Goal: Task Accomplishment & Management: Manage account settings

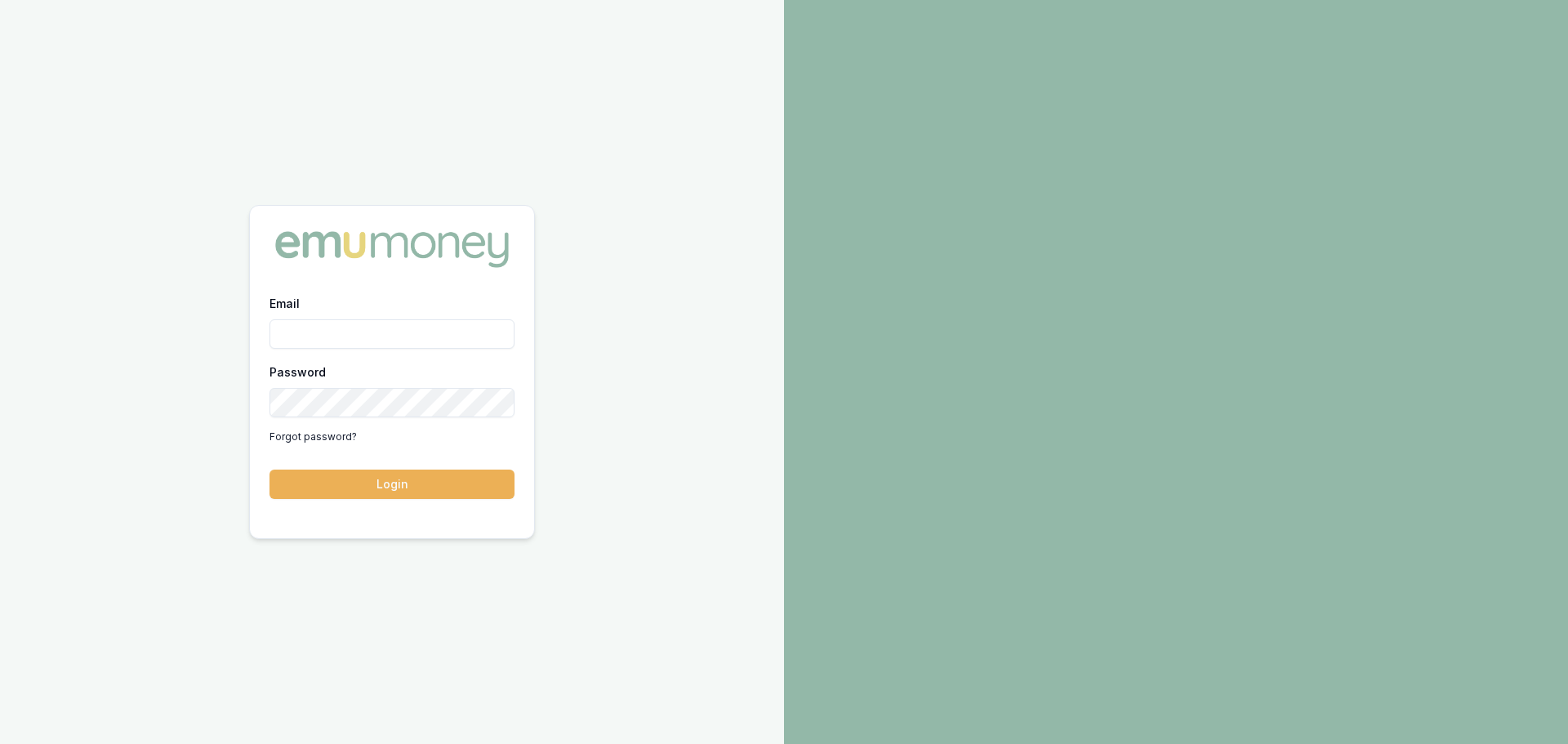
click at [302, 301] on div "Email" at bounding box center [392, 321] width 245 height 55
click at [302, 314] on div "Email" at bounding box center [392, 321] width 245 height 55
click at [305, 329] on input "Email" at bounding box center [392, 333] width 245 height 30
type input "[PERSON_NAME][EMAIL_ADDRESS][PERSON_NAME][DOMAIN_NAME]"
click at [269, 470] on button "Login" at bounding box center [392, 484] width 245 height 30
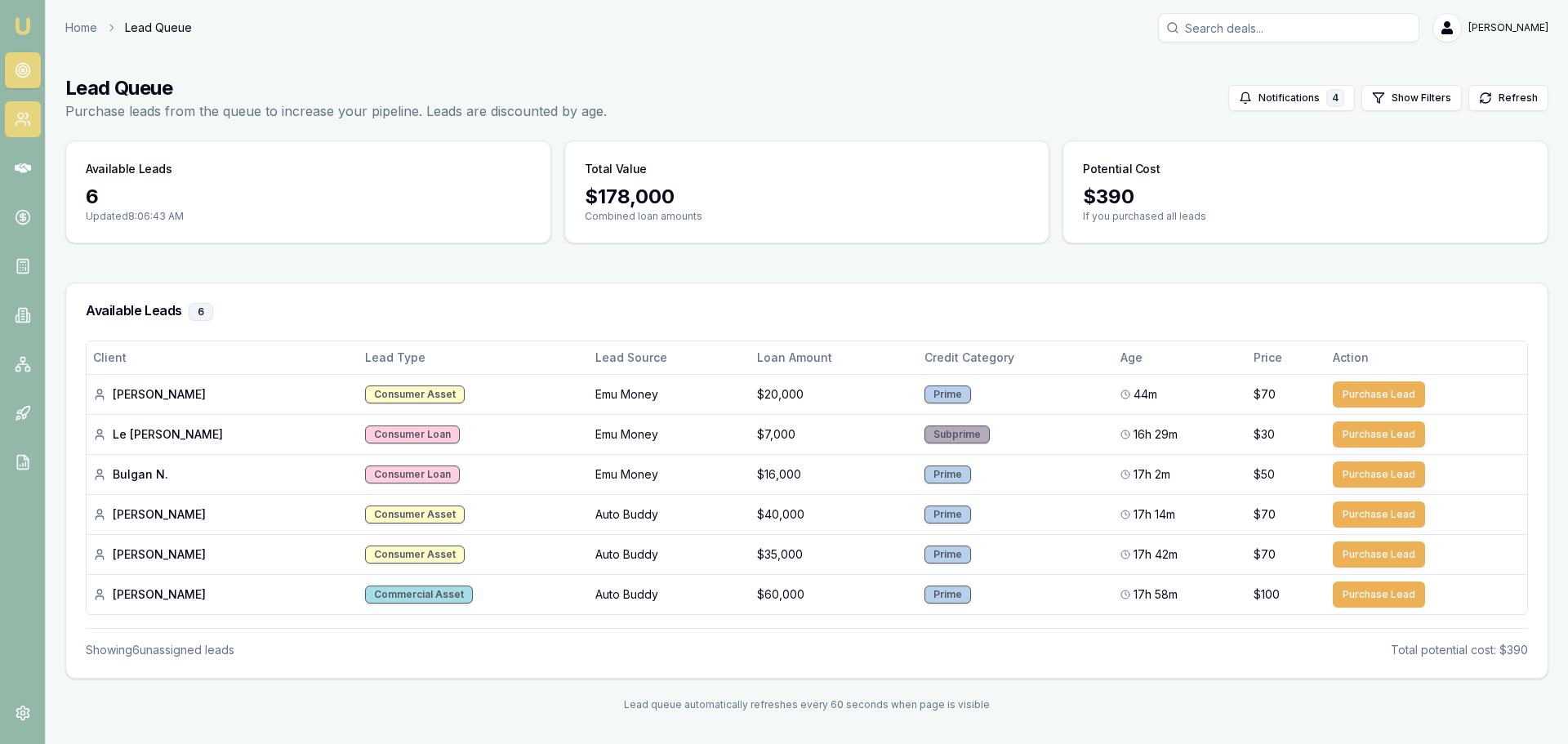
click at [35, 117] on link at bounding box center [23, 119] width 36 height 36
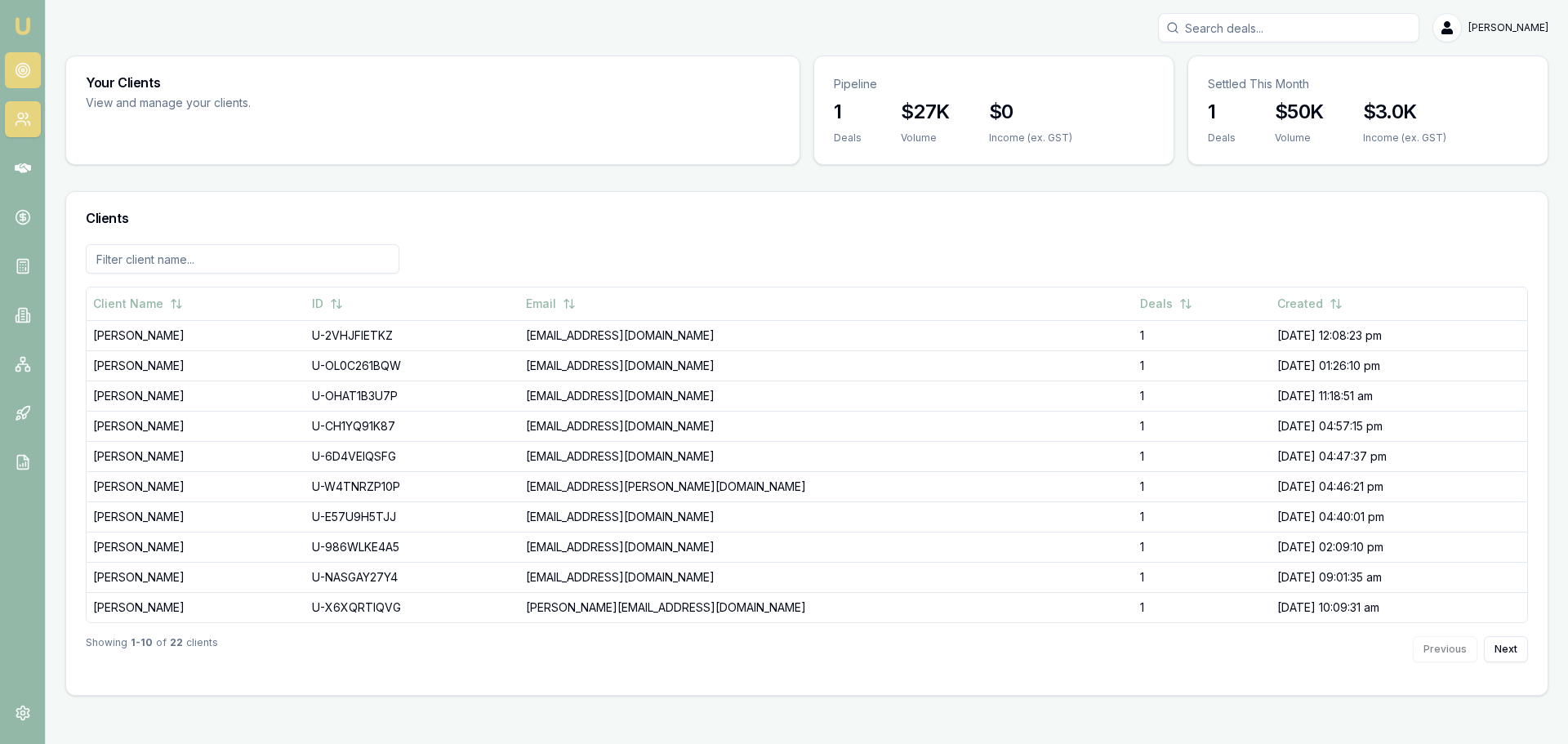
click at [26, 71] on circle at bounding box center [23, 70] width 9 height 9
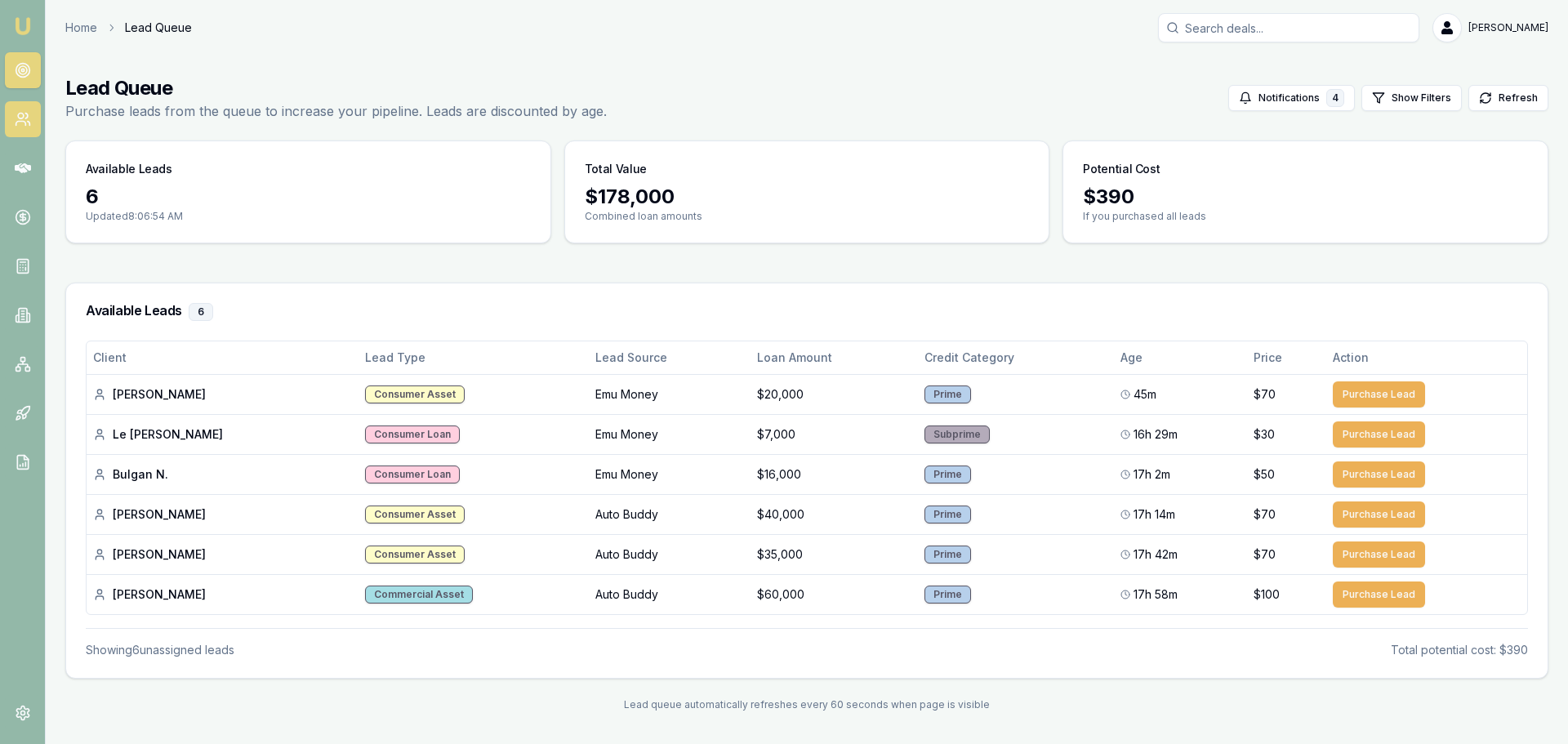
click at [28, 132] on link at bounding box center [23, 119] width 36 height 36
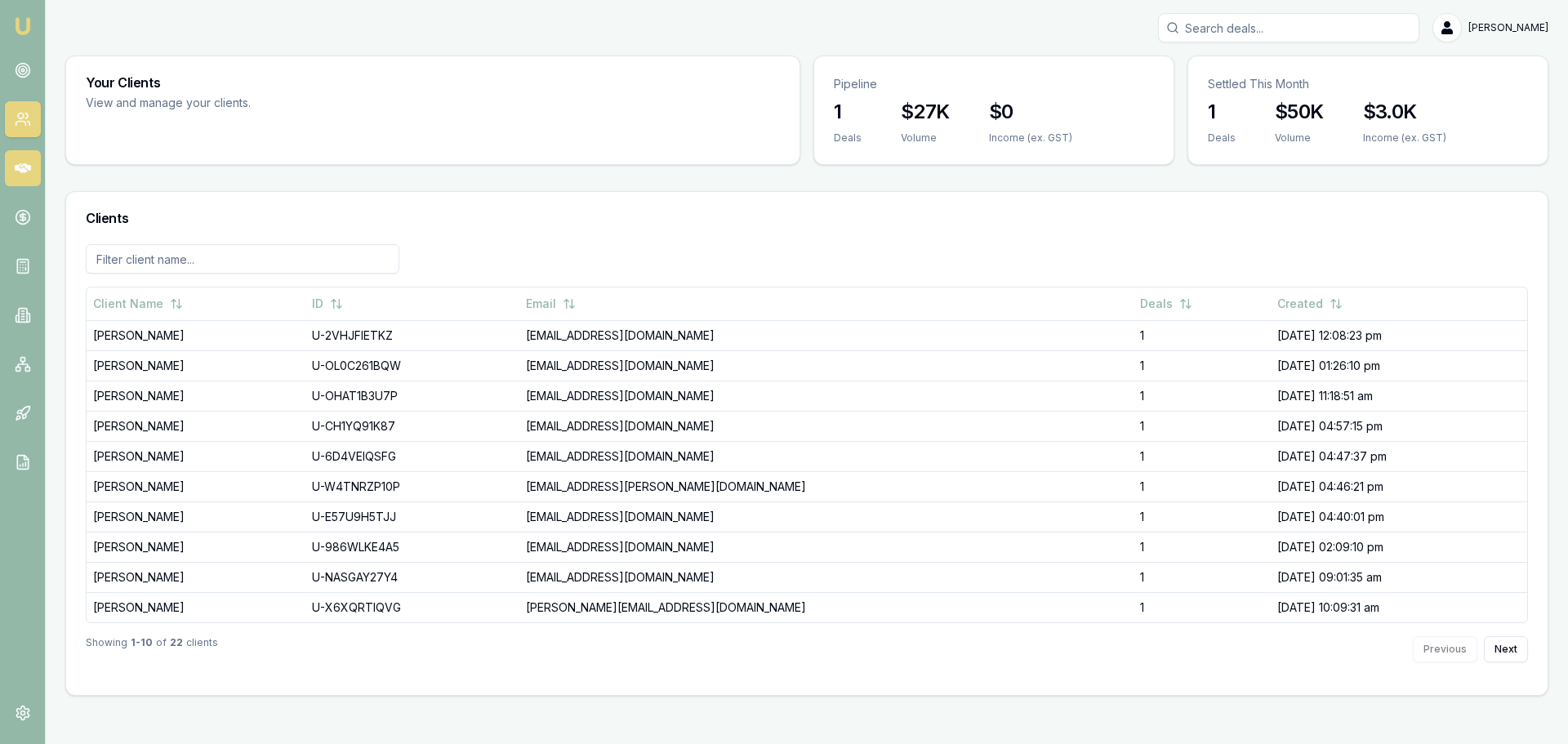
click at [9, 174] on link at bounding box center [23, 168] width 36 height 36
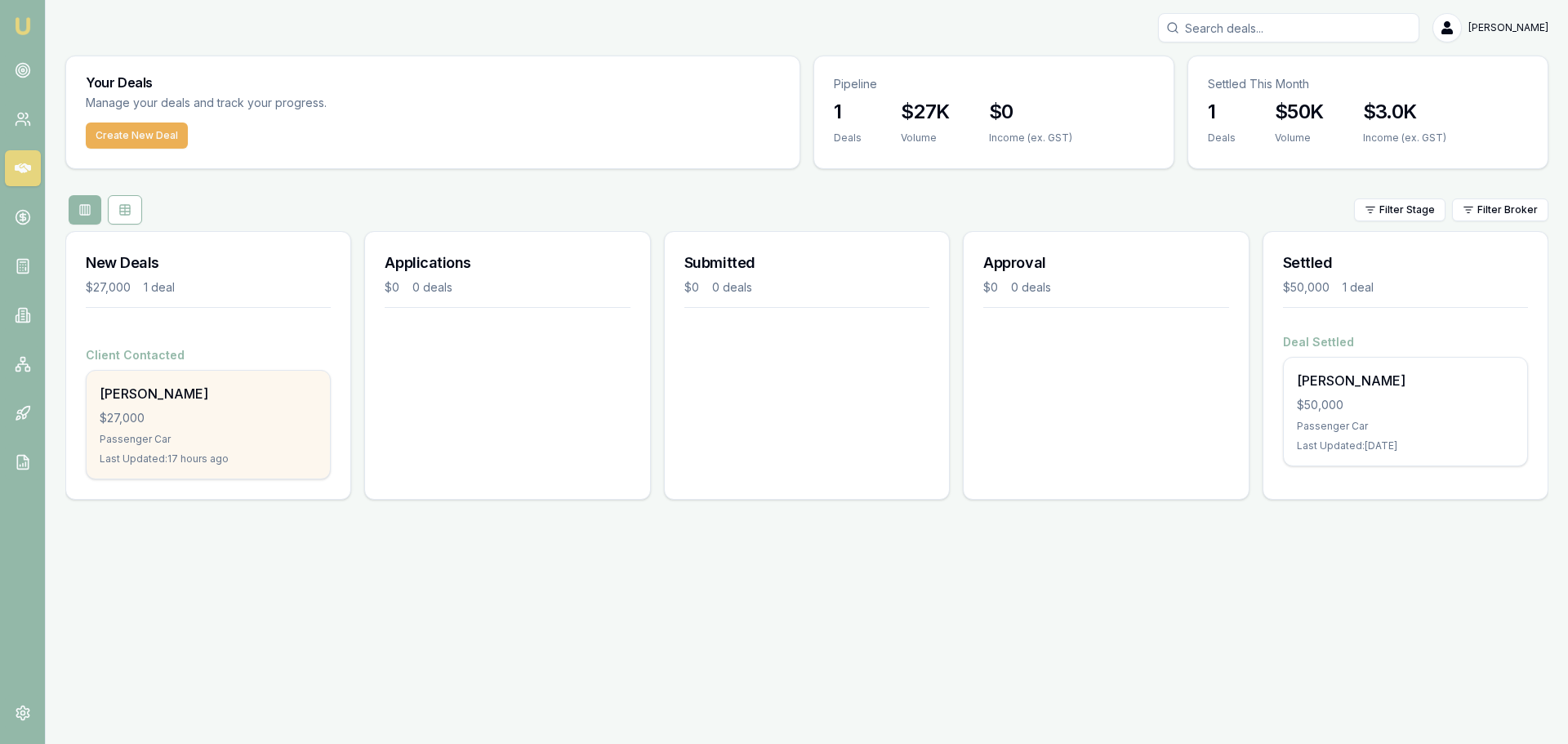
click at [176, 403] on div "Robert Erich $27,000 Passenger Car Last Updated: 17 hours ago" at bounding box center [208, 424] width 244 height 108
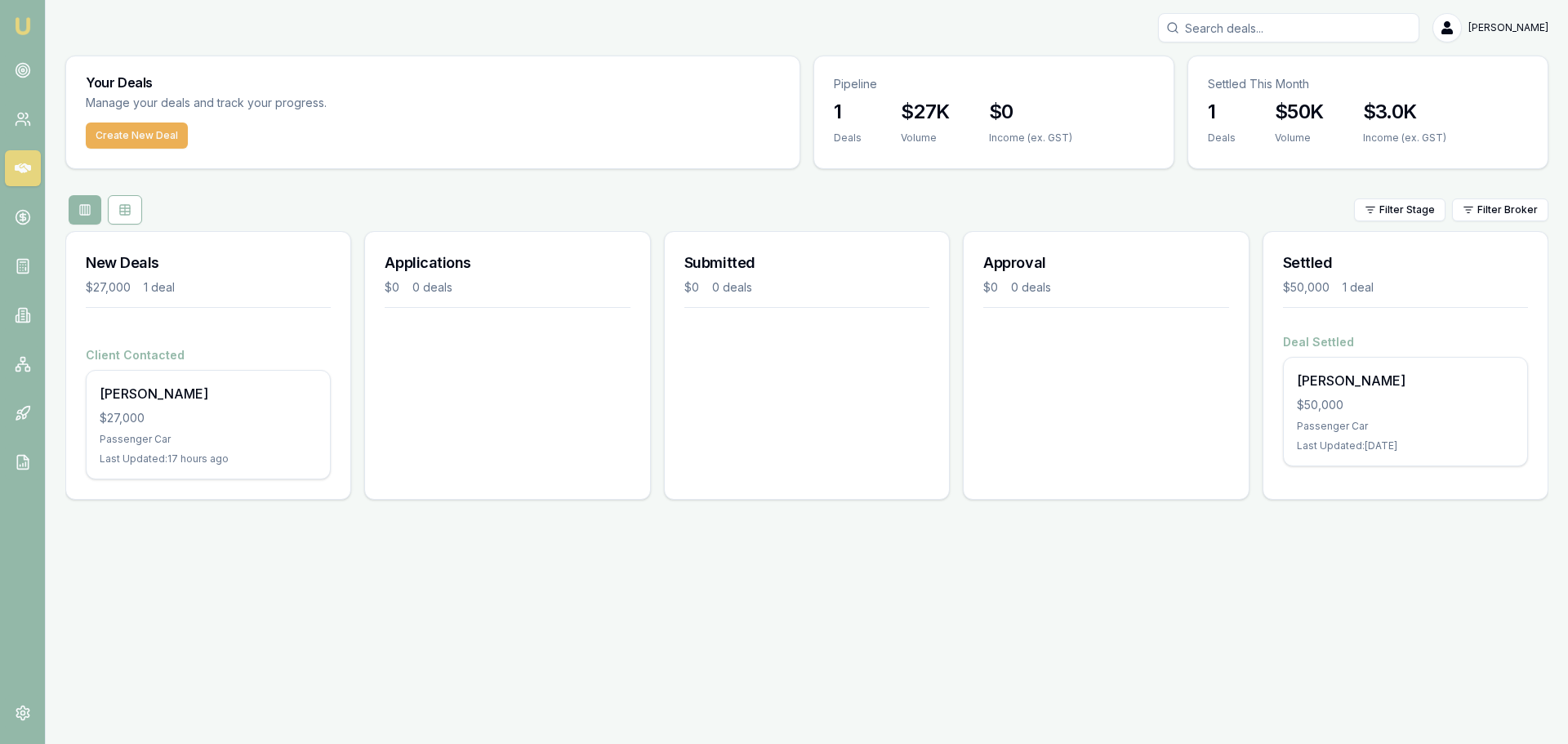
drag, startPoint x: 3, startPoint y: 150, endPoint x: 5, endPoint y: 140, distance: 10.2
click at [3, 150] on nav "Emu Broker" at bounding box center [22, 246] width 45 height 494
click at [15, 128] on link at bounding box center [23, 119] width 36 height 36
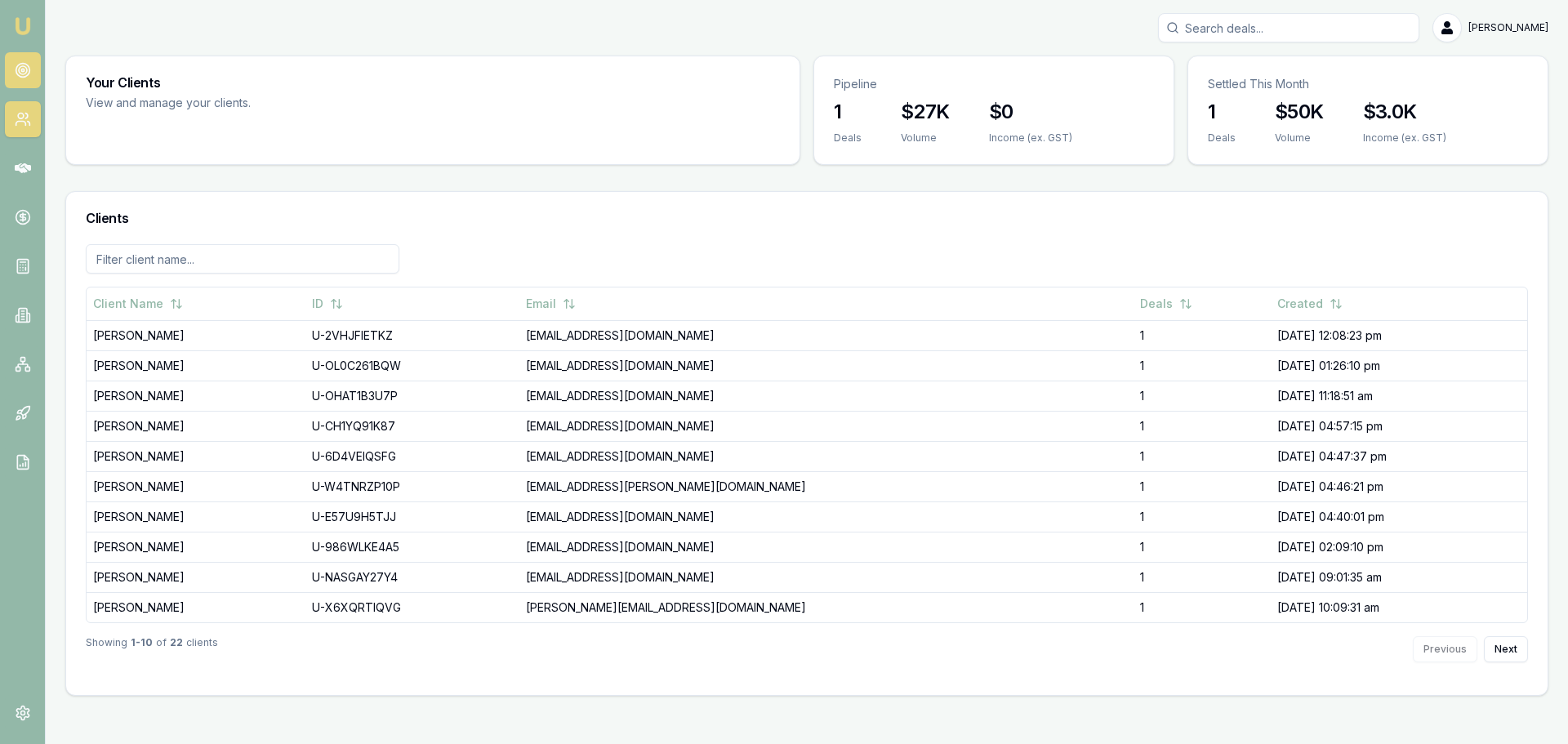
click at [19, 82] on link at bounding box center [23, 71] width 36 height 36
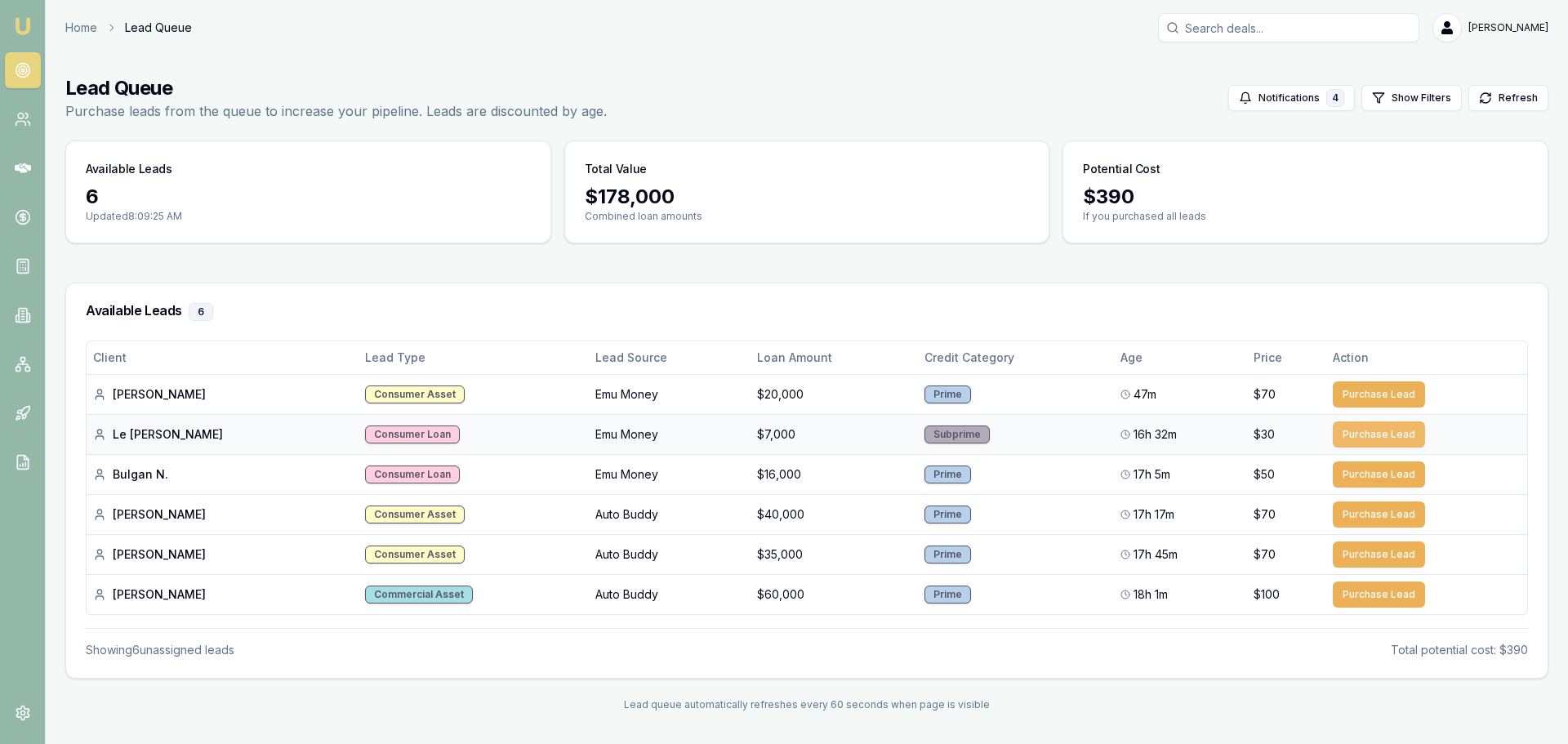
click at [1388, 437] on button "Purchase Lead" at bounding box center [1379, 434] width 93 height 26
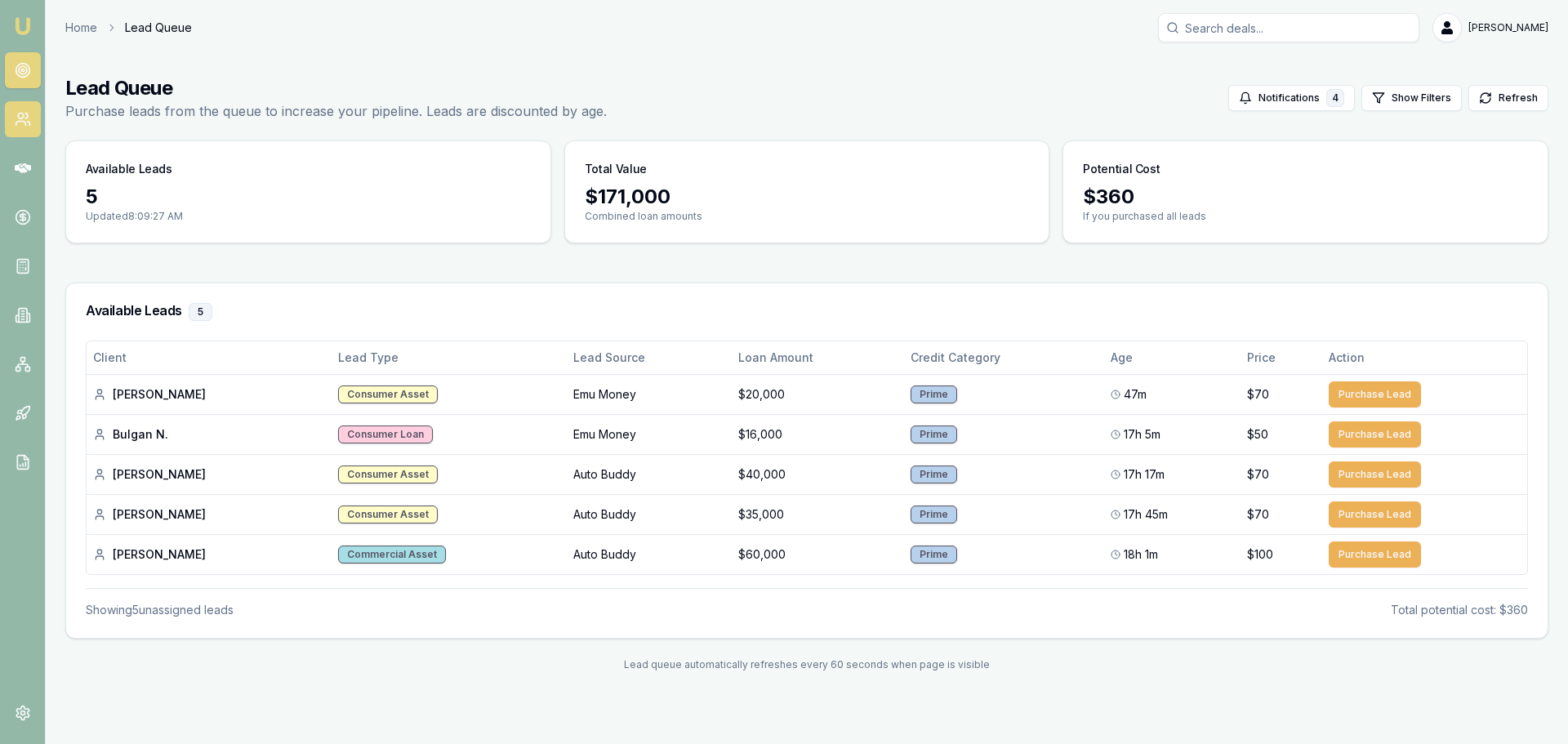
click at [19, 127] on link at bounding box center [23, 119] width 36 height 36
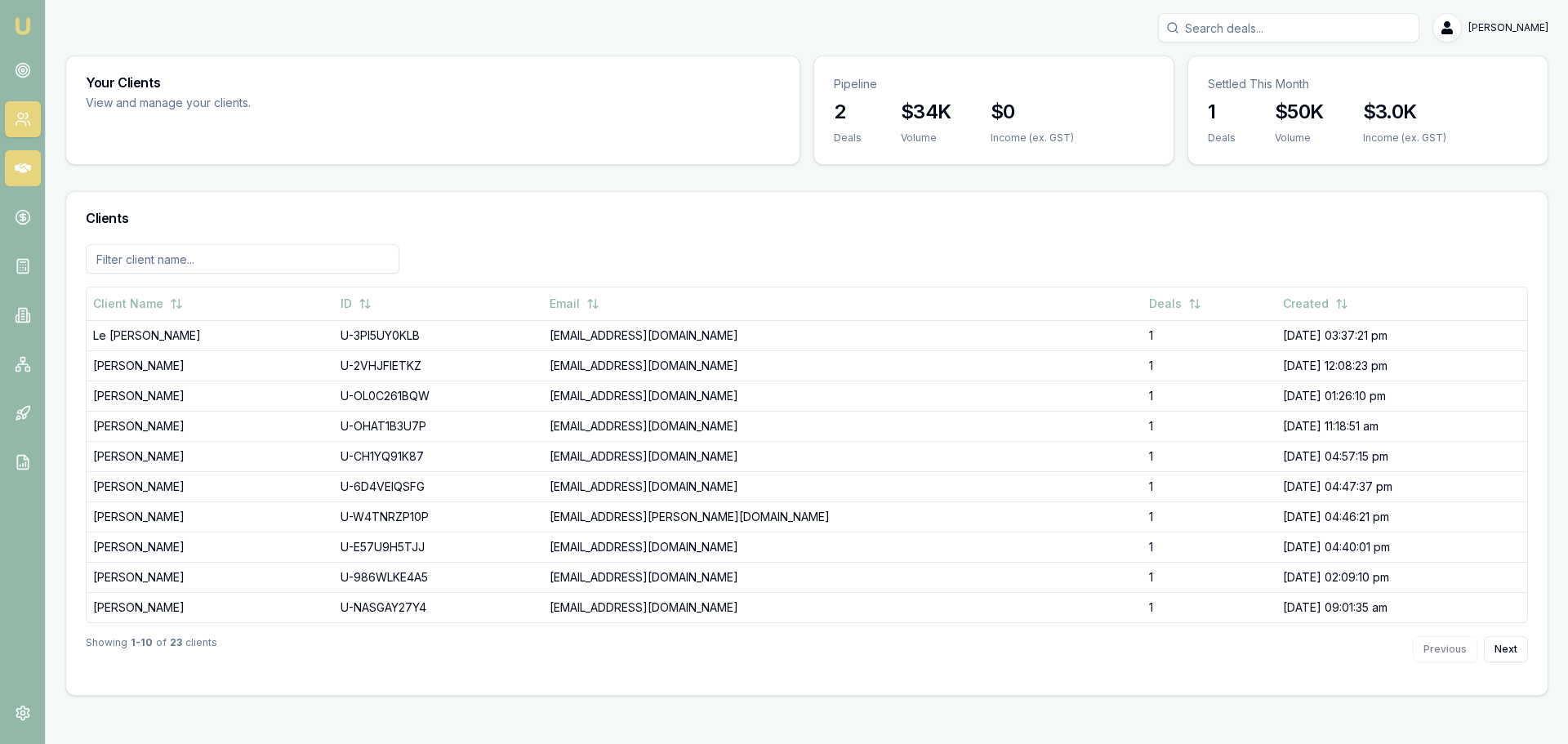
click at [20, 167] on icon at bounding box center [22, 168] width 16 height 16
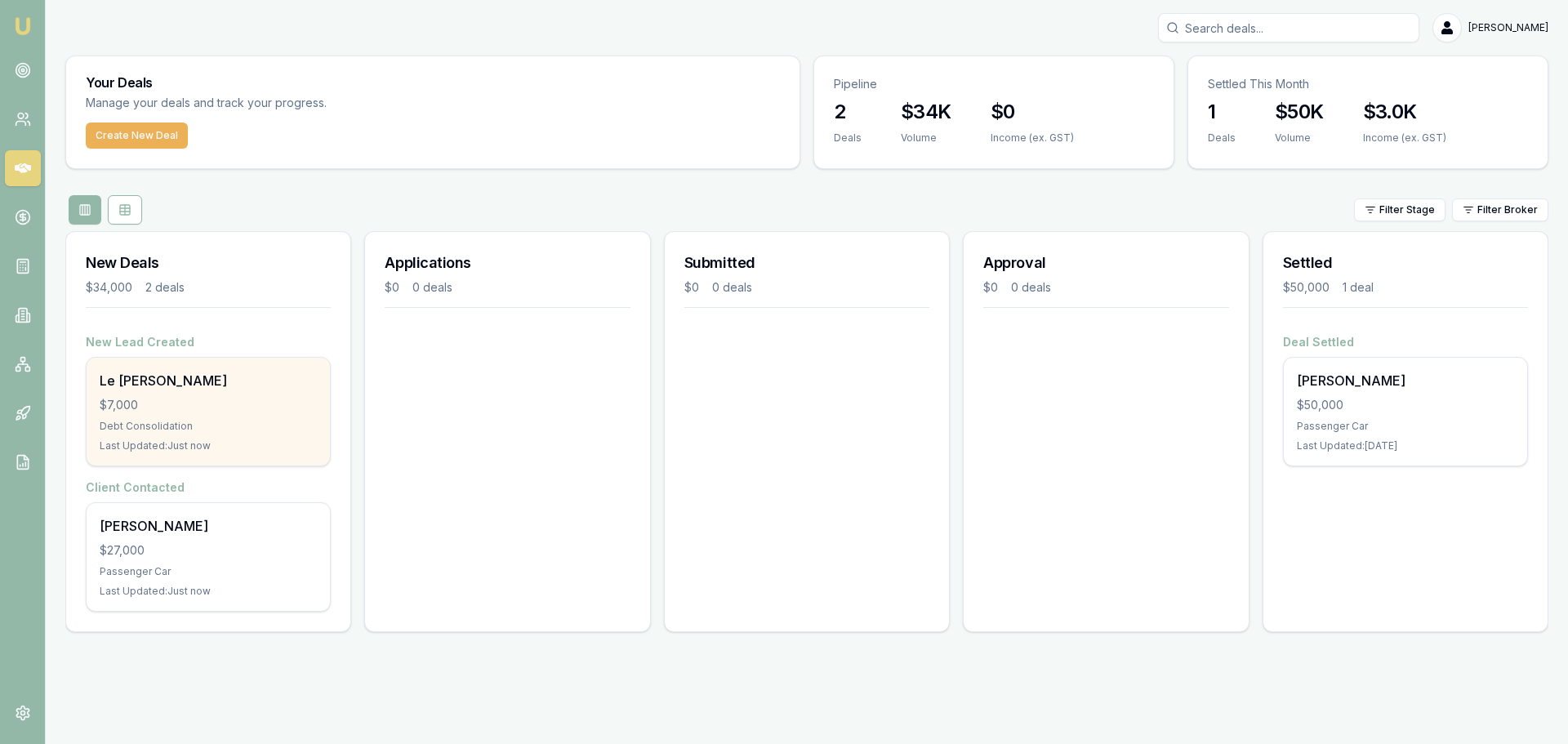
click at [177, 393] on div "Le Quynh Nhu Mai $7,000 Debt Consolidation Last Updated: Just now" at bounding box center [208, 412] width 244 height 108
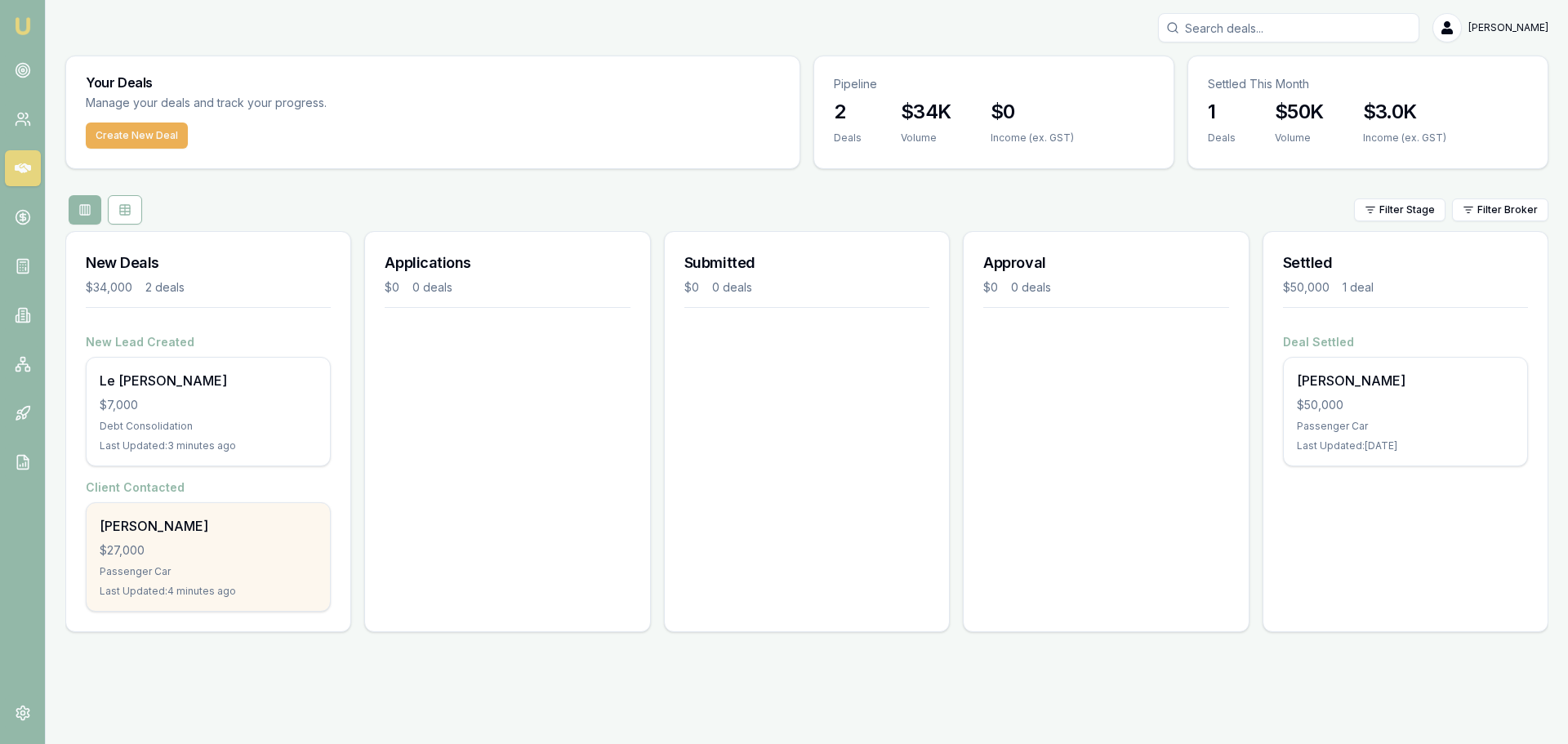
click at [222, 524] on div "Robert Erich" at bounding box center [207, 526] width 217 height 20
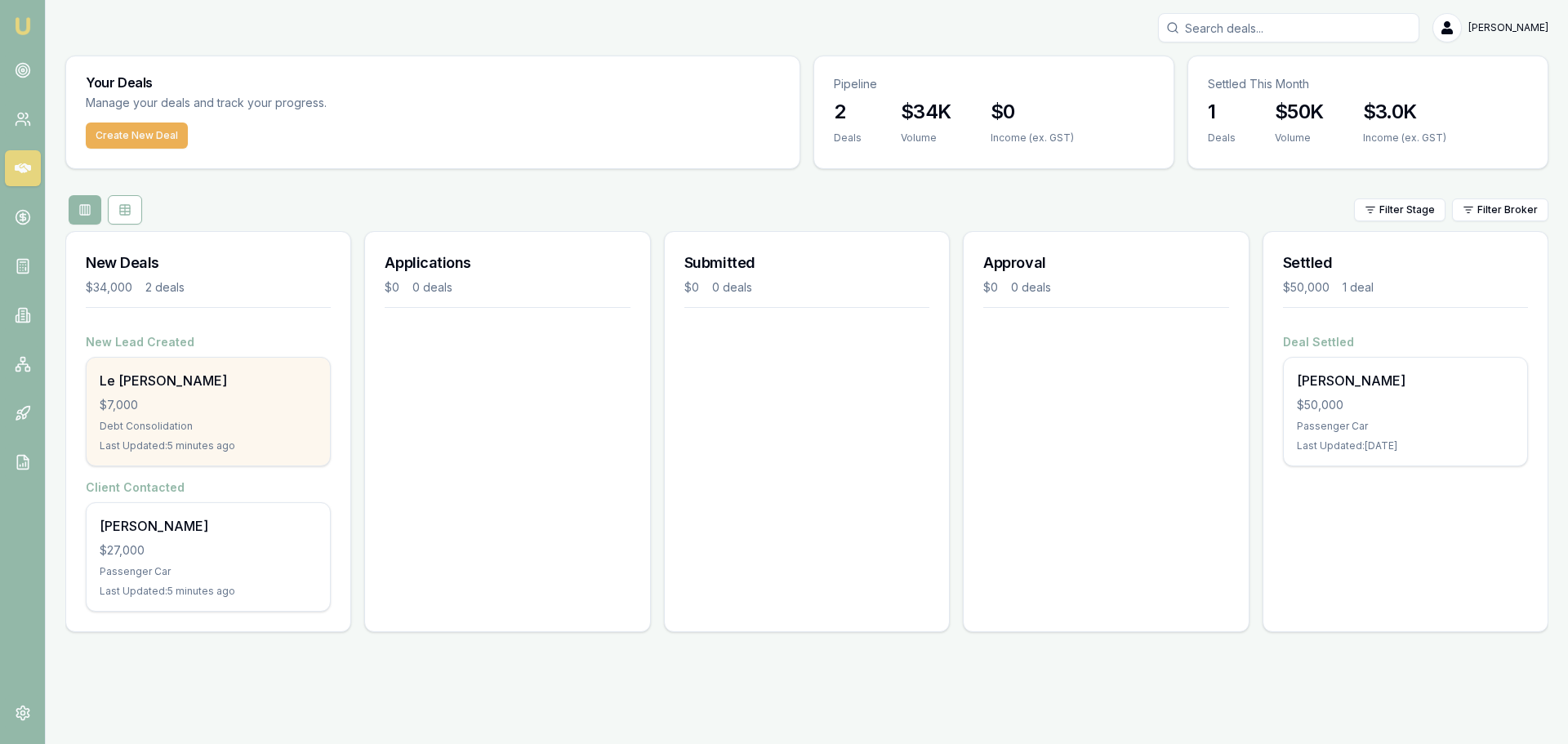
click at [281, 422] on div "Debt Consolidation" at bounding box center [207, 427] width 217 height 13
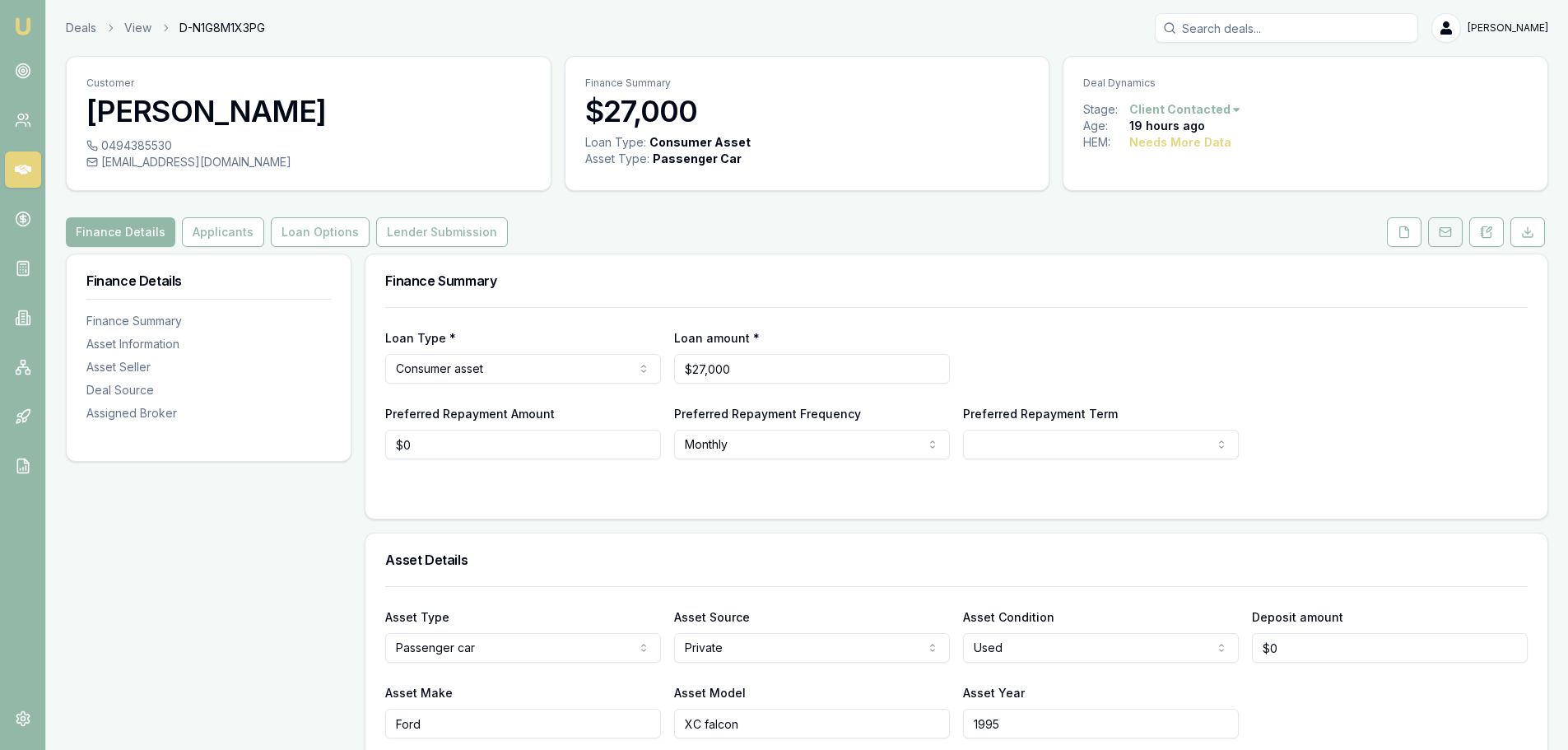
click at [1442, 232] on icon at bounding box center [1446, 232] width 13 height 13
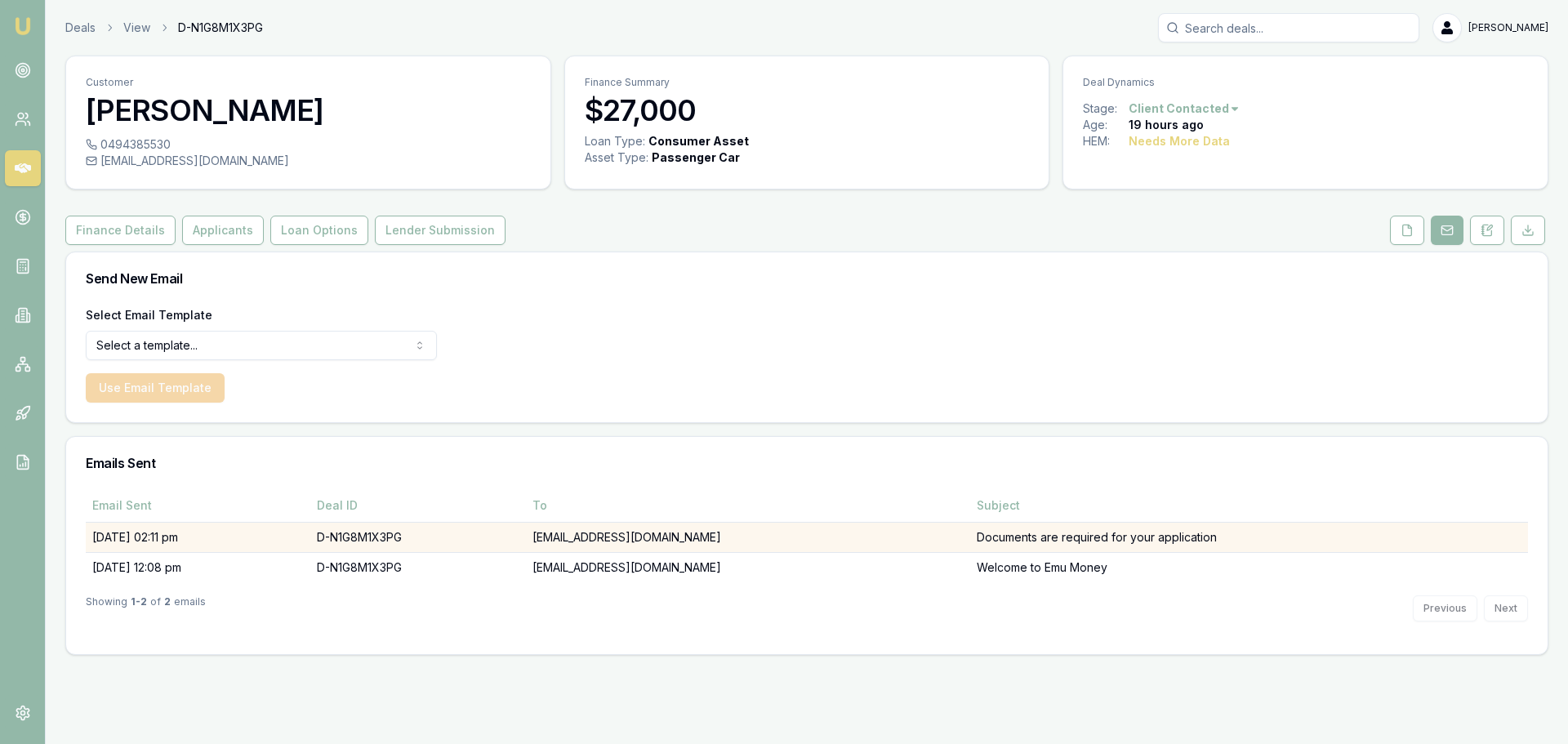
click at [1084, 547] on td "Documents are required for your application" at bounding box center [1249, 537] width 558 height 31
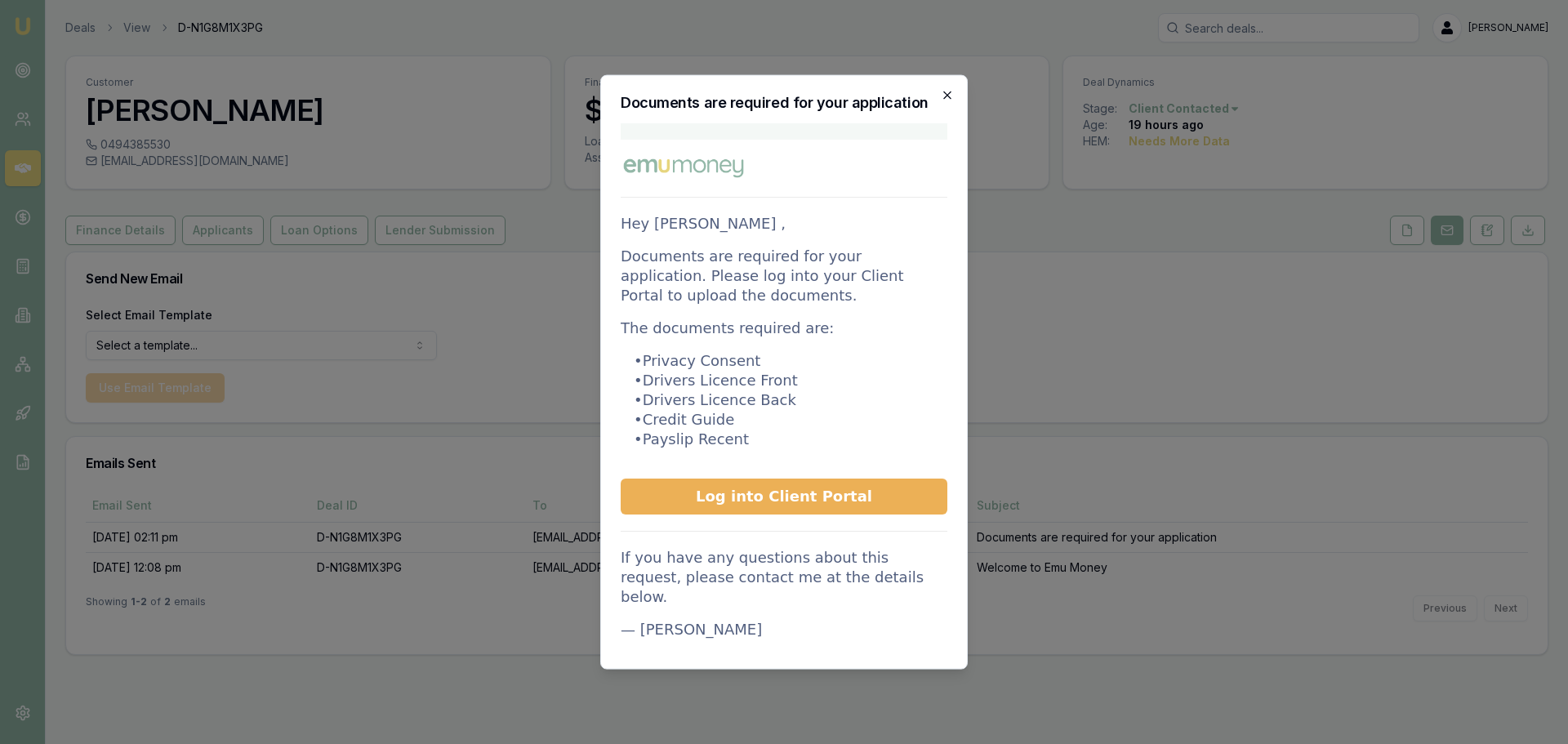
click at [943, 98] on icon "button" at bounding box center [947, 95] width 13 height 13
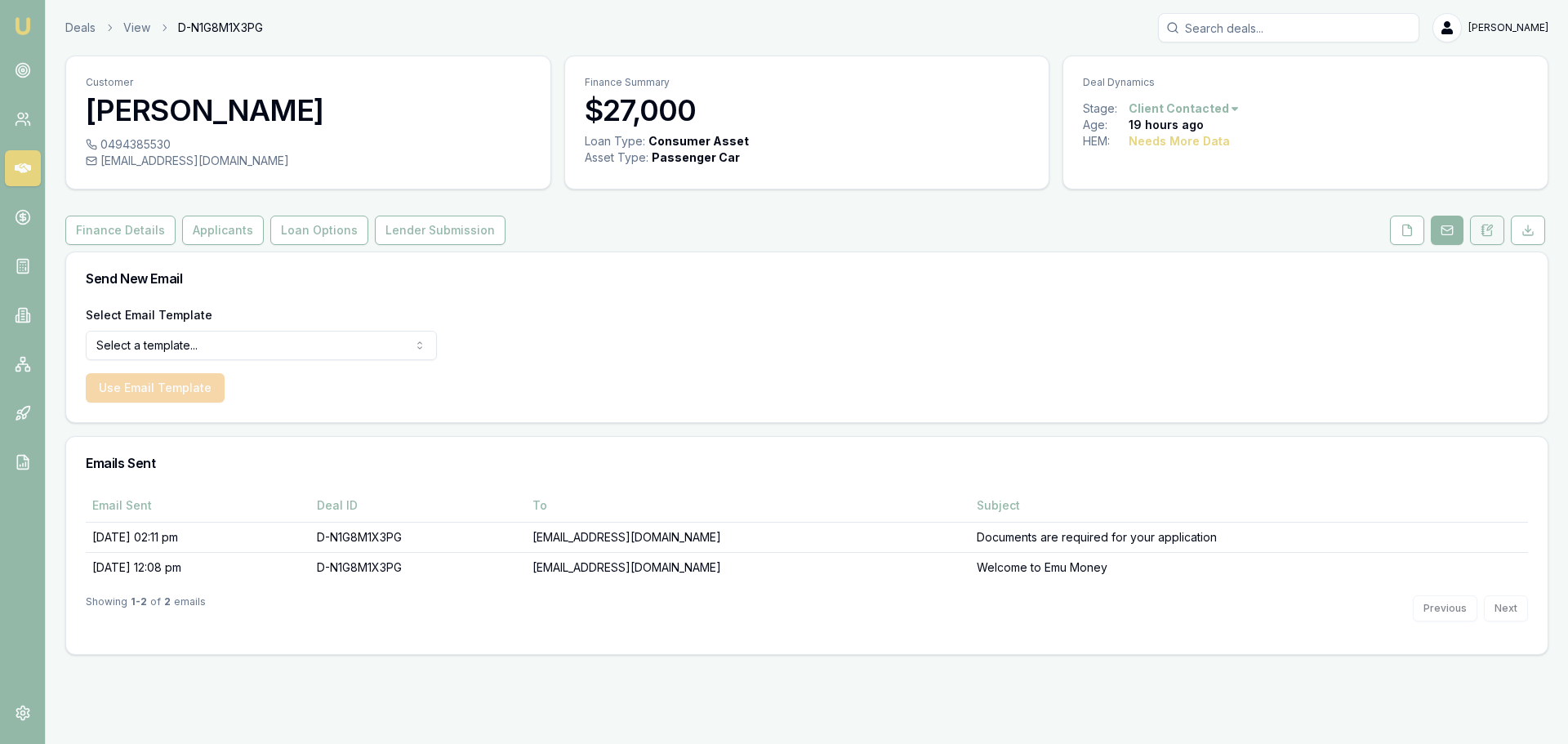
click at [1480, 242] on button at bounding box center [1487, 230] width 34 height 30
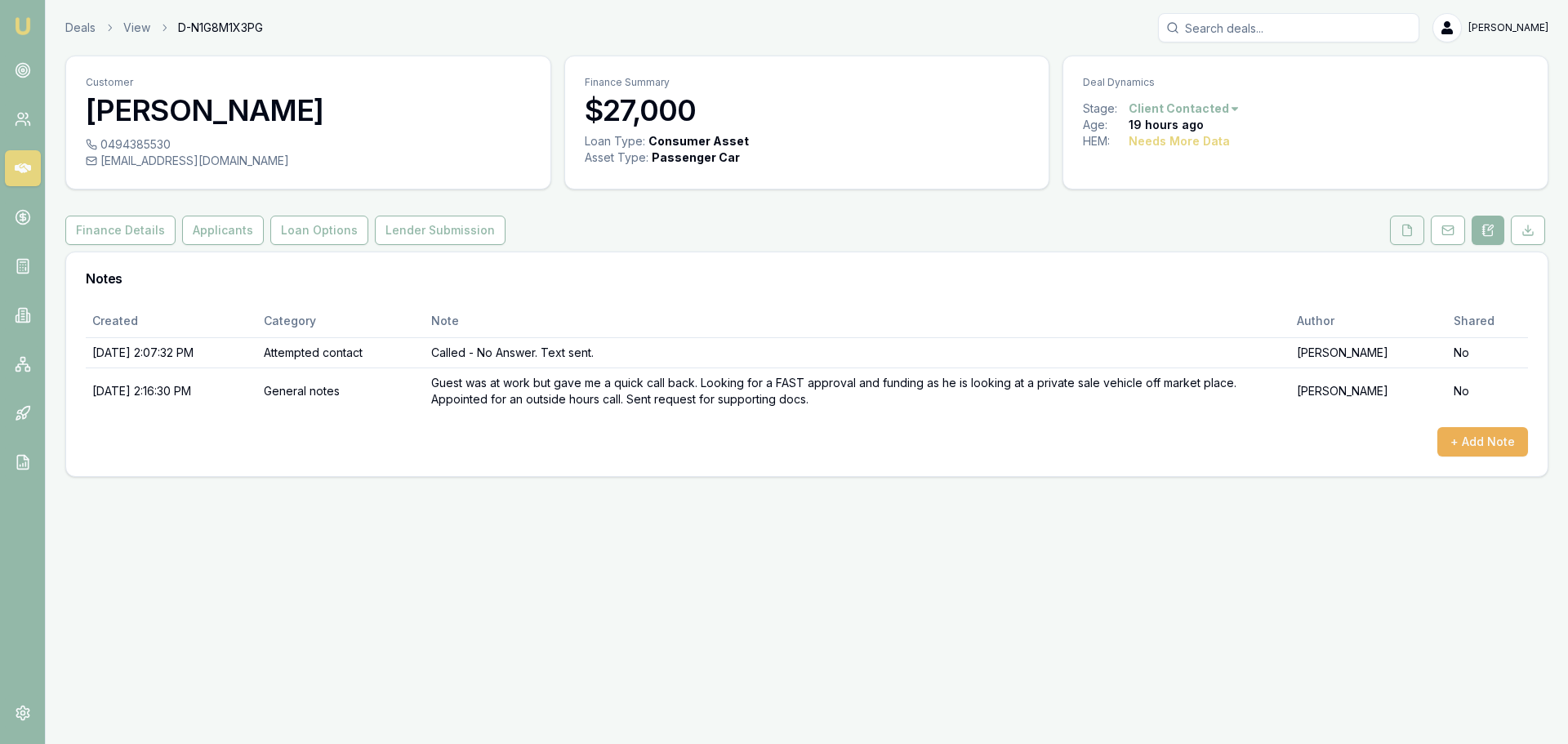
click at [1416, 236] on button at bounding box center [1408, 230] width 34 height 30
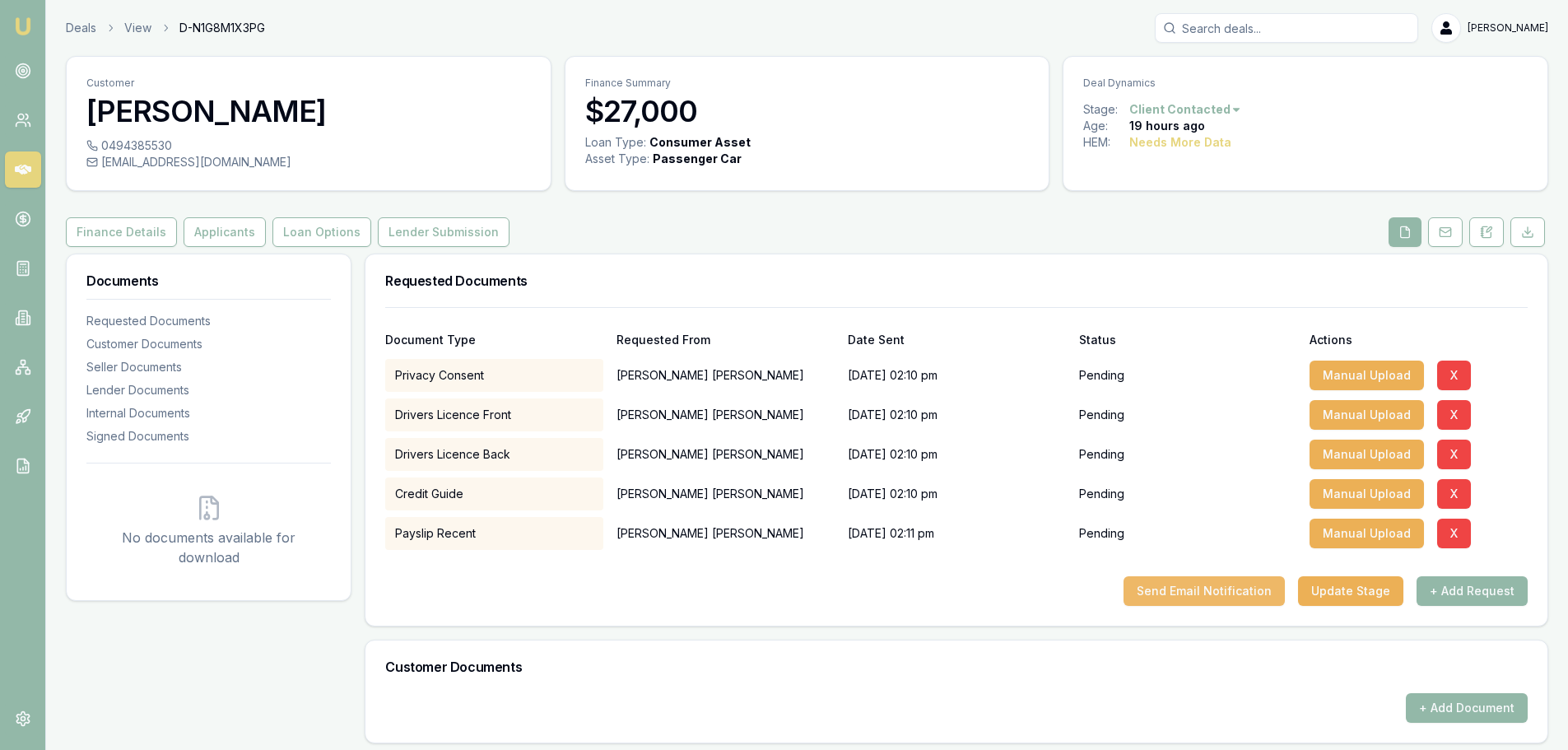
click at [1260, 601] on button "Send Email Notification" at bounding box center [1204, 591] width 162 height 30
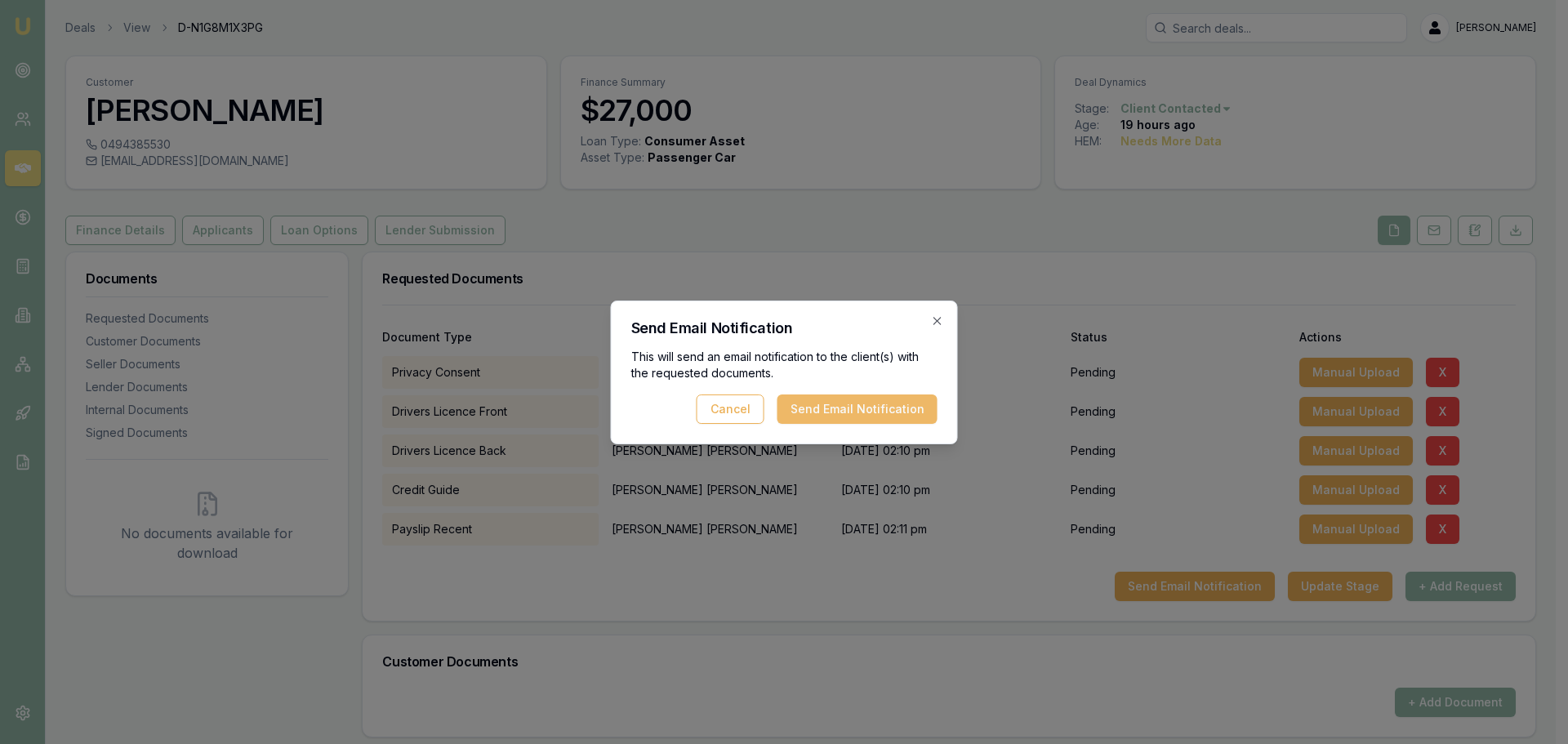
click at [862, 409] on button "Send Email Notification" at bounding box center [858, 409] width 160 height 30
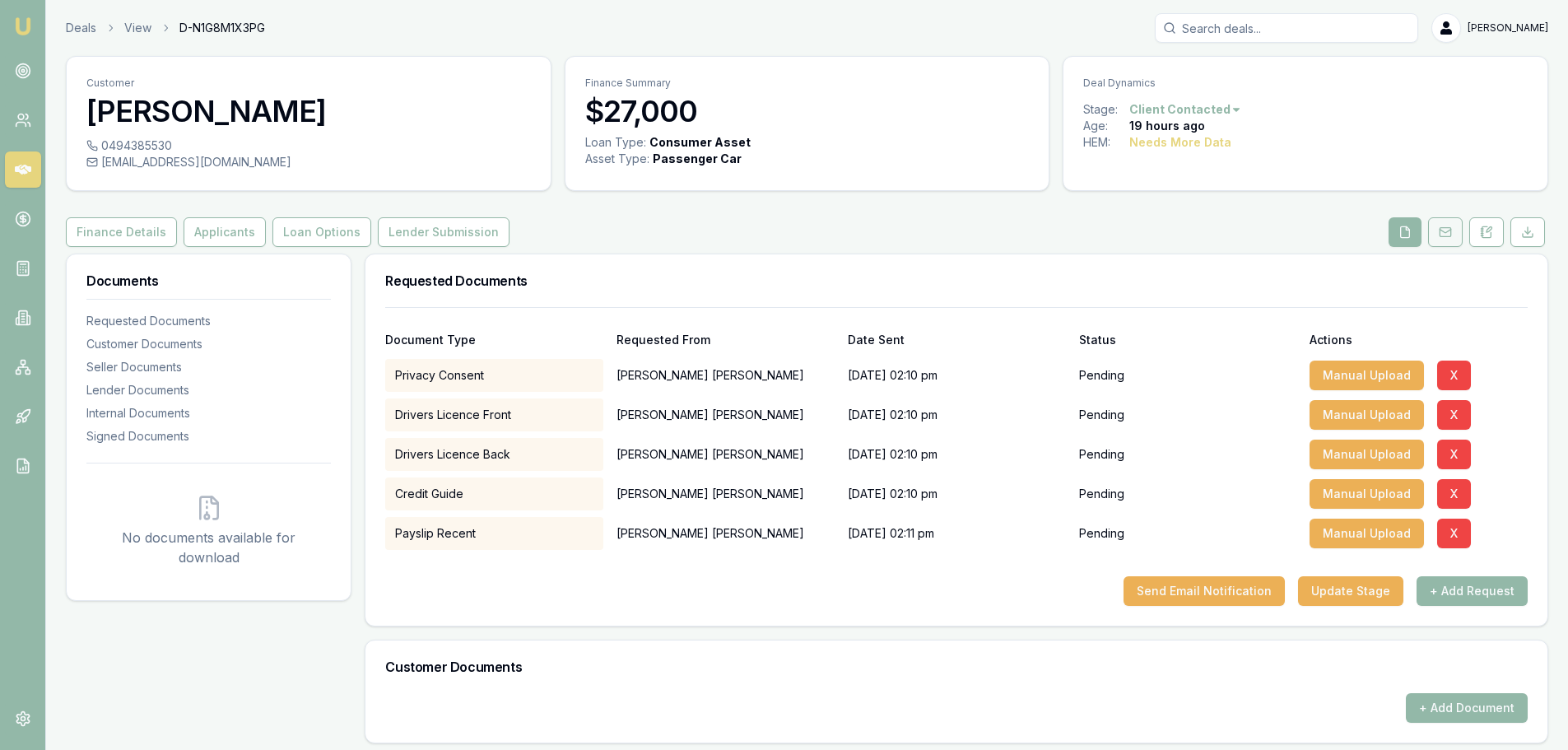
click at [1437, 233] on button at bounding box center [1446, 232] width 35 height 30
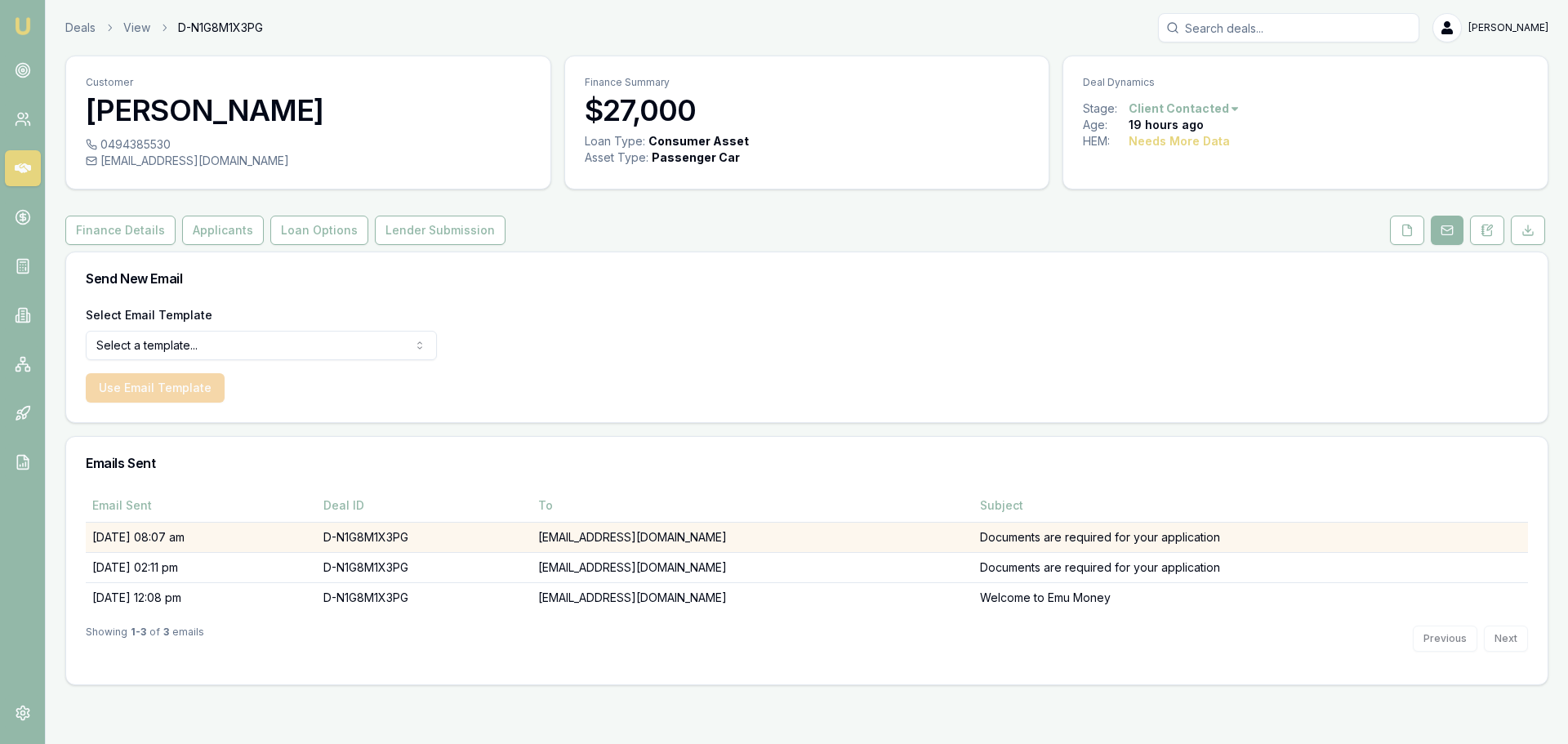
click at [821, 544] on td "[EMAIL_ADDRESS][DOMAIN_NAME]" at bounding box center [752, 537] width 442 height 31
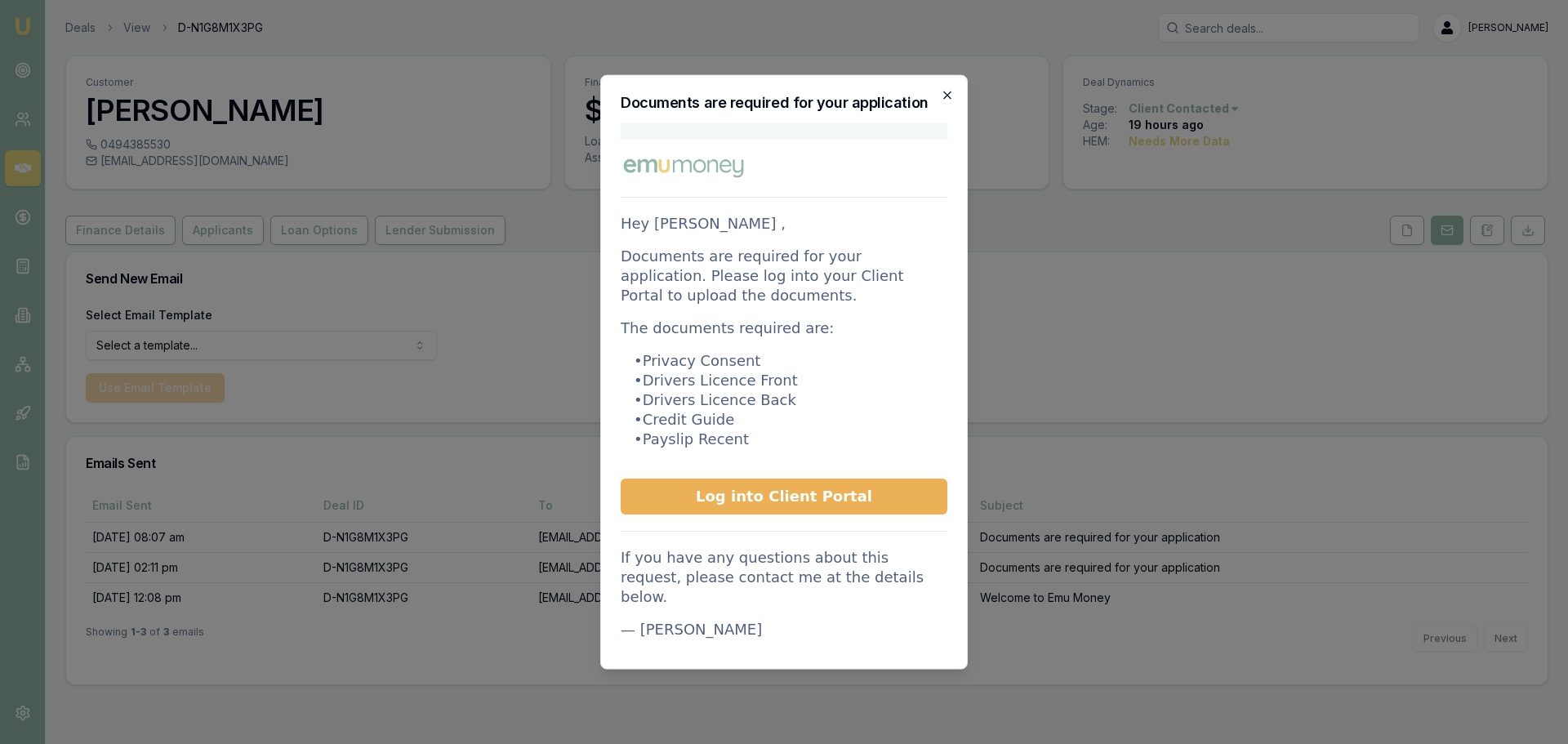
click at [951, 92] on icon "button" at bounding box center [947, 95] width 13 height 13
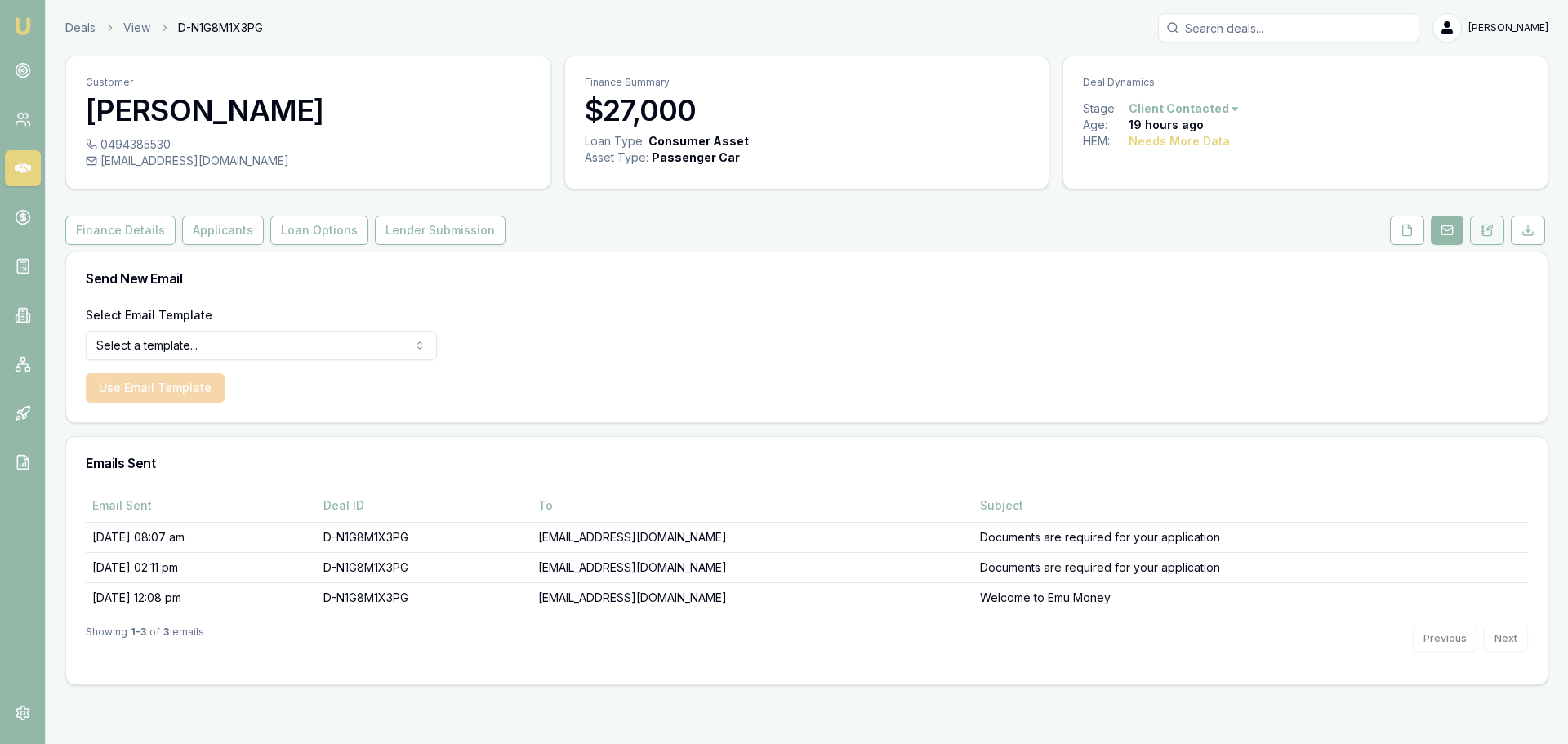
click at [1497, 228] on button at bounding box center [1487, 230] width 34 height 30
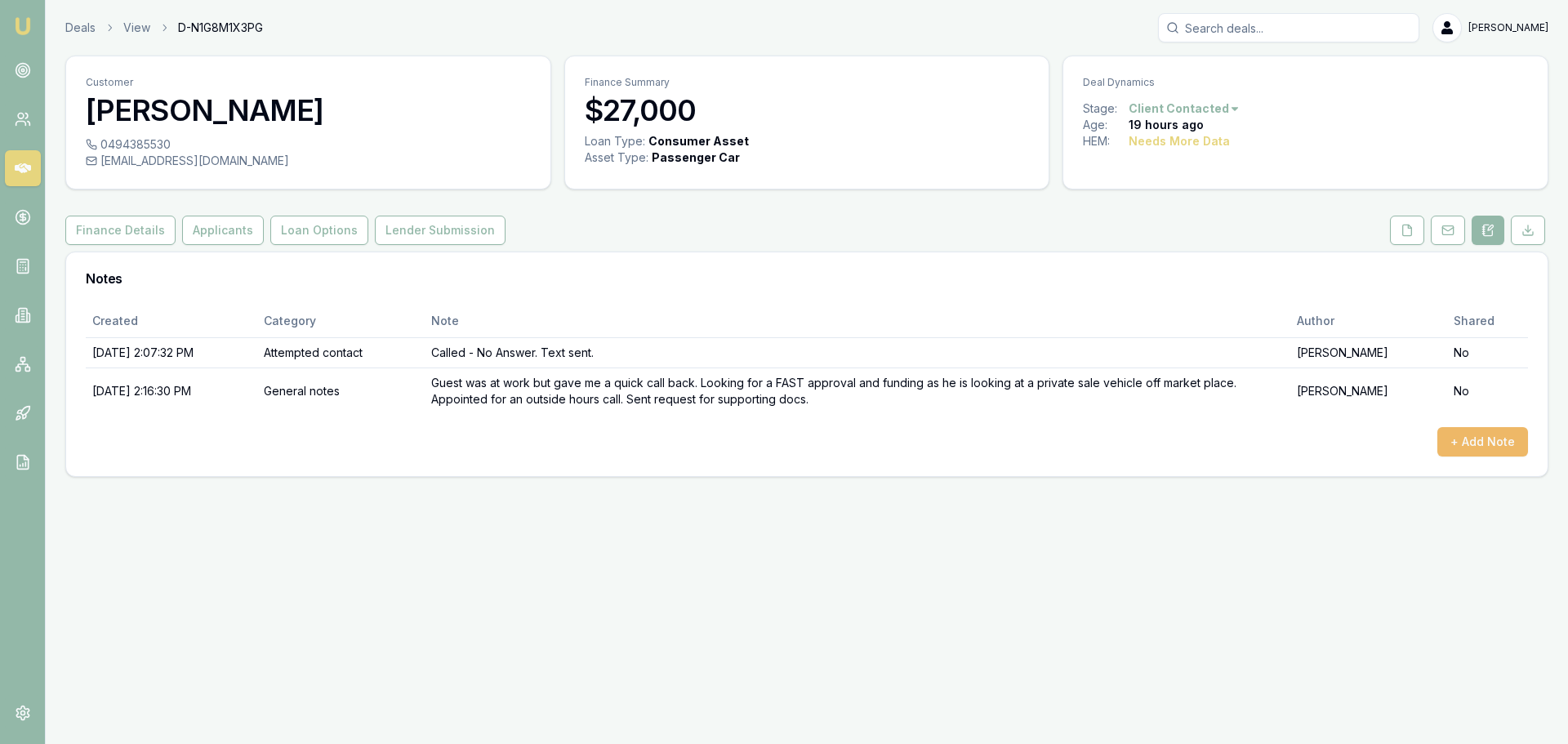
click at [1496, 439] on button "+ Add Note" at bounding box center [1482, 441] width 91 height 30
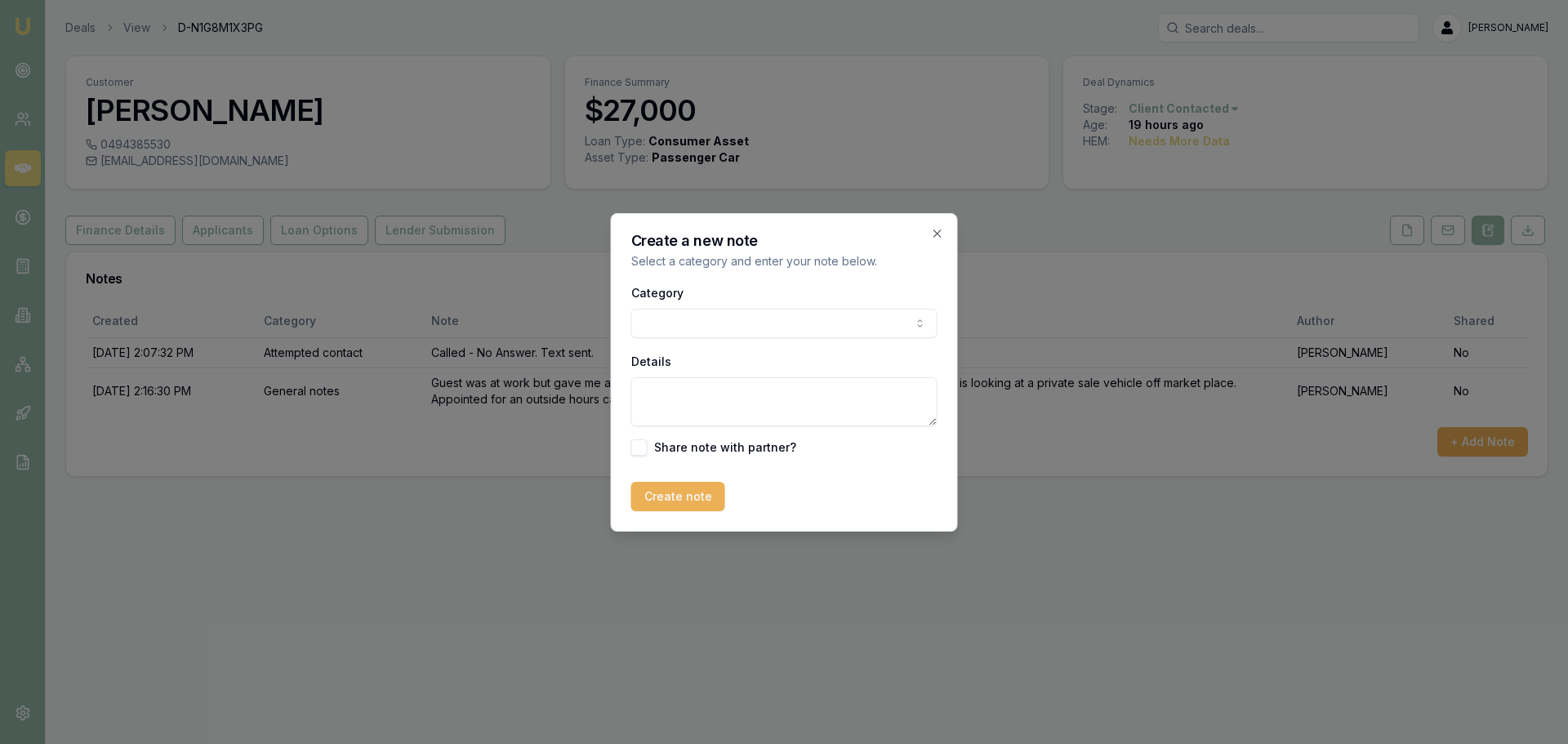
click at [733, 331] on body "Emu Broker Deals View D-N1G8M1X3PG Natasha McCallum Toggle Menu Customer Robert…" at bounding box center [784, 372] width 1568 height 744
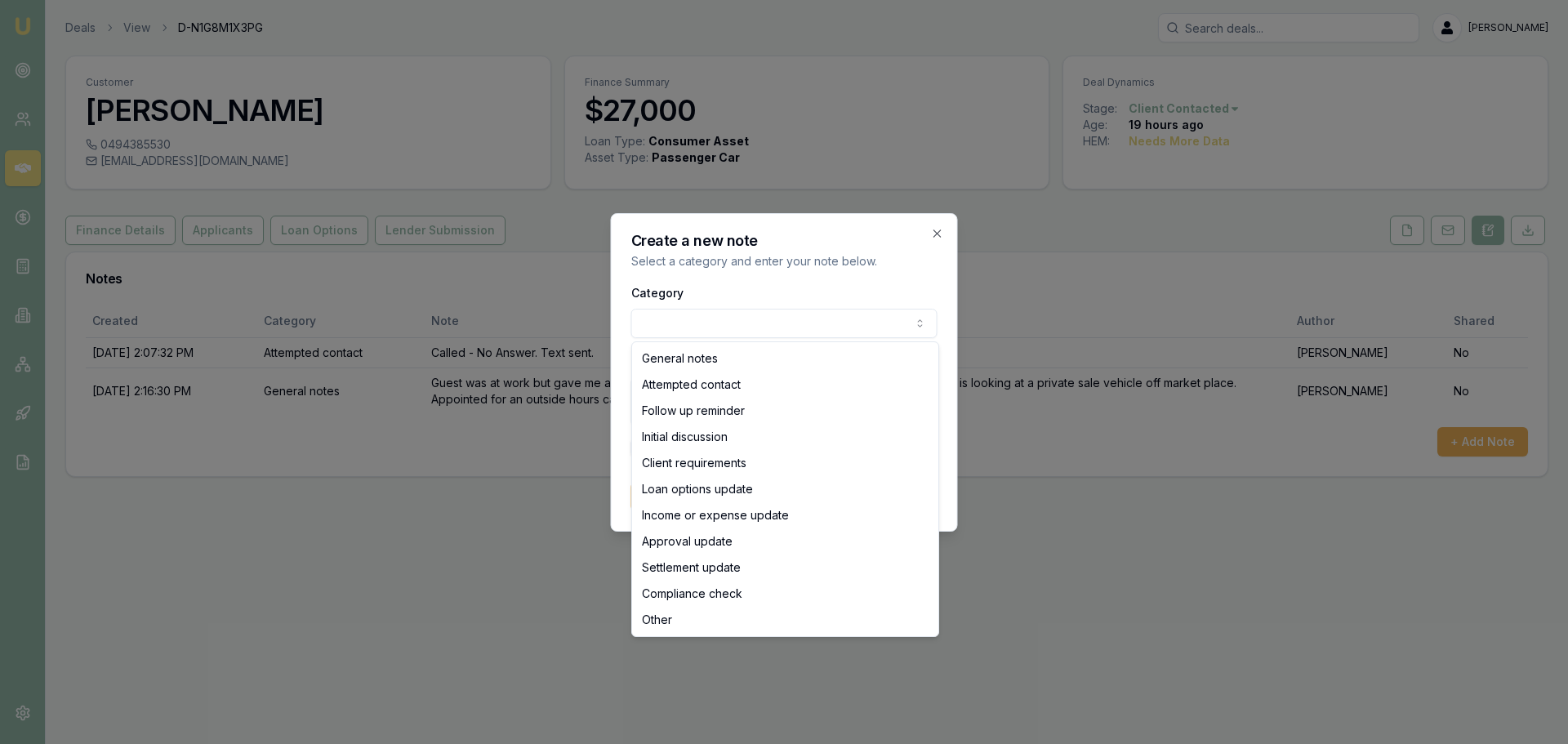
select select "FOLLOW_UP_REMINDER"
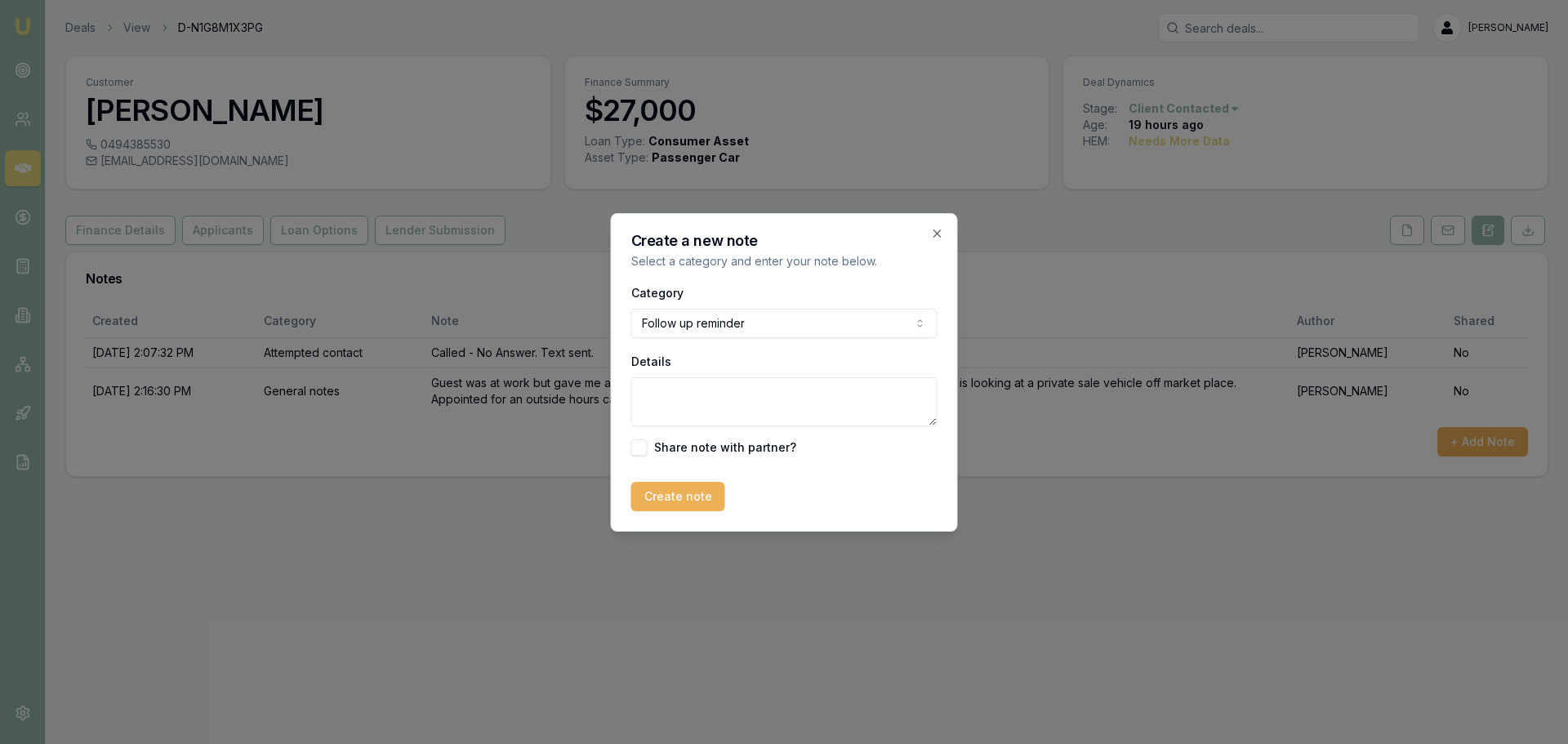
click at [724, 406] on textarea "Details" at bounding box center [784, 401] width 307 height 49
type textarea "Followed up this morning to action privacy and supporting douments."
click at [689, 501] on button "Create note" at bounding box center [678, 497] width 94 height 30
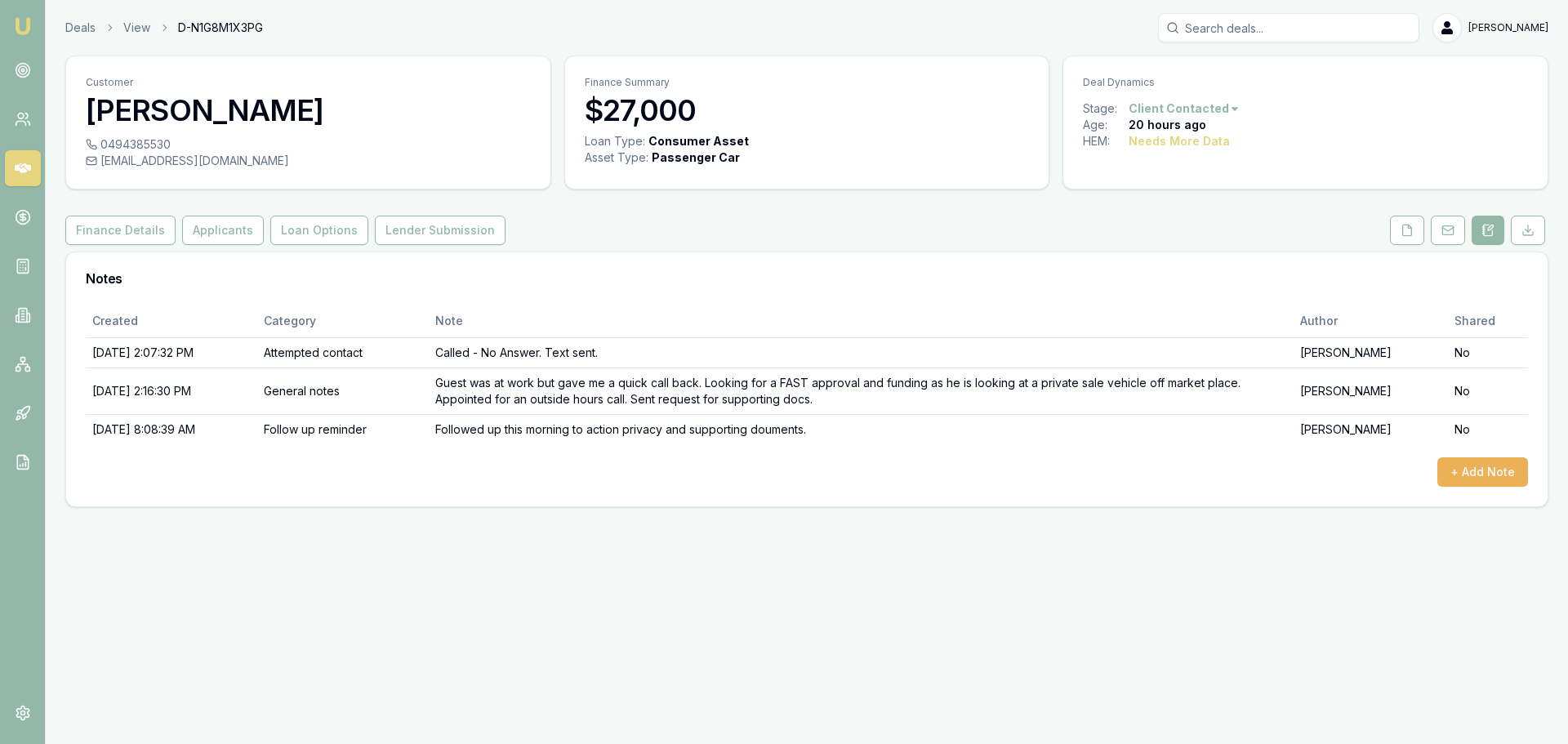
click at [1436, 245] on div "Customer Robert Erich 0494385530 robbieerich71@gmail.com Finance Summary $27,00…" at bounding box center [806, 281] width 1483 height 452
click at [1440, 244] on button at bounding box center [1448, 230] width 34 height 30
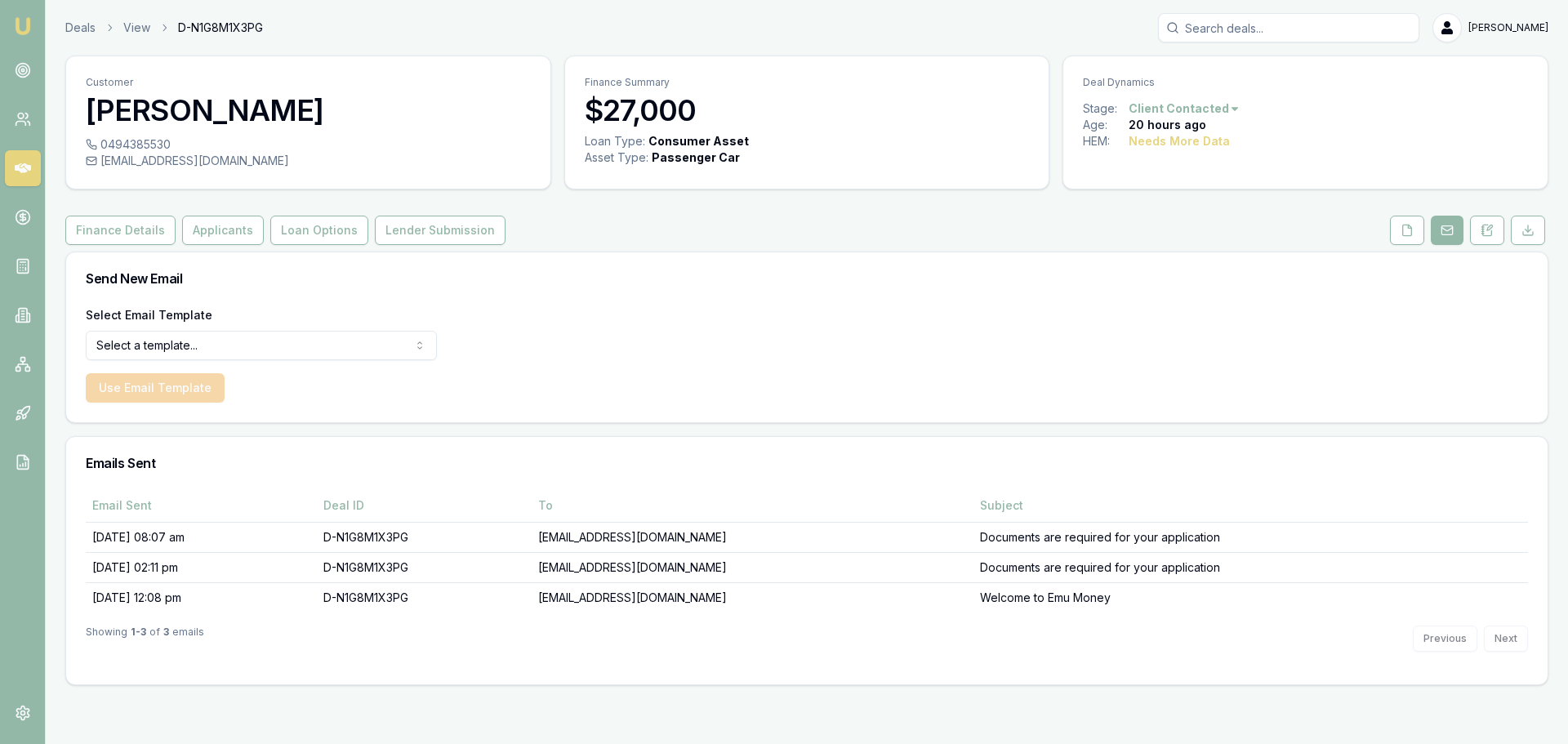
click at [1386, 234] on div "Finance Details Applicants Loan Options Lender Submission" at bounding box center [806, 230] width 1483 height 30
click at [1396, 232] on button at bounding box center [1408, 230] width 34 height 30
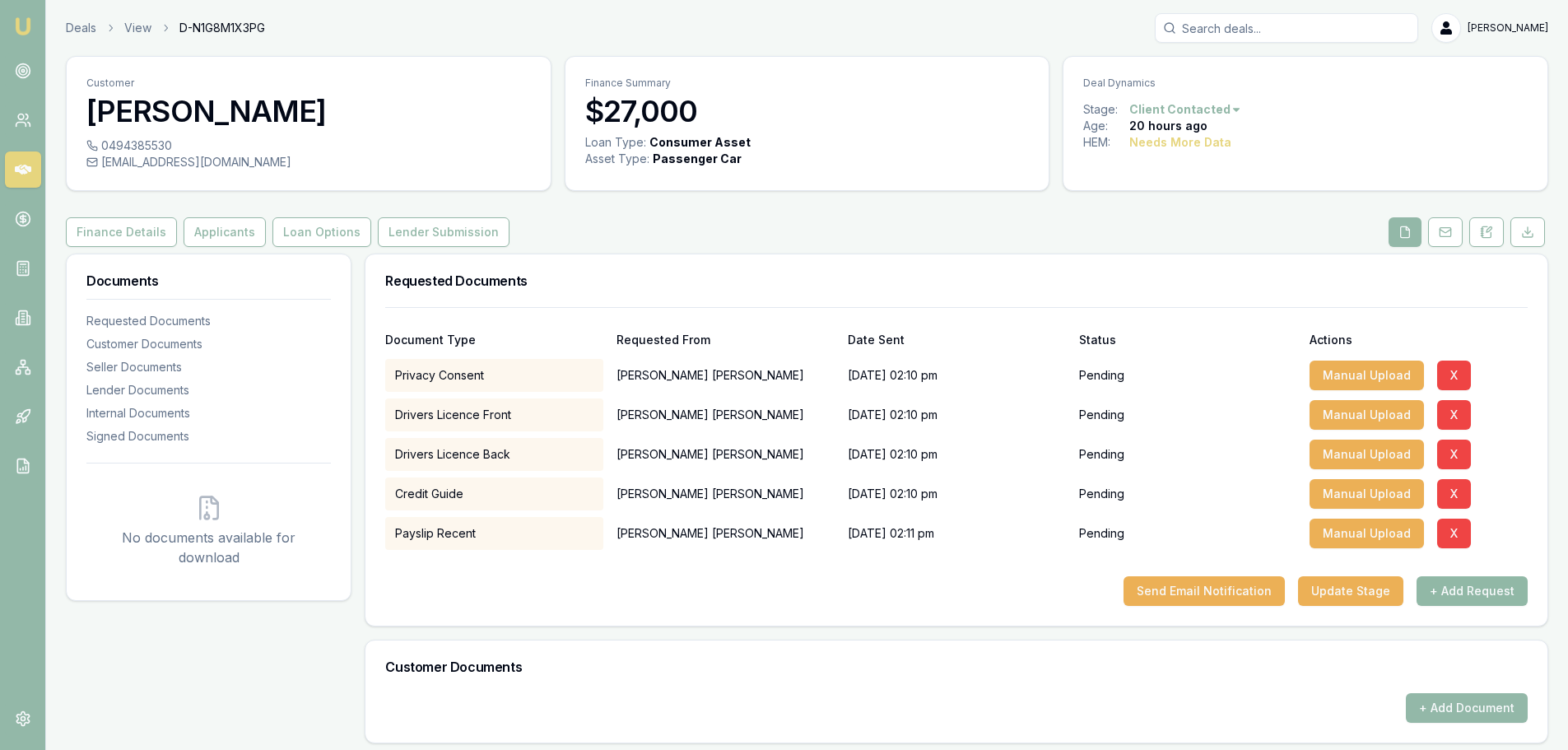
click at [1467, 594] on button "+ Add Request" at bounding box center [1472, 591] width 111 height 30
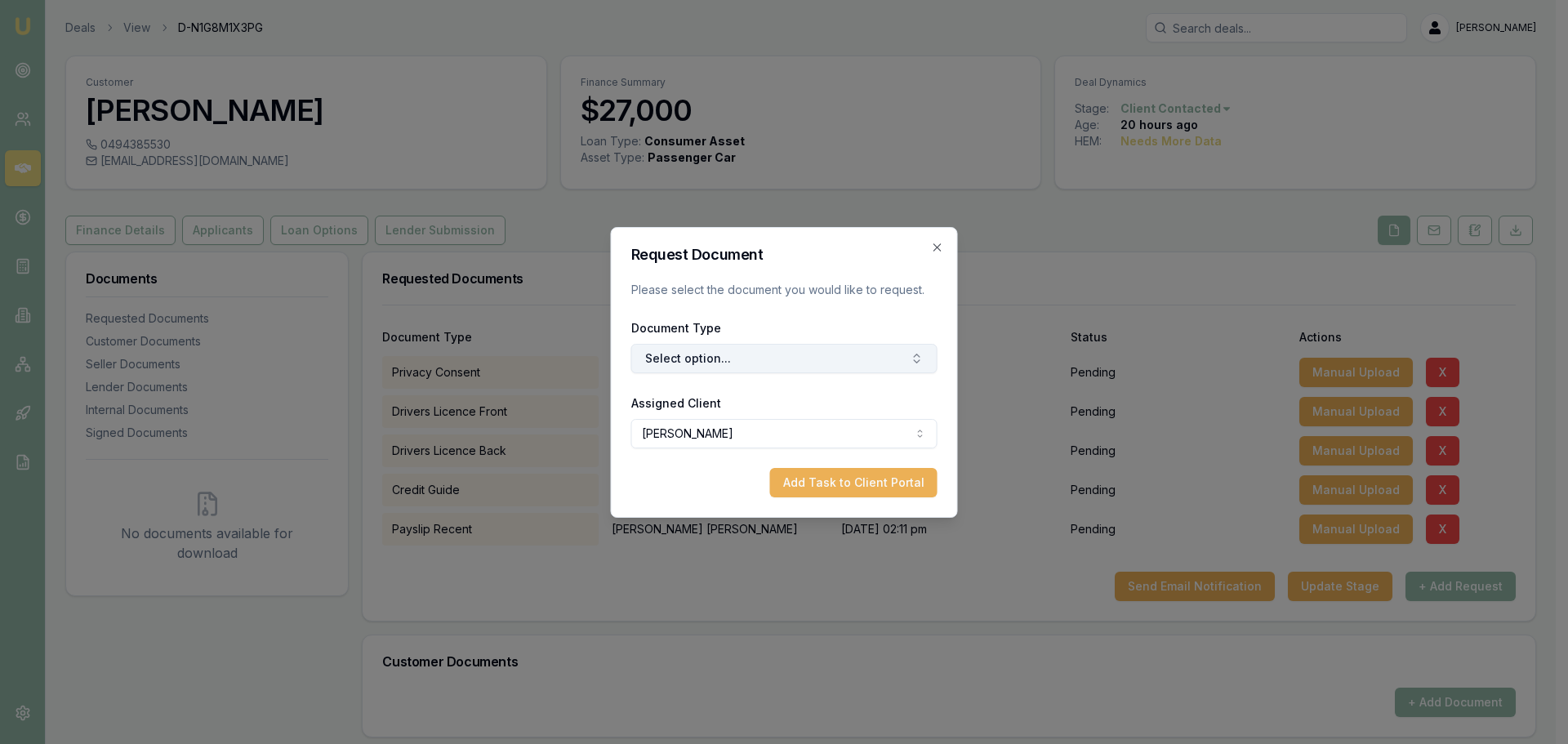
click at [671, 370] on button "Select option..." at bounding box center [784, 358] width 307 height 30
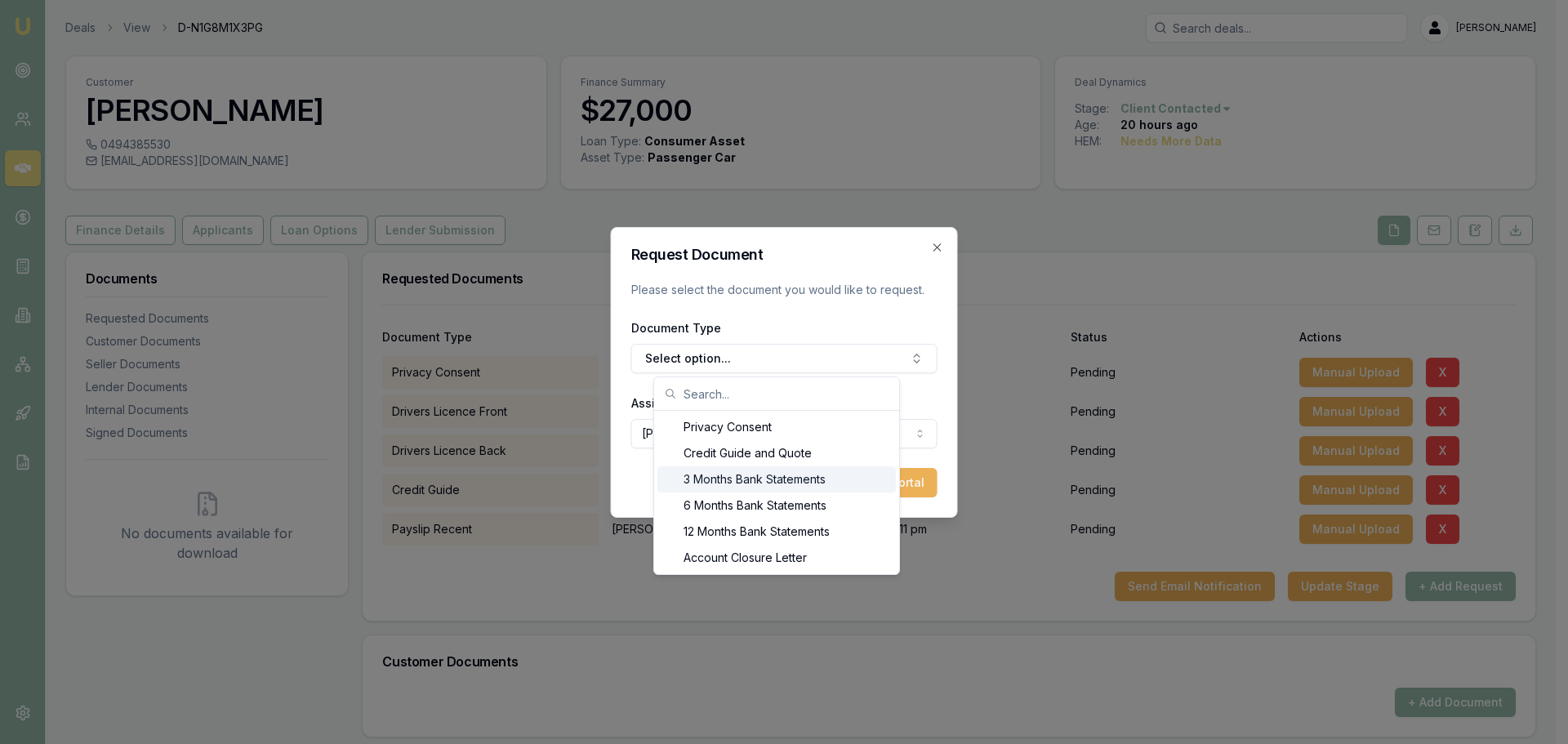
click at [781, 478] on div "3 Months Bank Statements" at bounding box center [776, 478] width 239 height 26
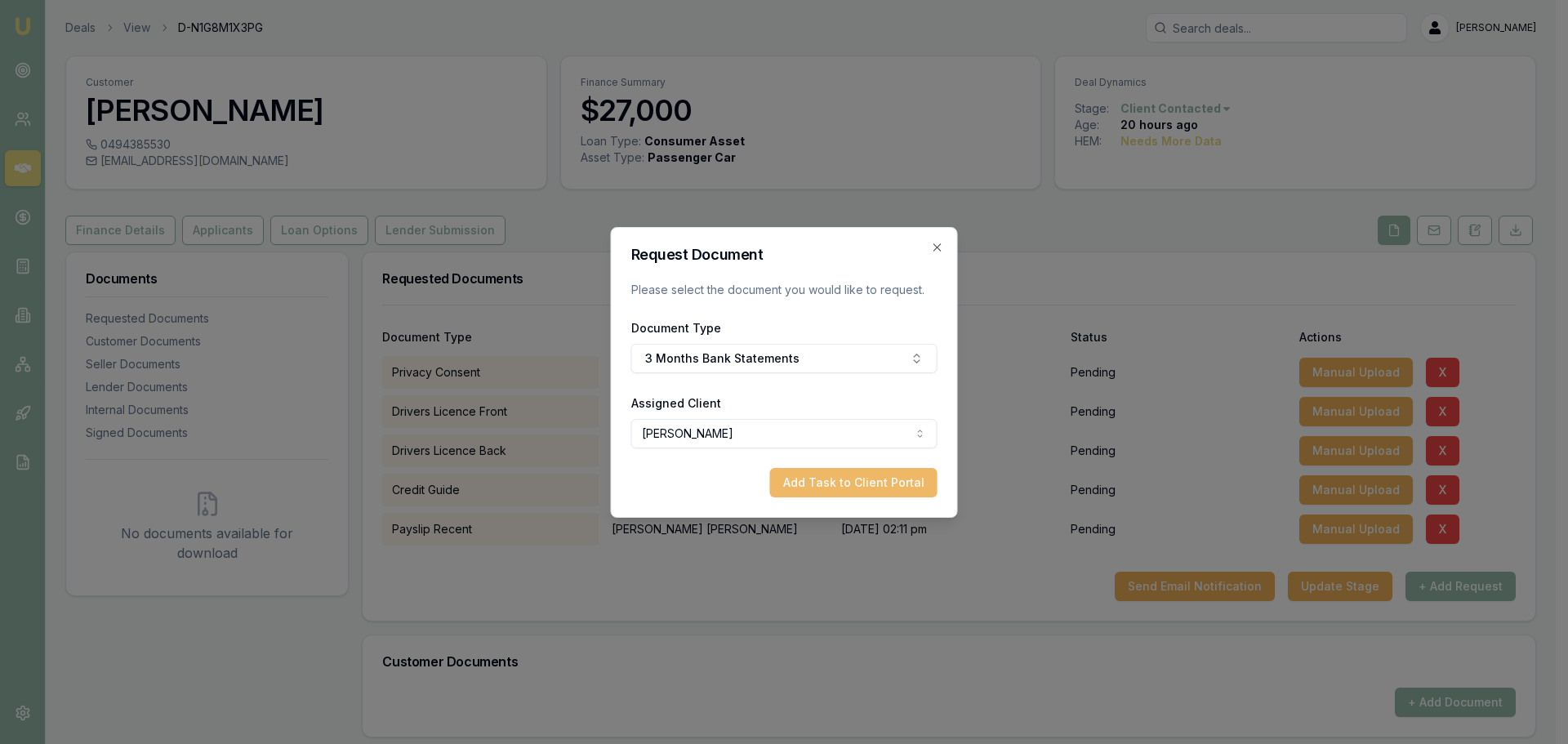
click at [840, 491] on button "Add Task to Client Portal" at bounding box center [853, 482] width 167 height 30
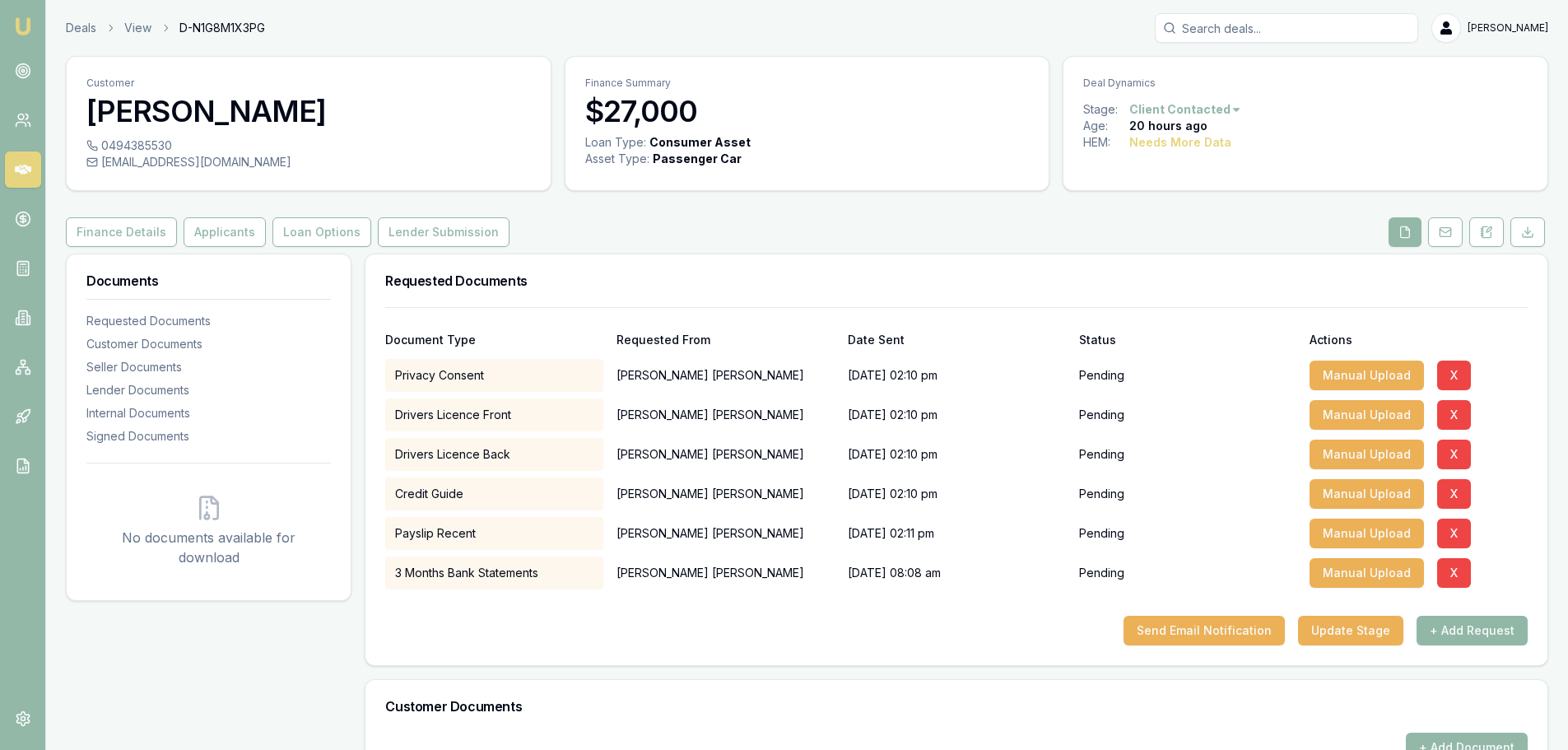
click at [1497, 644] on button "+ Add Request" at bounding box center [1472, 631] width 111 height 30
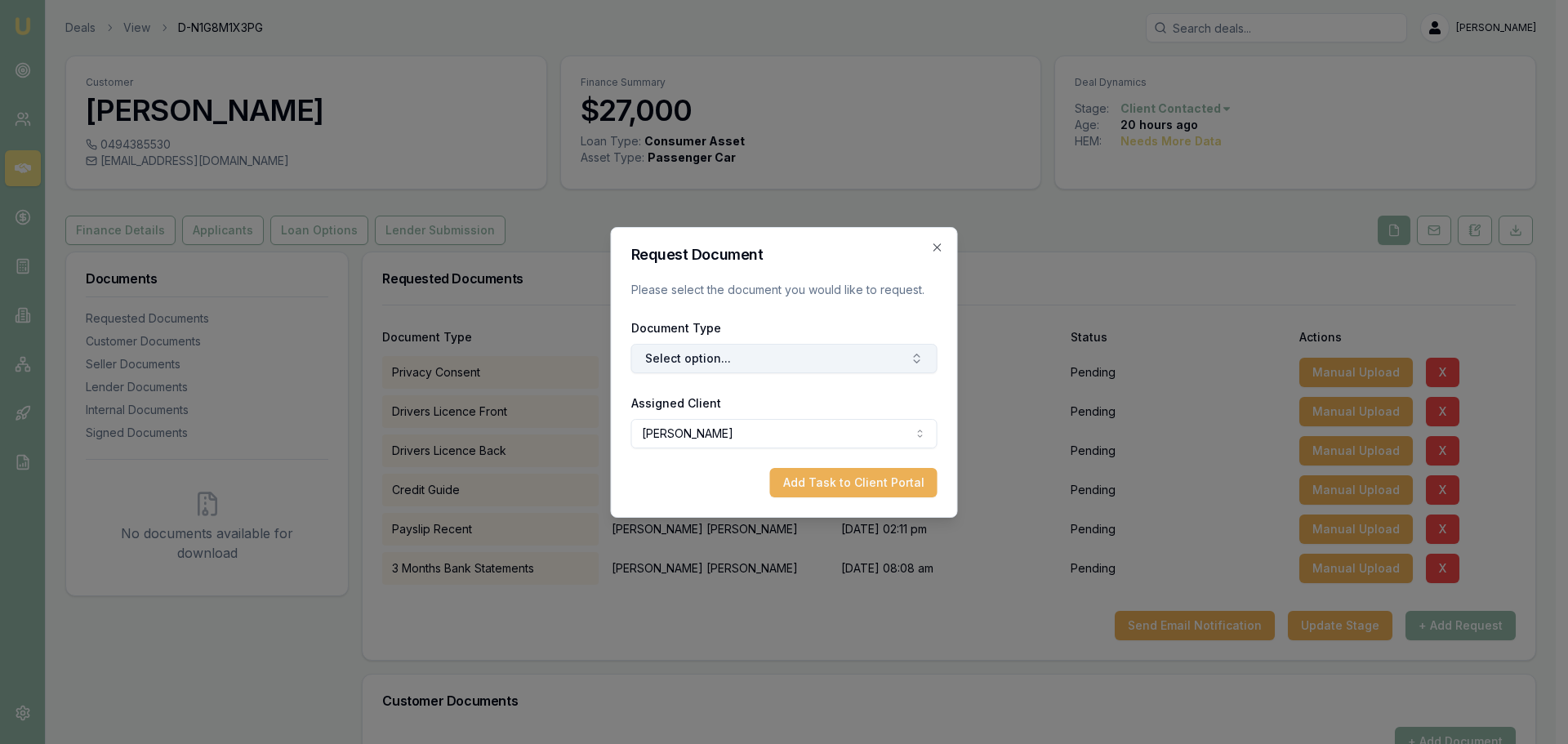
click at [791, 358] on button "Select option..." at bounding box center [784, 358] width 307 height 30
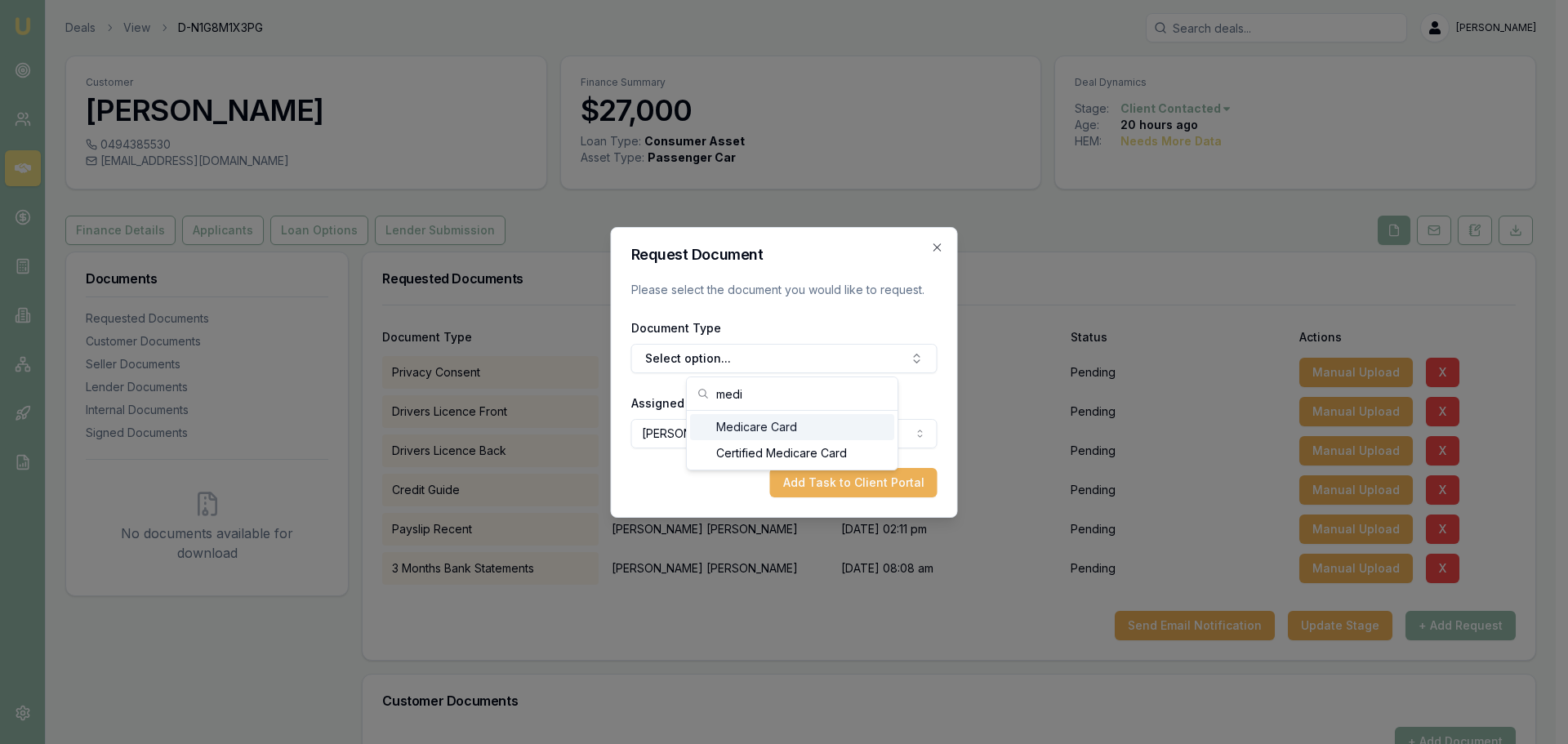
type input "medi"
click at [735, 421] on div "Medicare Card" at bounding box center [793, 427] width 204 height 26
click at [879, 476] on button "Add Task to Client Portal" at bounding box center [853, 482] width 167 height 30
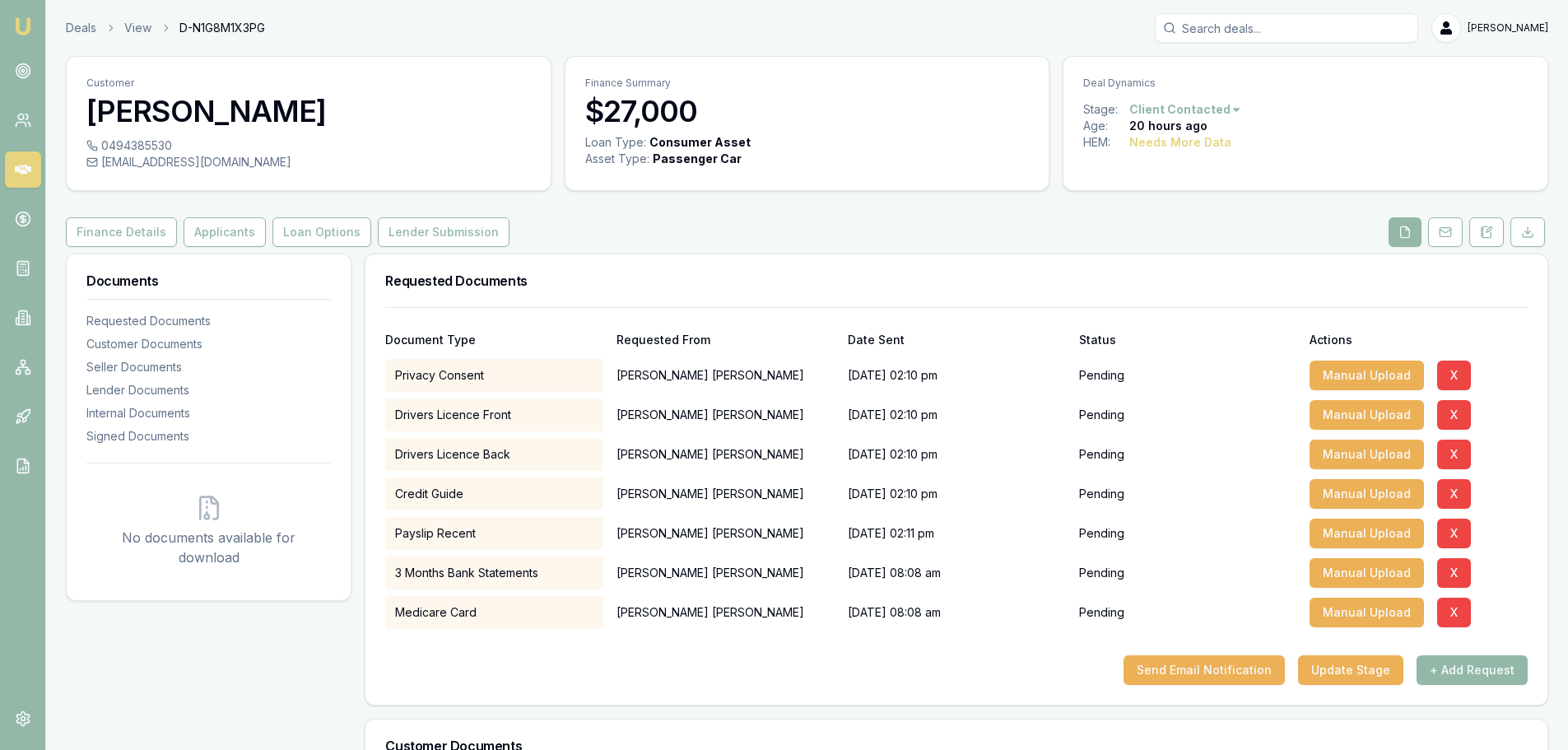
click at [682, 680] on div "Send Email Notification Update Stage + Add Request" at bounding box center [956, 670] width 1143 height 30
click at [340, 236] on button "Loan Options" at bounding box center [321, 232] width 99 height 30
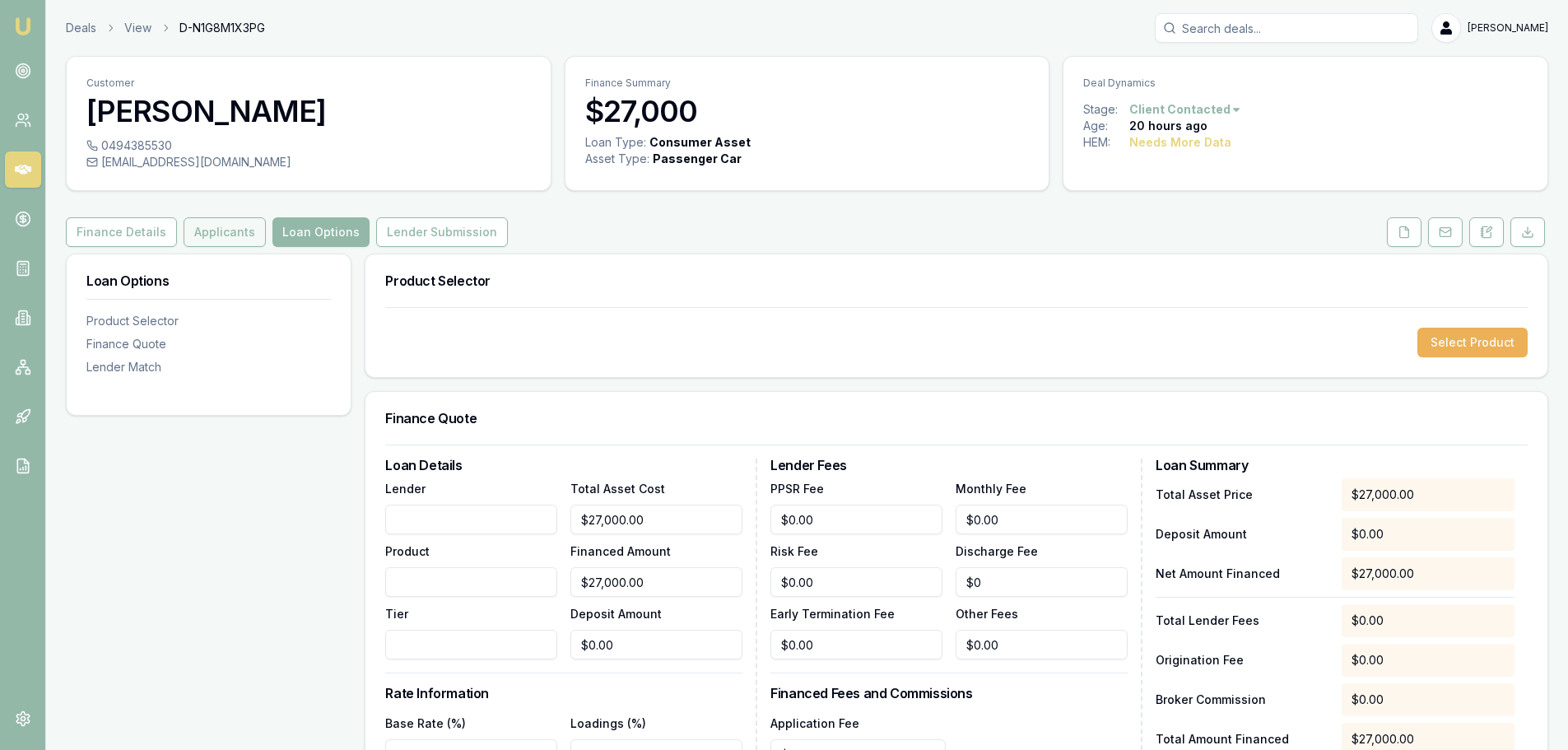
click at [212, 246] on button "Applicants" at bounding box center [225, 232] width 83 height 30
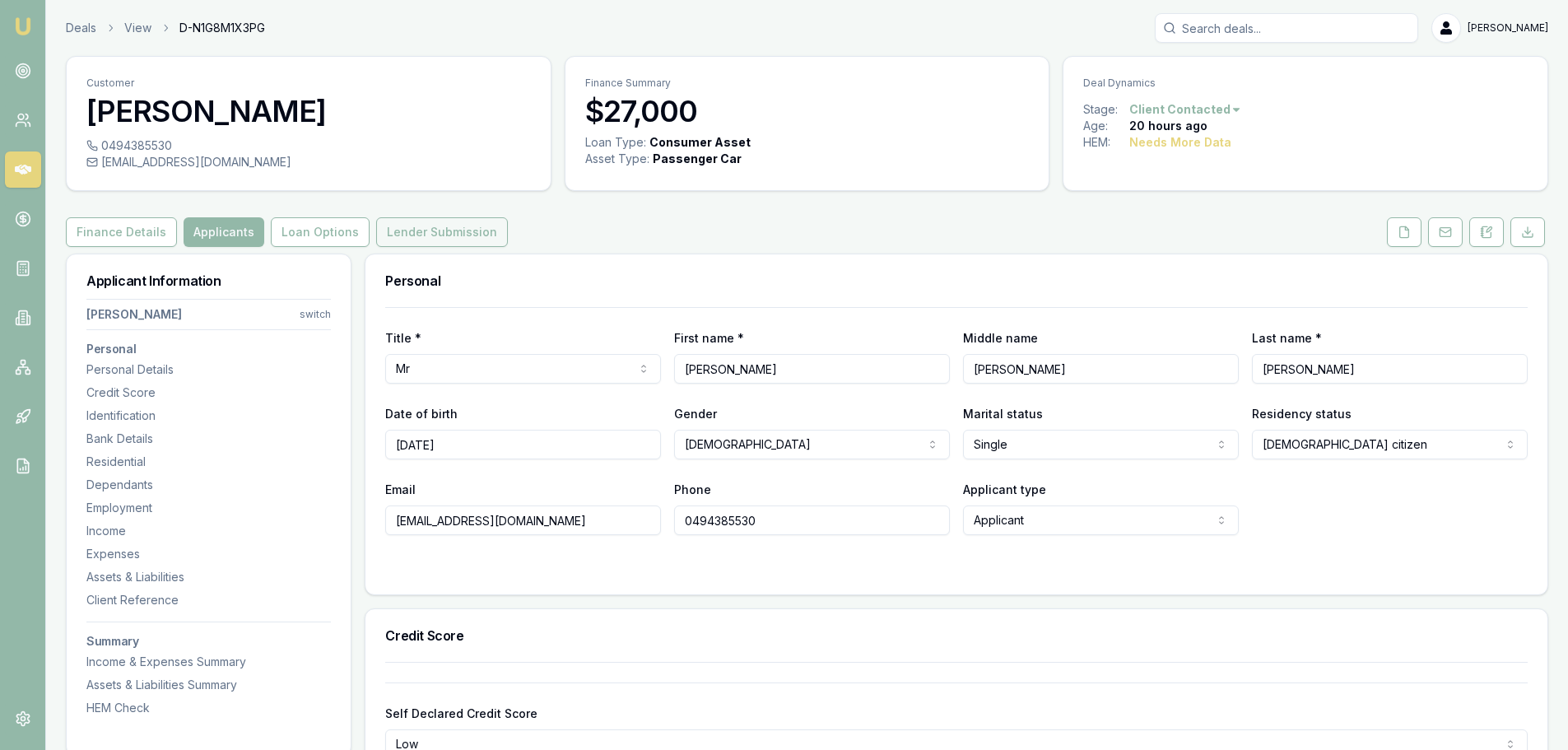
click at [386, 221] on button "Lender Submission" at bounding box center [442, 232] width 132 height 30
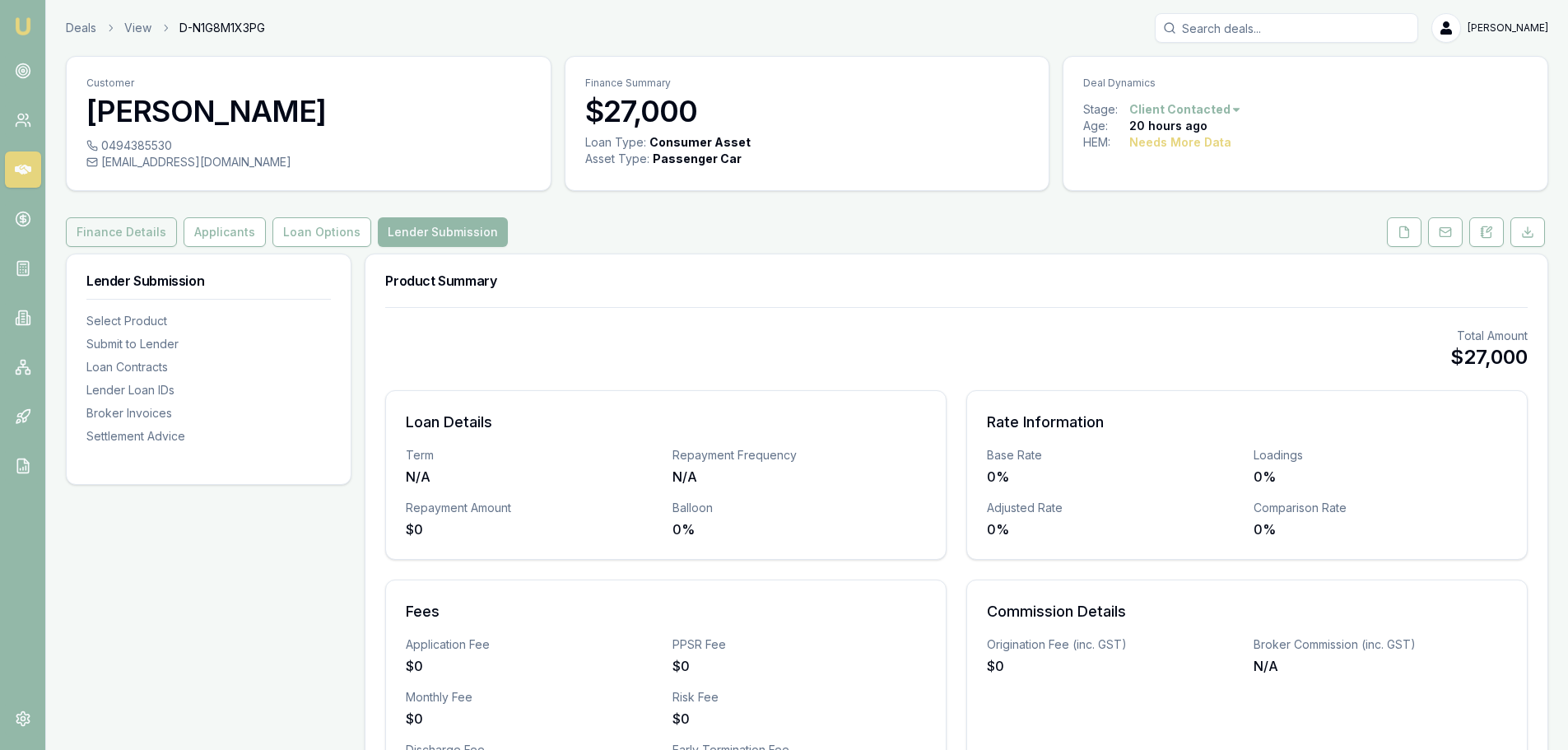
click at [128, 242] on button "Finance Details" at bounding box center [120, 232] width 111 height 30
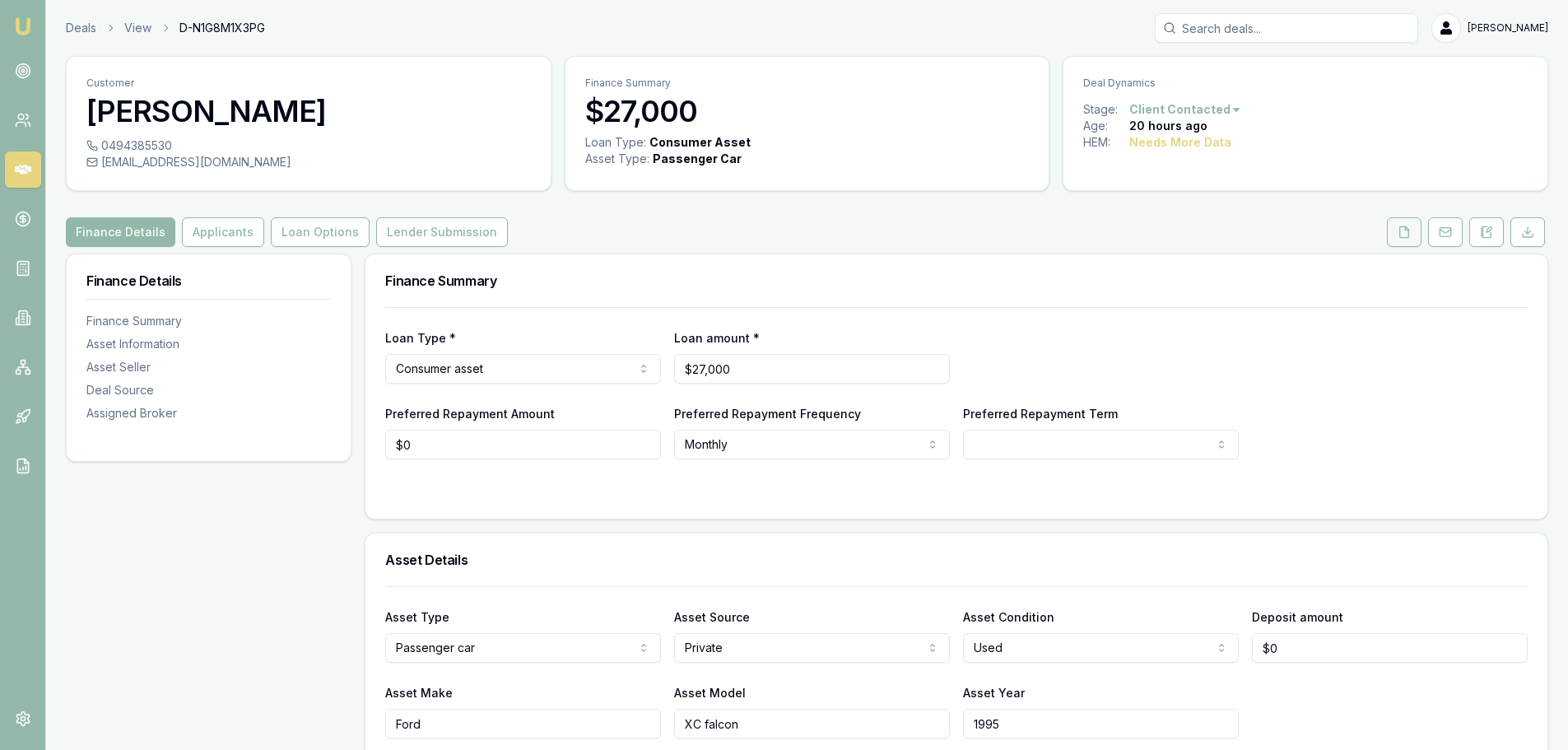
click at [1401, 234] on icon at bounding box center [1404, 231] width 9 height 11
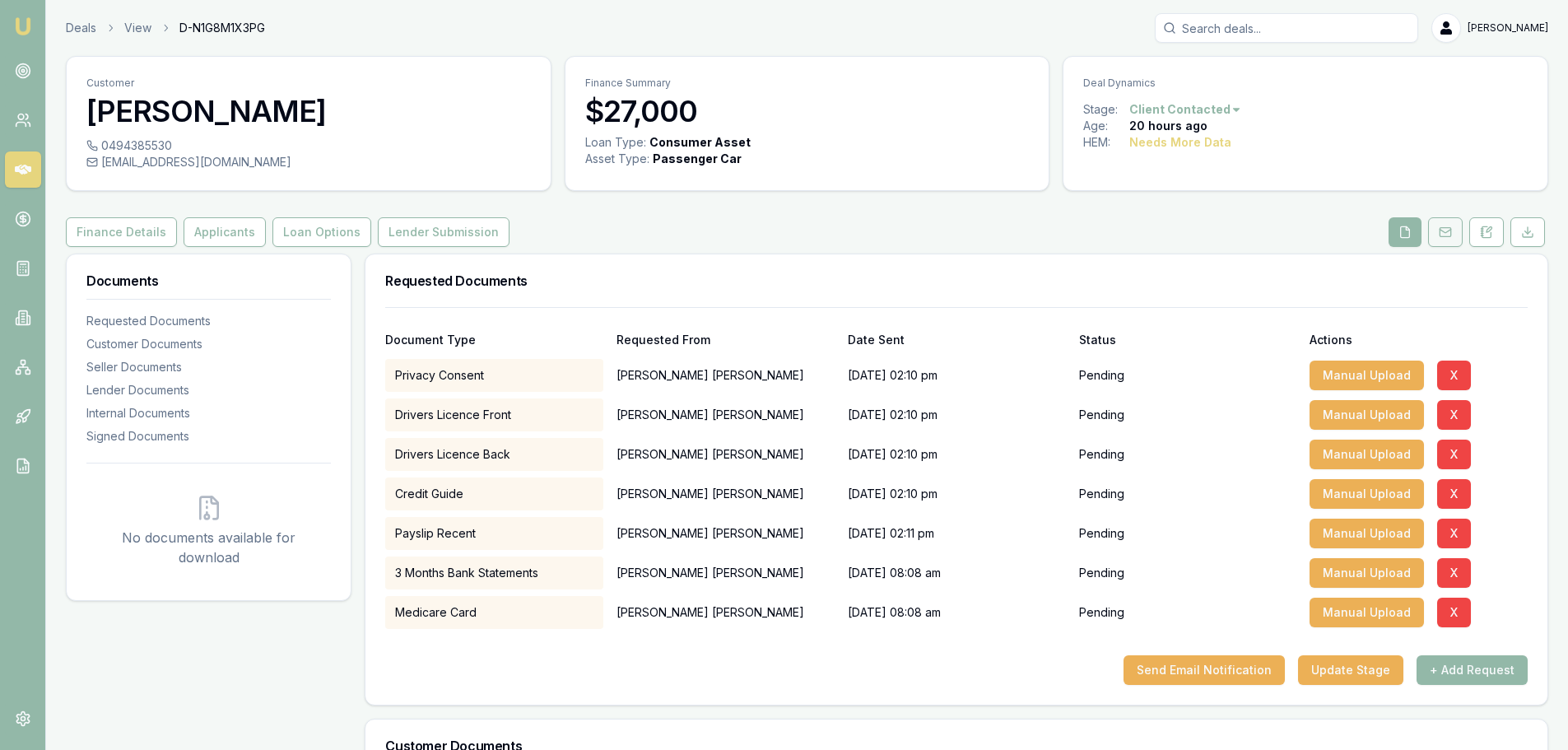
click at [1447, 246] on button at bounding box center [1446, 232] width 35 height 30
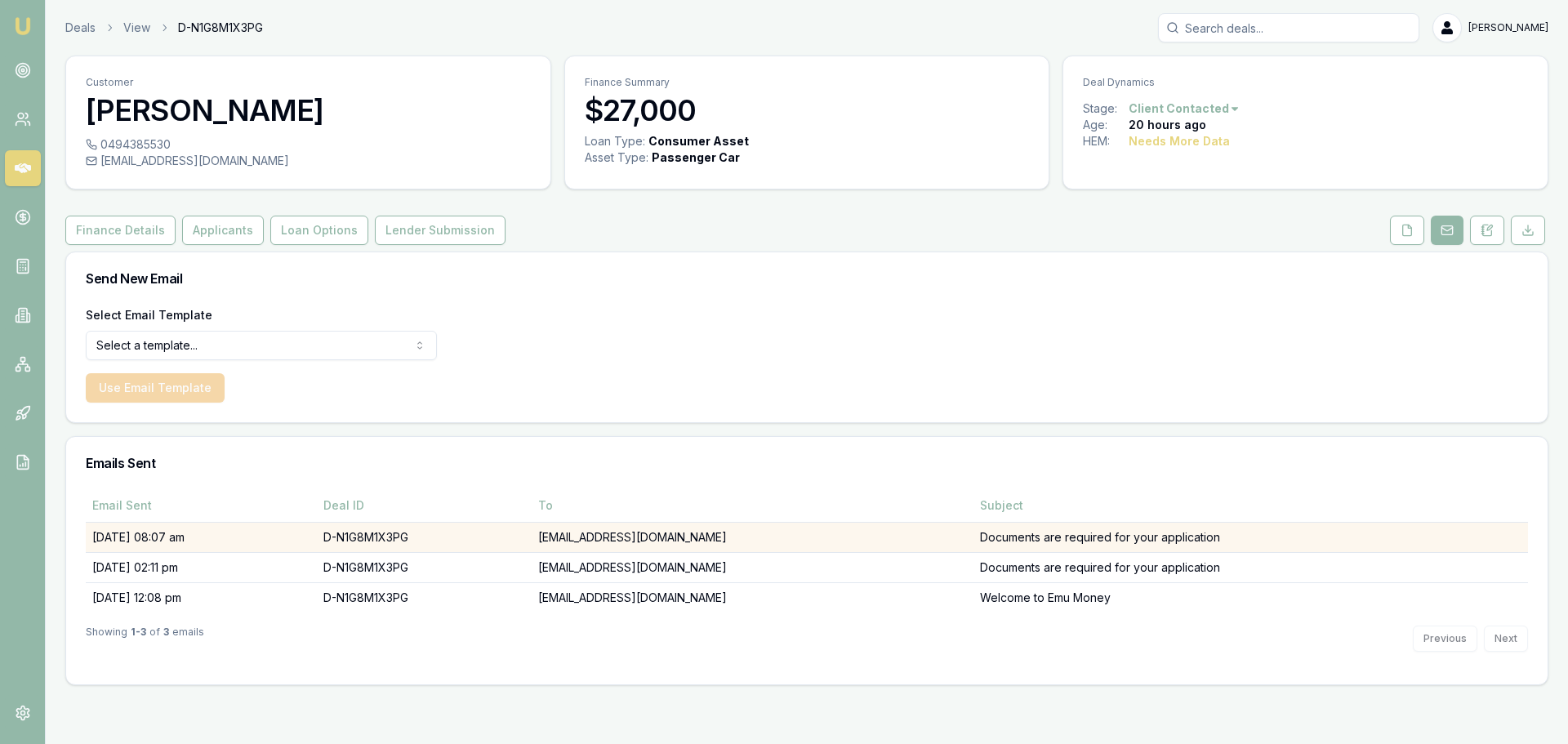
click at [990, 544] on td "Documents are required for your application" at bounding box center [1250, 537] width 555 height 31
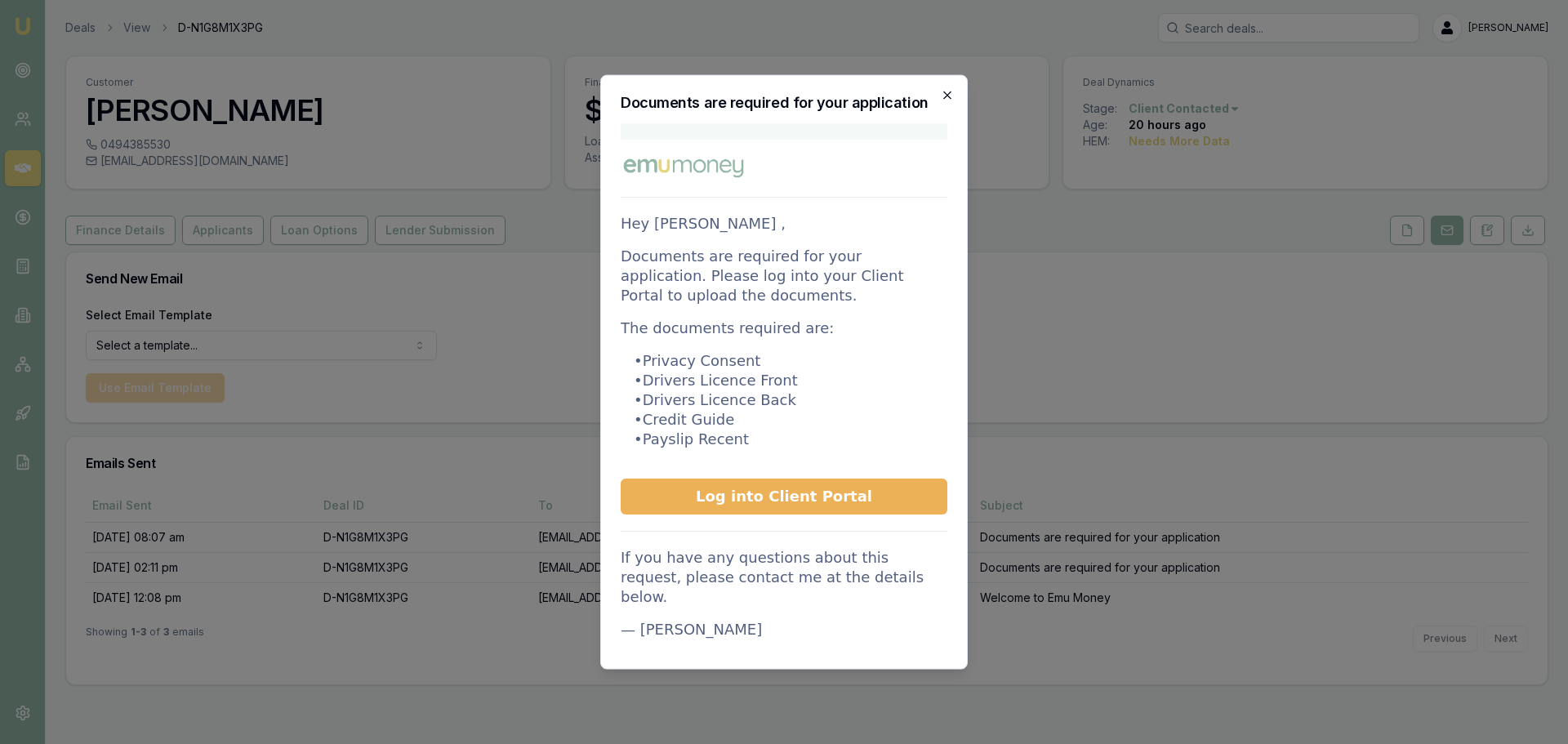
click at [946, 92] on icon "button" at bounding box center [947, 95] width 13 height 13
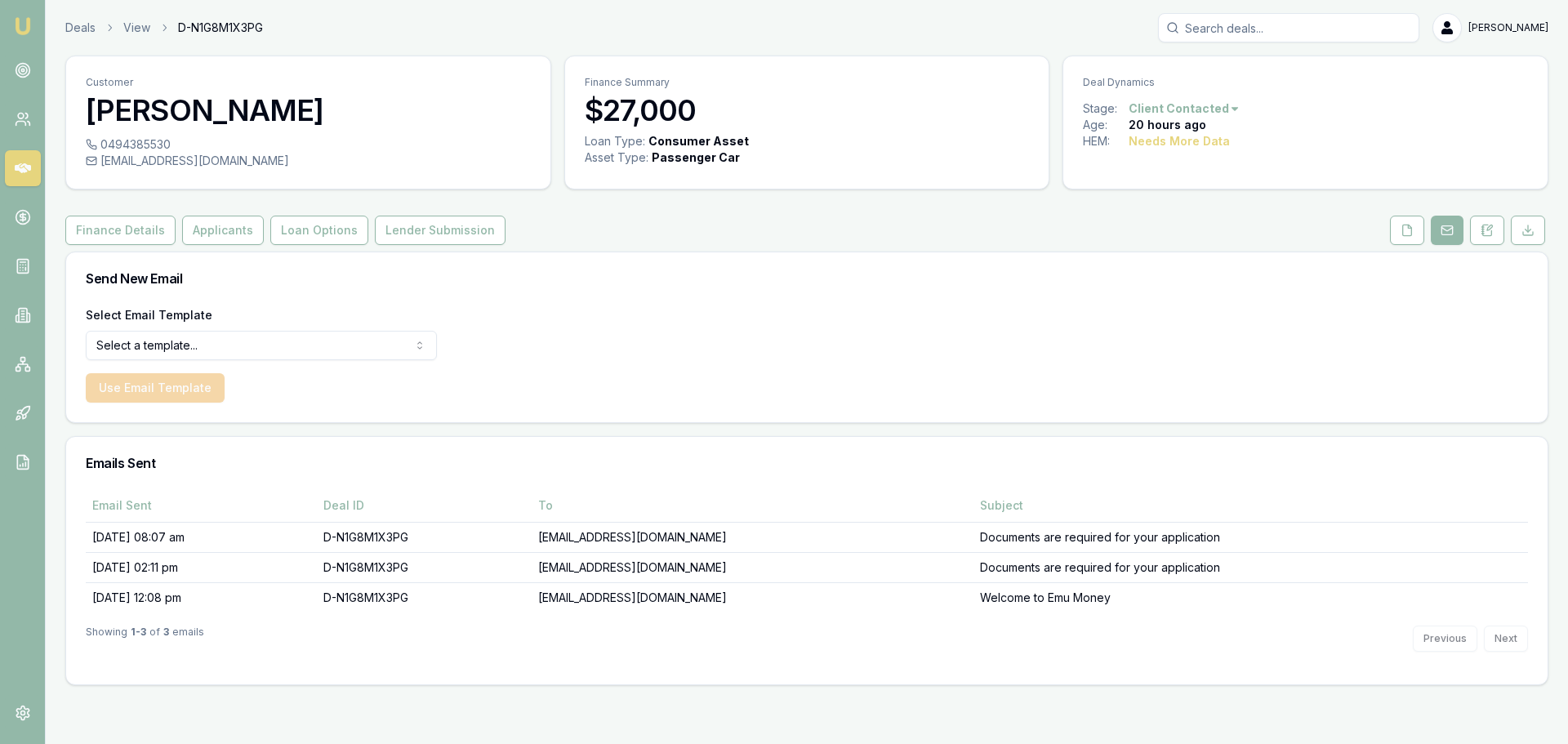
click at [237, 161] on div "robbieerich71@gmail.com" at bounding box center [308, 160] width 445 height 16
click at [243, 165] on div "robbieerich71@gmail.com" at bounding box center [308, 160] width 445 height 16
click at [211, 225] on button "Applicants" at bounding box center [223, 230] width 82 height 30
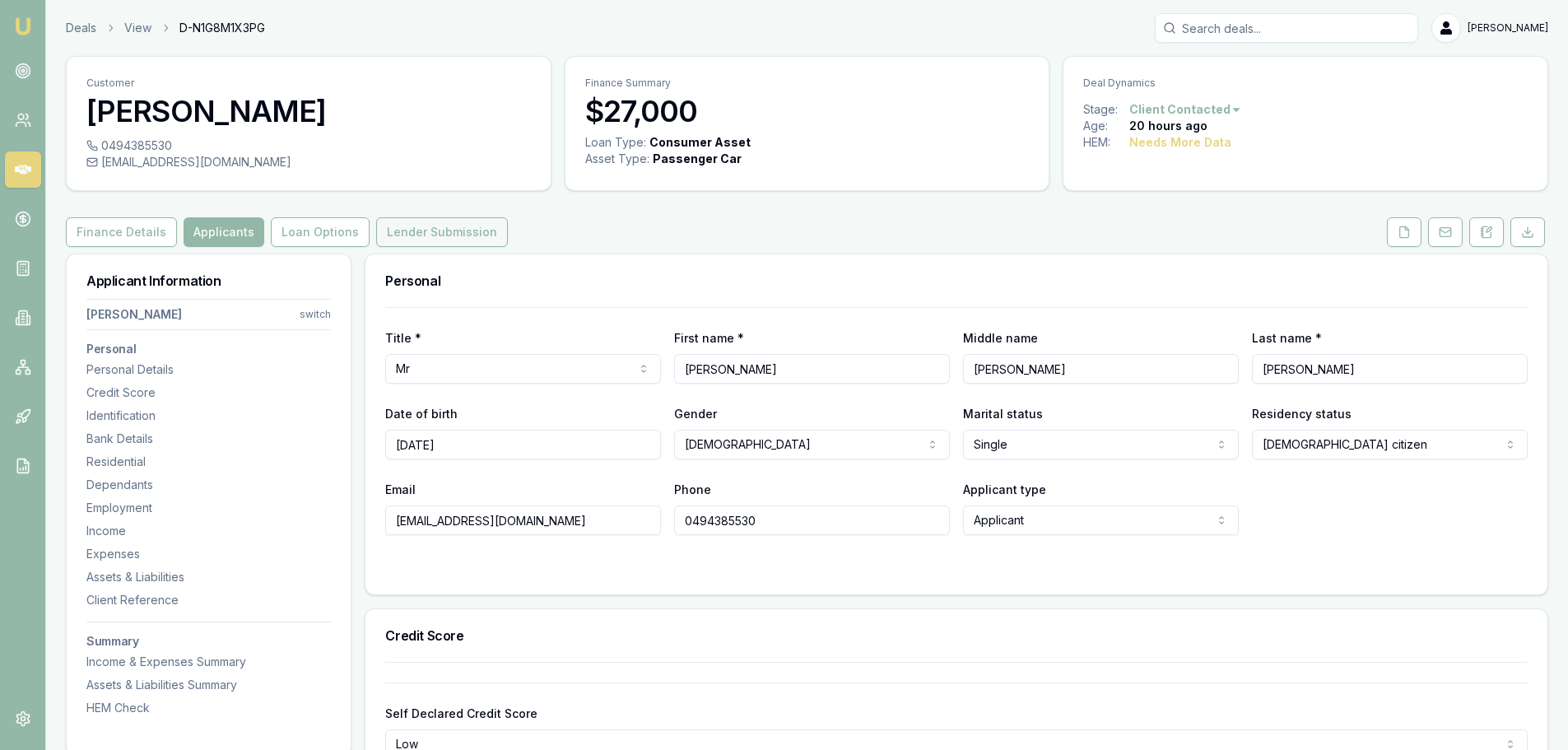
click at [437, 243] on button "Lender Submission" at bounding box center [442, 232] width 132 height 30
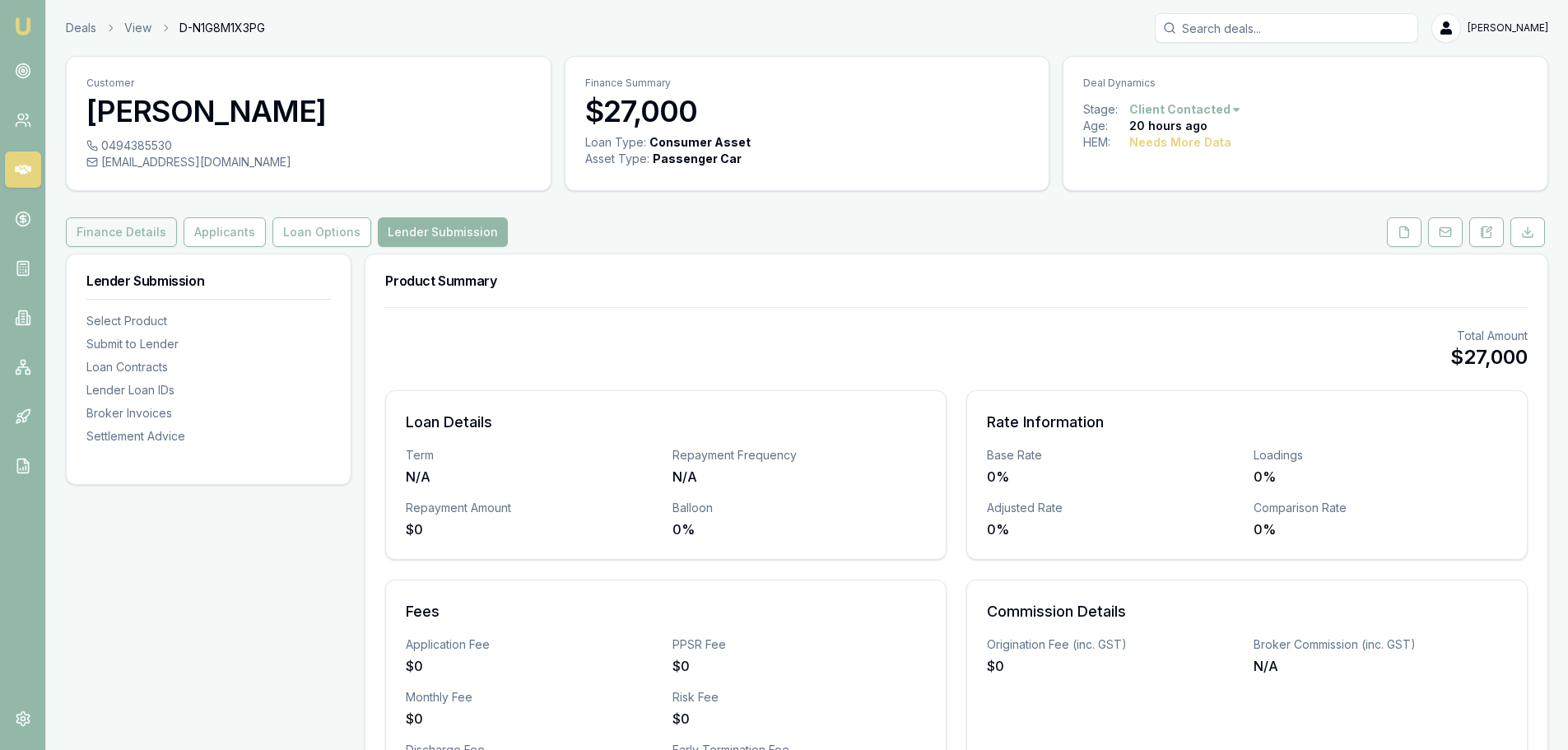
click at [116, 237] on button "Finance Details" at bounding box center [120, 232] width 111 height 30
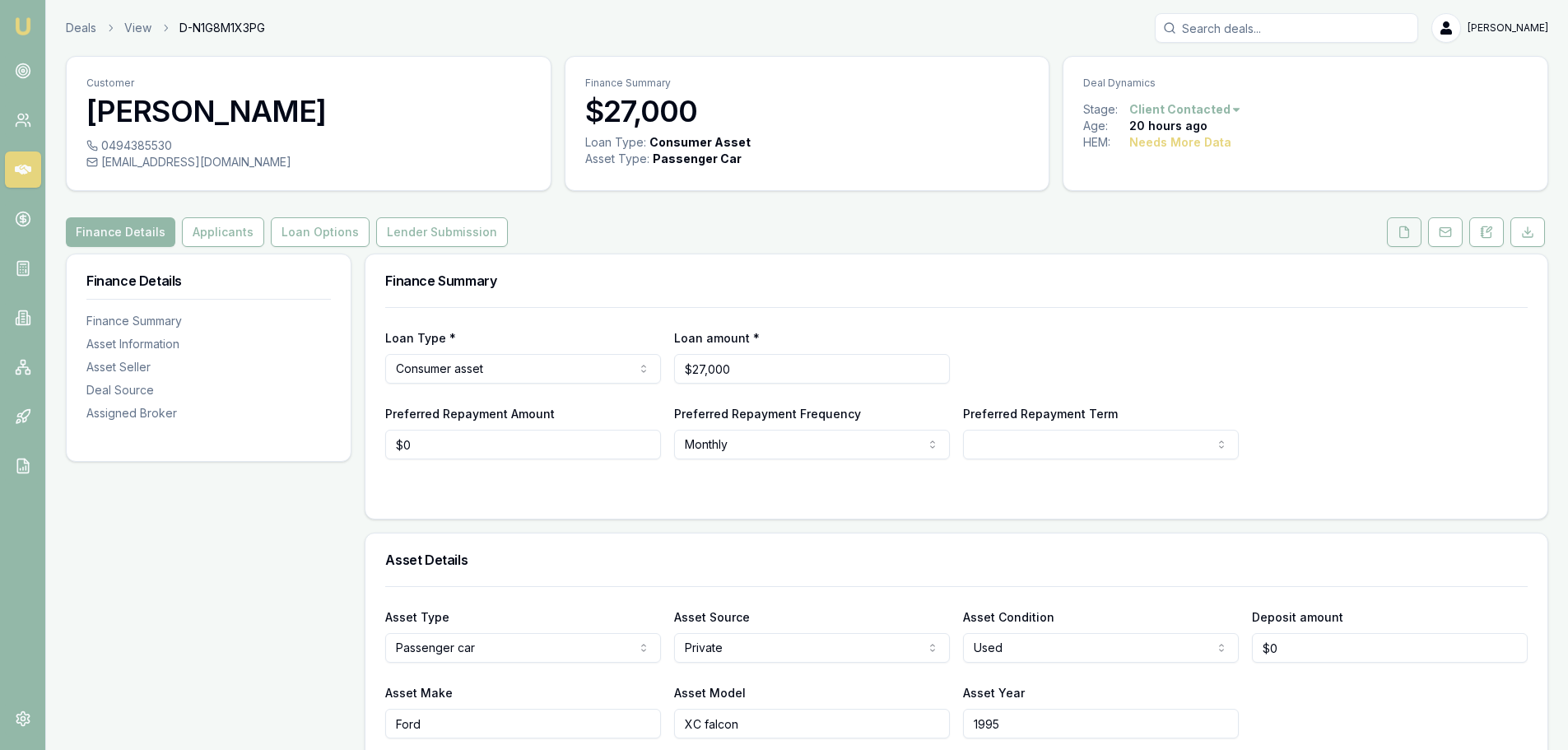
click at [1412, 239] on button at bounding box center [1404, 232] width 35 height 30
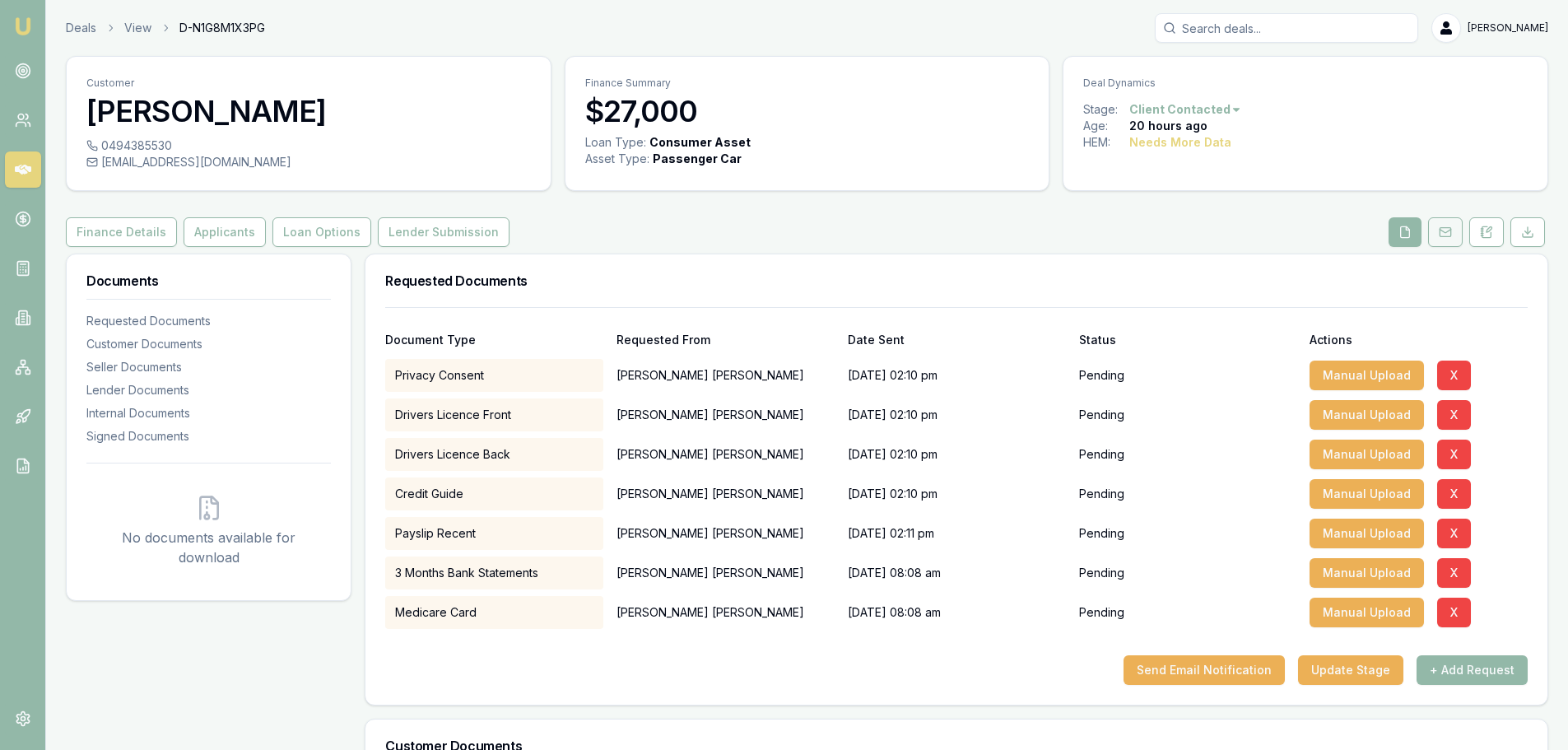
click at [1438, 225] on button at bounding box center [1446, 232] width 35 height 30
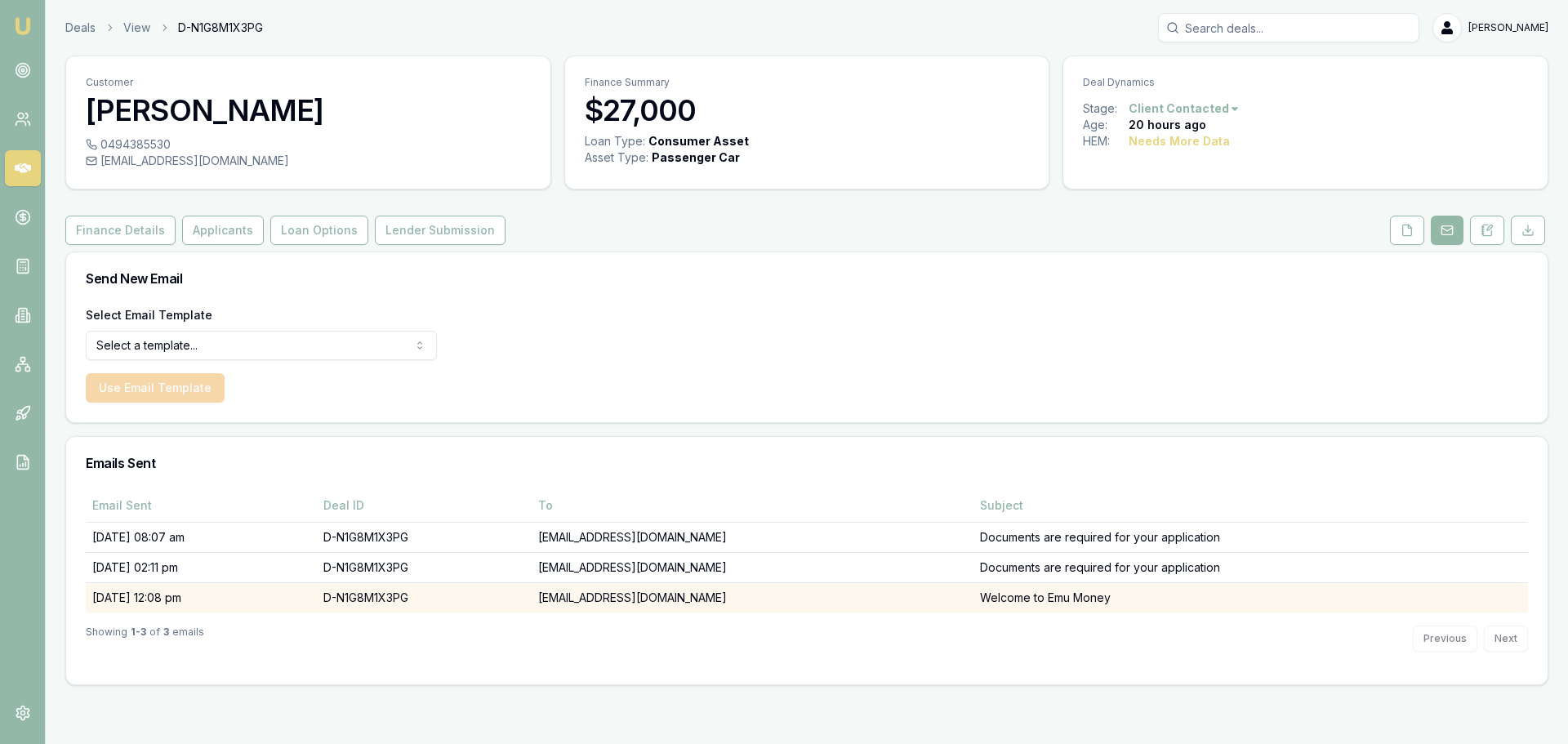
click at [1056, 597] on td "Welcome to Emu Money" at bounding box center [1250, 598] width 555 height 31
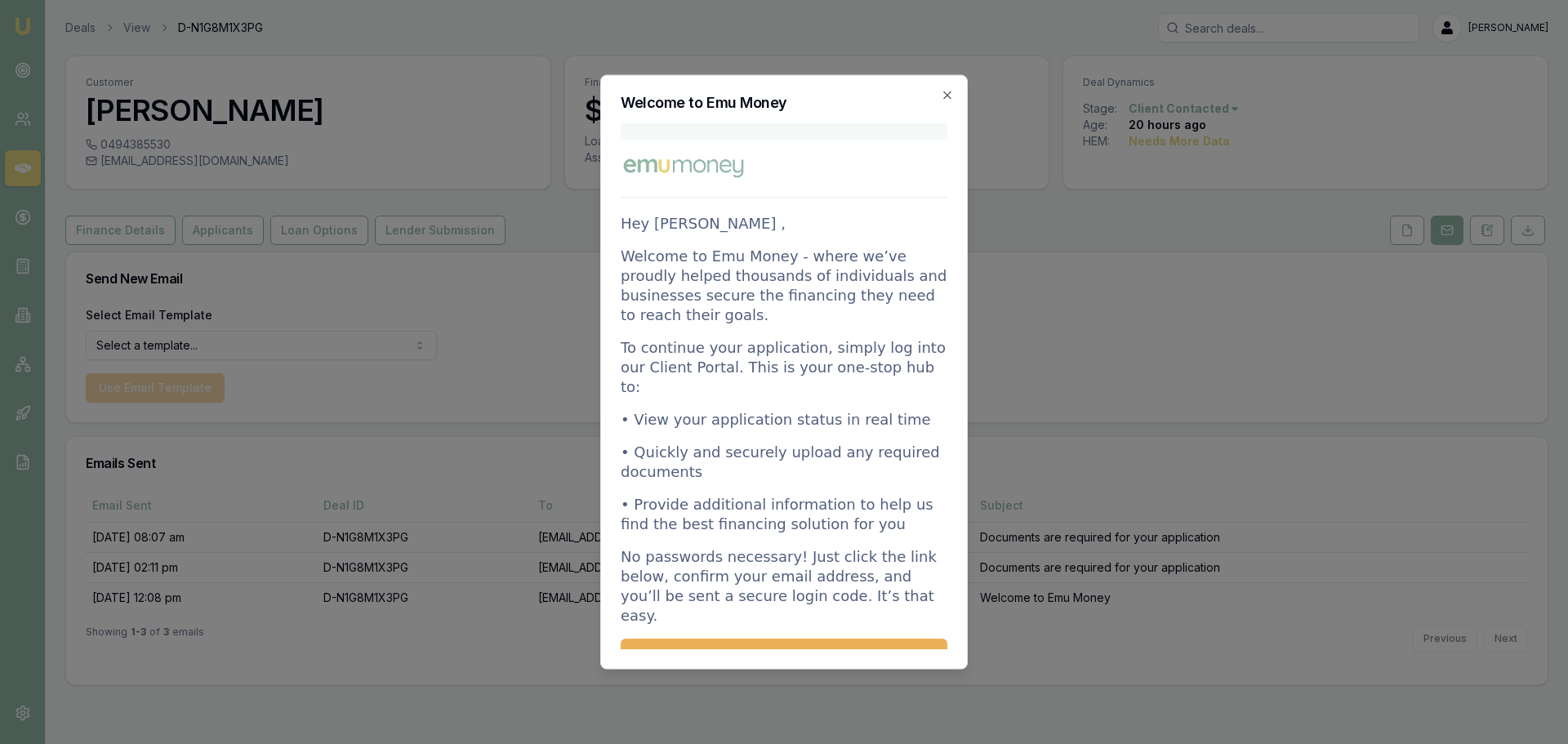
click at [238, 347] on div at bounding box center [784, 372] width 1568 height 744
click at [943, 96] on icon "button" at bounding box center [947, 95] width 13 height 13
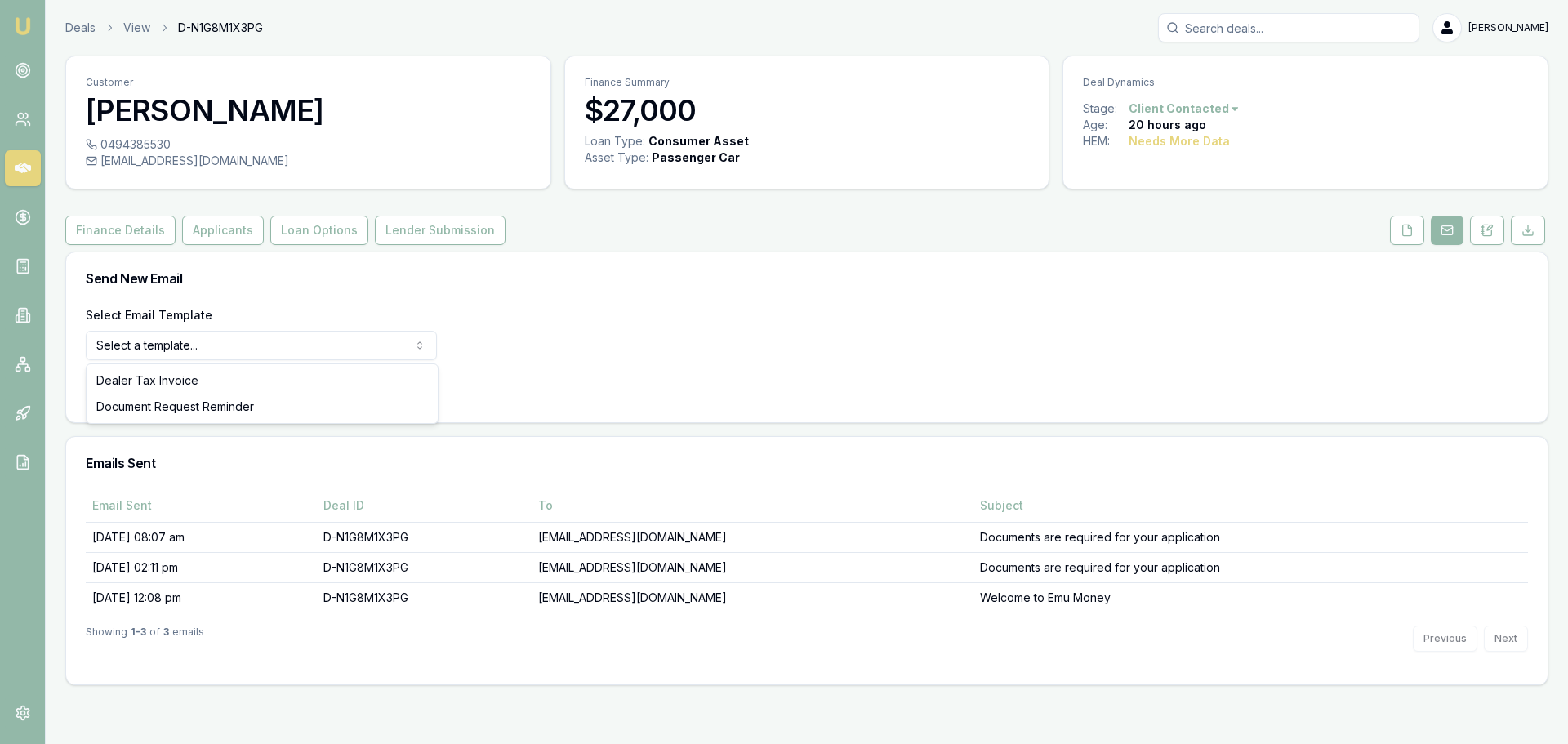
click at [261, 338] on html "Emu Broker Deals View D-N1G8M1X3PG Natasha McCallum Toggle Menu Customer Robert…" at bounding box center [784, 372] width 1568 height 744
select select "document-request-reminder"
click at [178, 386] on button "Use Email Template" at bounding box center [155, 388] width 138 height 30
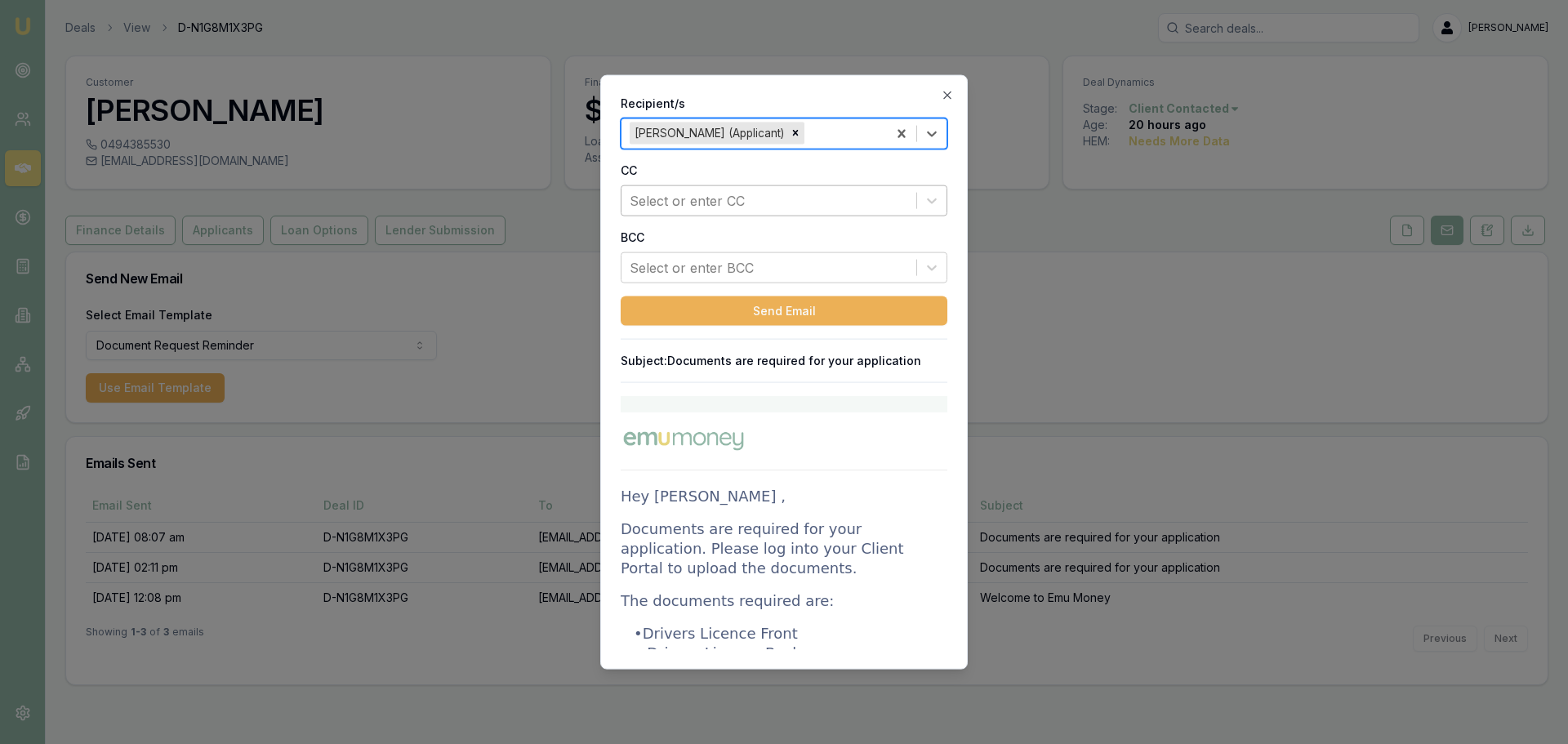
click at [778, 192] on div at bounding box center [769, 201] width 279 height 23
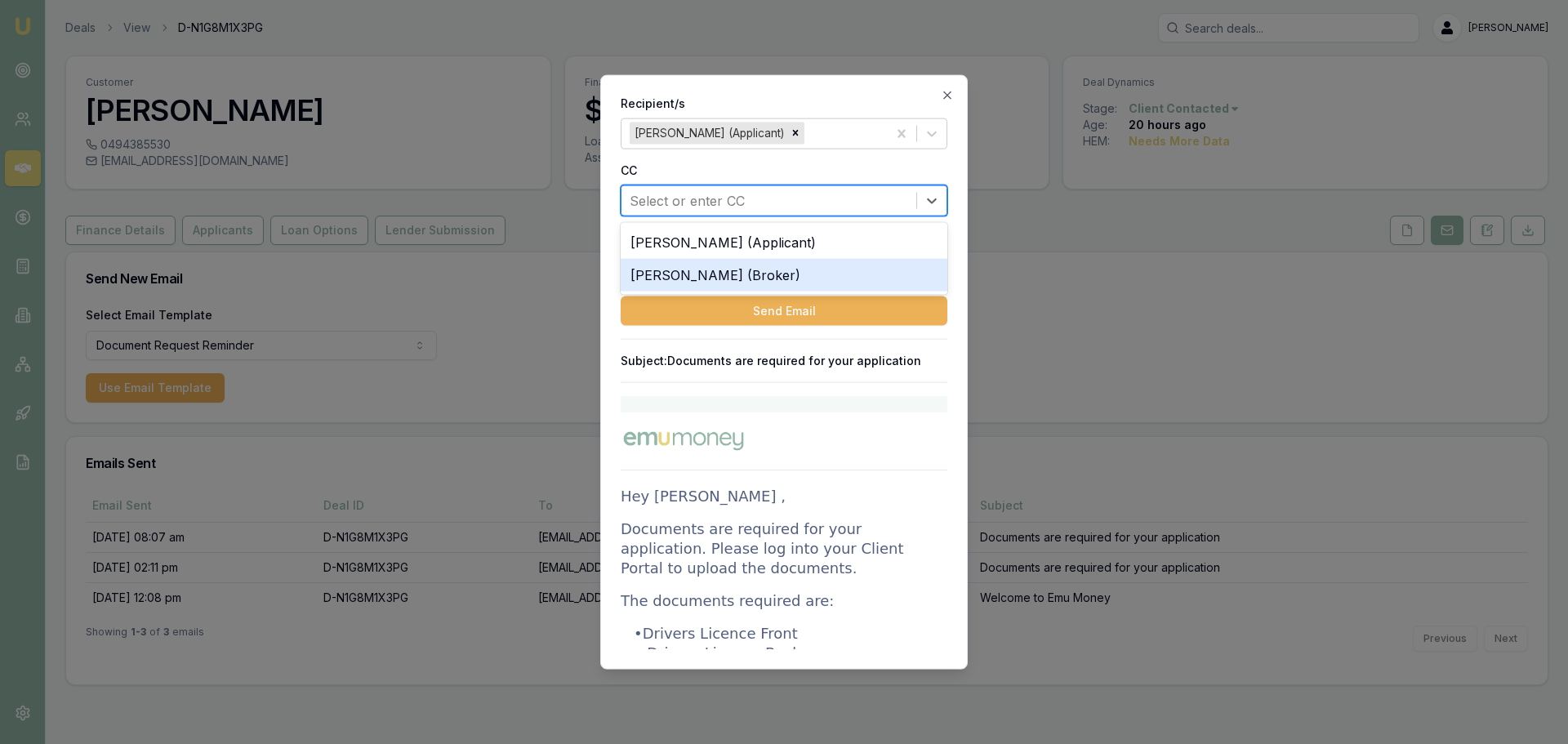
click at [750, 269] on div "Natasha McCallum (Broker)" at bounding box center [784, 274] width 327 height 32
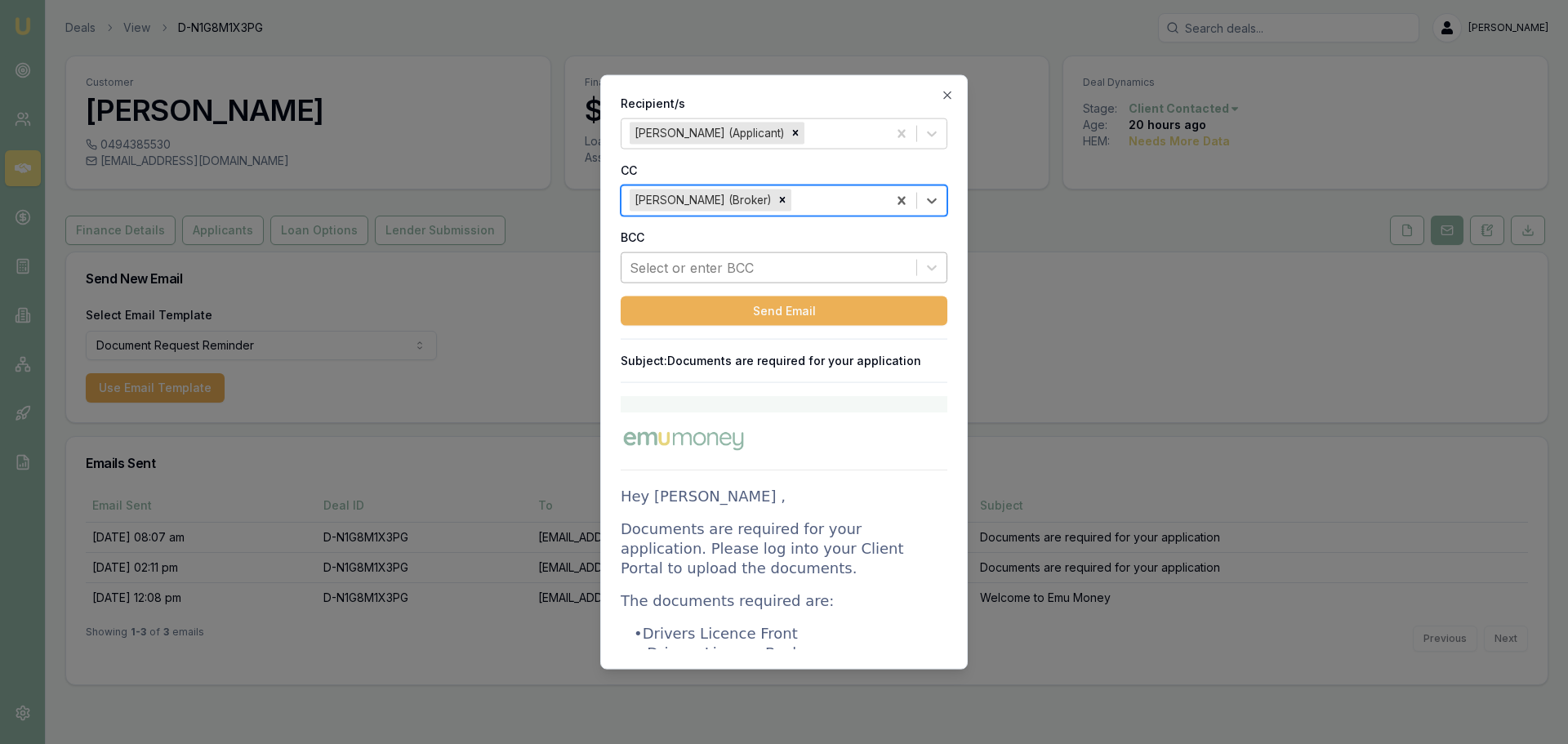
click at [749, 270] on div at bounding box center [769, 267] width 279 height 23
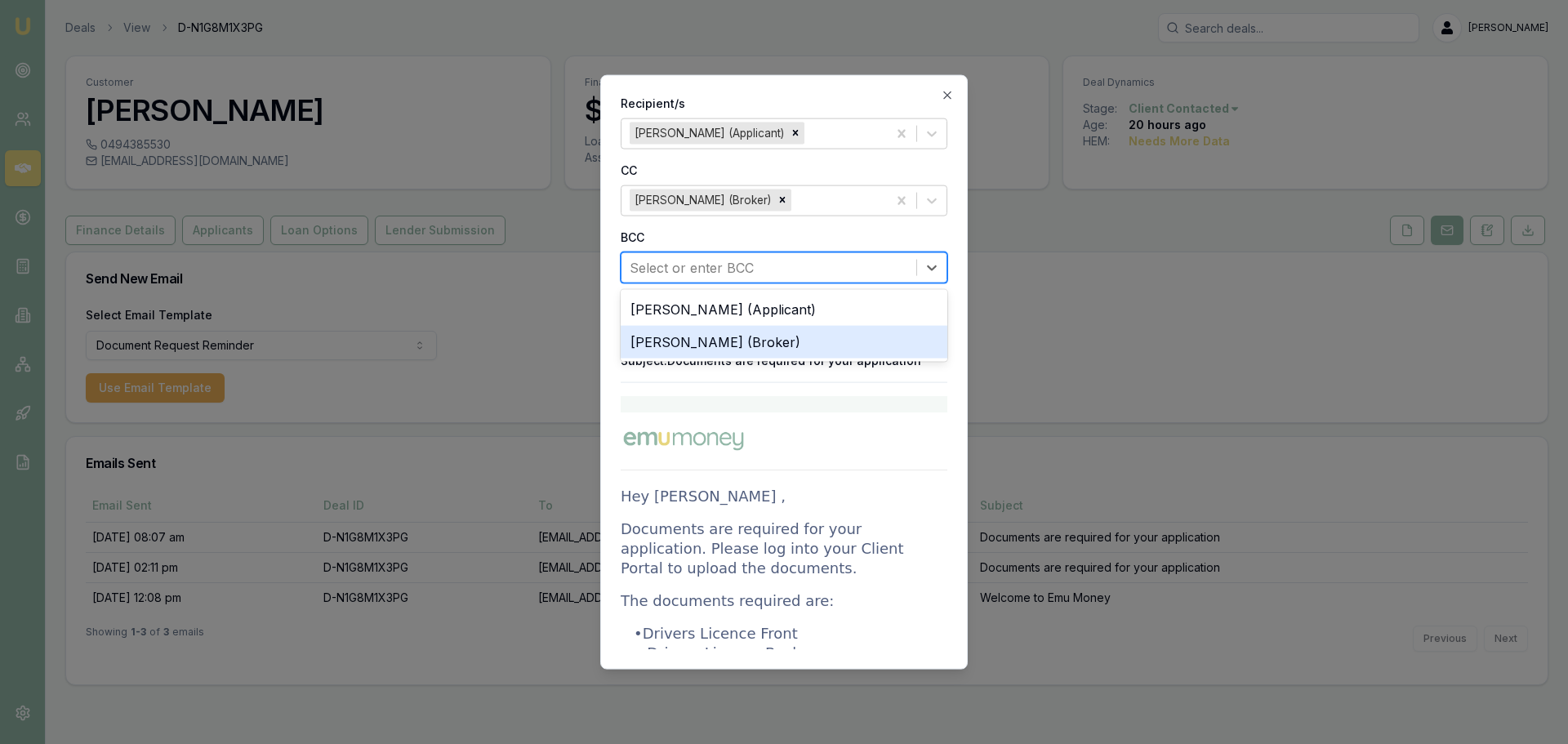
click at [726, 350] on div "Natasha McCallum (Broker)" at bounding box center [784, 341] width 327 height 32
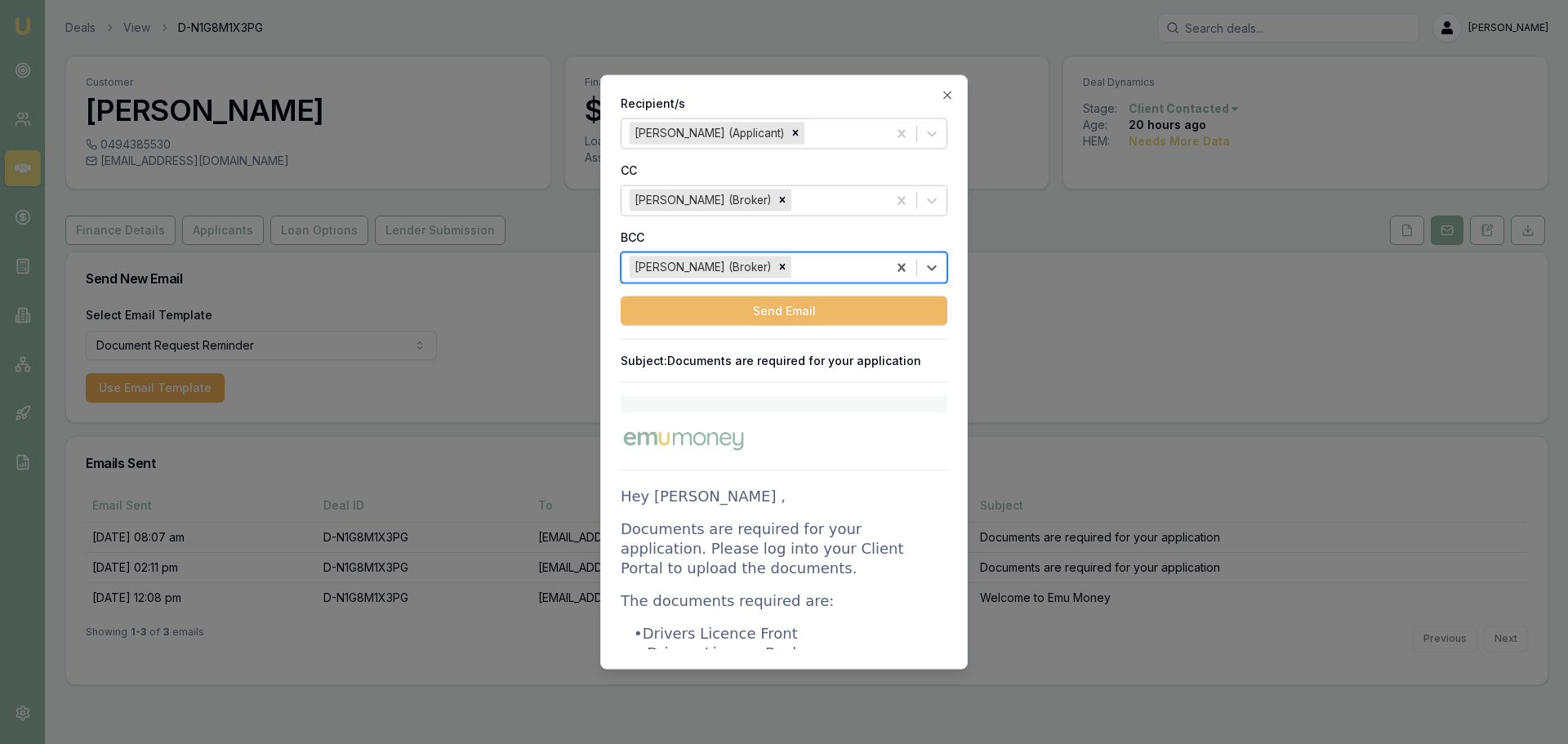
click at [749, 307] on button "Send Email" at bounding box center [784, 310] width 327 height 30
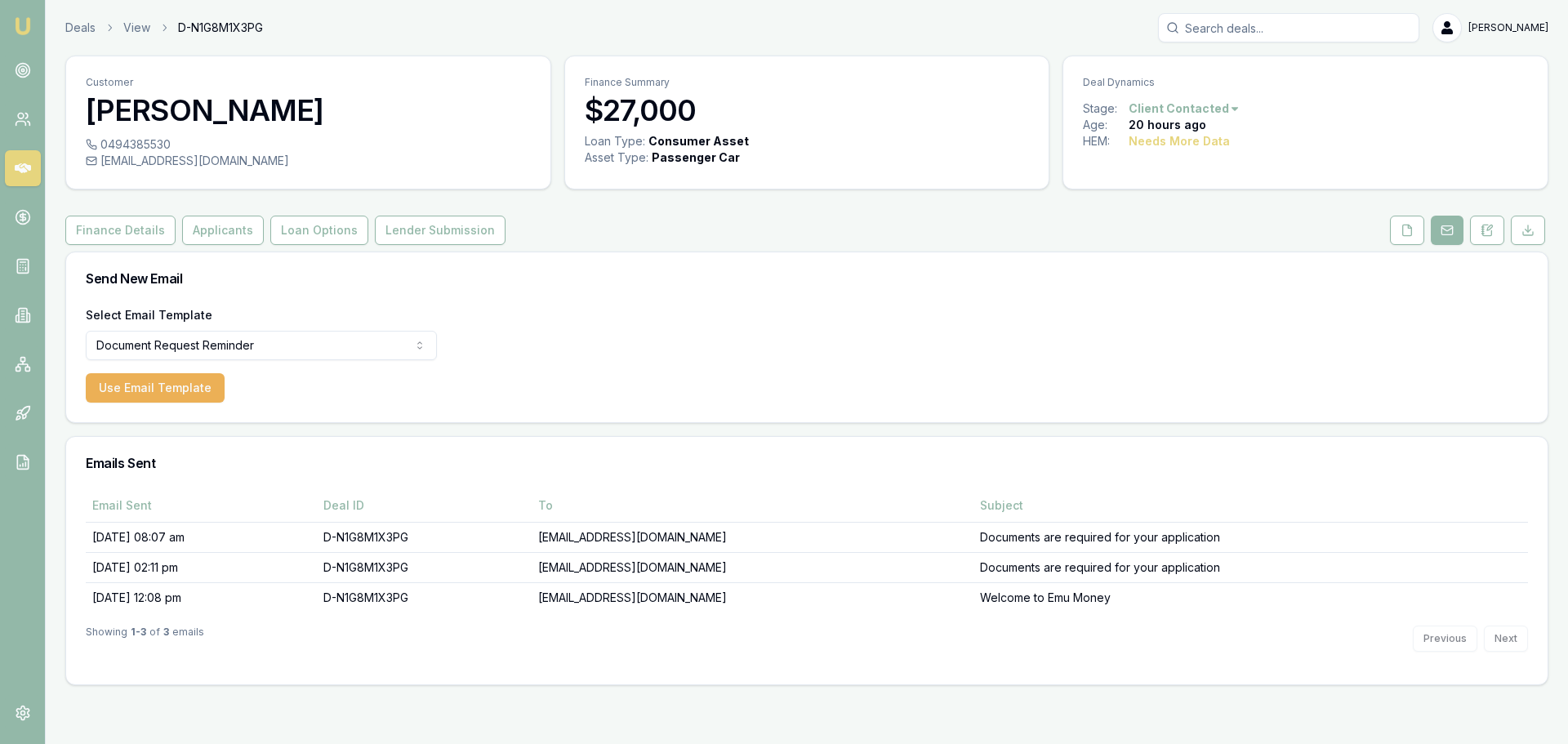
click at [48, 122] on main "Customer Robert Erich 0494385530 robbieerich71@gmail.com Finance Summary $27,00…" at bounding box center [807, 370] width 1522 height 629
click at [1482, 236] on icon at bounding box center [1488, 230] width 13 height 13
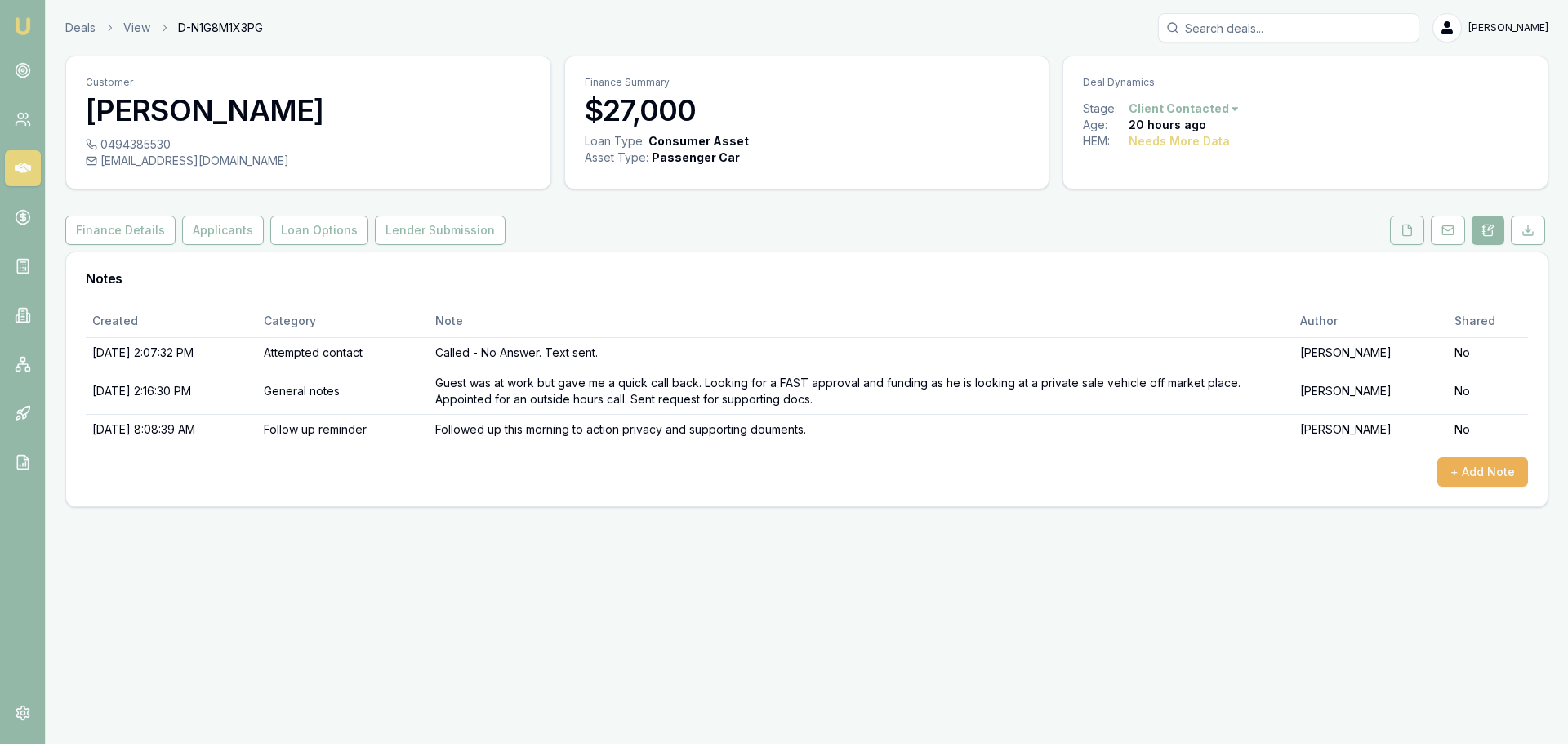
click at [1405, 235] on icon at bounding box center [1407, 229] width 9 height 11
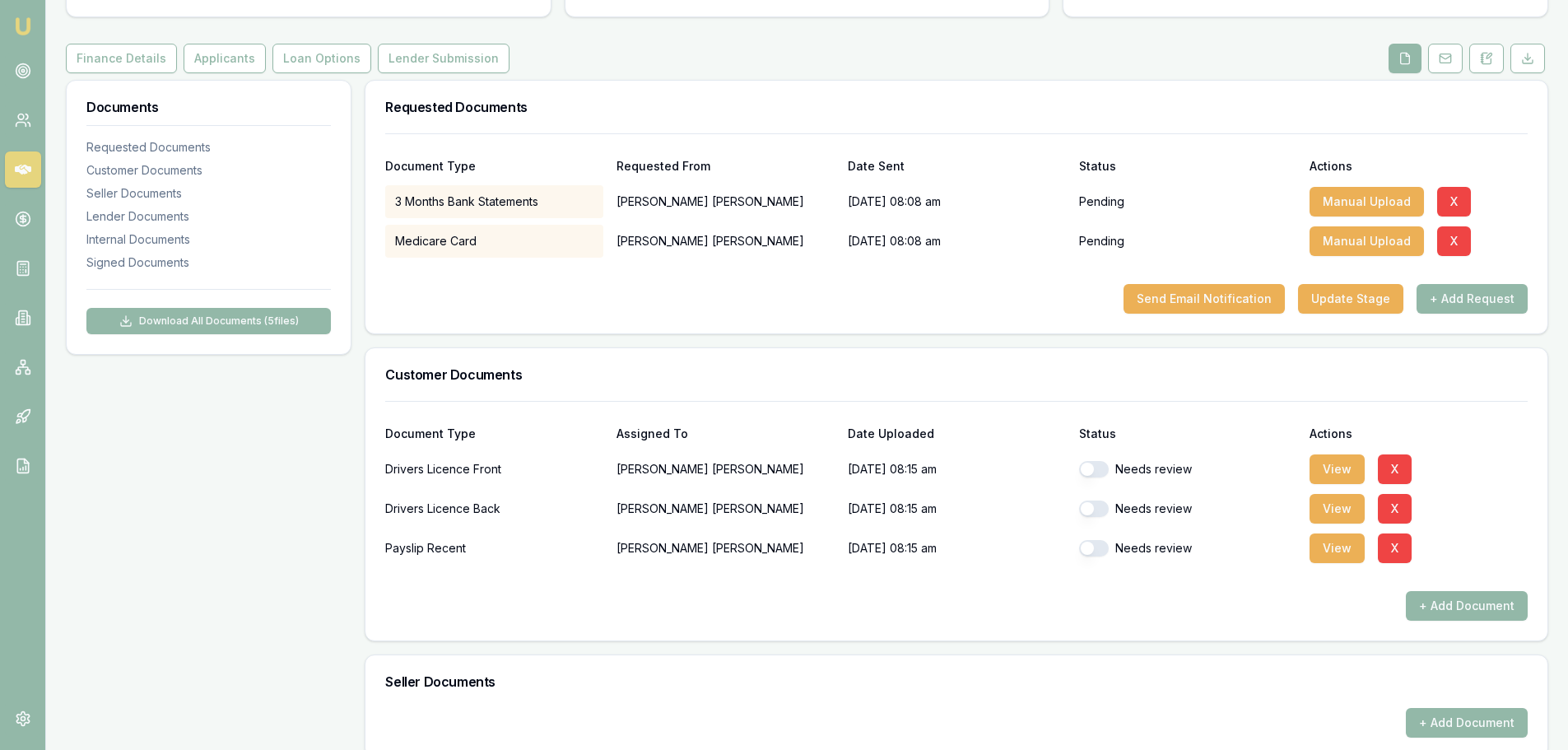
scroll to position [247, 0]
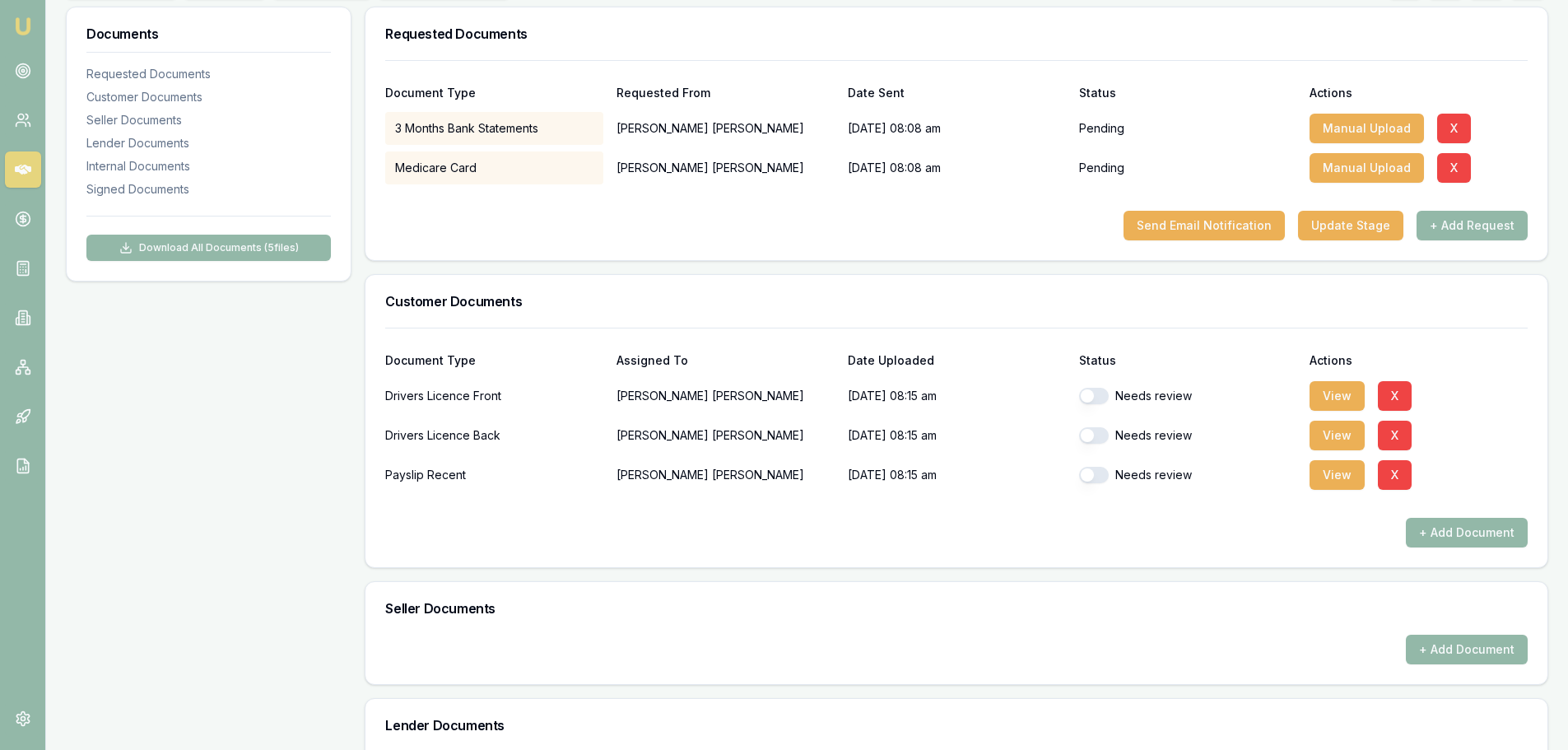
click at [1338, 371] on div "Document Type Assigned To Date Uploaded Status Actions" at bounding box center [956, 350] width 1143 height 44
click at [1342, 403] on button "View" at bounding box center [1337, 396] width 55 height 30
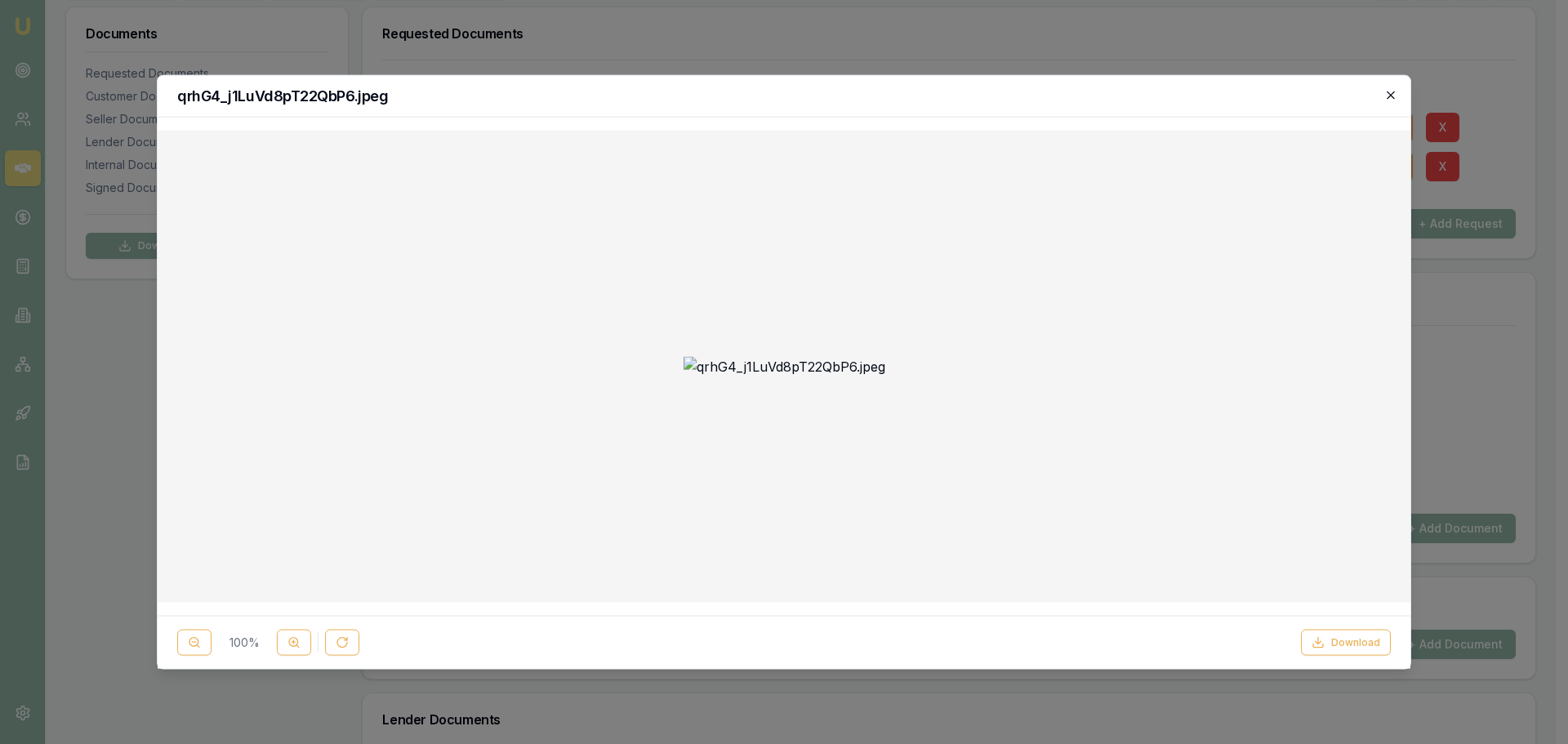
click at [1391, 99] on icon "button" at bounding box center [1391, 95] width 13 height 13
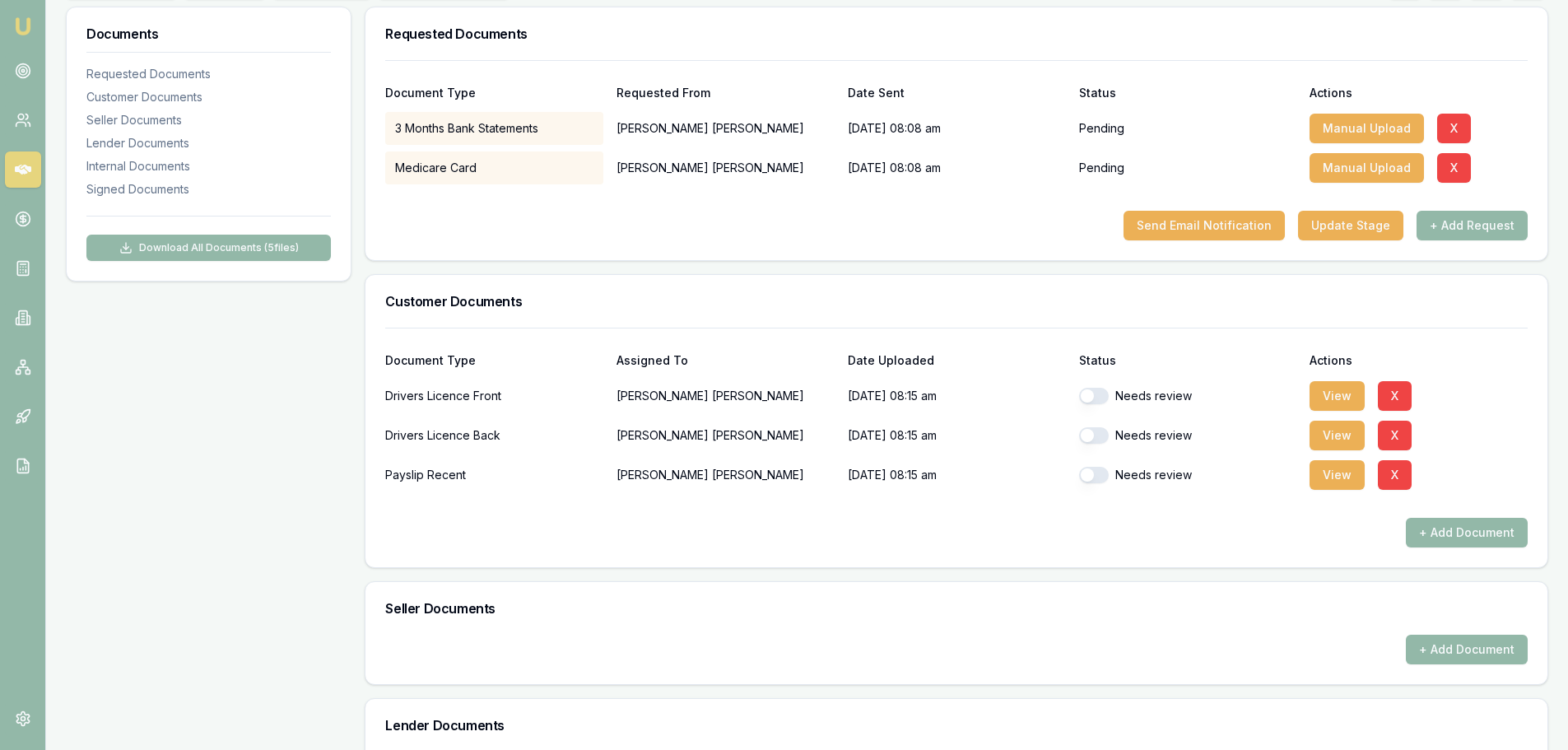
click at [1112, 390] on div "Needs review" at bounding box center [1188, 396] width 218 height 16
click at [1094, 435] on button "button" at bounding box center [1093, 435] width 30 height 16
checkbox input "true"
click at [1101, 390] on button "button" at bounding box center [1093, 396] width 30 height 16
click at [1341, 476] on button "View" at bounding box center [1337, 475] width 55 height 30
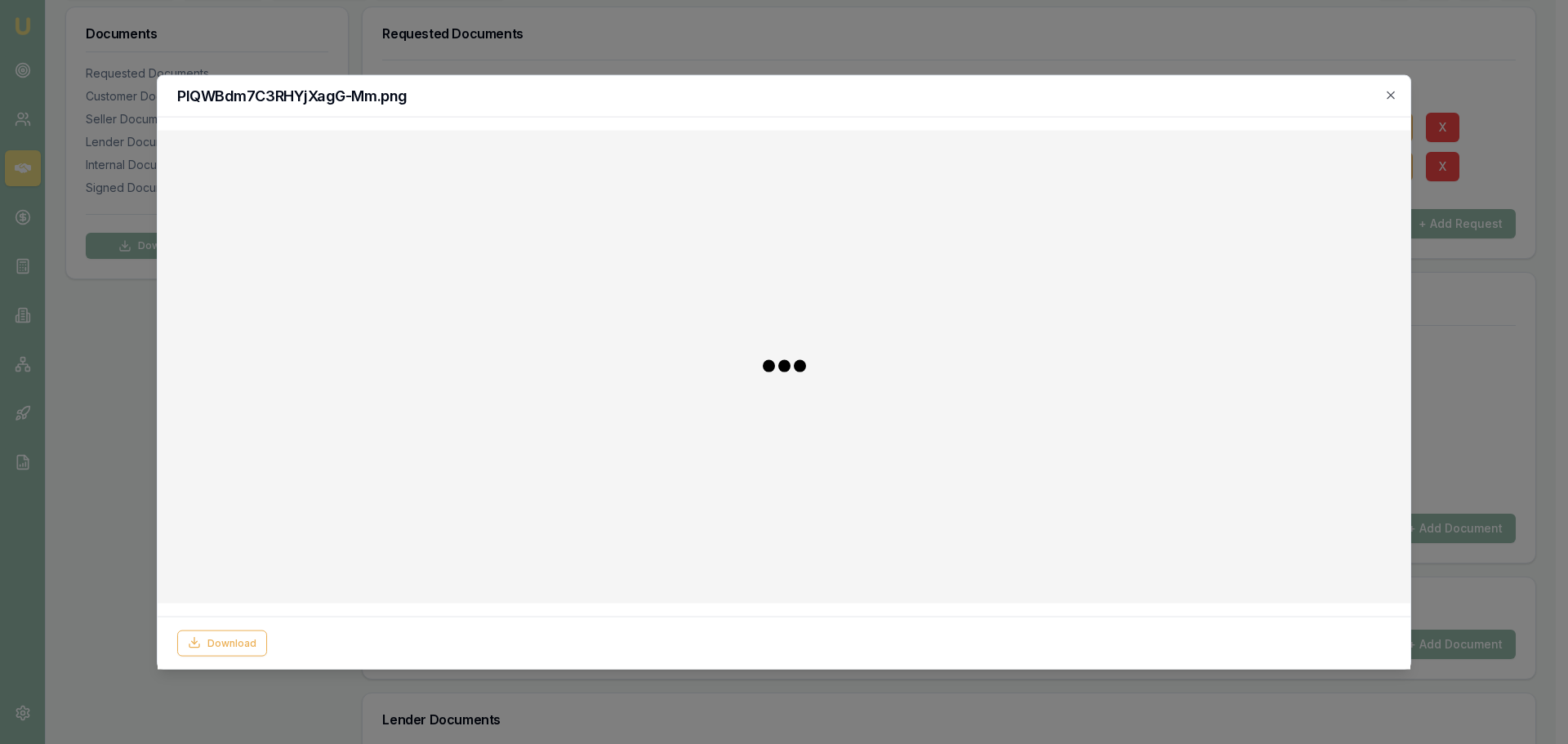
checkbox input "false"
checkbox input "true"
click at [794, 375] on img at bounding box center [785, 366] width 222 height 20
click at [1396, 93] on icon "button" at bounding box center [1391, 95] width 13 height 13
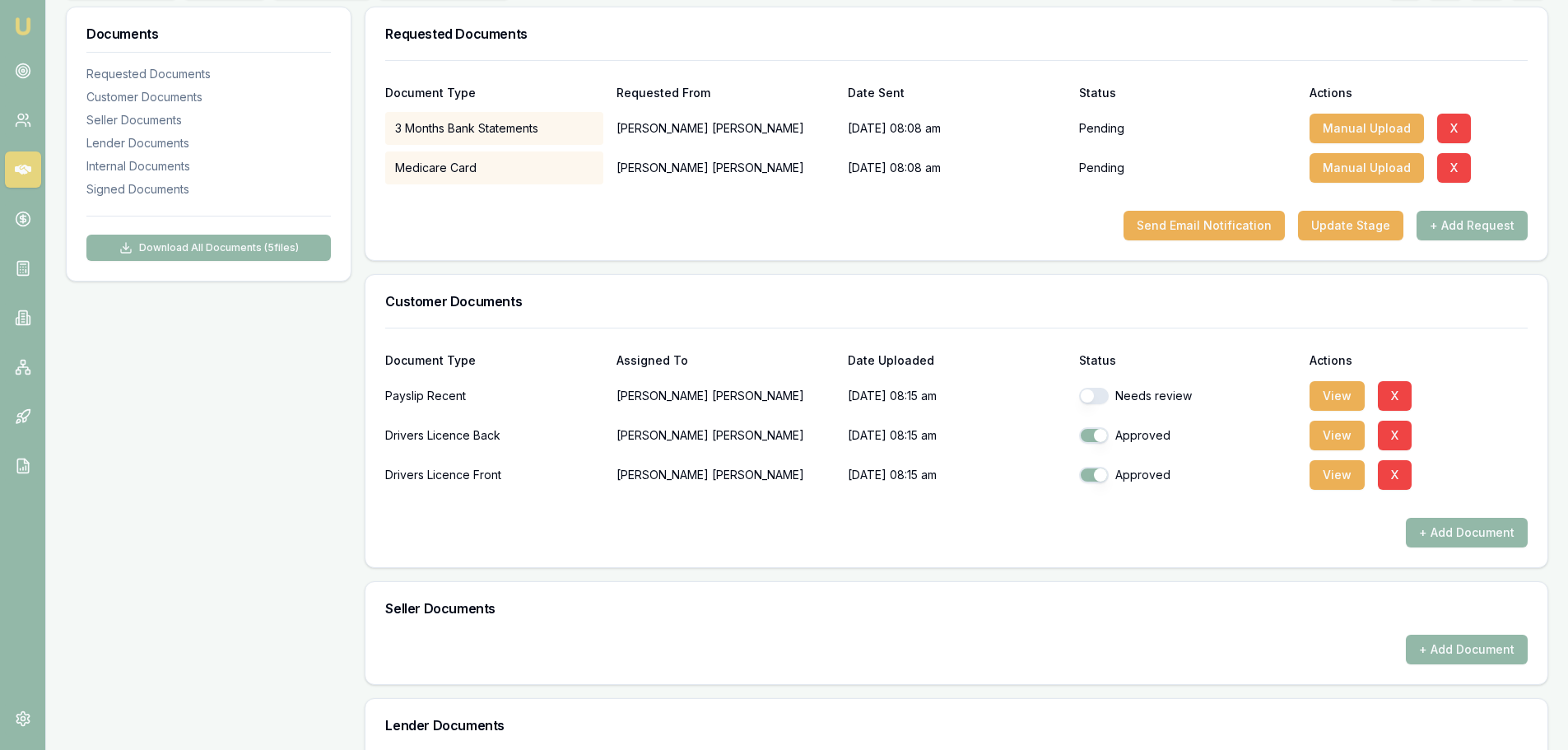
click at [1108, 390] on div "Needs review" at bounding box center [1188, 396] width 218 height 16
click at [1103, 401] on button "button" at bounding box center [1093, 396] width 30 height 16
checkbox input "true"
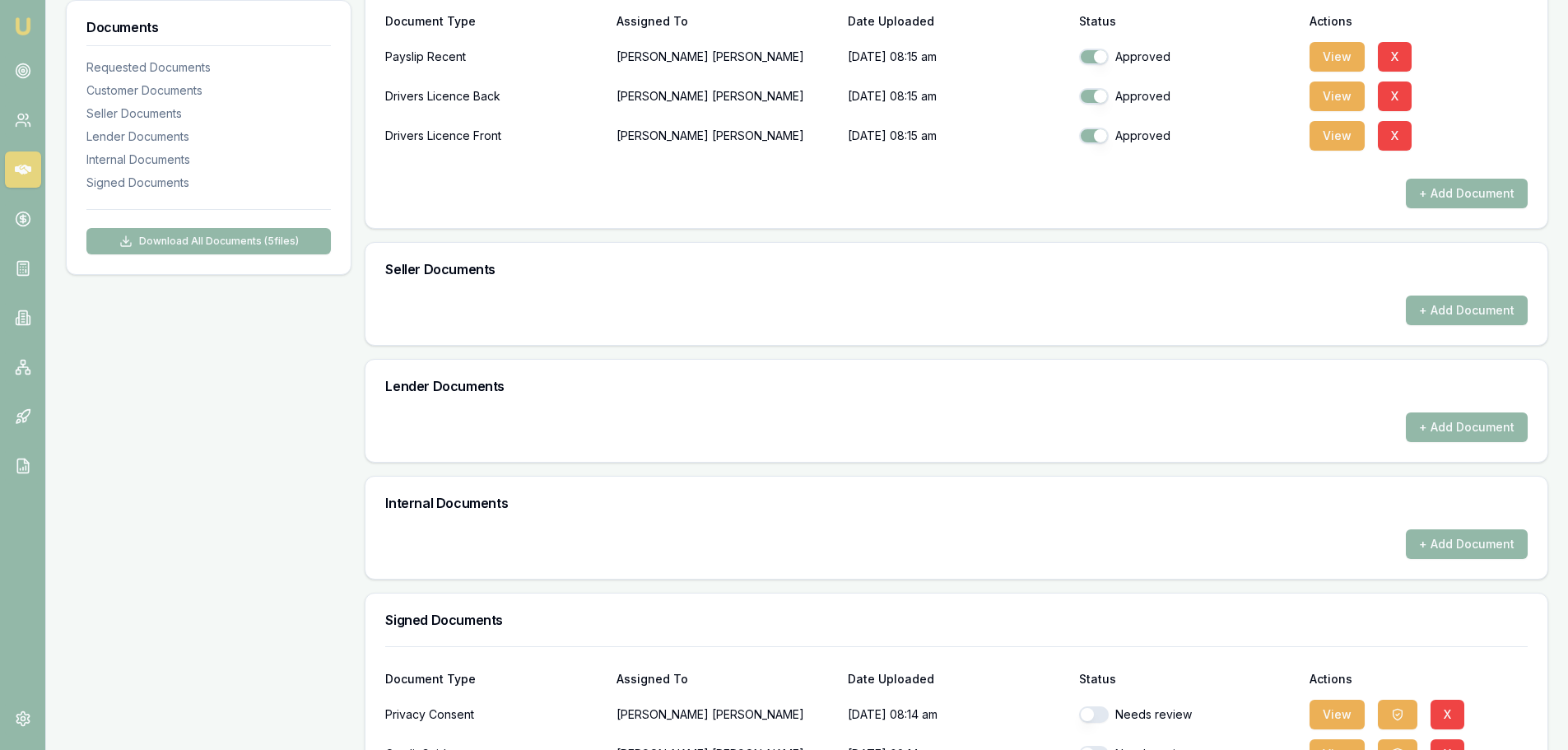
scroll to position [697, 0]
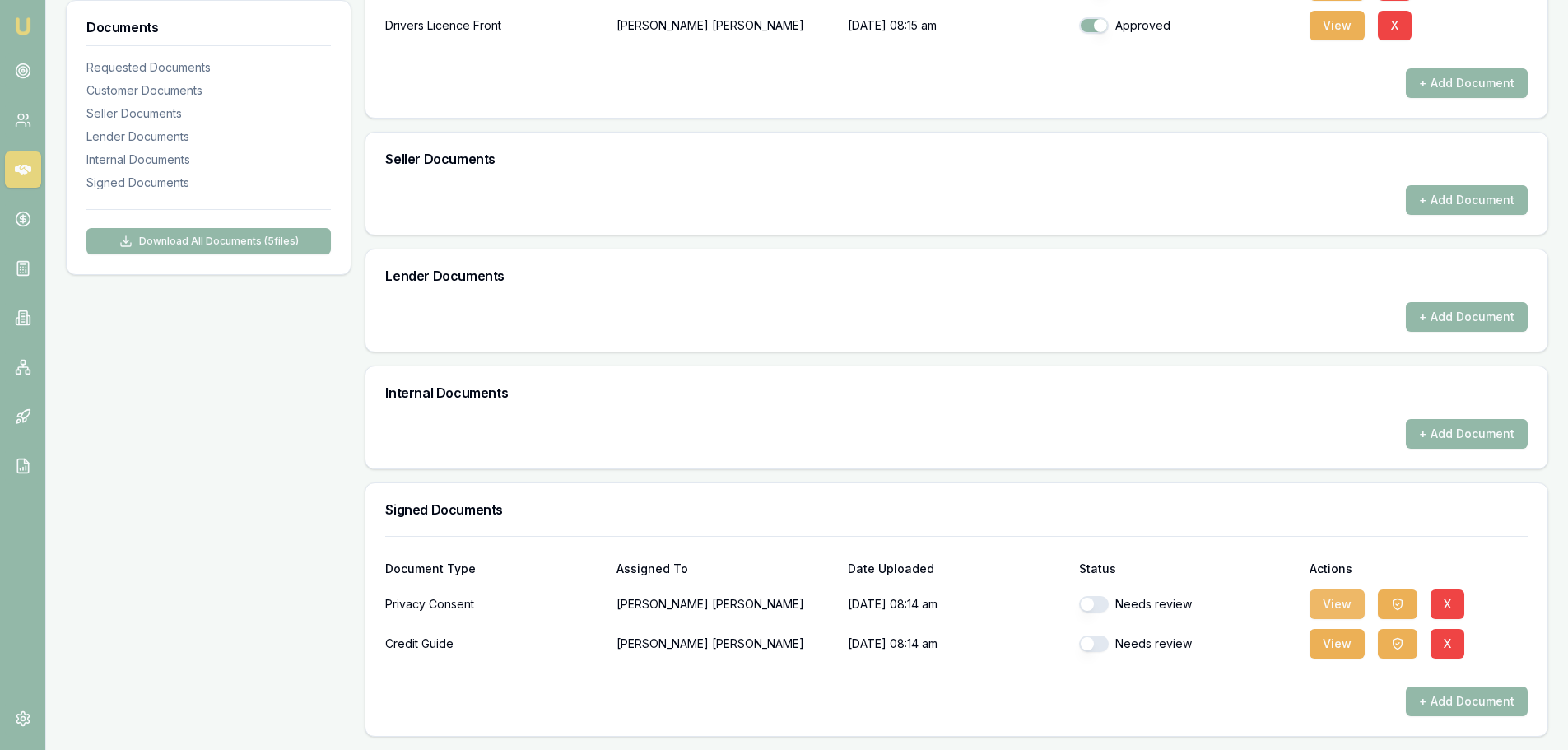
click at [1352, 595] on button "View" at bounding box center [1337, 604] width 55 height 30
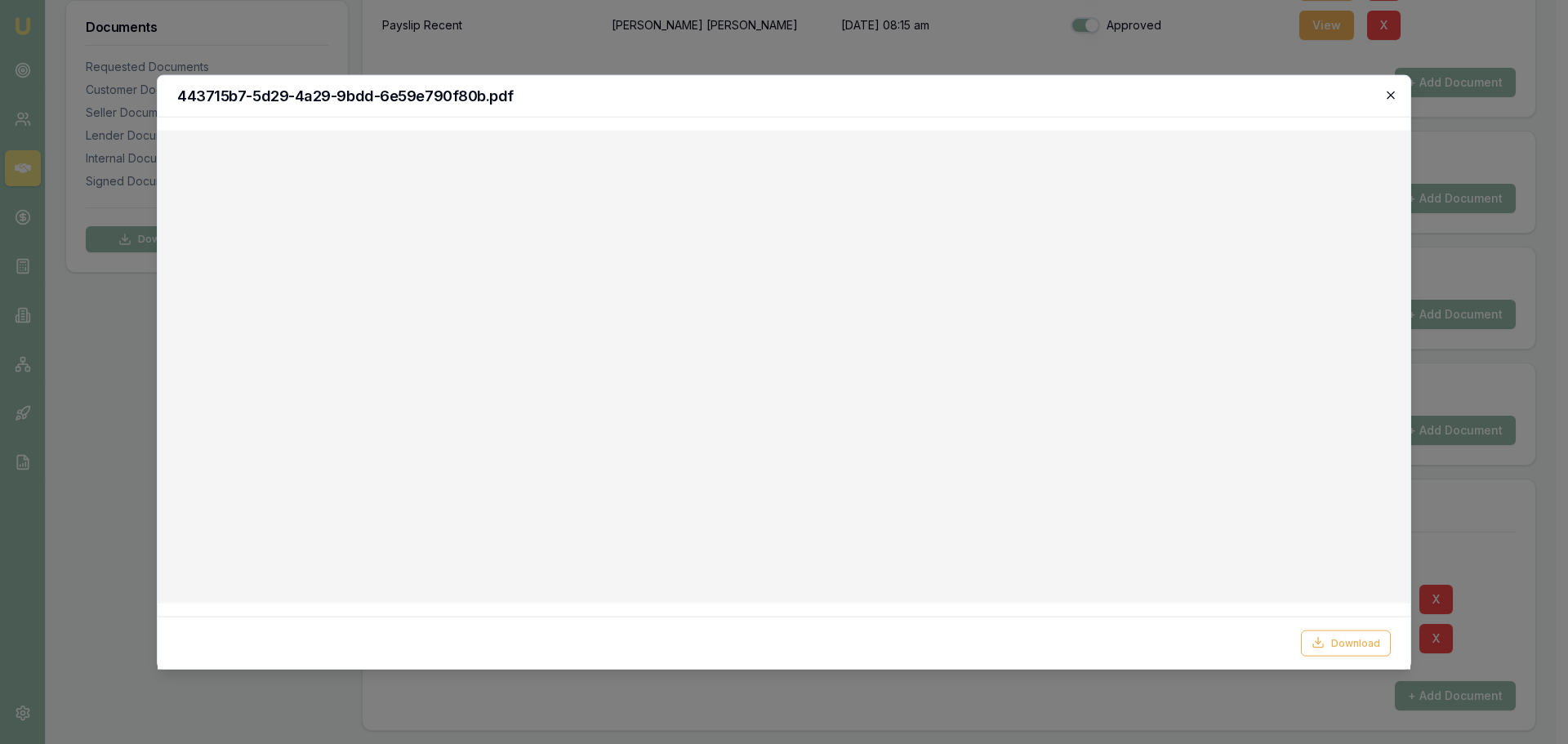
click at [1392, 95] on icon "button" at bounding box center [1391, 95] width 13 height 13
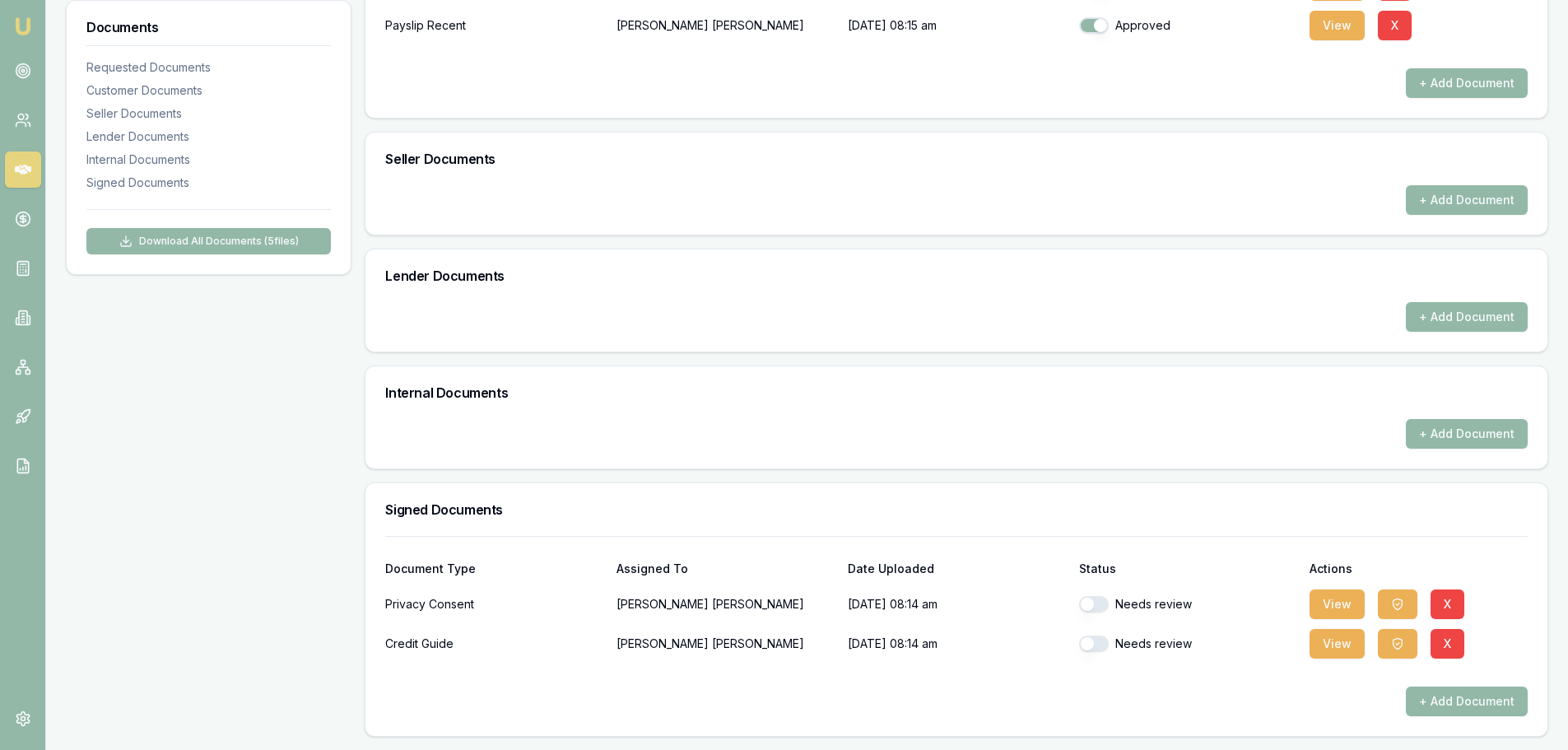
click at [1099, 625] on div "Credit Guide Robert Erich 14/10/2025, 08:14 am Needs review View X" at bounding box center [956, 640] width 1143 height 39
click at [1080, 600] on button "button" at bounding box center [1093, 604] width 30 height 16
checkbox input "true"
click at [1094, 639] on button "button" at bounding box center [1093, 643] width 30 height 16
checkbox input "true"
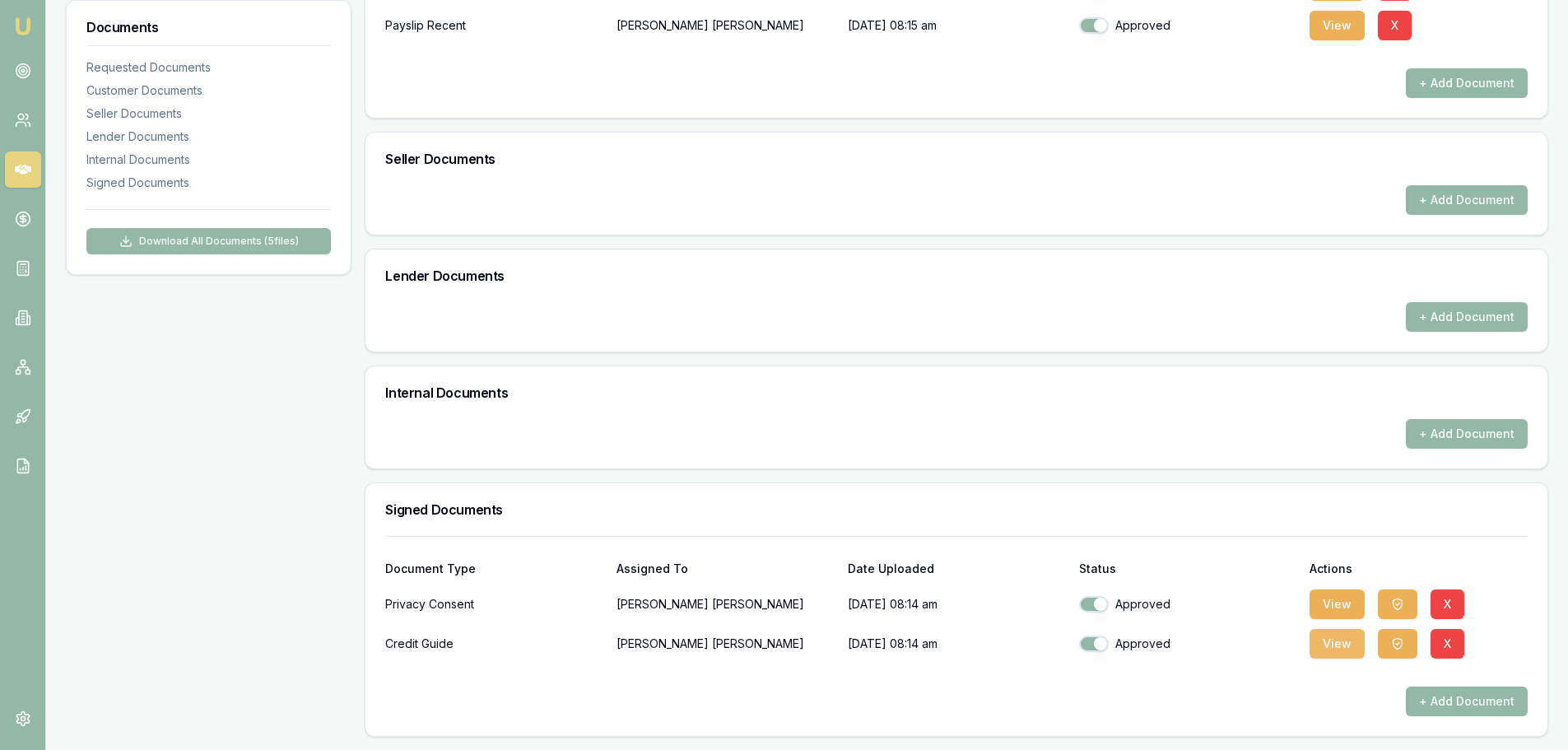
click at [1327, 640] on button "View" at bounding box center [1337, 643] width 55 height 30
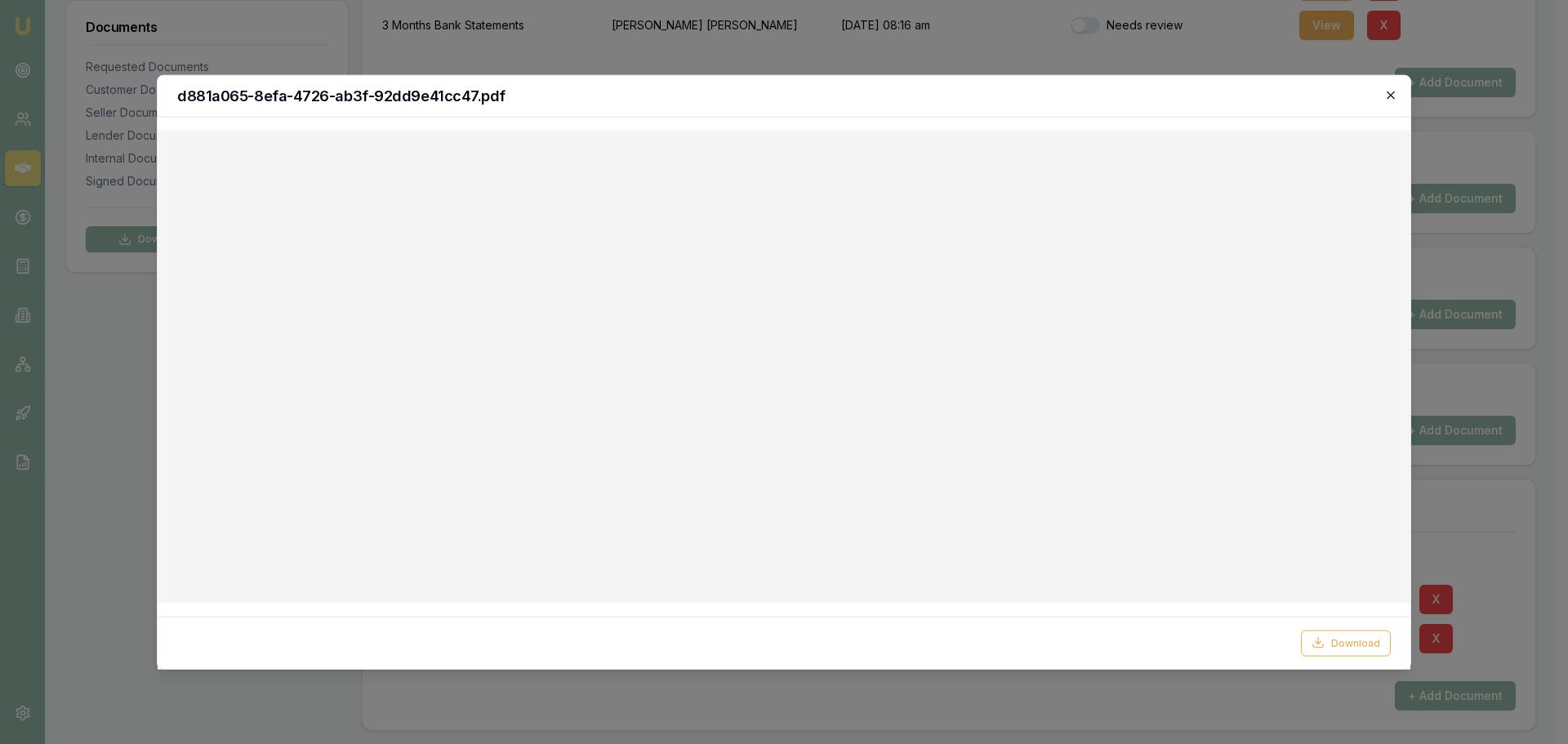
click at [1389, 93] on icon "button" at bounding box center [1391, 95] width 13 height 13
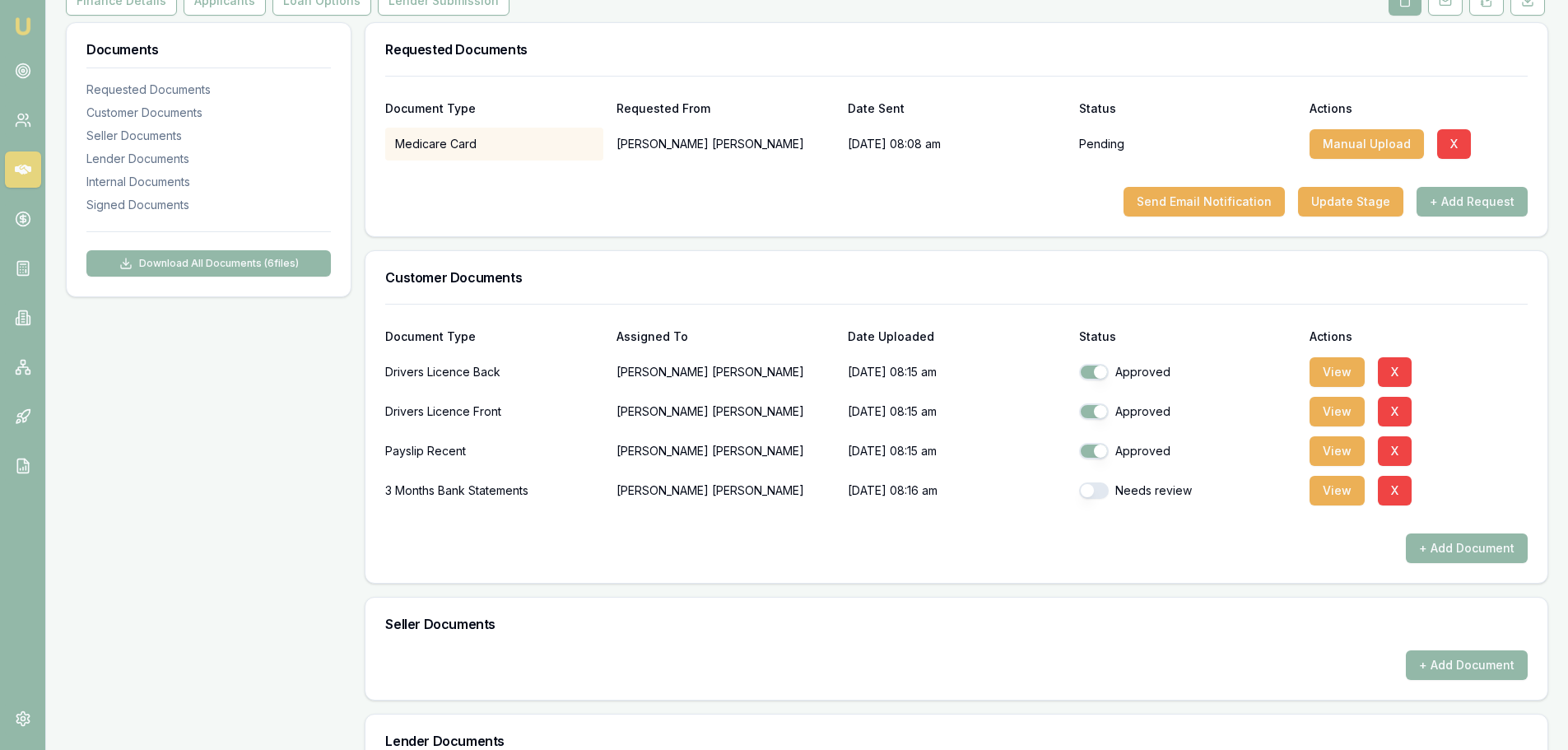
scroll to position [202, 0]
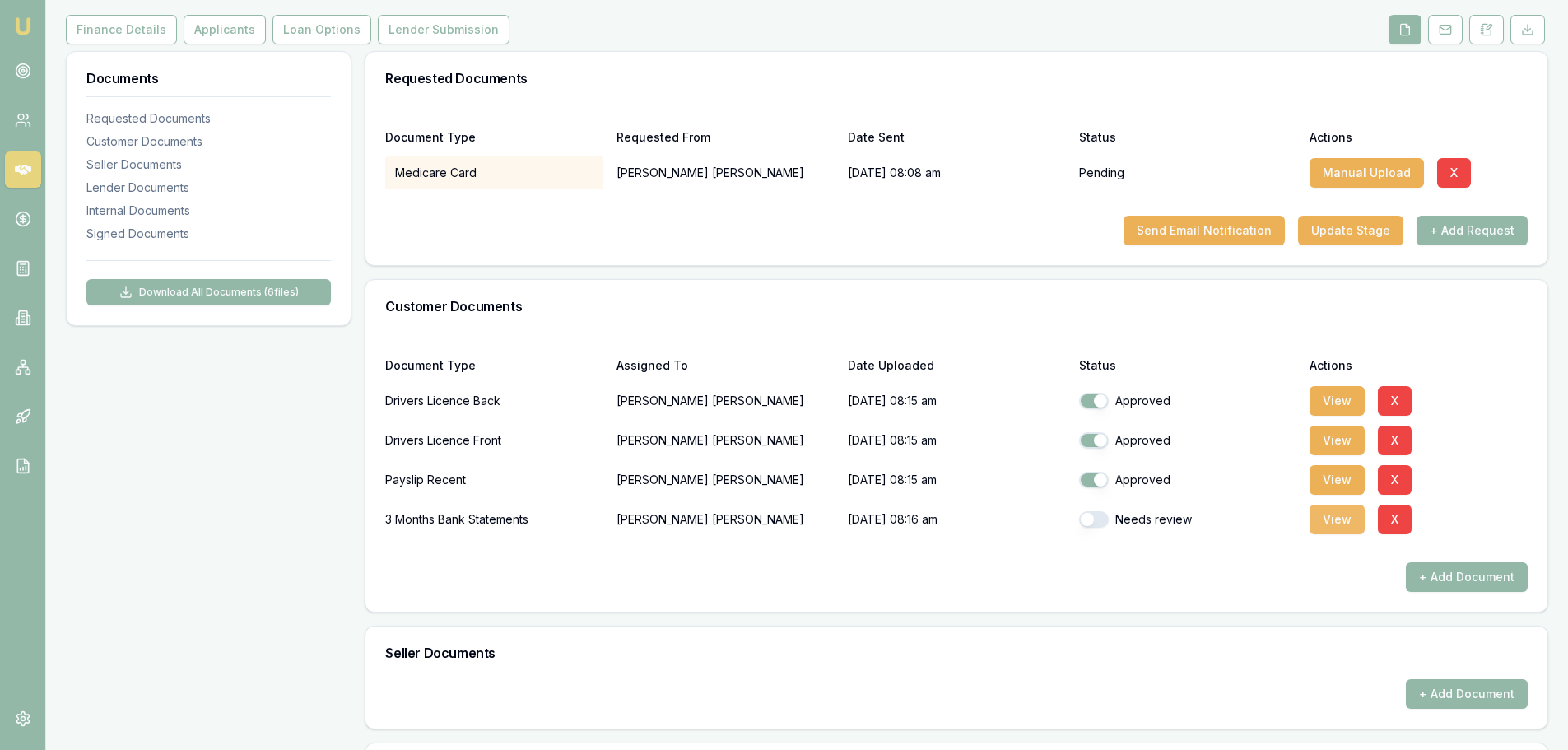
click at [1327, 520] on button "View" at bounding box center [1337, 519] width 55 height 30
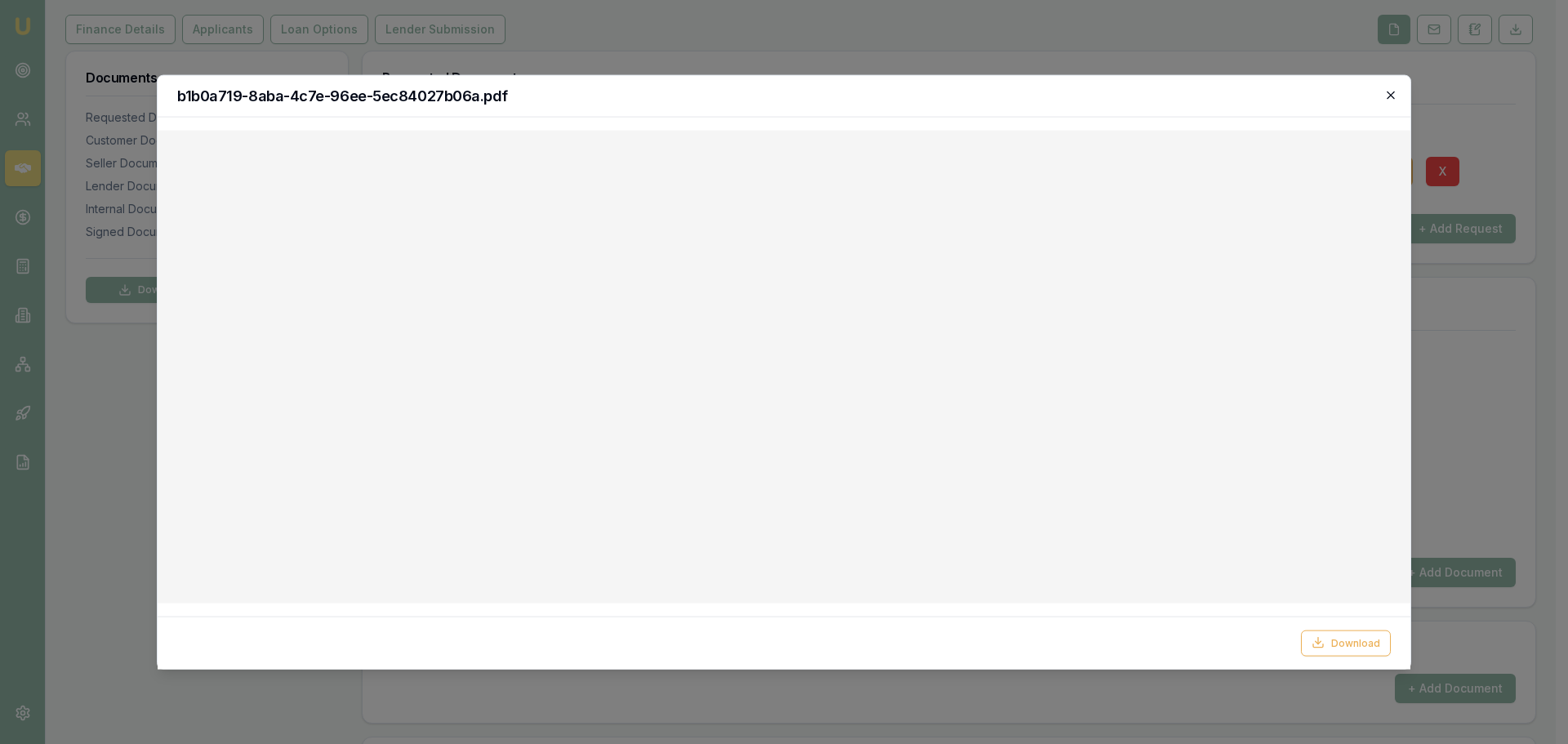
click at [1396, 96] on icon "button" at bounding box center [1391, 95] width 13 height 13
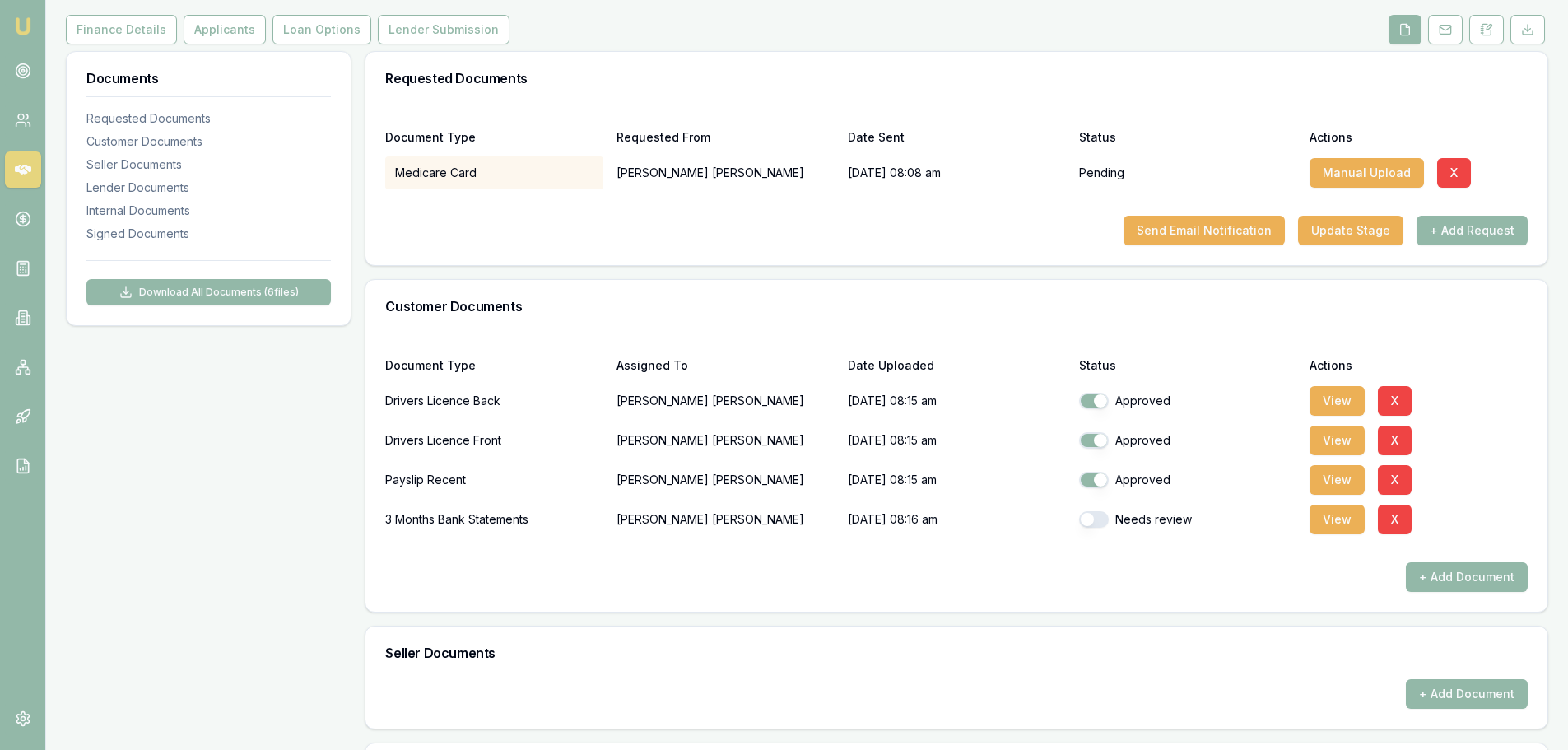
click at [1096, 522] on button "button" at bounding box center [1093, 519] width 30 height 16
checkbox input "true"
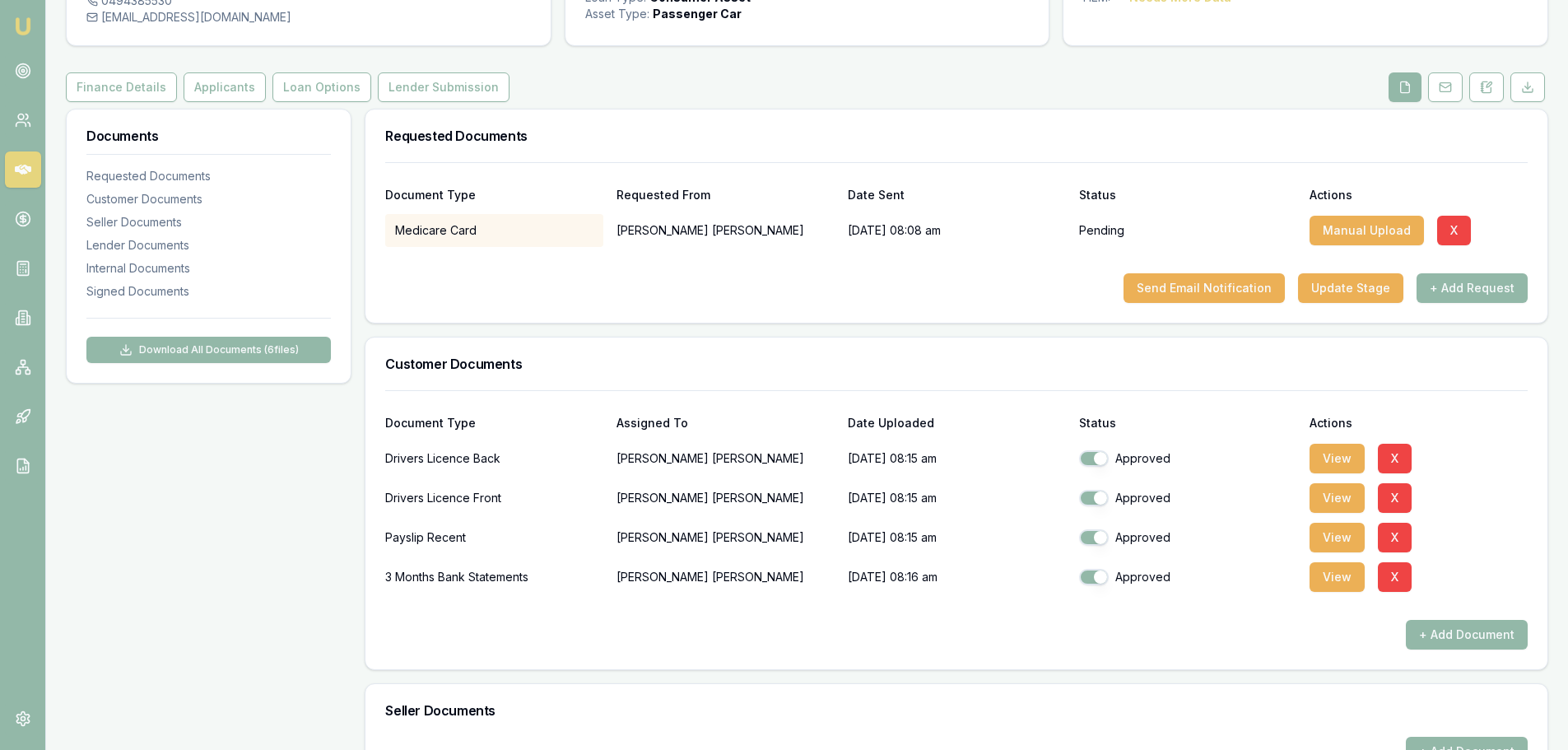
scroll to position [0, 0]
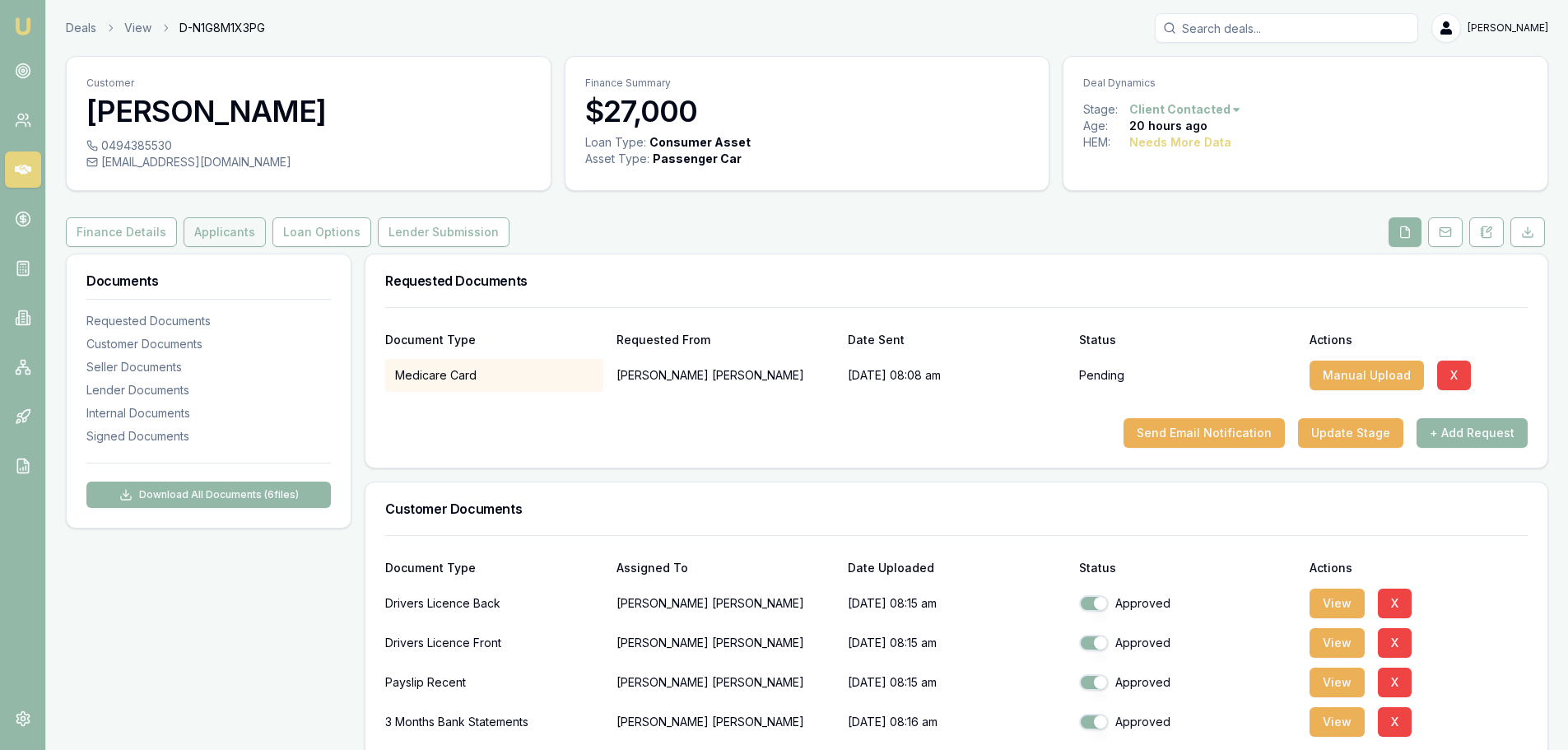
click at [196, 239] on button "Applicants" at bounding box center [225, 232] width 83 height 30
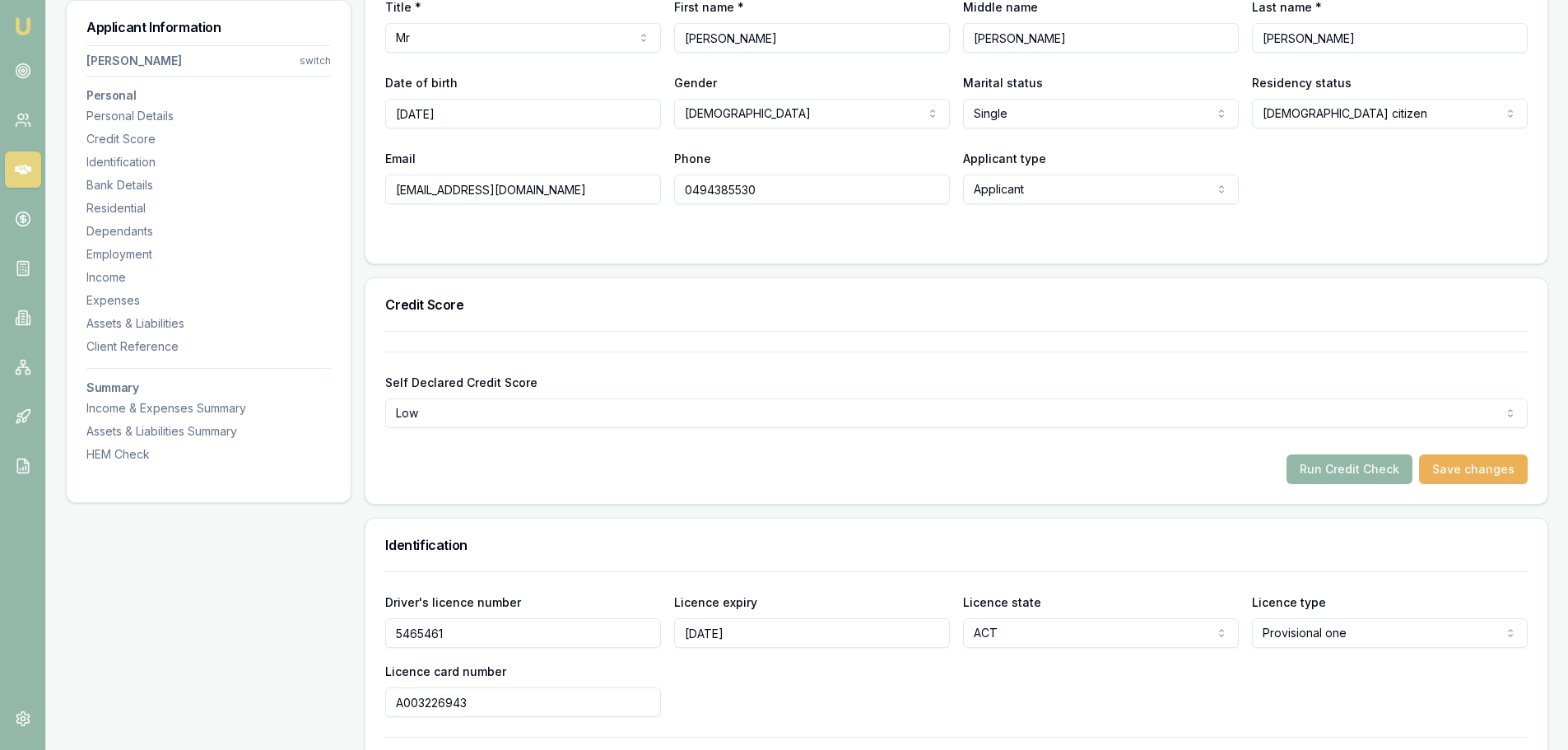
scroll to position [165, 0]
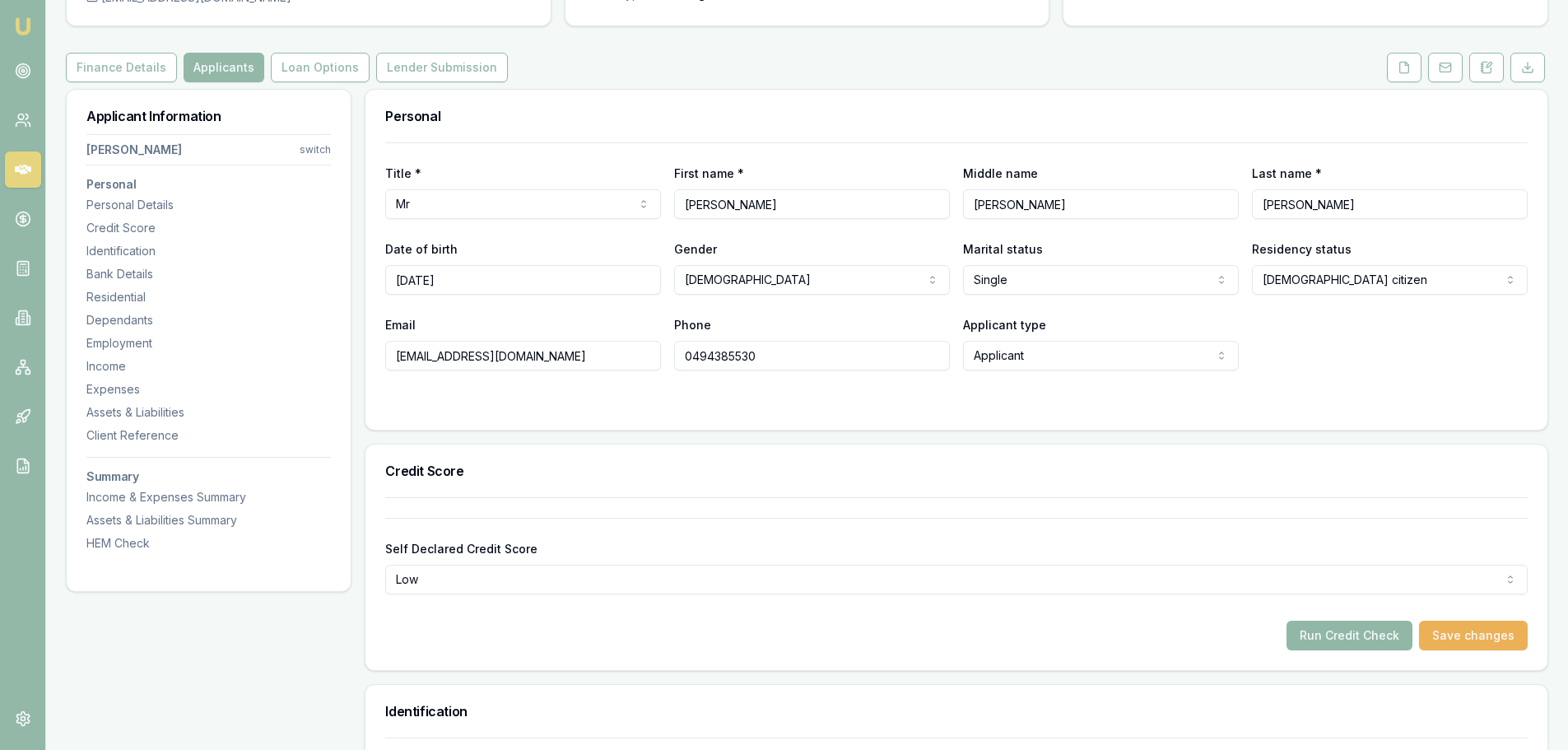
click at [1360, 643] on button "Run Credit Check" at bounding box center [1350, 635] width 126 height 30
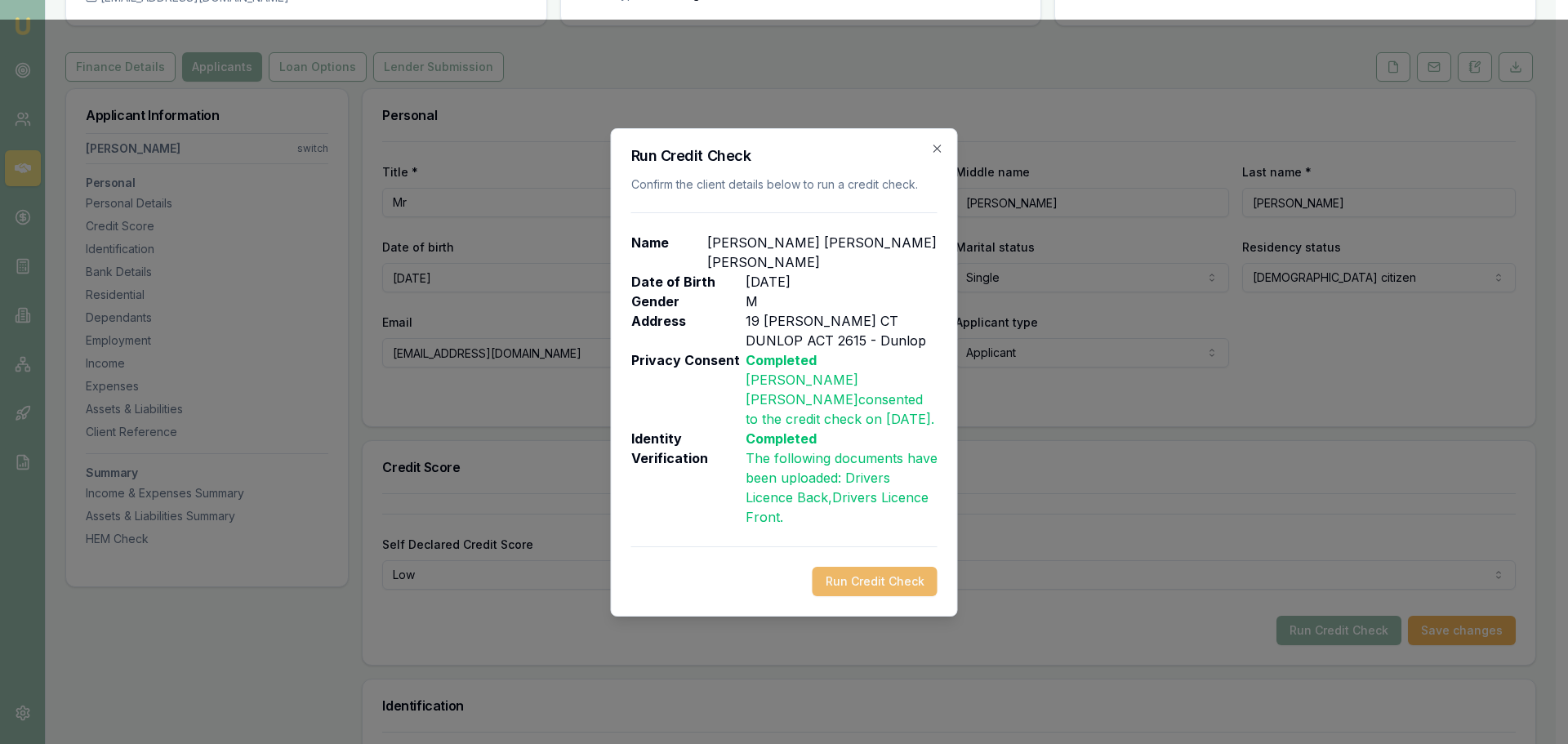
click at [858, 573] on button "Run Credit Check" at bounding box center [875, 582] width 125 height 30
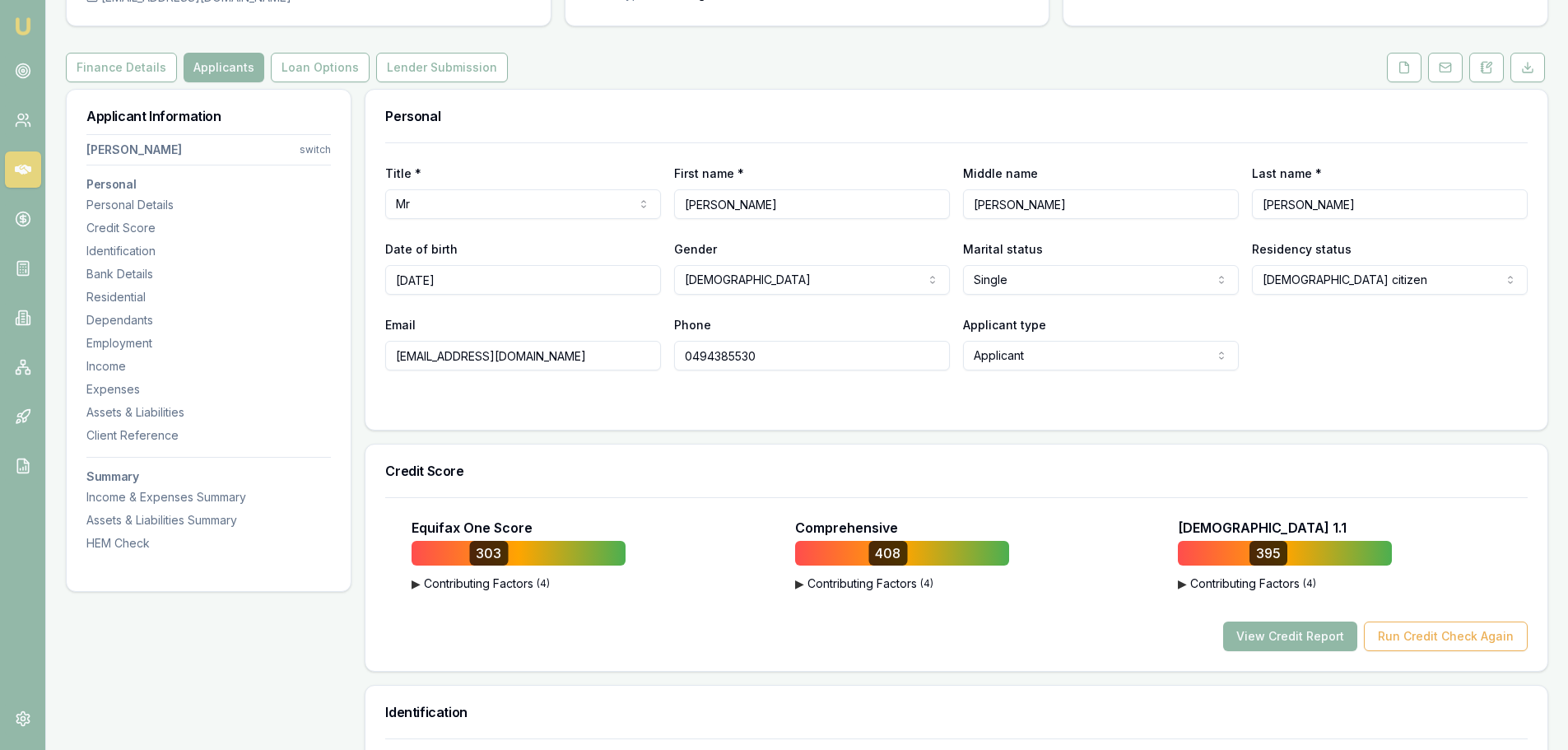
click at [1330, 640] on button "View Credit Report" at bounding box center [1290, 636] width 134 height 30
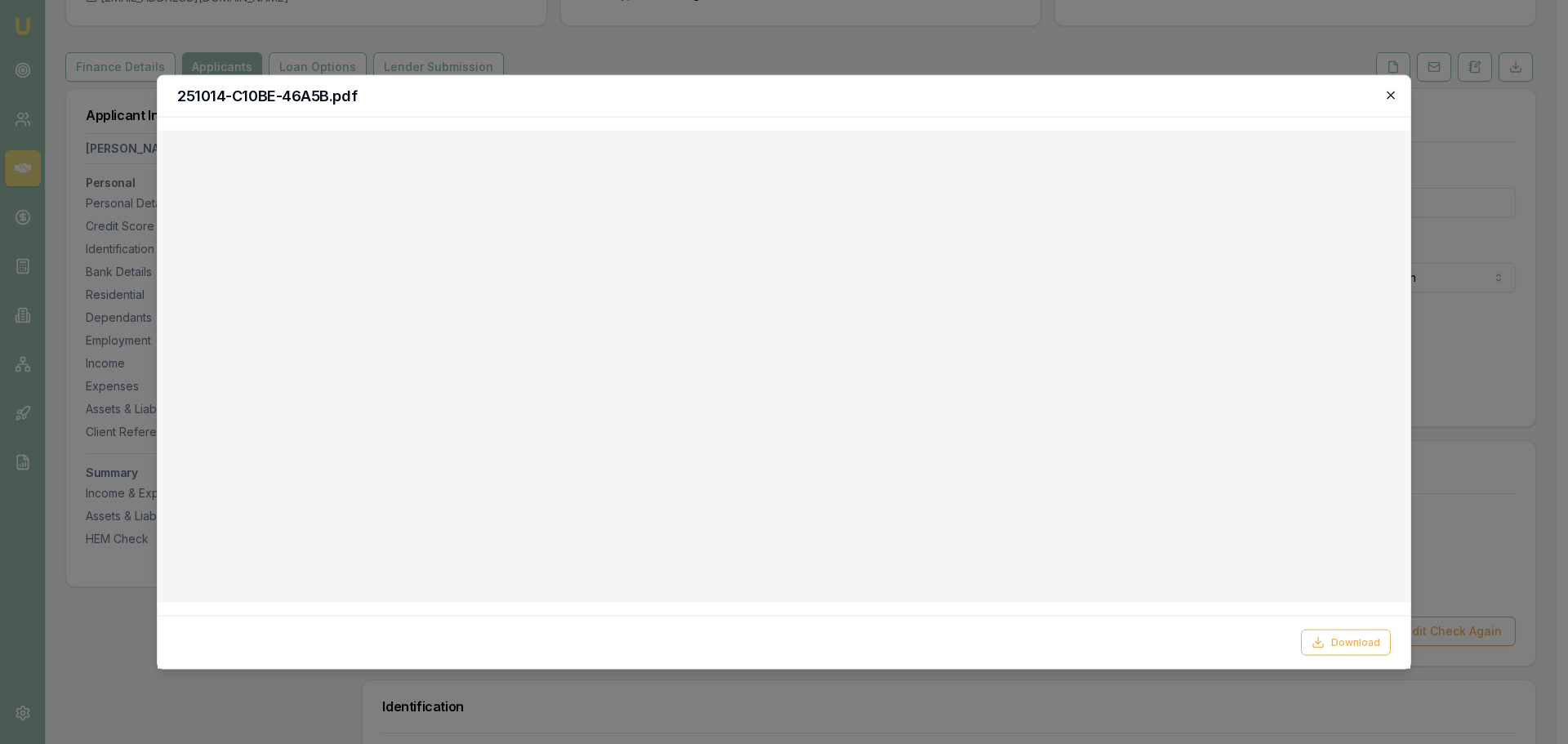
click at [1387, 97] on icon "button" at bounding box center [1391, 95] width 13 height 13
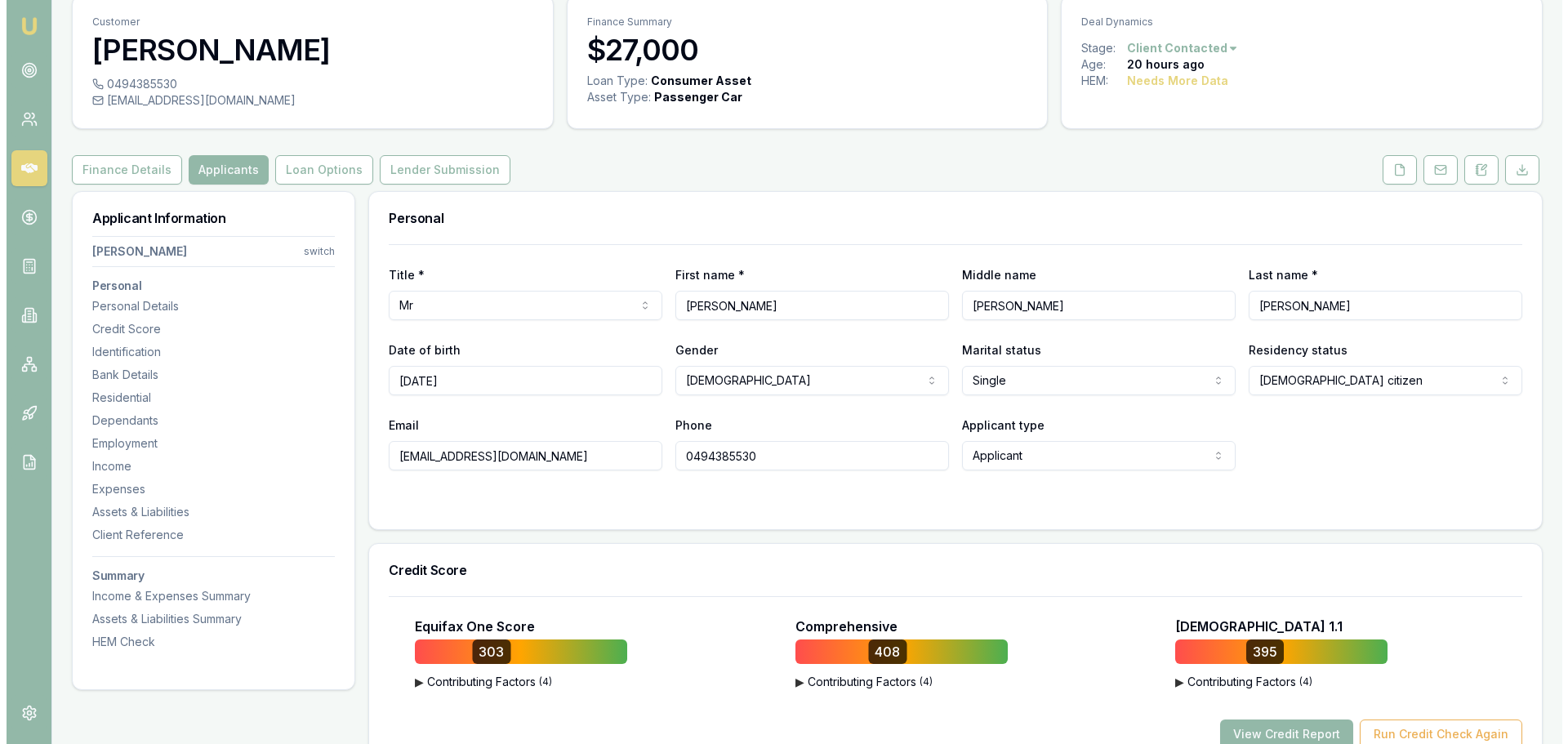
scroll to position [0, 0]
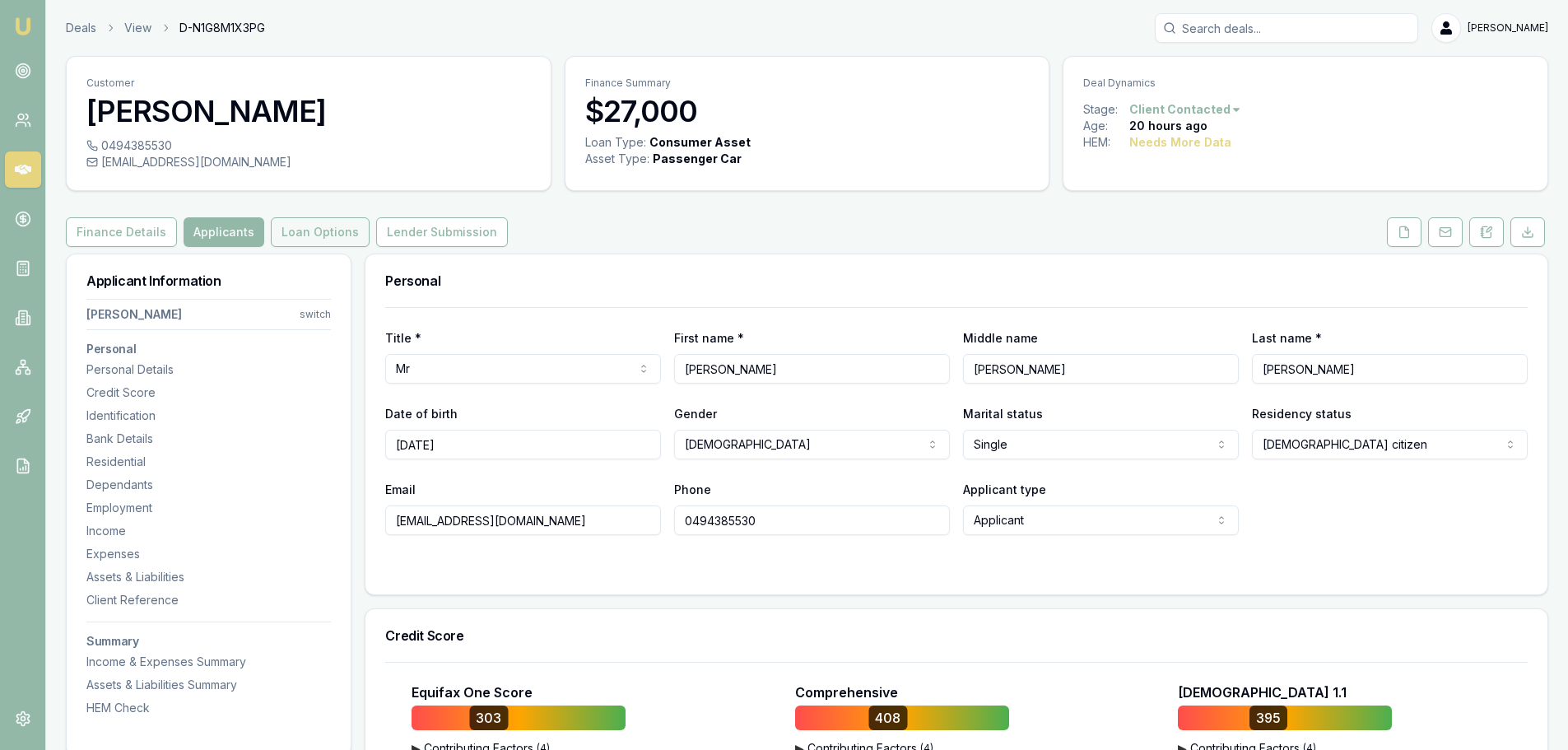
click at [324, 230] on button "Loan Options" at bounding box center [320, 232] width 99 height 30
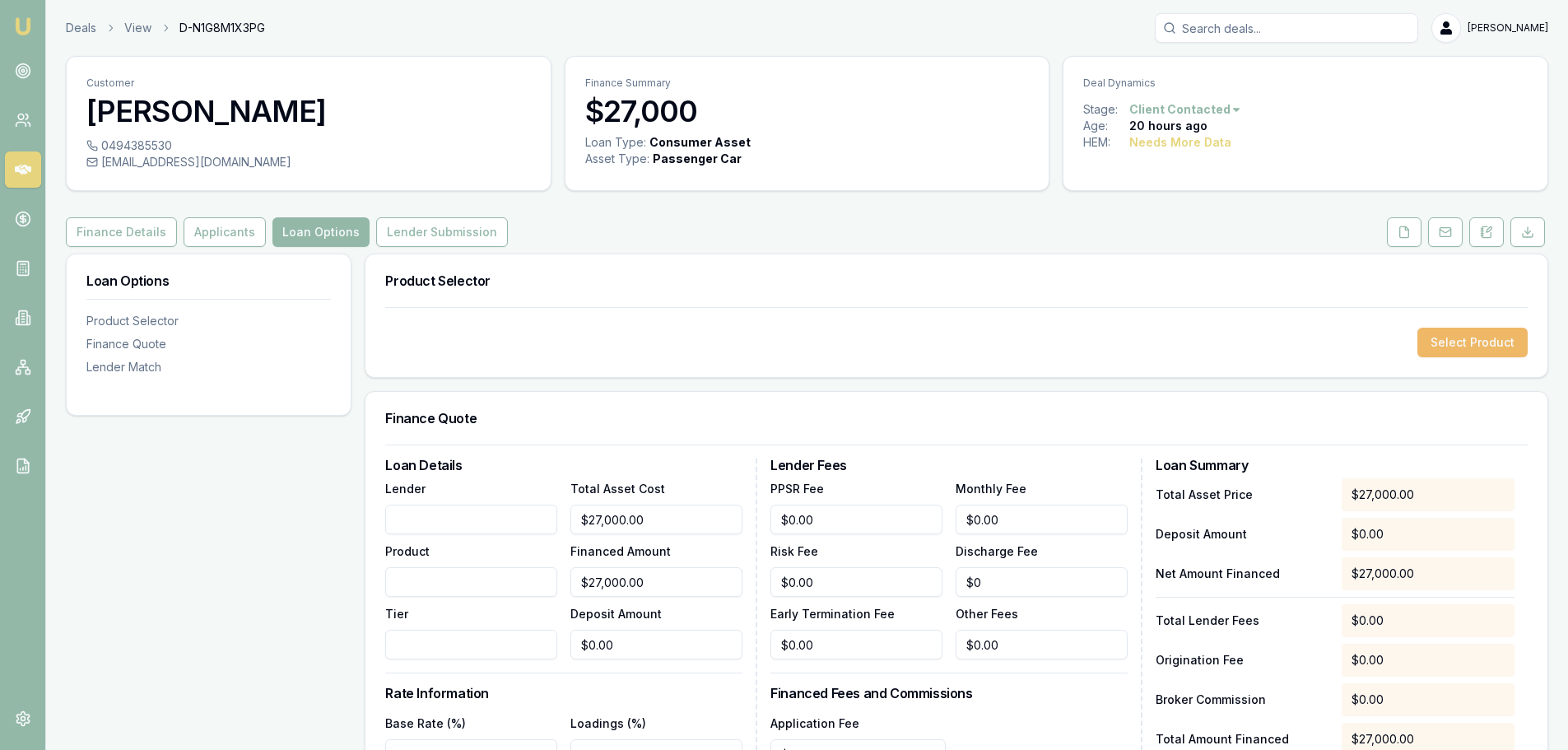
click at [1472, 329] on button "Select Product" at bounding box center [1473, 342] width 111 height 30
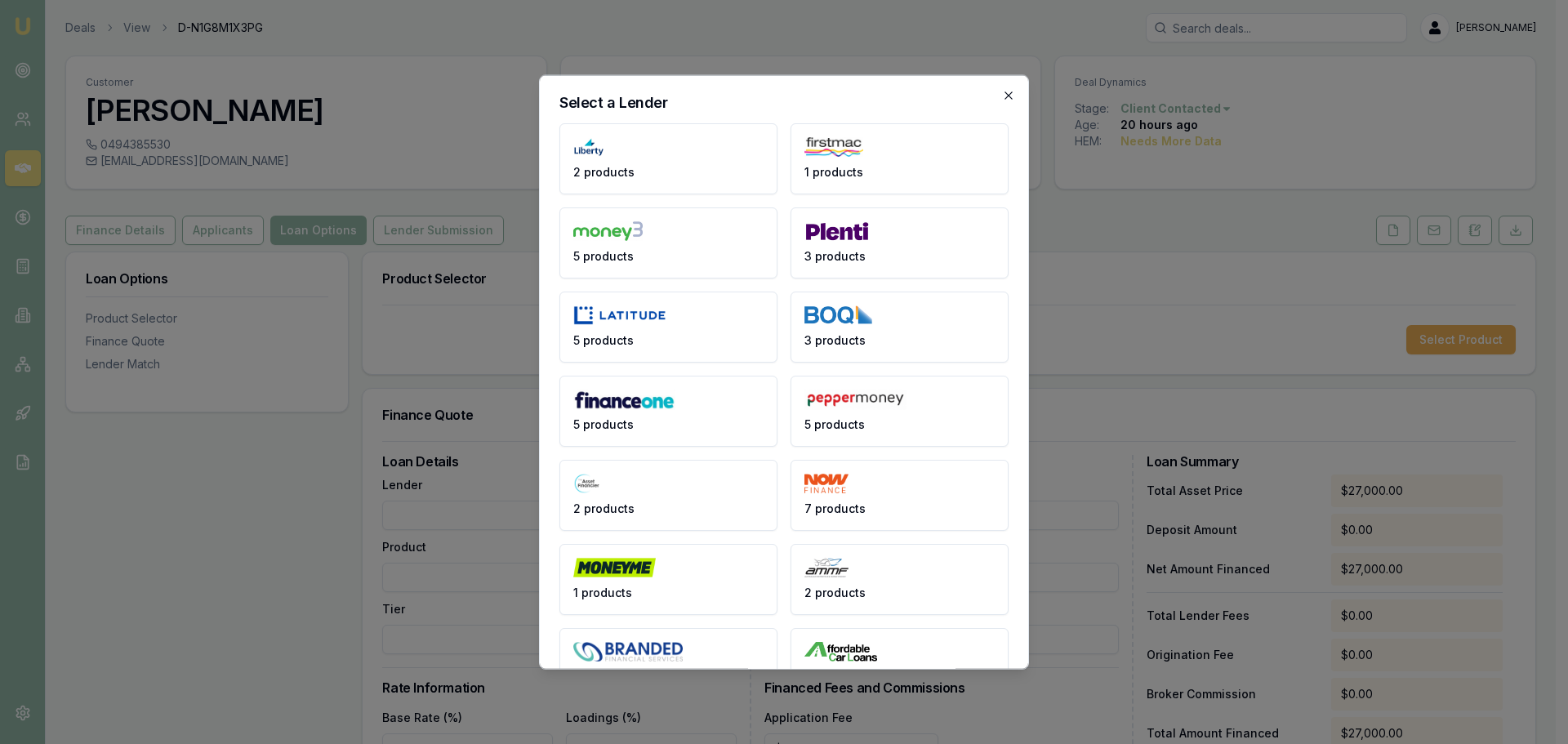
click at [1002, 99] on icon "button" at bounding box center [1008, 95] width 13 height 13
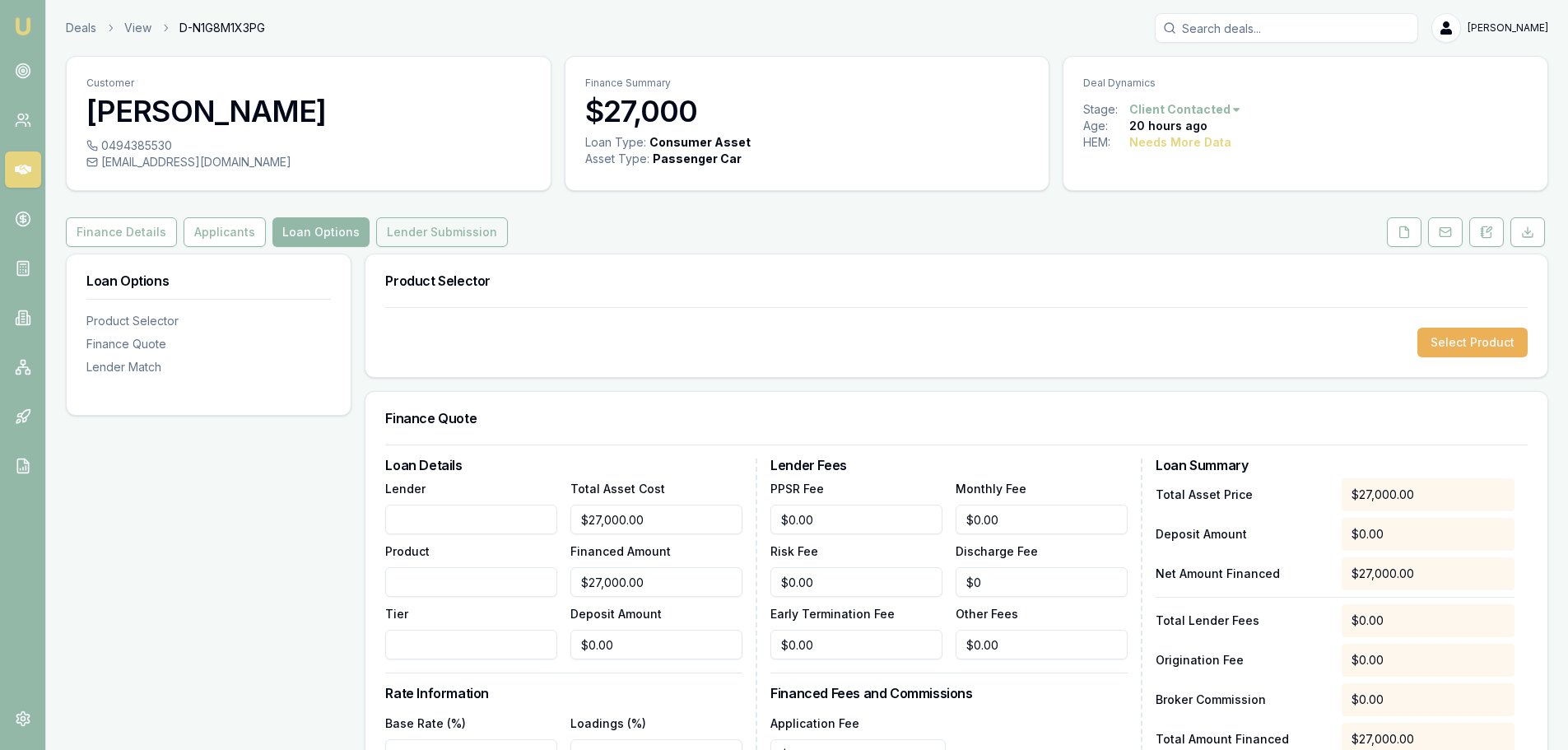
click at [430, 226] on button "Lender Submission" at bounding box center [442, 232] width 132 height 30
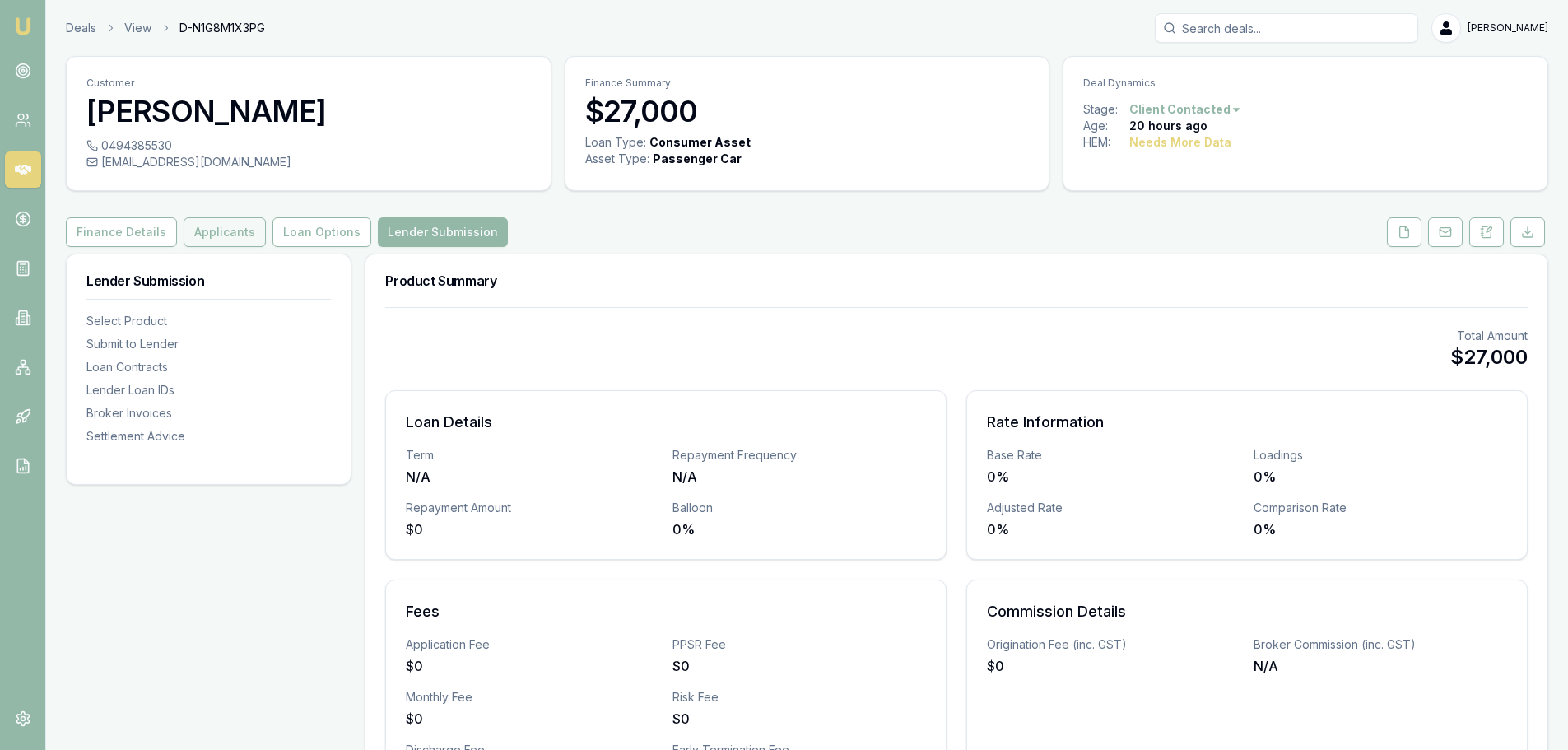
click at [232, 233] on button "Applicants" at bounding box center [225, 232] width 83 height 30
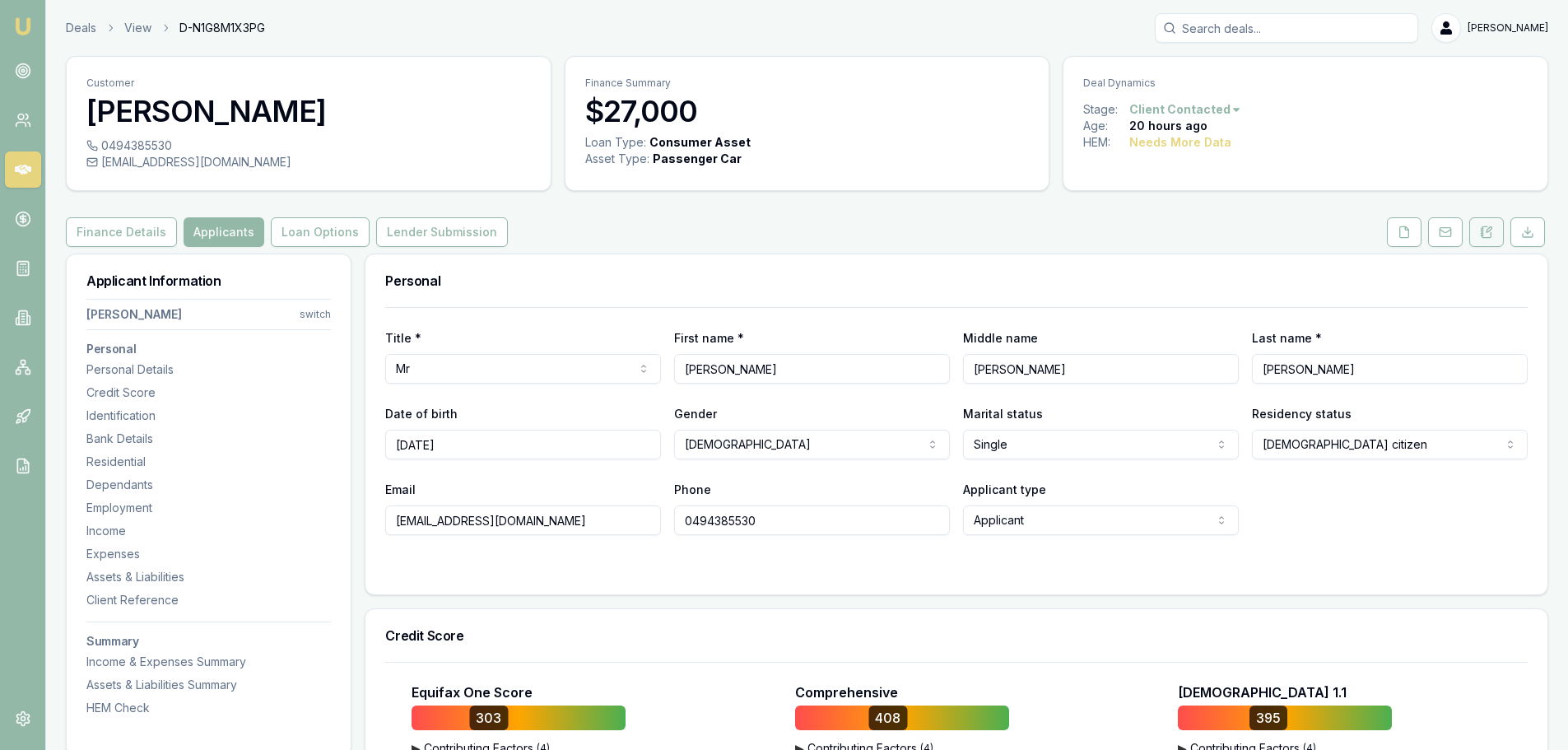
click at [1487, 232] on icon at bounding box center [1489, 229] width 5 height 5
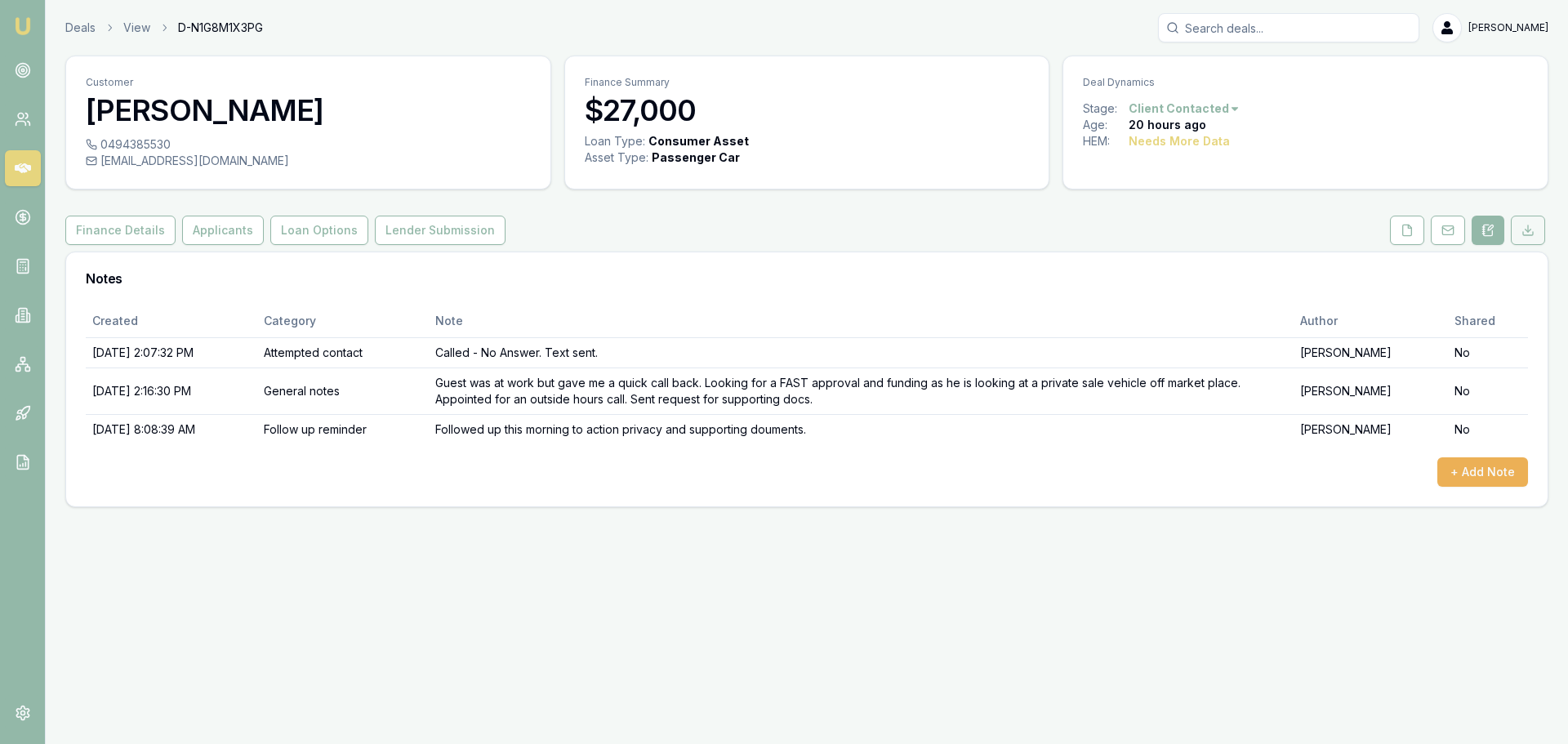
click at [1540, 244] on button at bounding box center [1528, 230] width 34 height 30
click at [1386, 228] on div "Finance Details Applicants Loan Options Lender Submission" at bounding box center [806, 230] width 1483 height 30
click at [1399, 227] on button at bounding box center [1408, 230] width 34 height 30
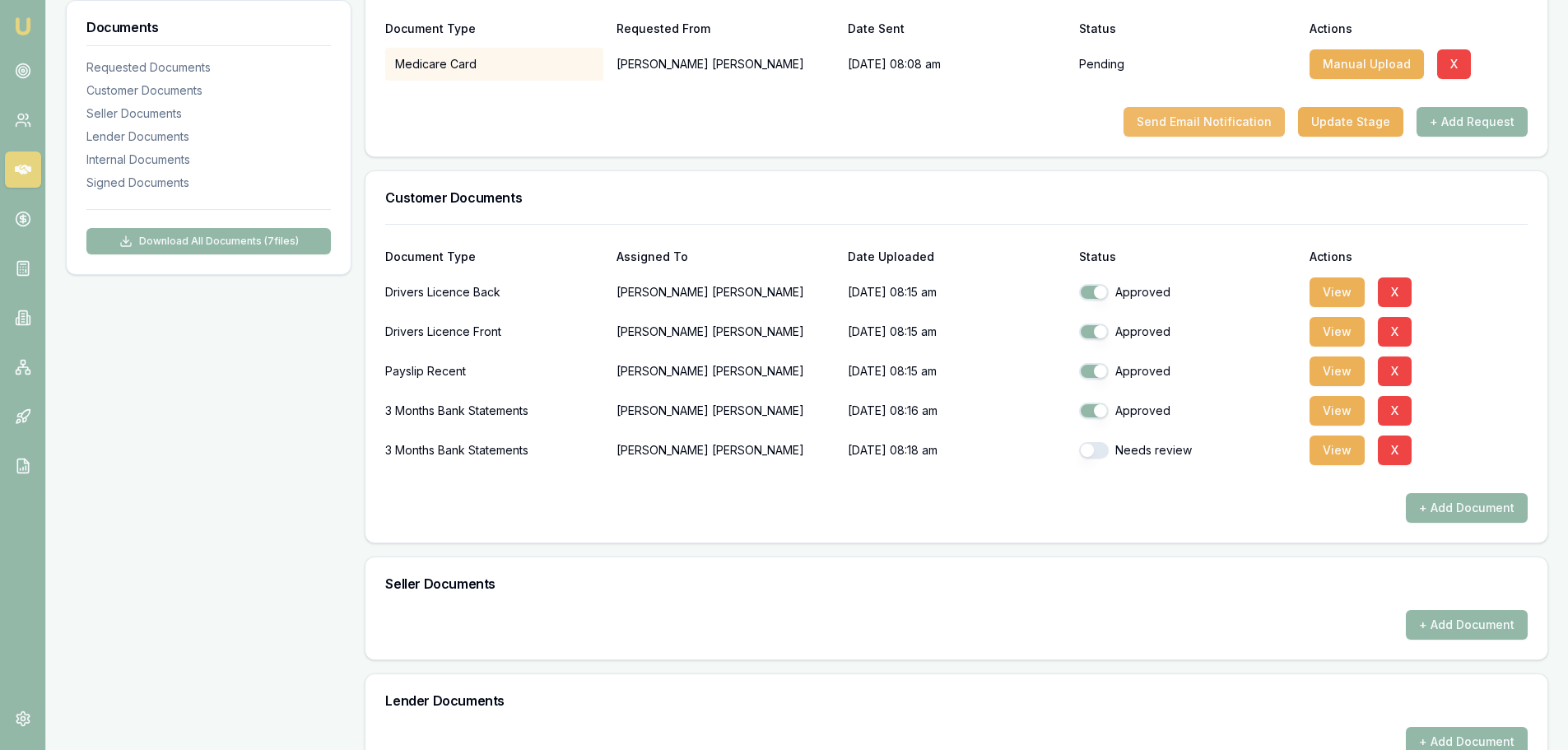
scroll to position [329, 0]
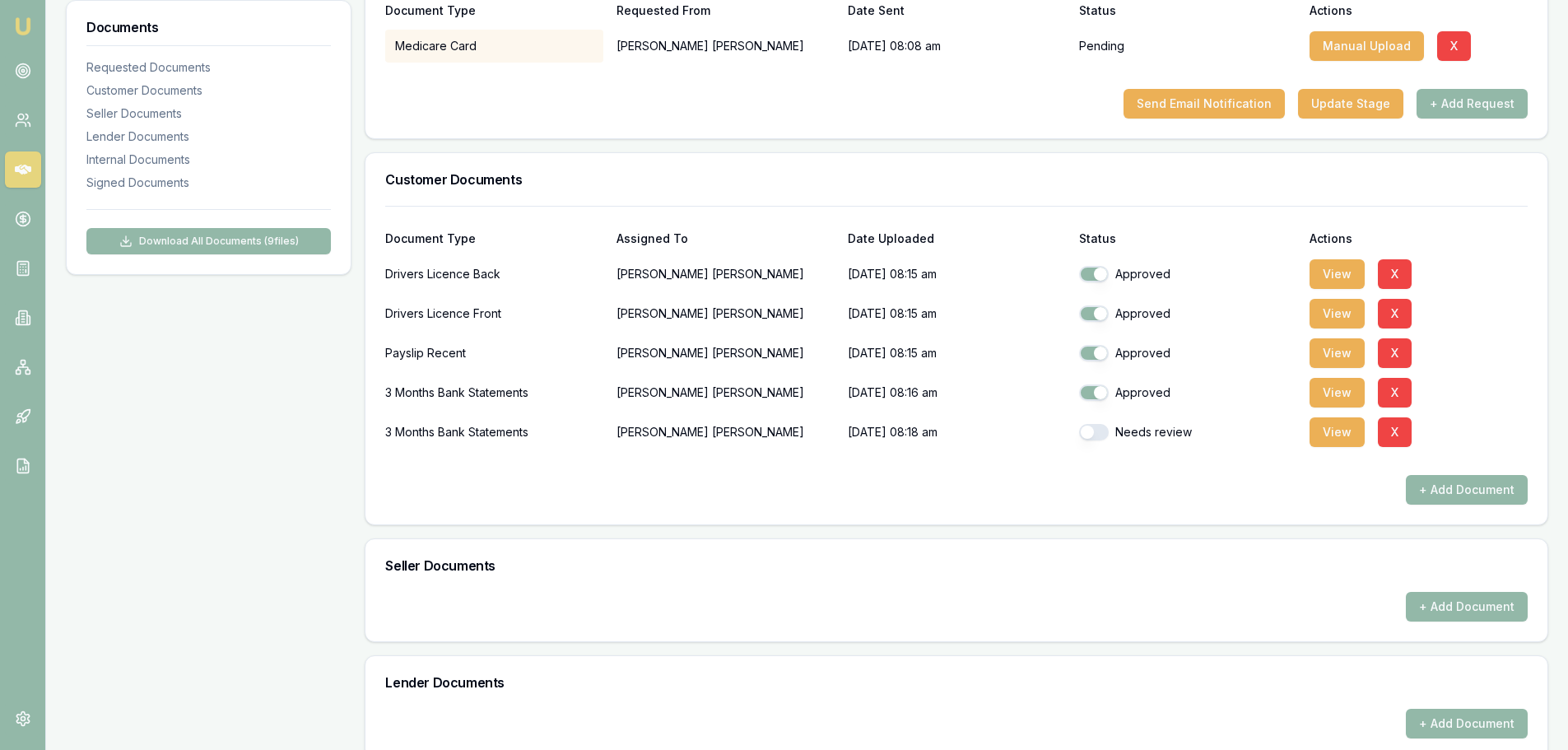
click at [1097, 436] on button "button" at bounding box center [1093, 431] width 30 height 16
checkbox input "true"
click at [1333, 441] on button "View" at bounding box center [1337, 432] width 55 height 30
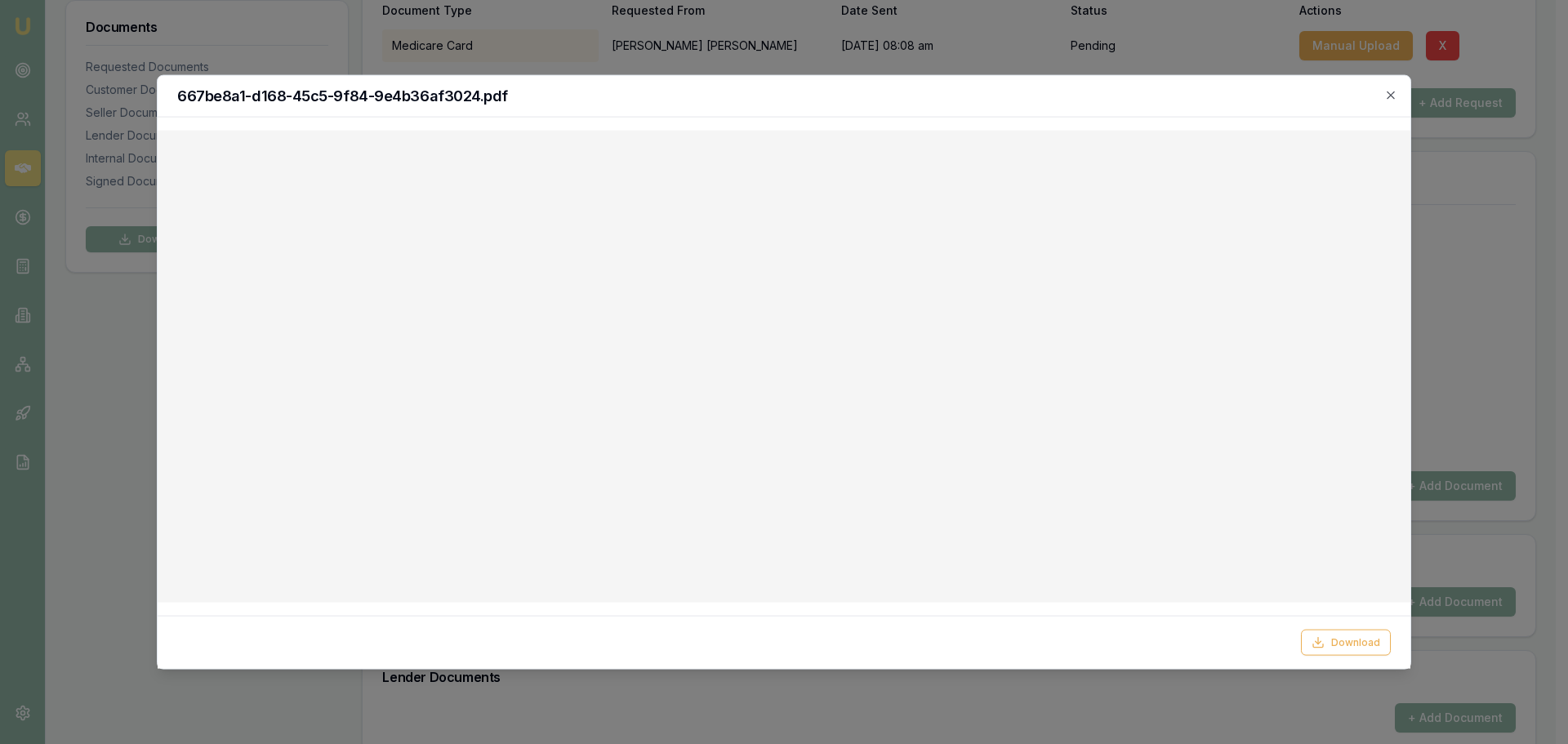
click at [1397, 88] on div "667be8a1-d168-45c5-9f84-9e4b36af3024.pdf" at bounding box center [784, 96] width 1253 height 42
click at [1390, 94] on icon "button" at bounding box center [1391, 95] width 13 height 13
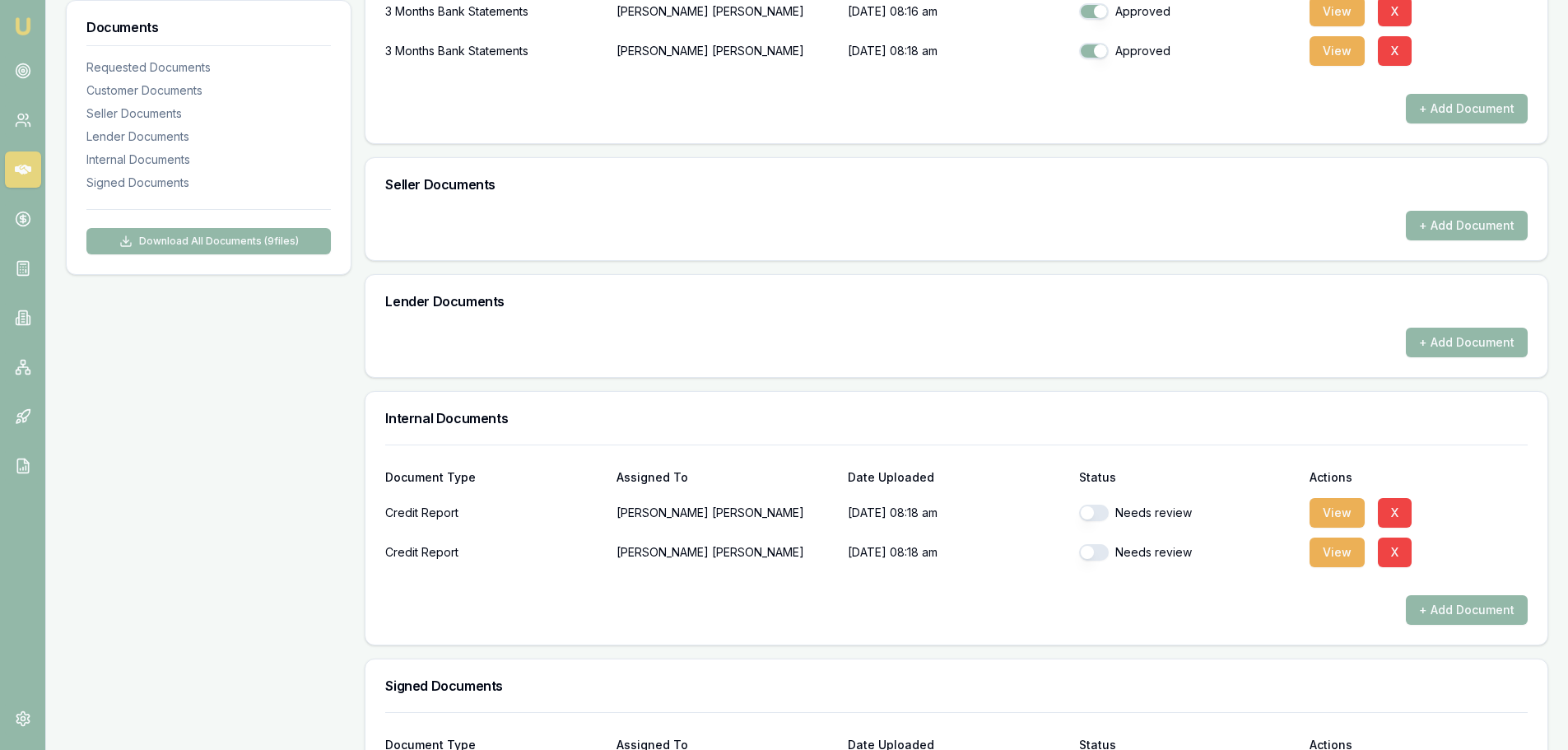
scroll to position [887, 0]
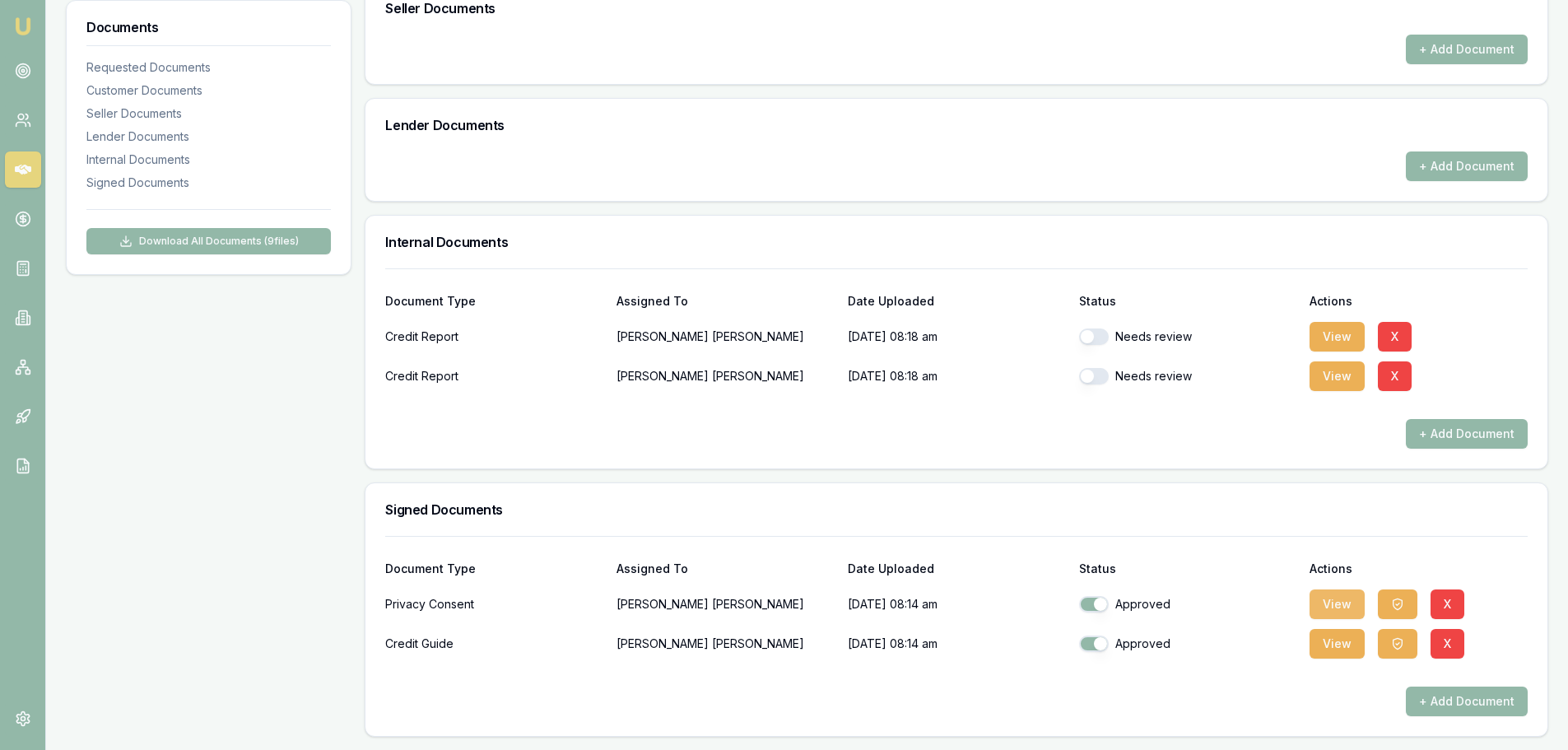
click at [1333, 606] on button "View" at bounding box center [1337, 604] width 55 height 30
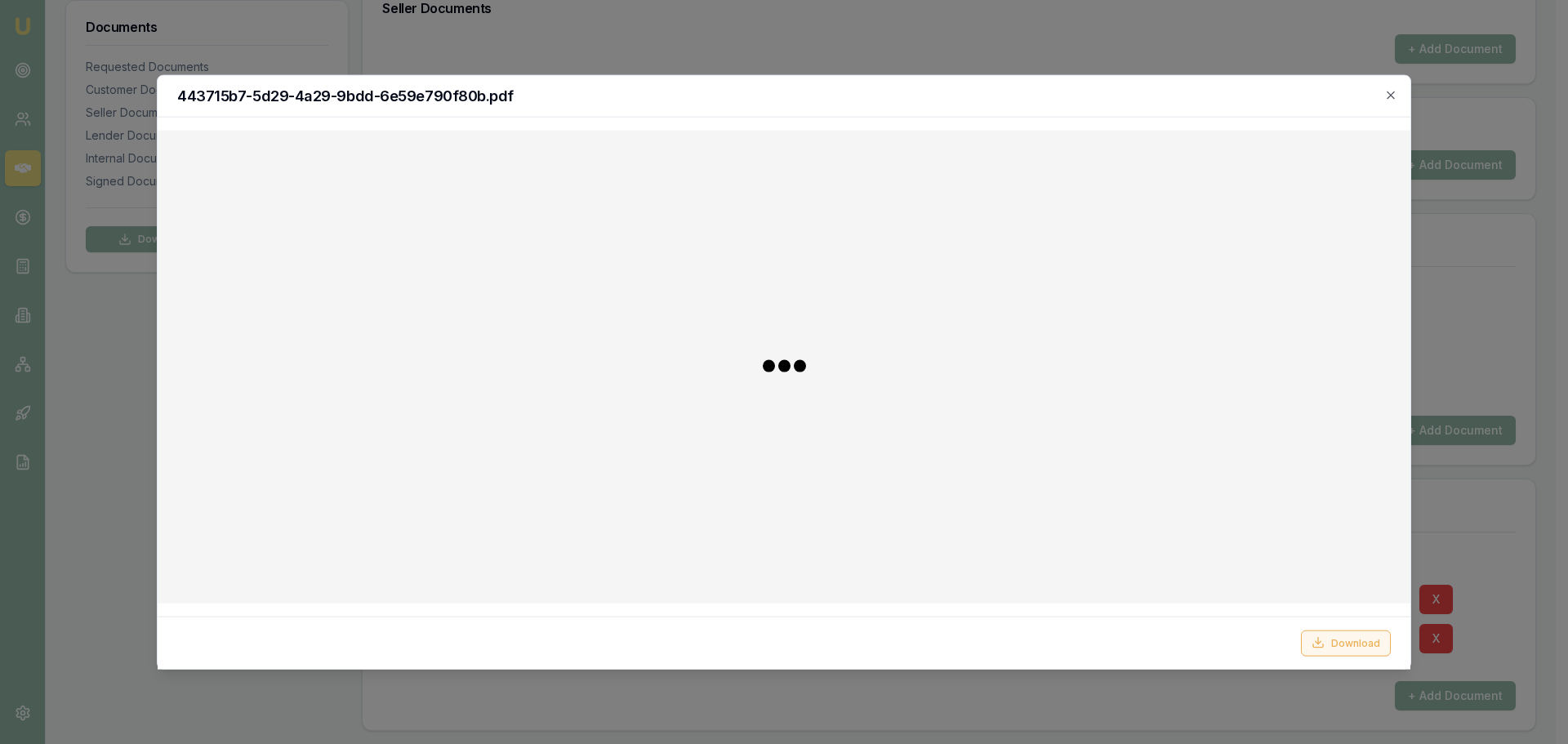
click at [1335, 645] on button "Download" at bounding box center [1346, 642] width 90 height 26
click at [1391, 96] on icon "button" at bounding box center [1391, 95] width 13 height 13
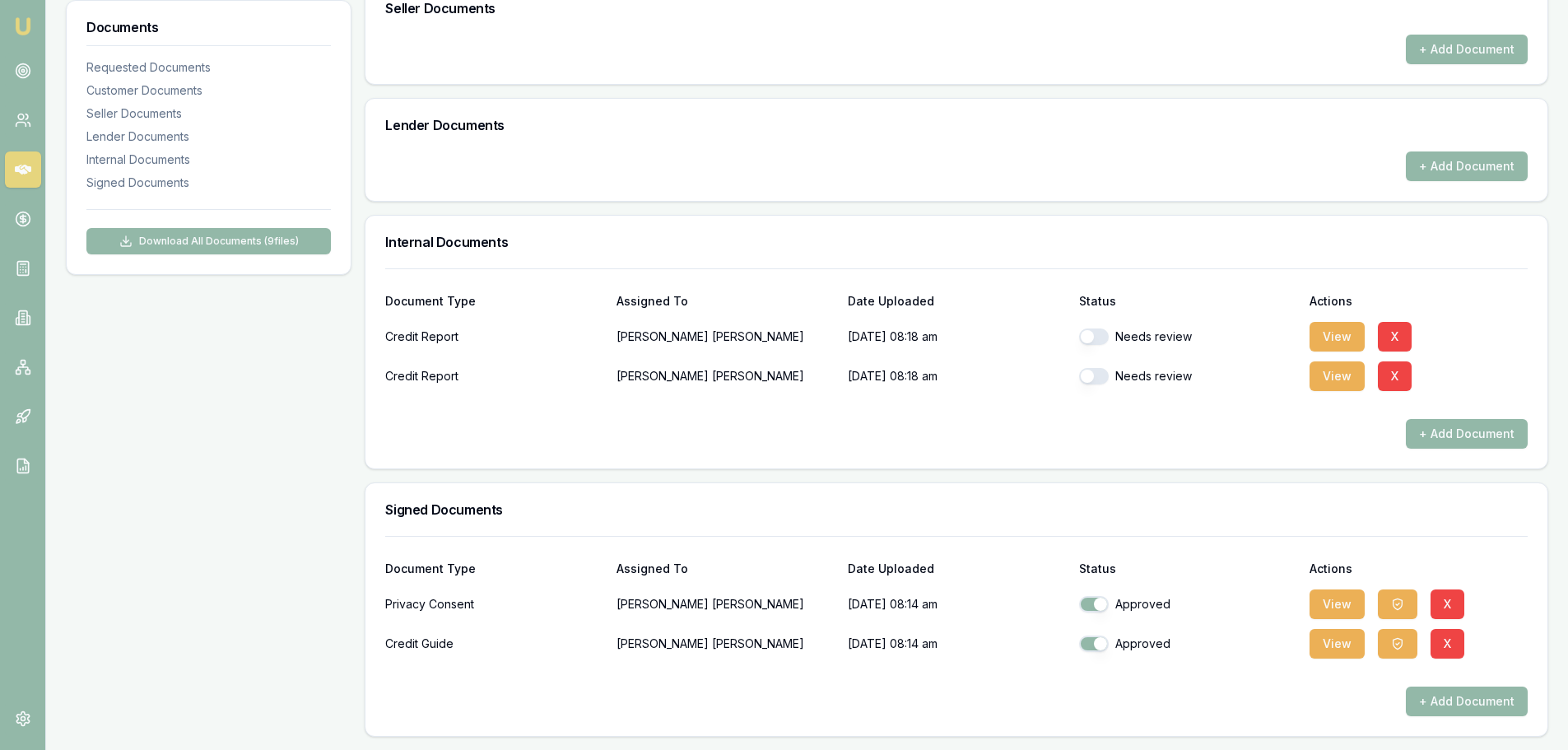
click at [1090, 347] on div "Needs review" at bounding box center [1188, 337] width 218 height 33
click at [1092, 341] on button "button" at bounding box center [1093, 336] width 30 height 16
checkbox input "true"
click at [1096, 374] on button "button" at bounding box center [1093, 375] width 30 height 16
checkbox input "true"
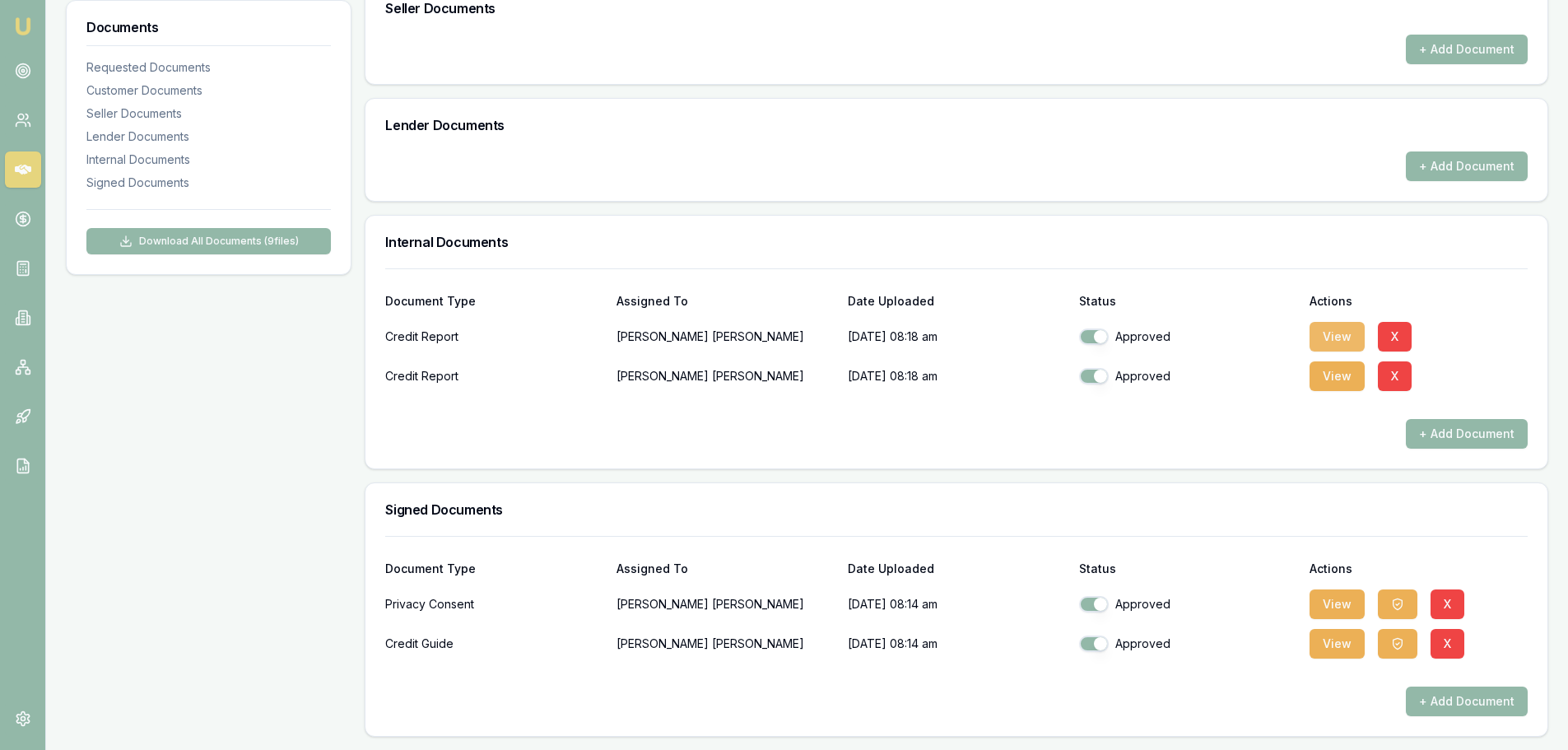
click at [1360, 333] on button "View" at bounding box center [1337, 336] width 55 height 30
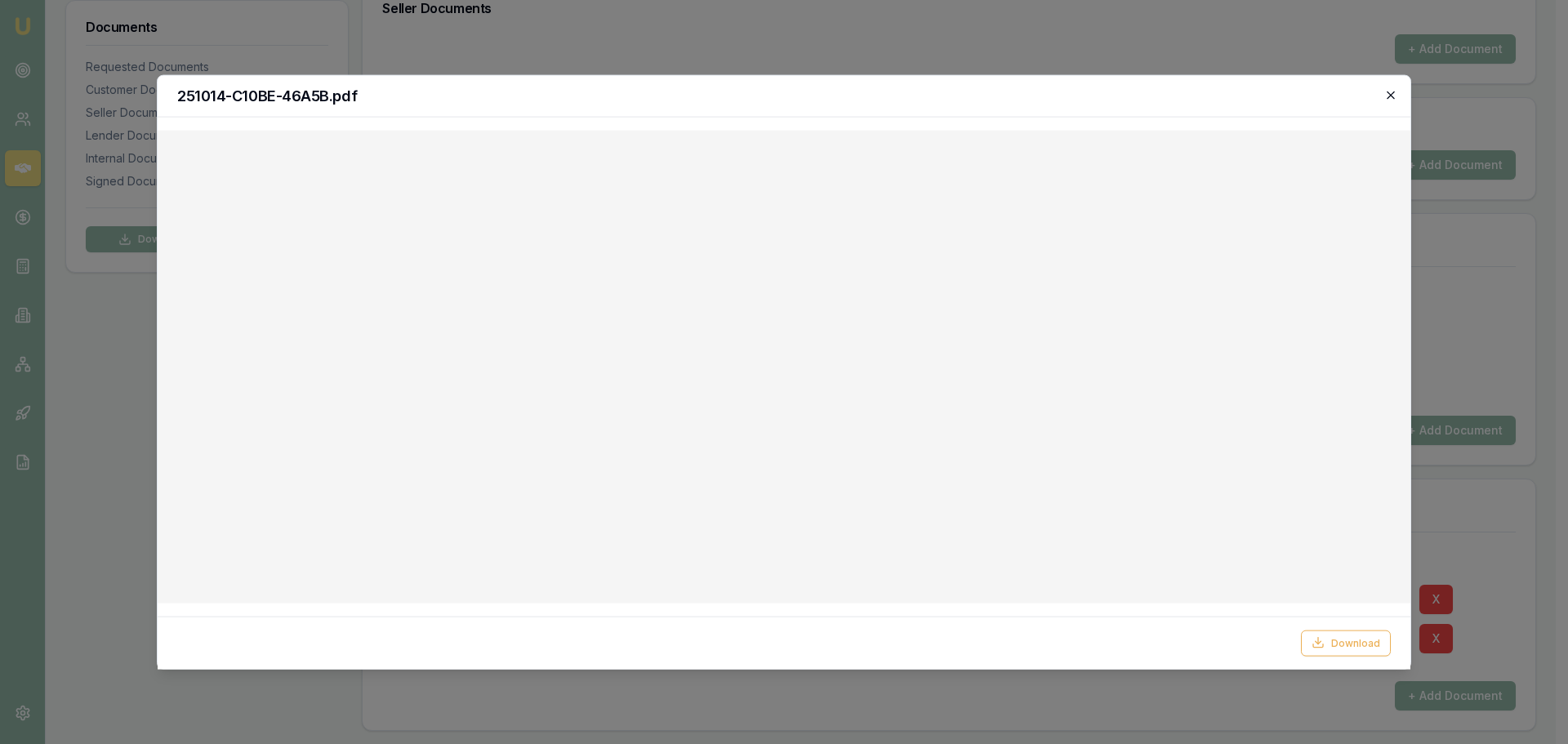
click at [1389, 98] on icon "button" at bounding box center [1391, 95] width 13 height 13
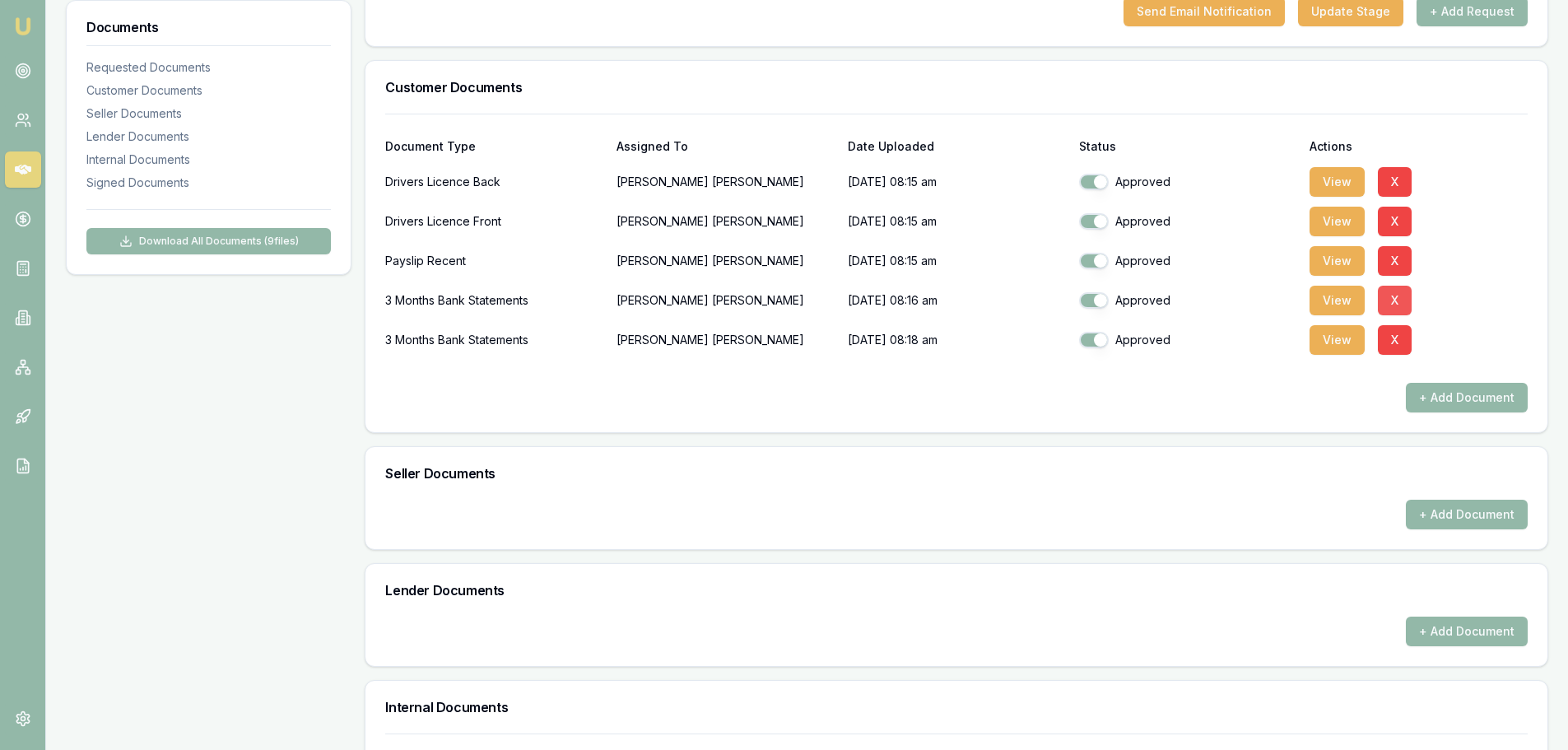
scroll to position [393, 0]
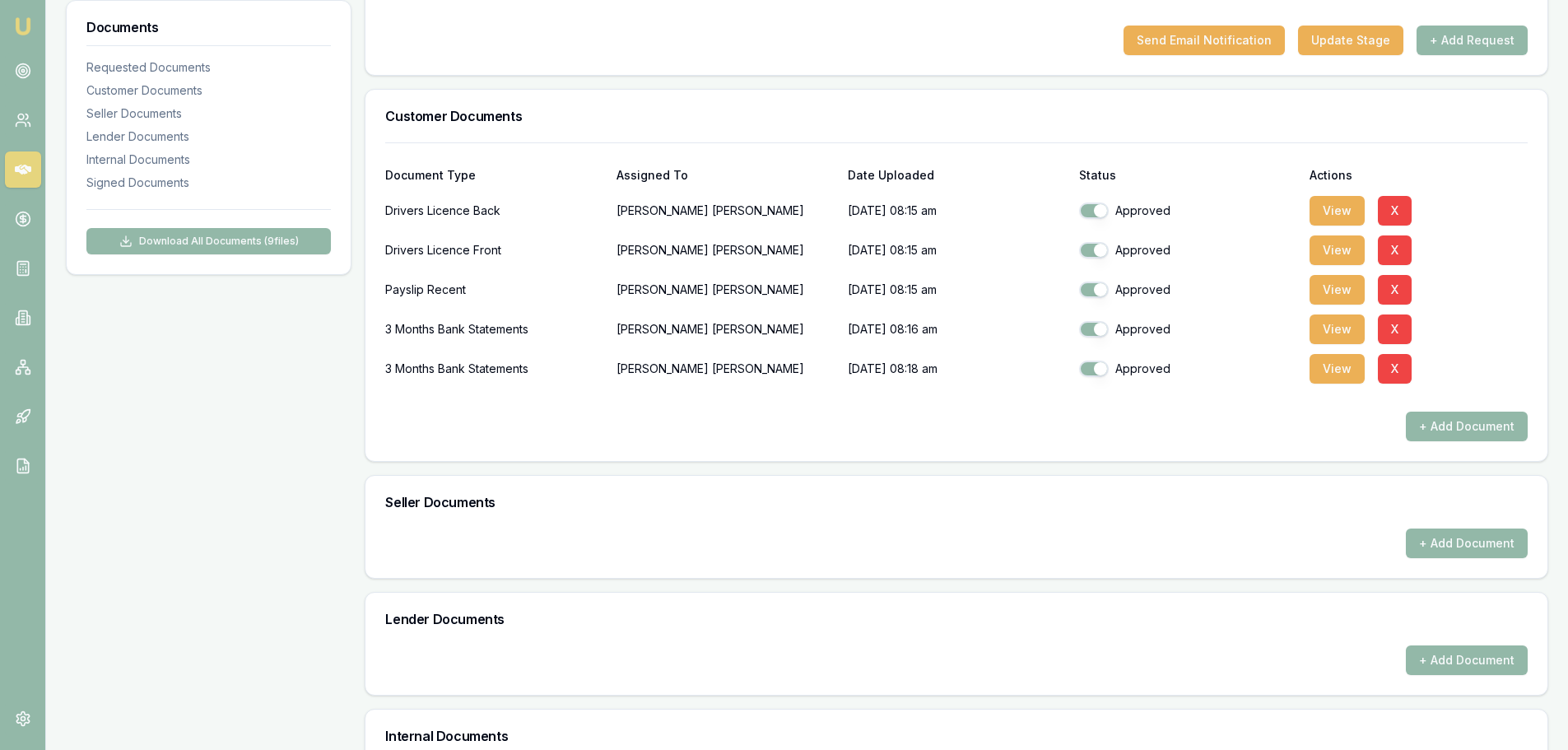
click at [1311, 194] on div "View X" at bounding box center [1419, 211] width 218 height 33
click at [1319, 203] on button "View" at bounding box center [1337, 211] width 55 height 30
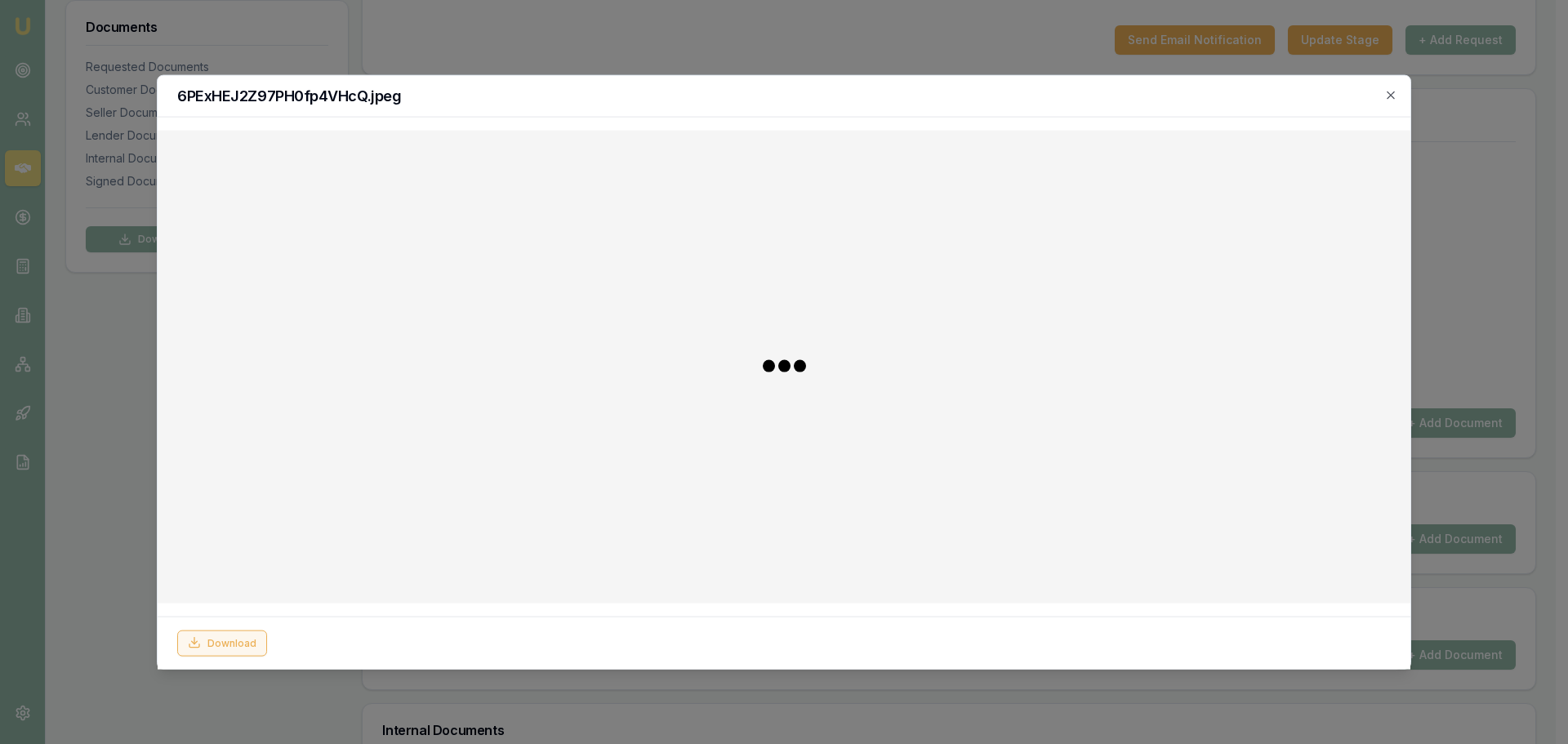
click at [252, 645] on button "Download" at bounding box center [222, 642] width 90 height 26
click at [1396, 97] on icon "button" at bounding box center [1391, 95] width 13 height 13
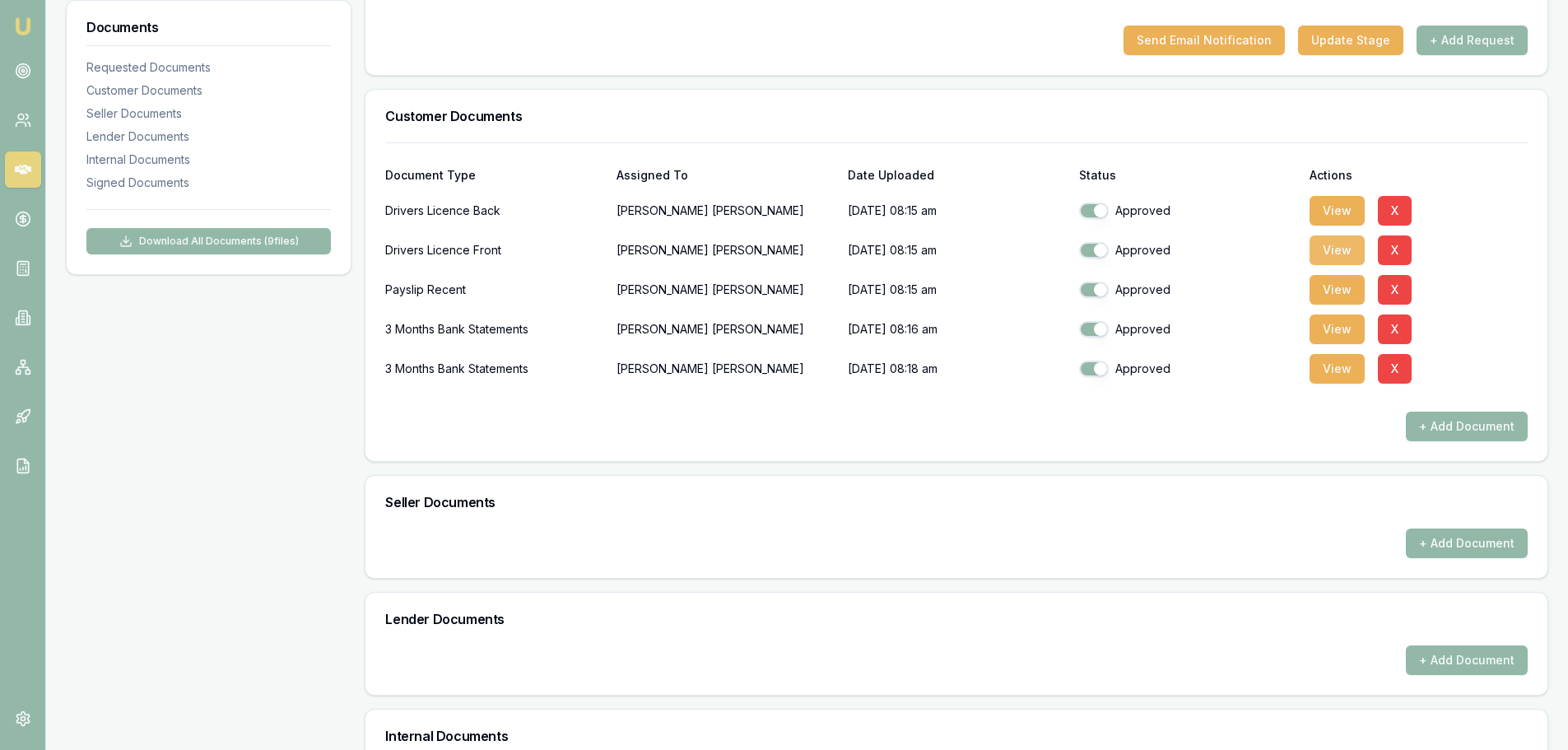
click at [1342, 250] on button "View" at bounding box center [1337, 250] width 55 height 30
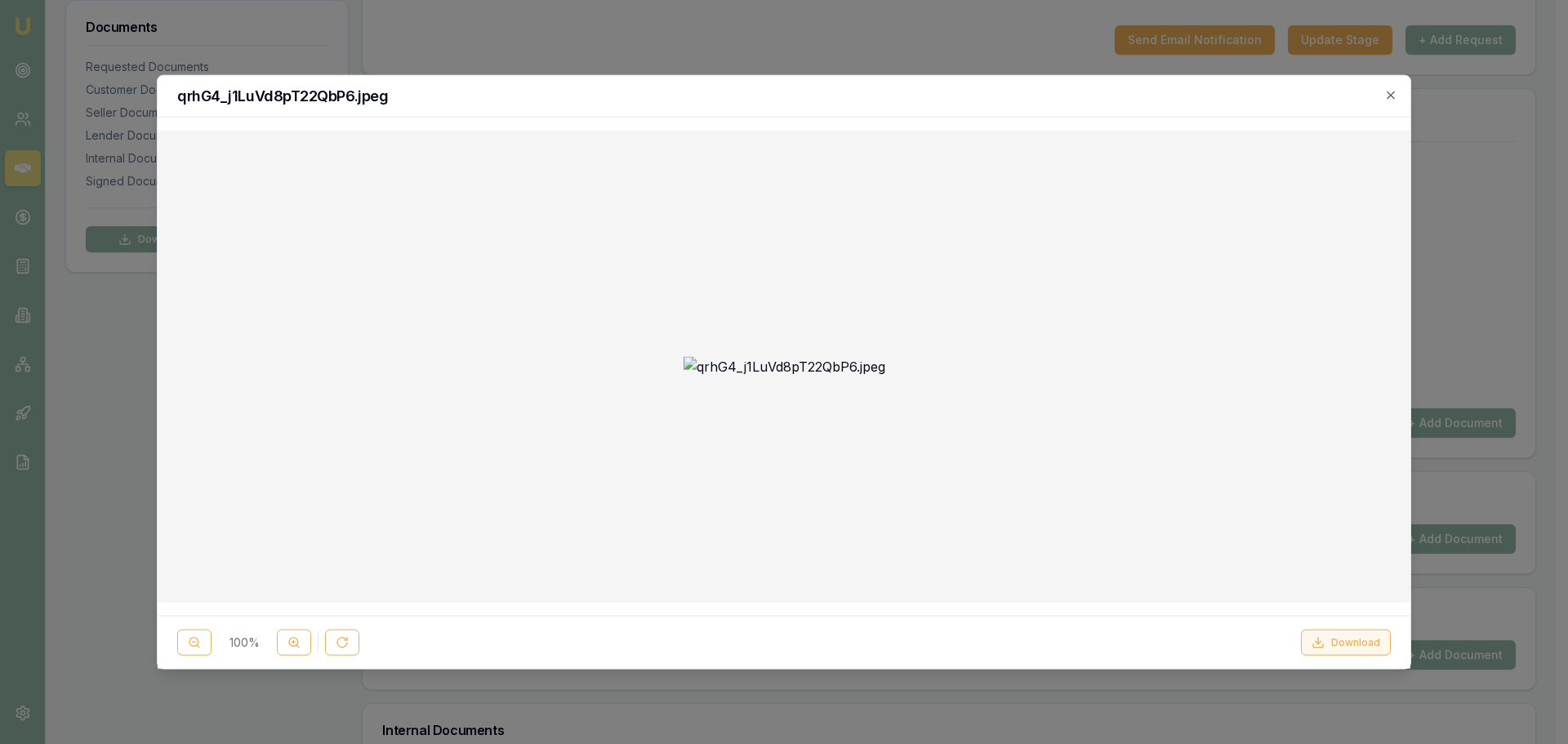
click at [1323, 648] on icon at bounding box center [1319, 643] width 13 height 13
click at [1386, 101] on icon "button" at bounding box center [1391, 95] width 13 height 13
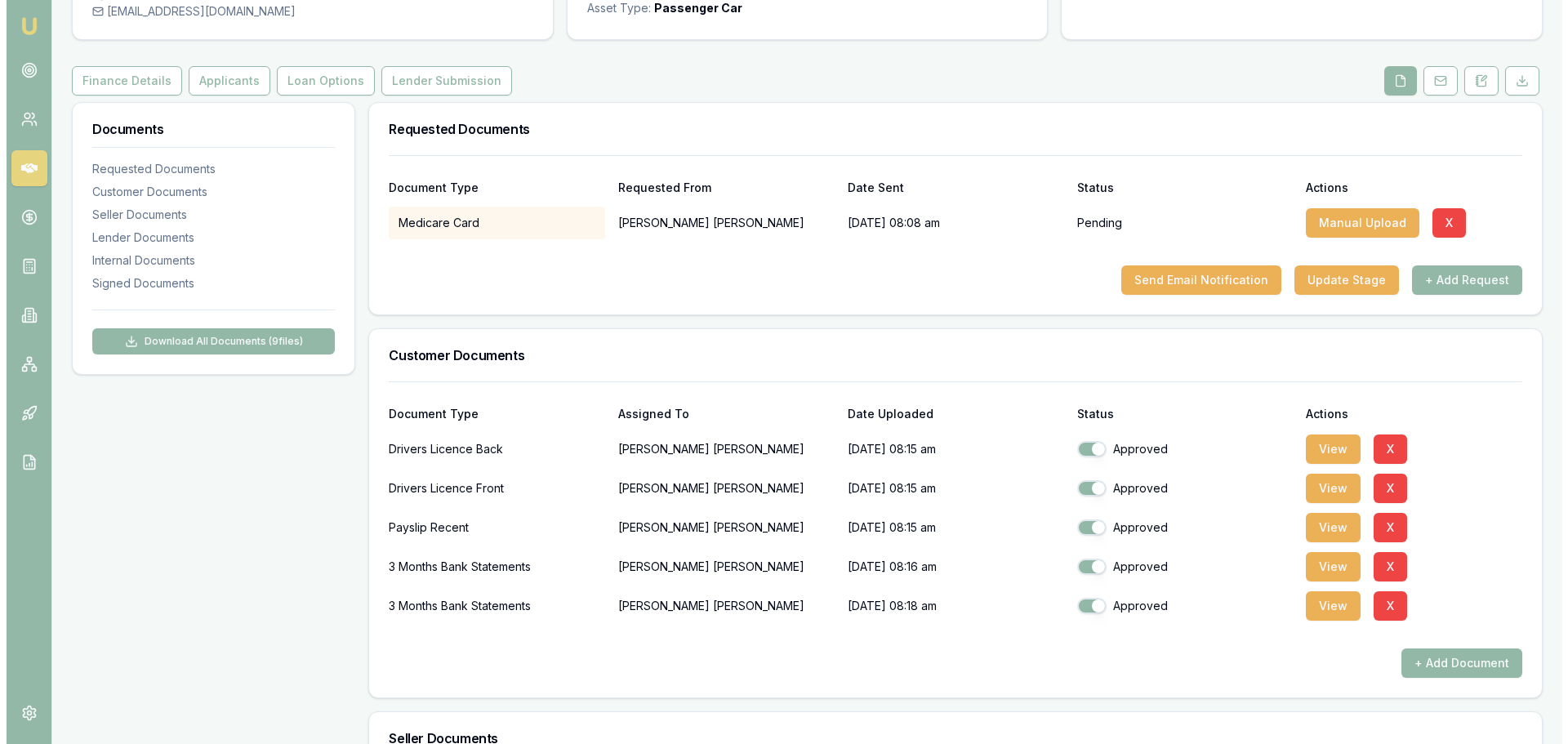
scroll to position [0, 0]
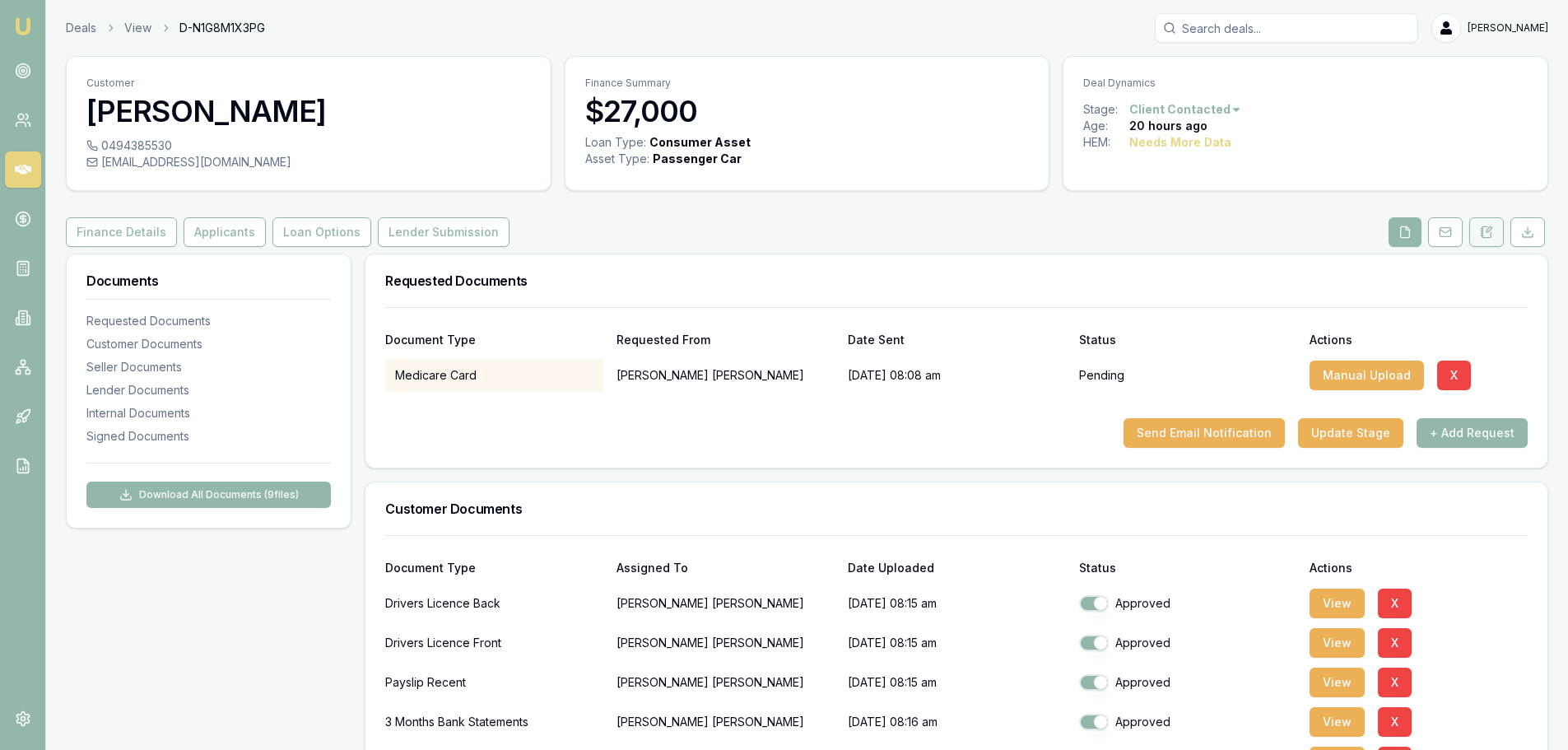
click at [1498, 241] on button at bounding box center [1487, 232] width 35 height 30
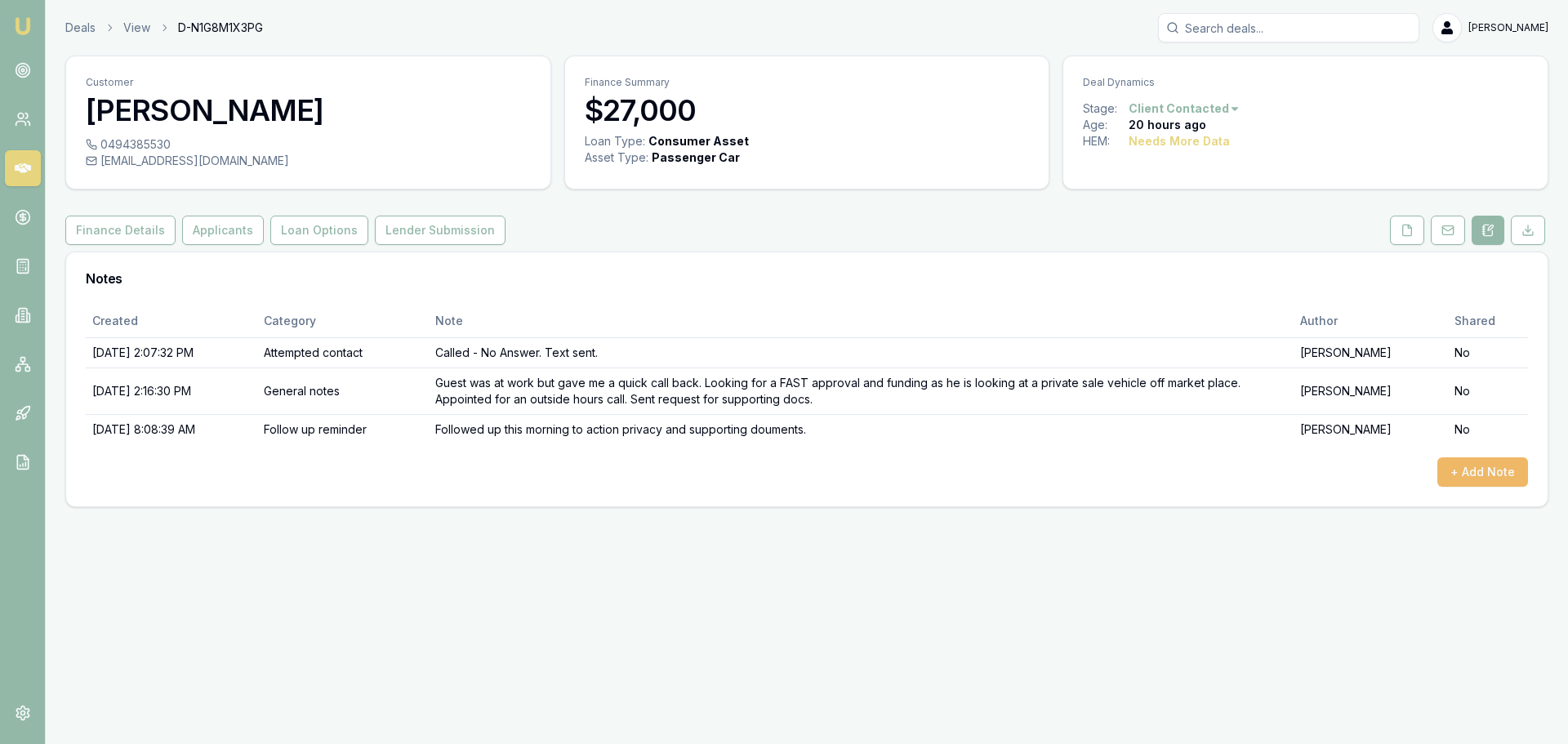
click at [1492, 460] on button "+ Add Note" at bounding box center [1482, 472] width 91 height 30
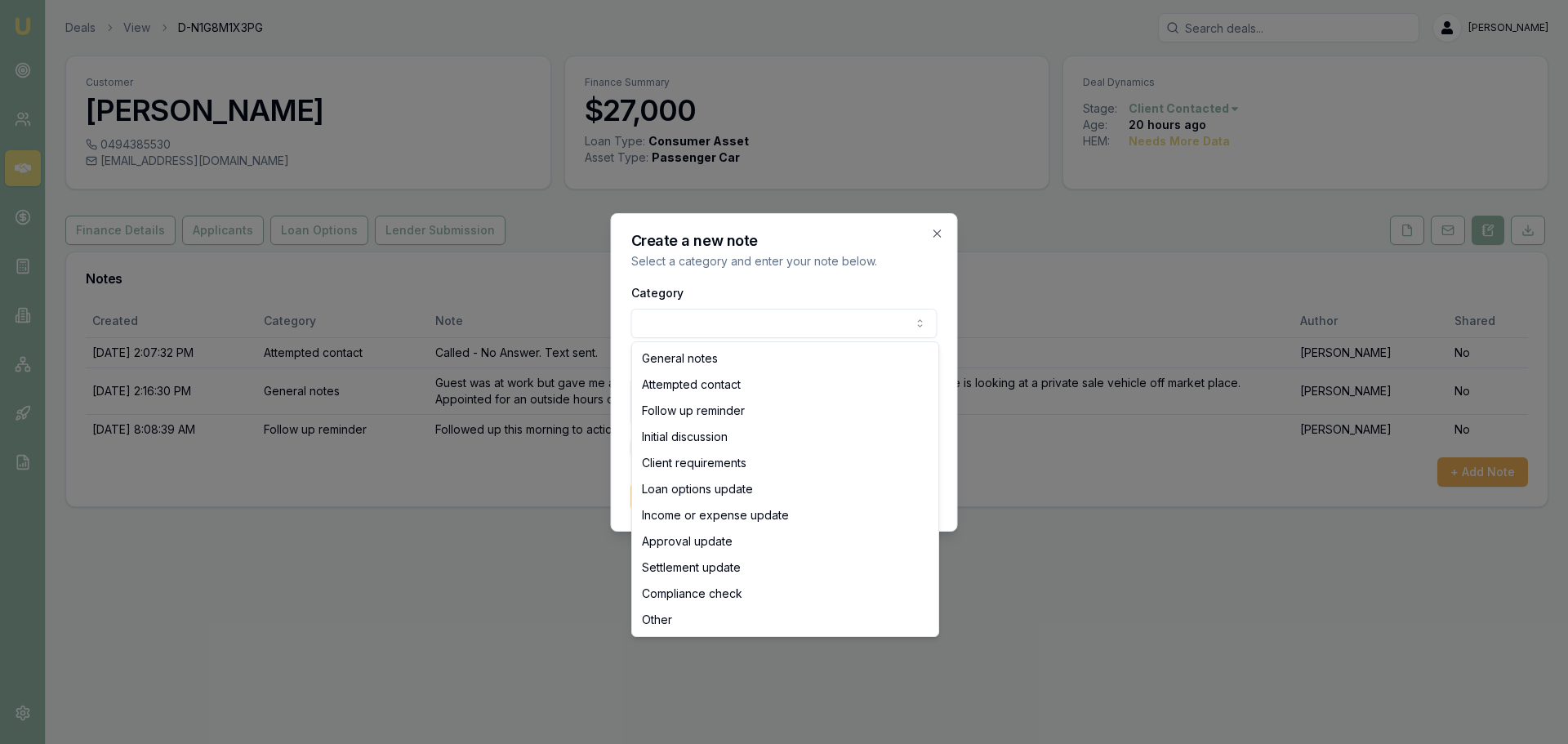
click at [729, 335] on body "Emu Broker Deals View D-N1G8M1X3PG Natasha McCallum Toggle Menu Customer Robert…" at bounding box center [784, 372] width 1568 height 744
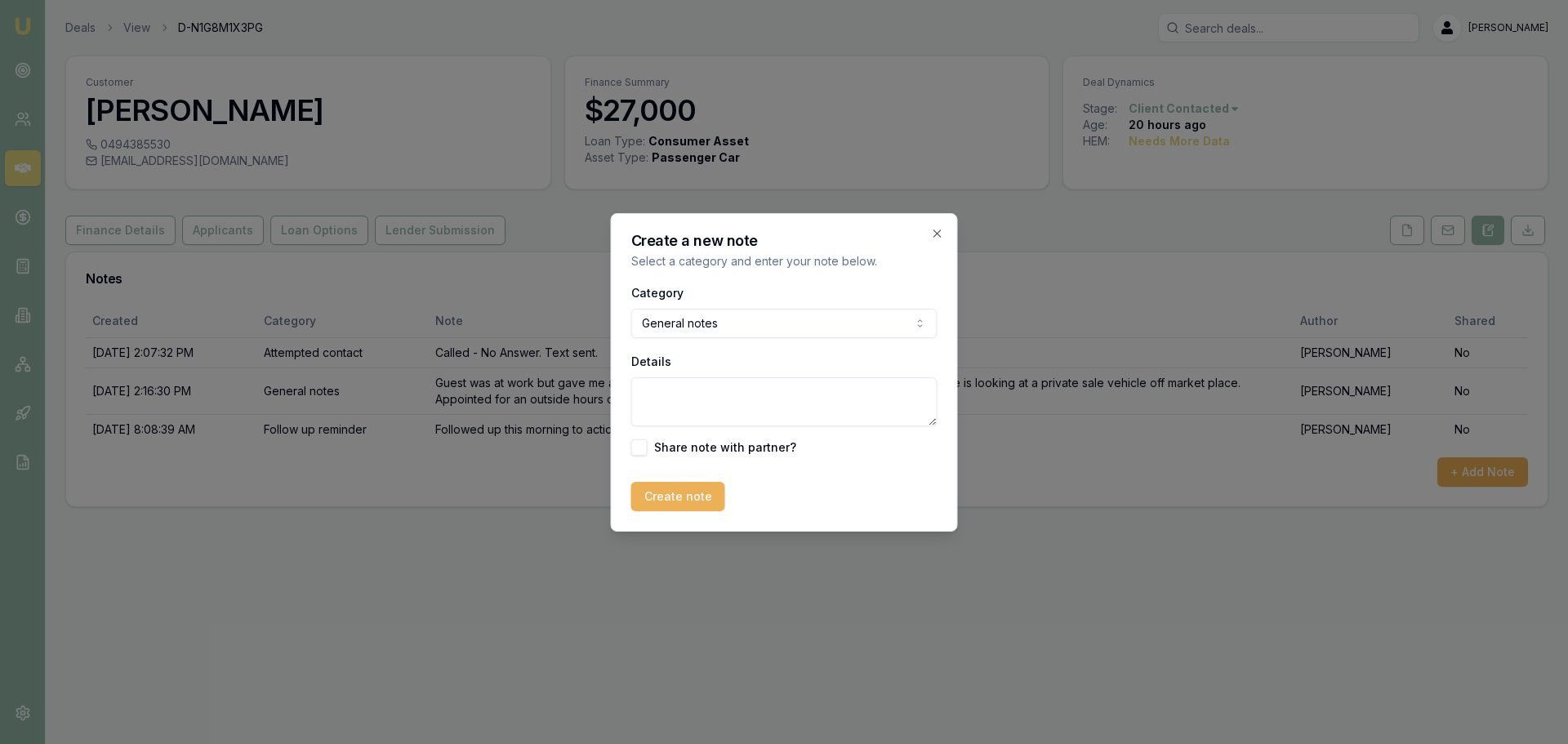
click at [663, 391] on textarea "Details" at bounding box center [784, 401] width 307 height 49
click at [899, 422] on textarea "Credit score extremely low. Advised applicant of this and reviewed banking cond…" at bounding box center [784, 401] width 307 height 49
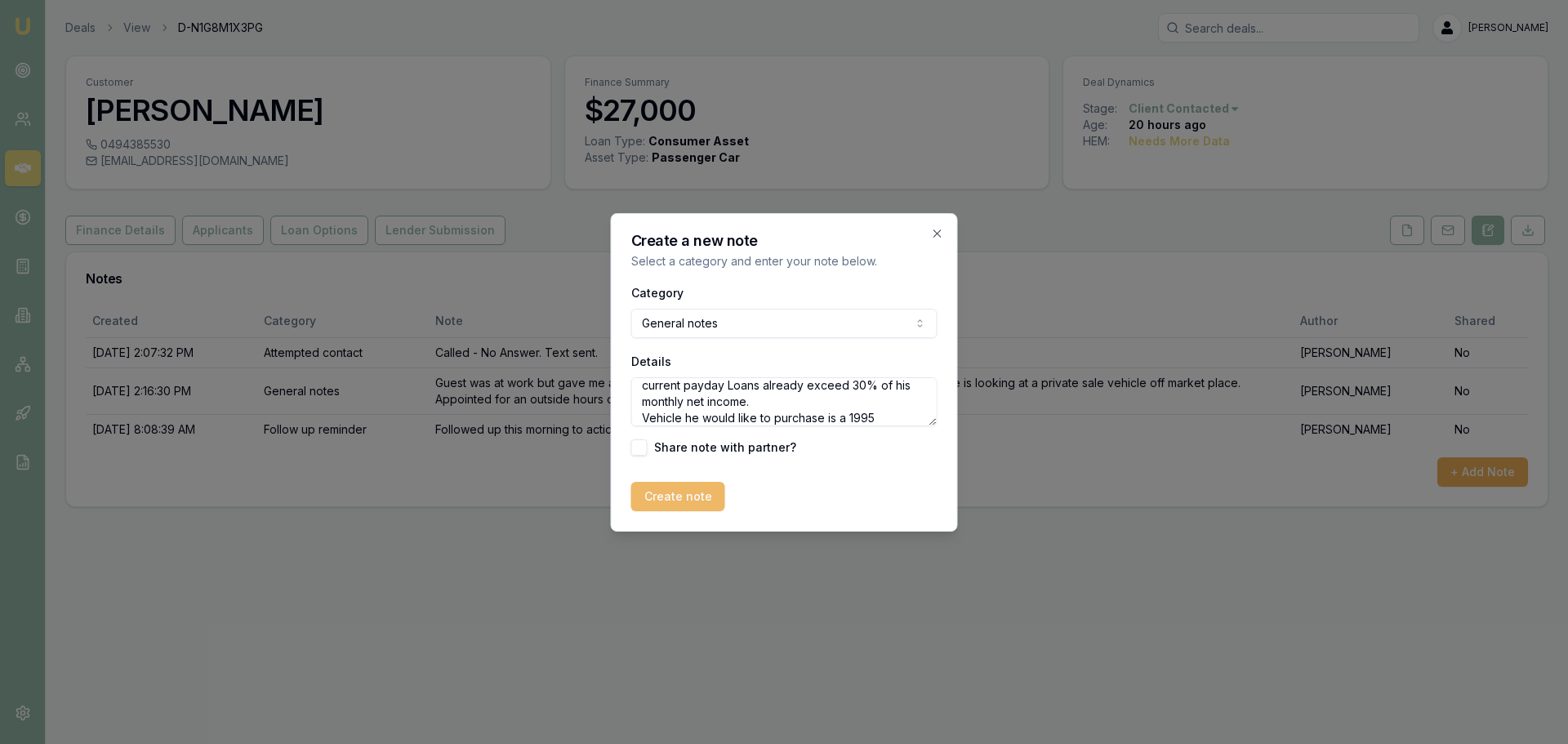
type textarea "Credit score extremely low. Advised applicant of this and reviewed banking cond…"
click at [687, 500] on button "Create note" at bounding box center [678, 497] width 94 height 30
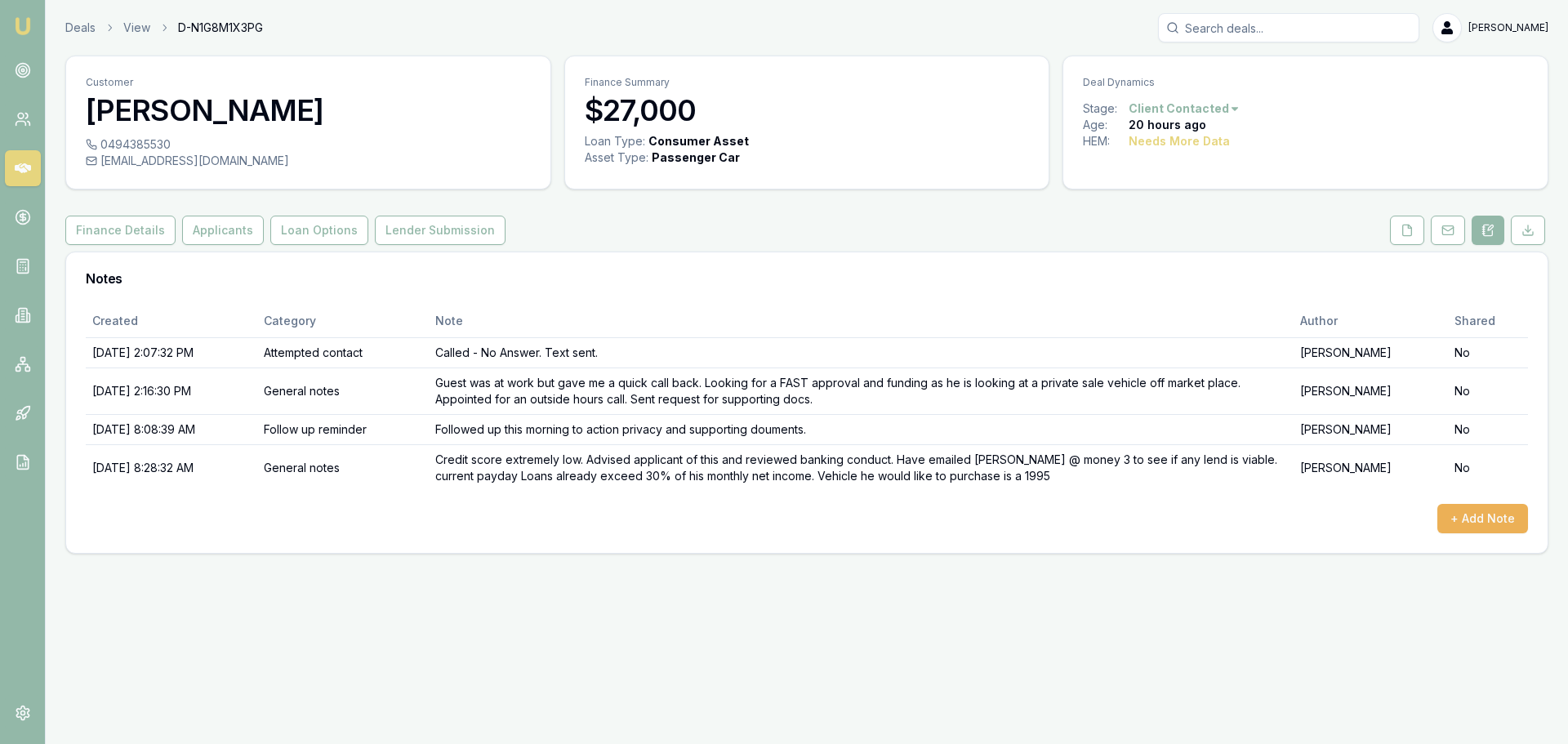
click at [45, 127] on aside "Emu Broker" at bounding box center [23, 372] width 46 height 744
click at [20, 124] on icon at bounding box center [22, 118] width 16 height 16
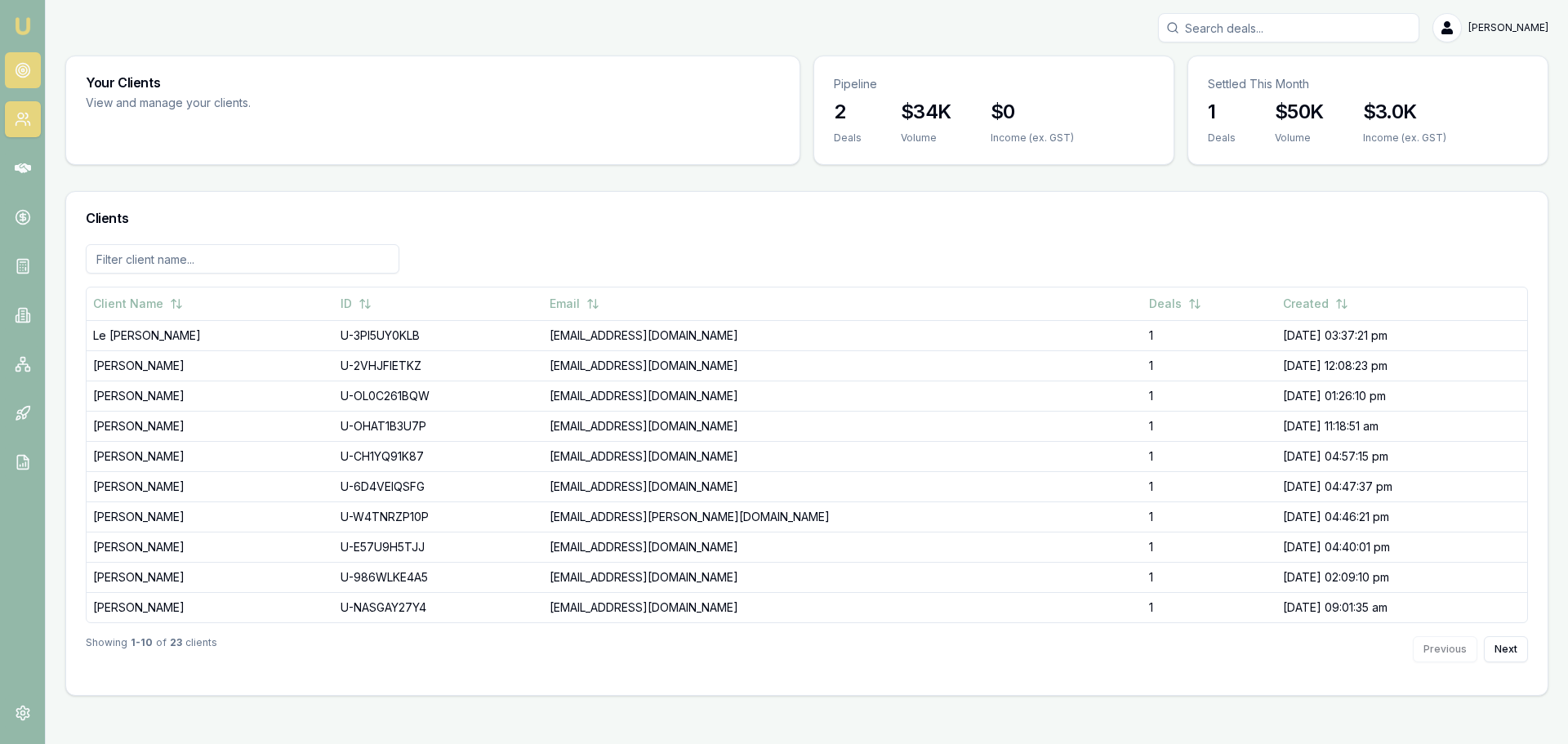
click at [22, 71] on circle at bounding box center [22, 70] width 3 height 3
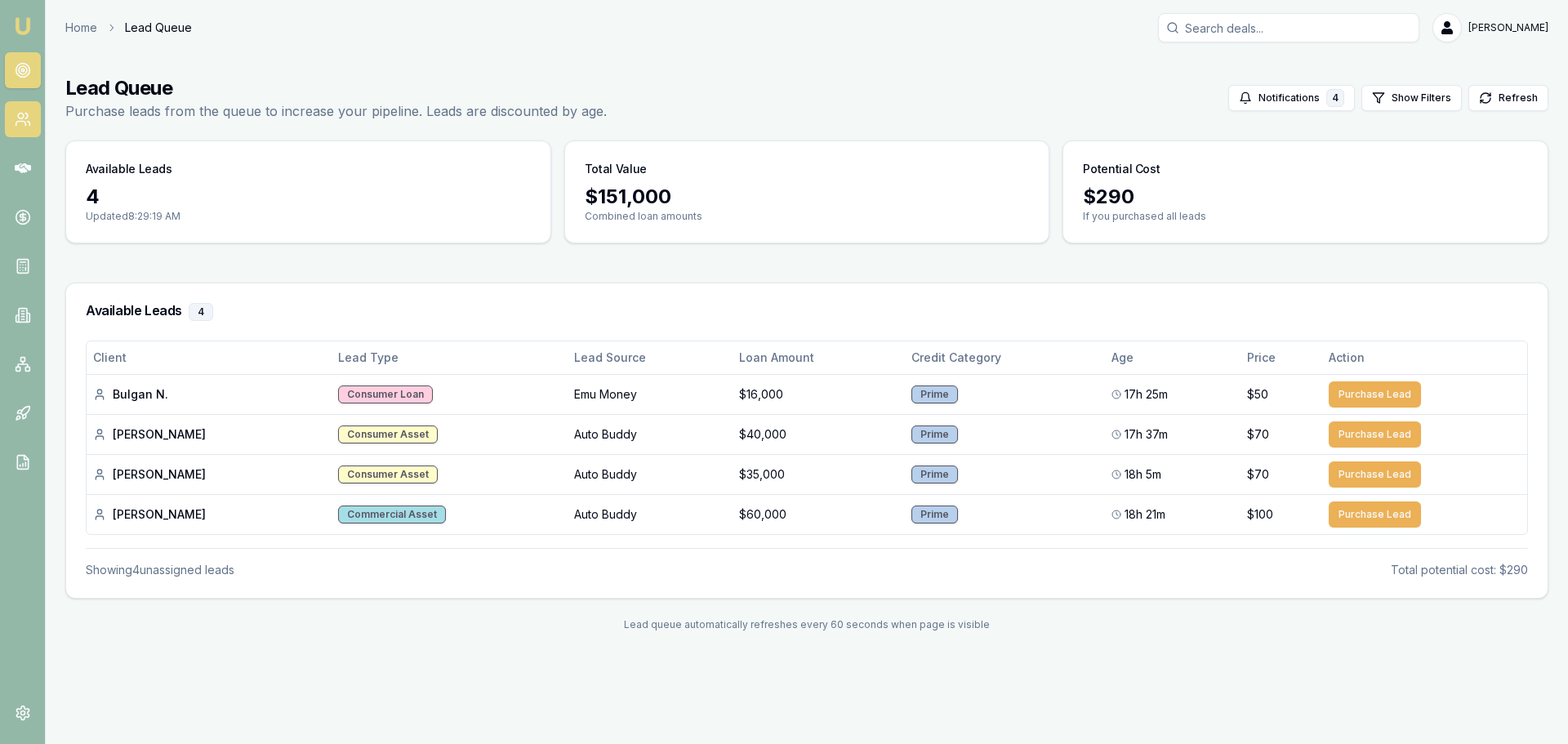
click at [23, 125] on icon at bounding box center [22, 118] width 16 height 16
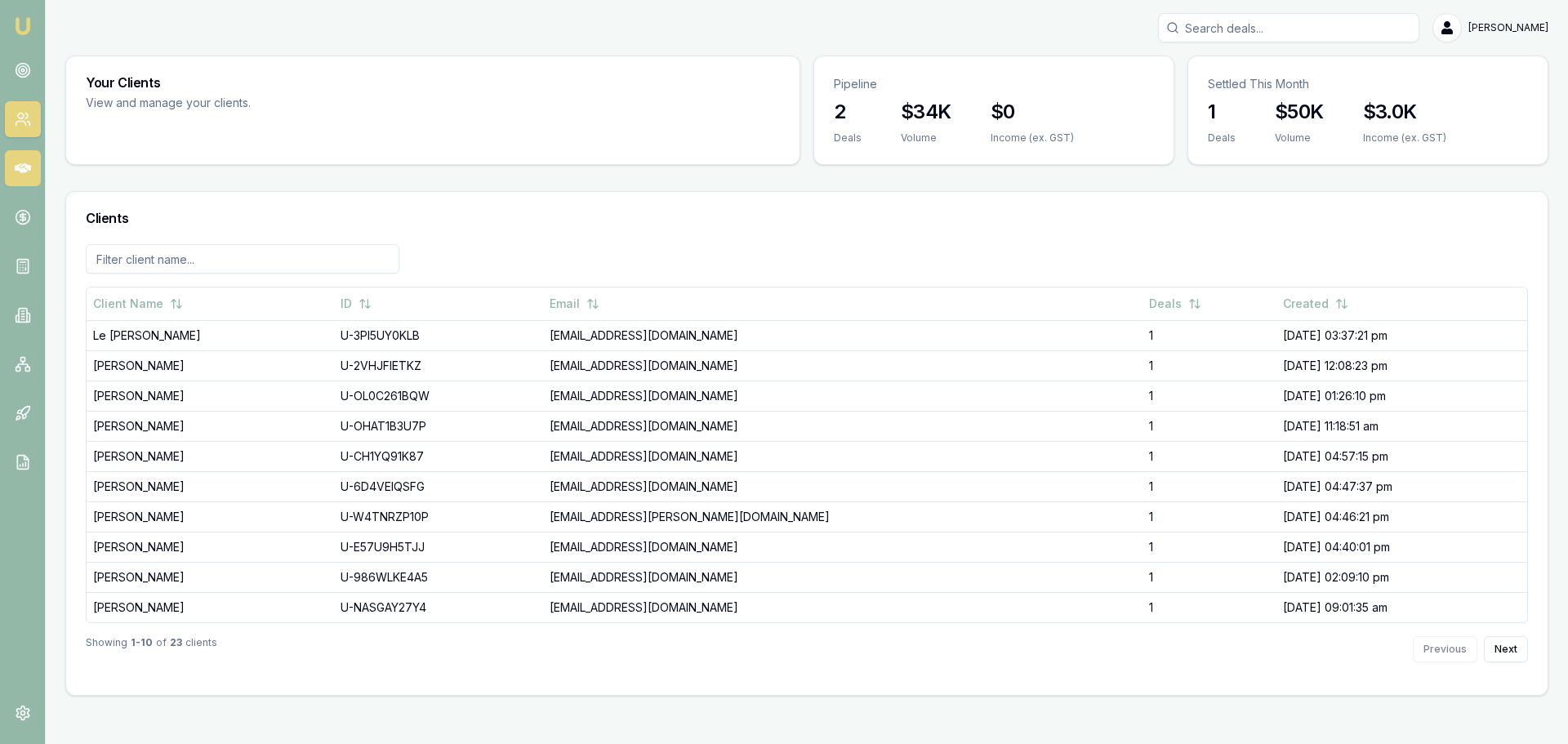
click at [5, 172] on link at bounding box center [23, 168] width 36 height 36
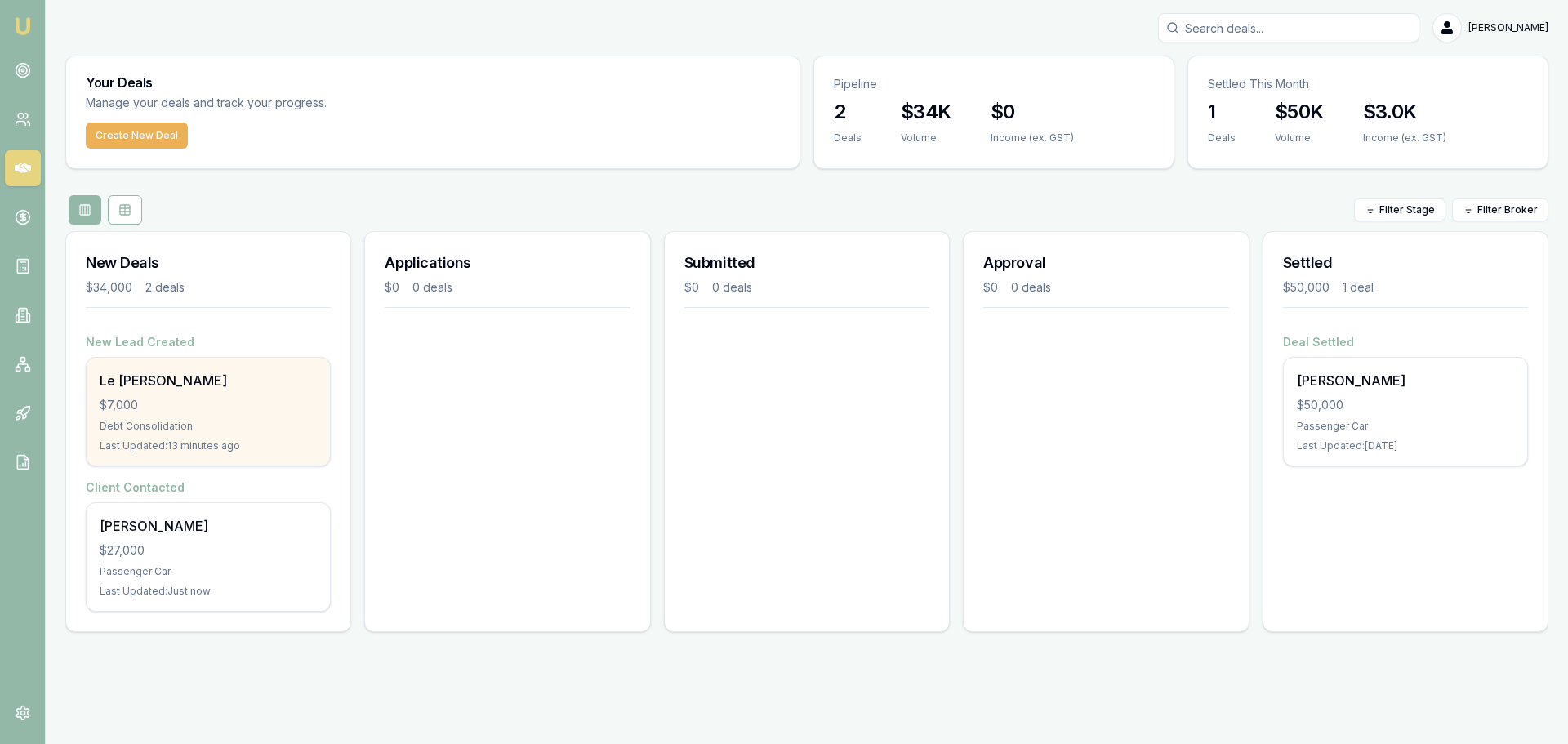
click at [236, 435] on div "Le Quynh Nhu Mai $7,000 Debt Consolidation Last Updated: 13 minutes ago" at bounding box center [208, 412] width 244 height 108
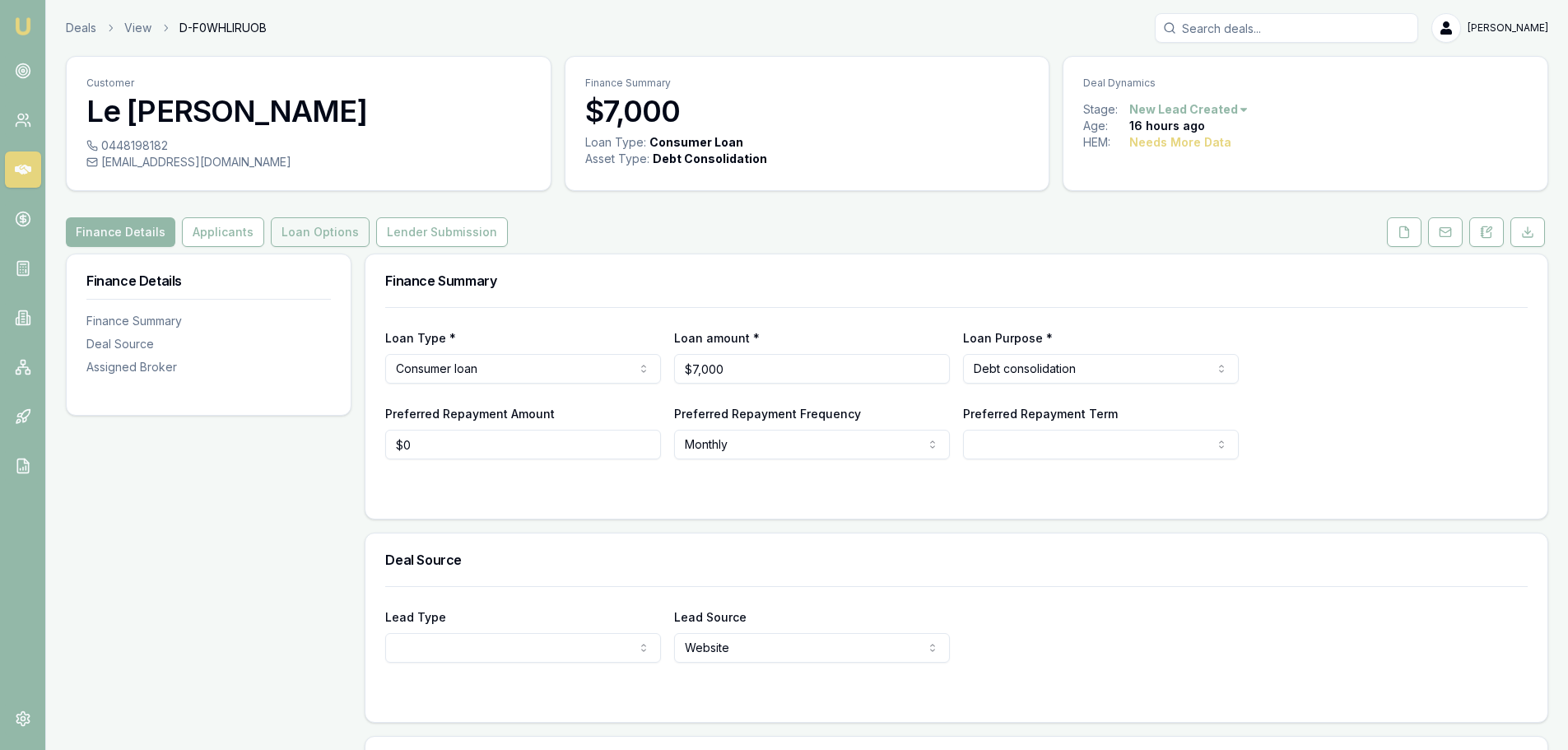
click at [304, 241] on button "Loan Options" at bounding box center [320, 232] width 99 height 30
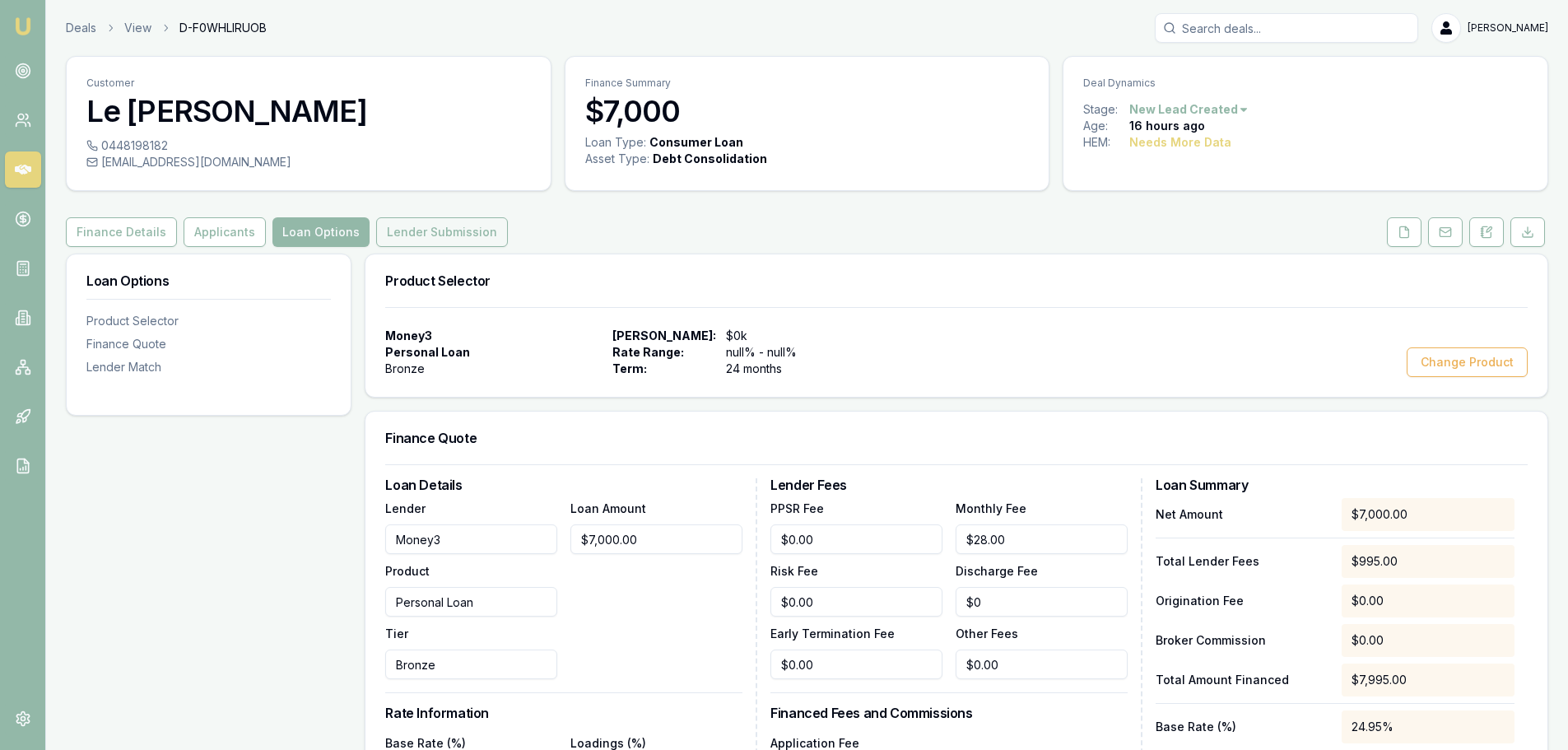
click at [437, 230] on button "Lender Submission" at bounding box center [442, 232] width 132 height 30
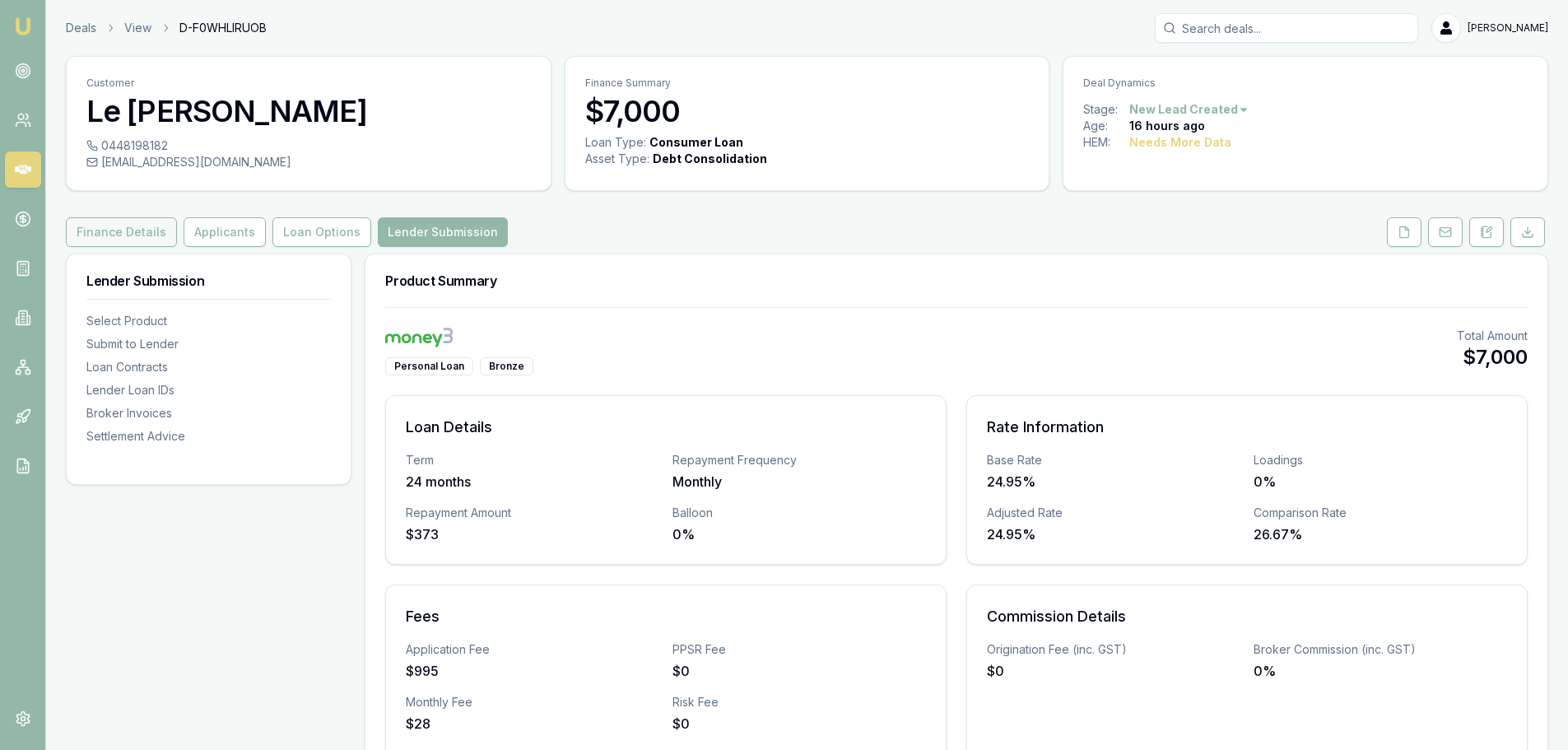
click at [164, 238] on button "Finance Details" at bounding box center [120, 232] width 111 height 30
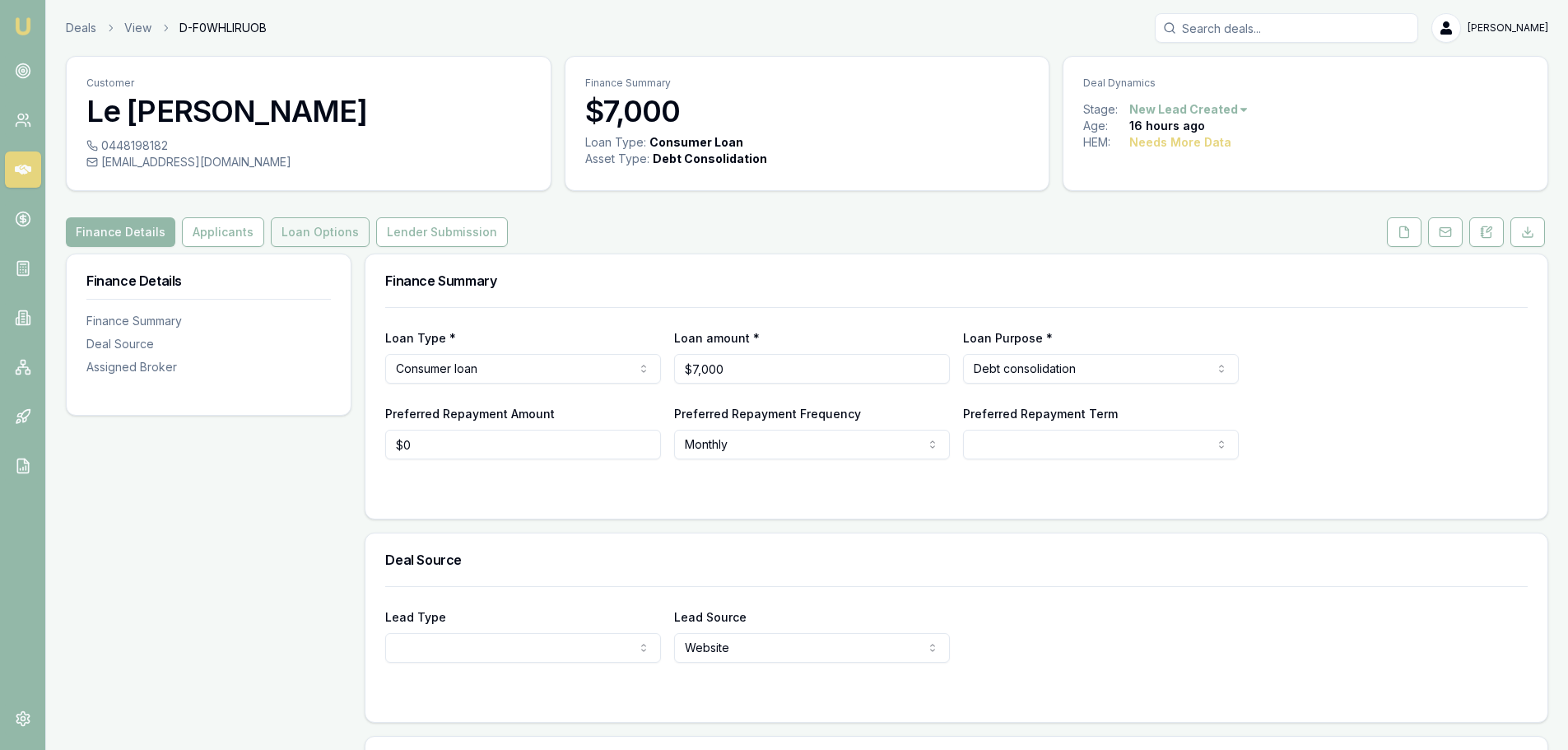
click at [330, 227] on button "Loan Options" at bounding box center [320, 232] width 99 height 30
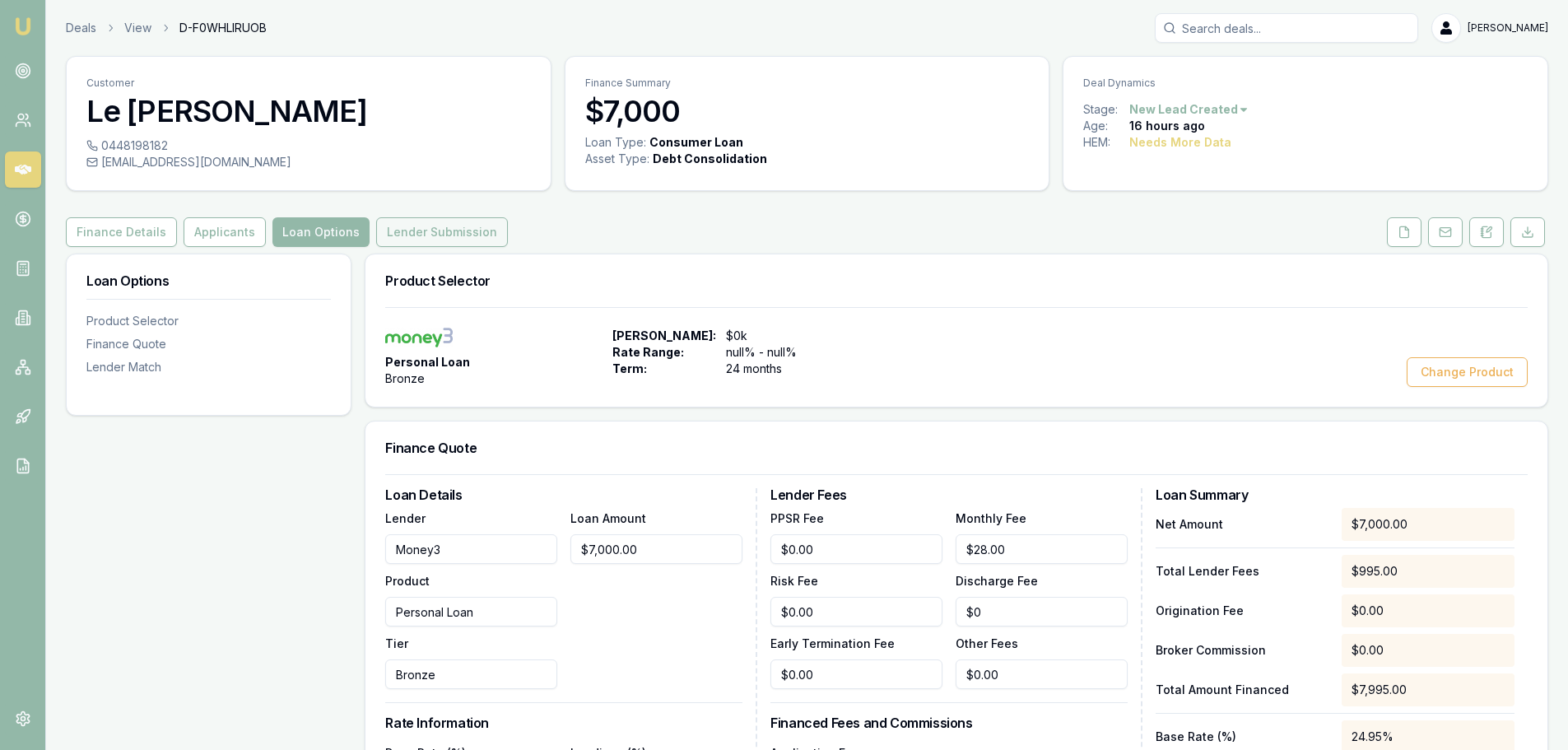
click at [441, 236] on button "Lender Submission" at bounding box center [442, 232] width 132 height 30
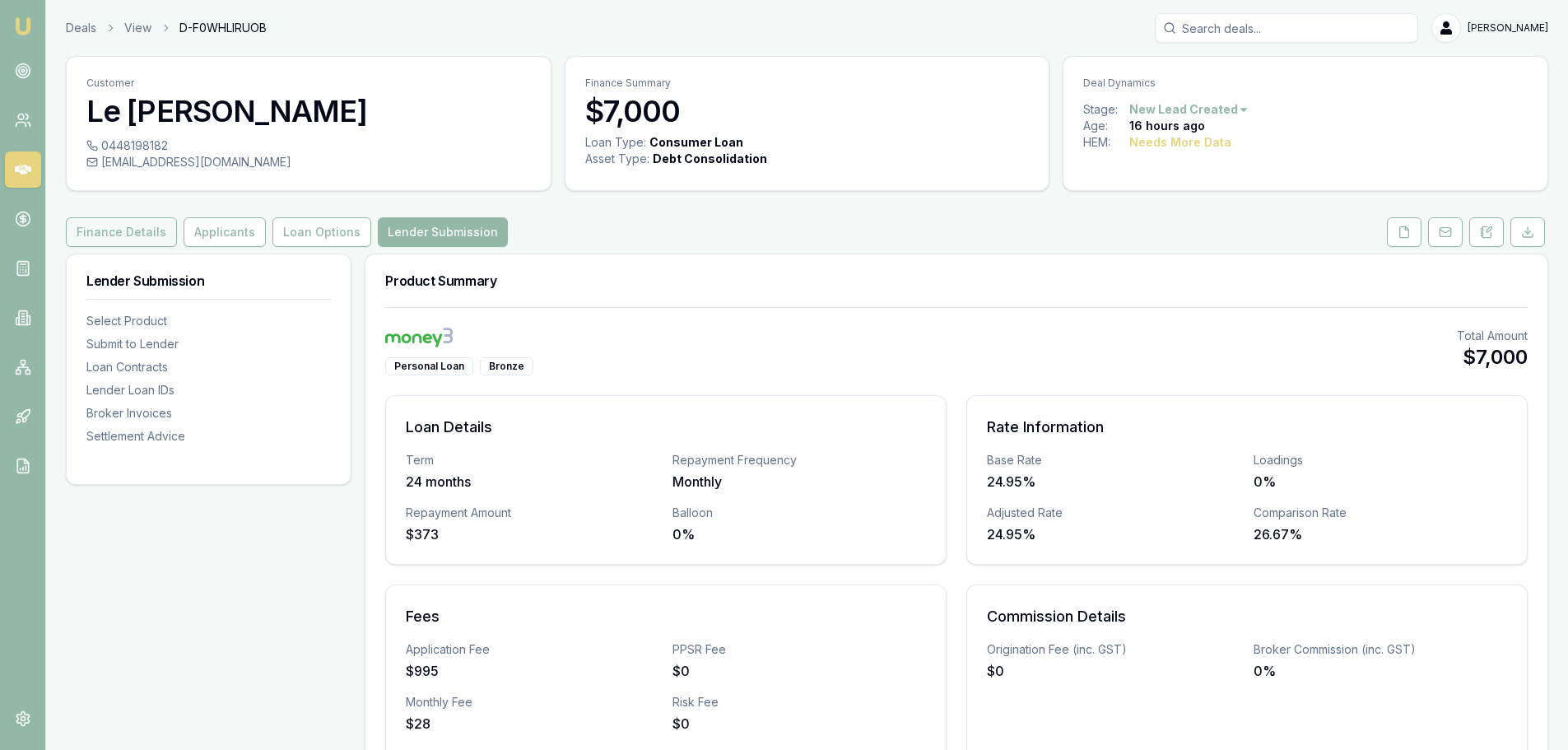
click at [141, 231] on button "Finance Details" at bounding box center [120, 232] width 111 height 30
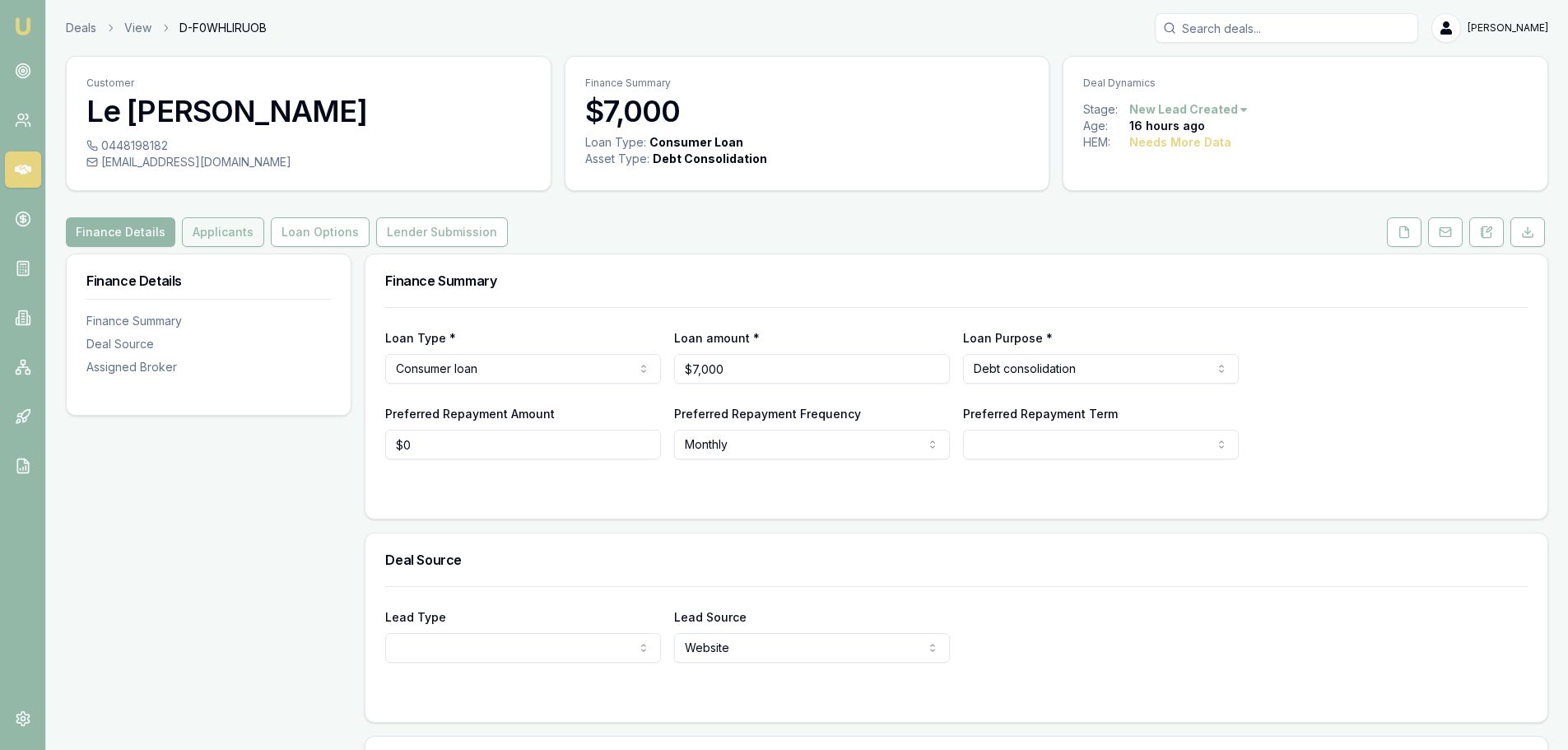
click at [243, 237] on button "Applicants" at bounding box center [223, 232] width 83 height 30
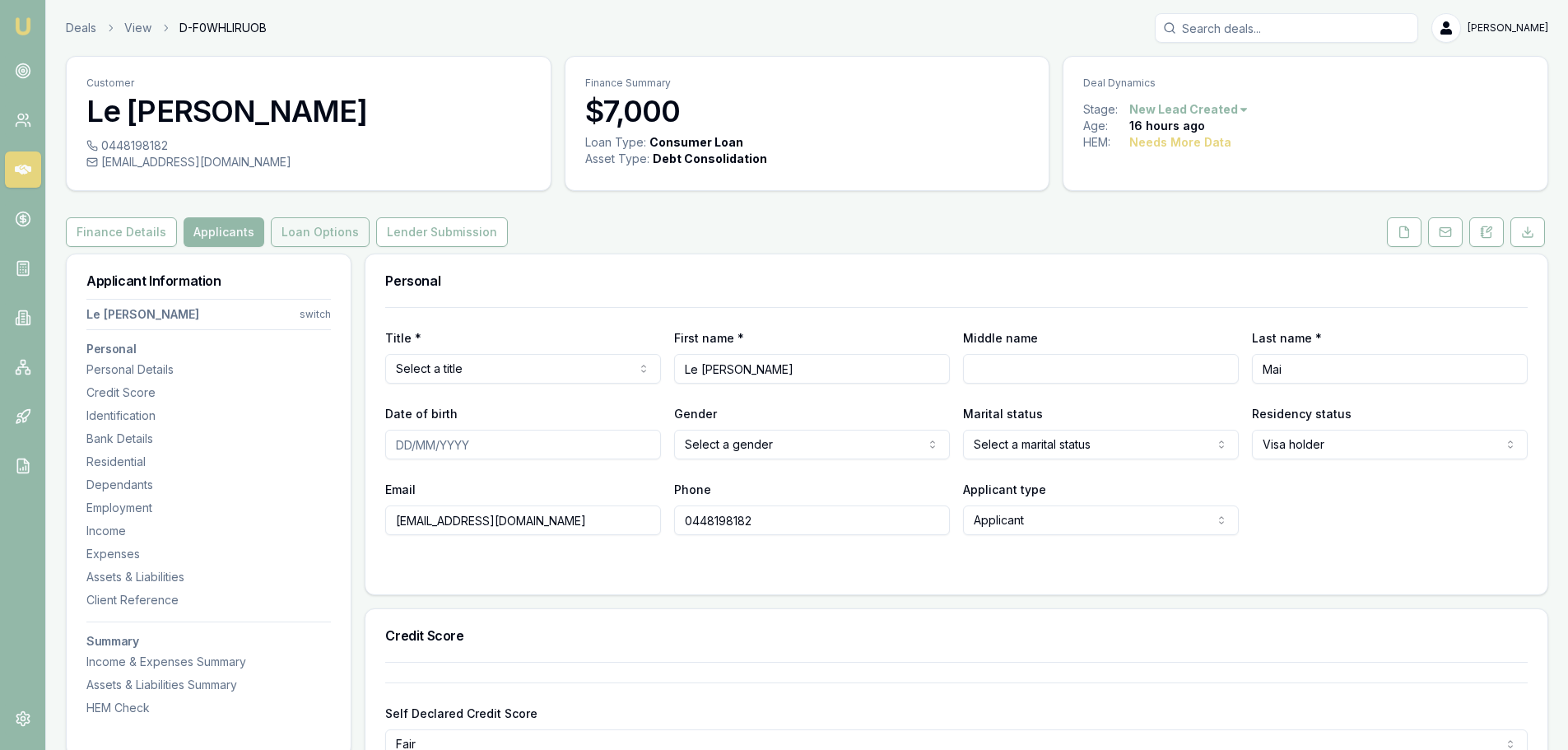
click at [301, 220] on button "Loan Options" at bounding box center [320, 232] width 99 height 30
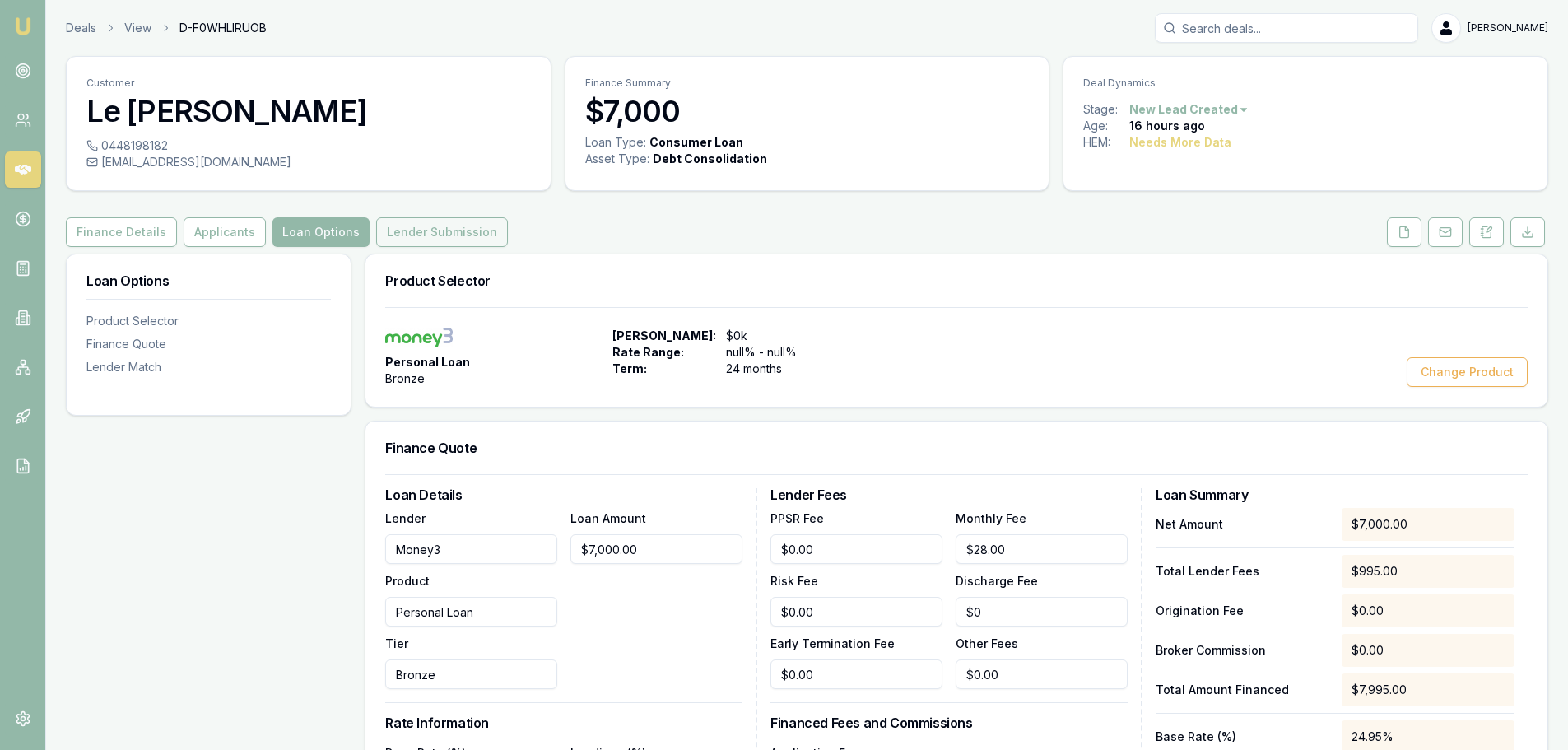
click at [478, 237] on button "Lender Submission" at bounding box center [442, 232] width 132 height 30
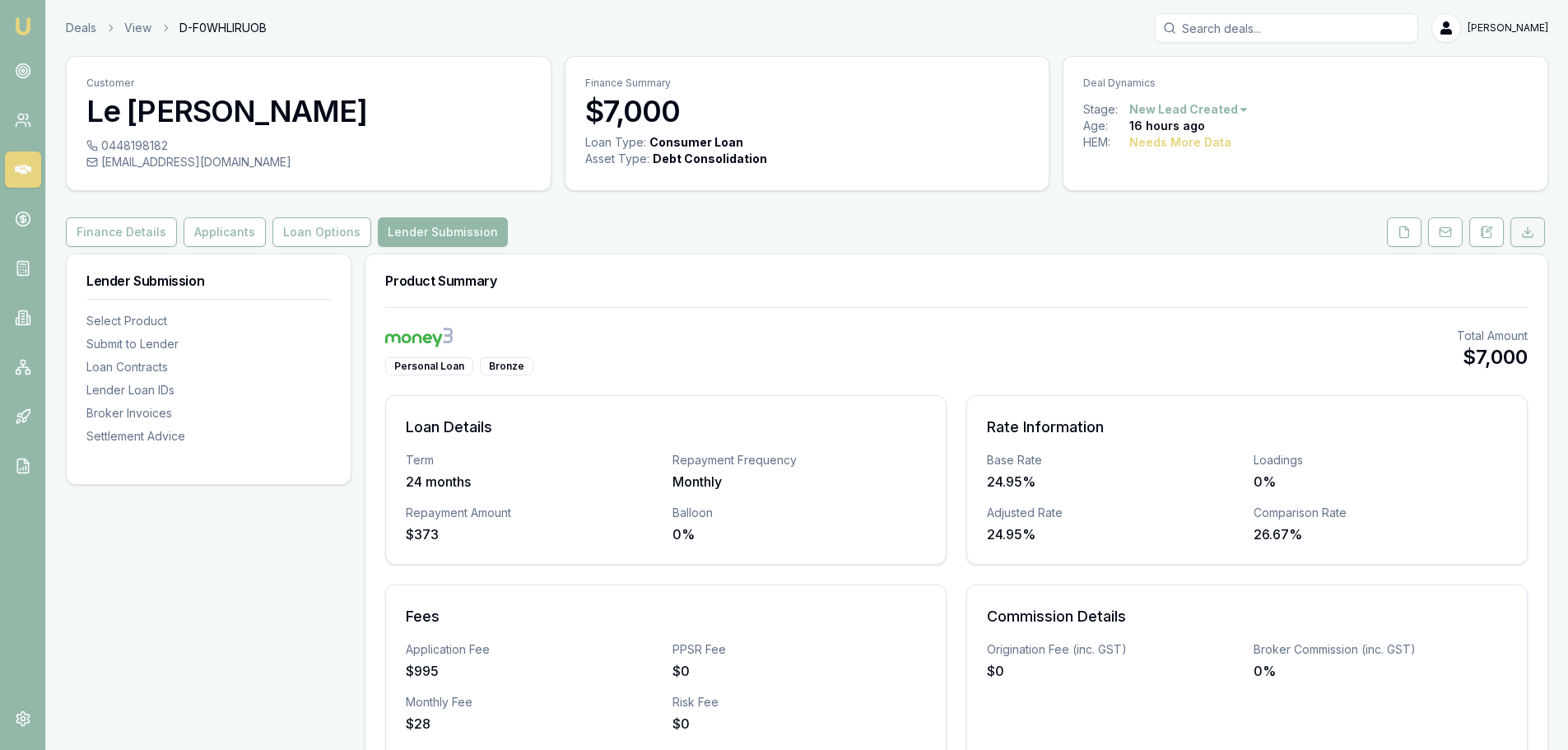
click at [1515, 233] on button at bounding box center [1528, 232] width 35 height 30
click at [1499, 238] on button at bounding box center [1487, 232] width 35 height 30
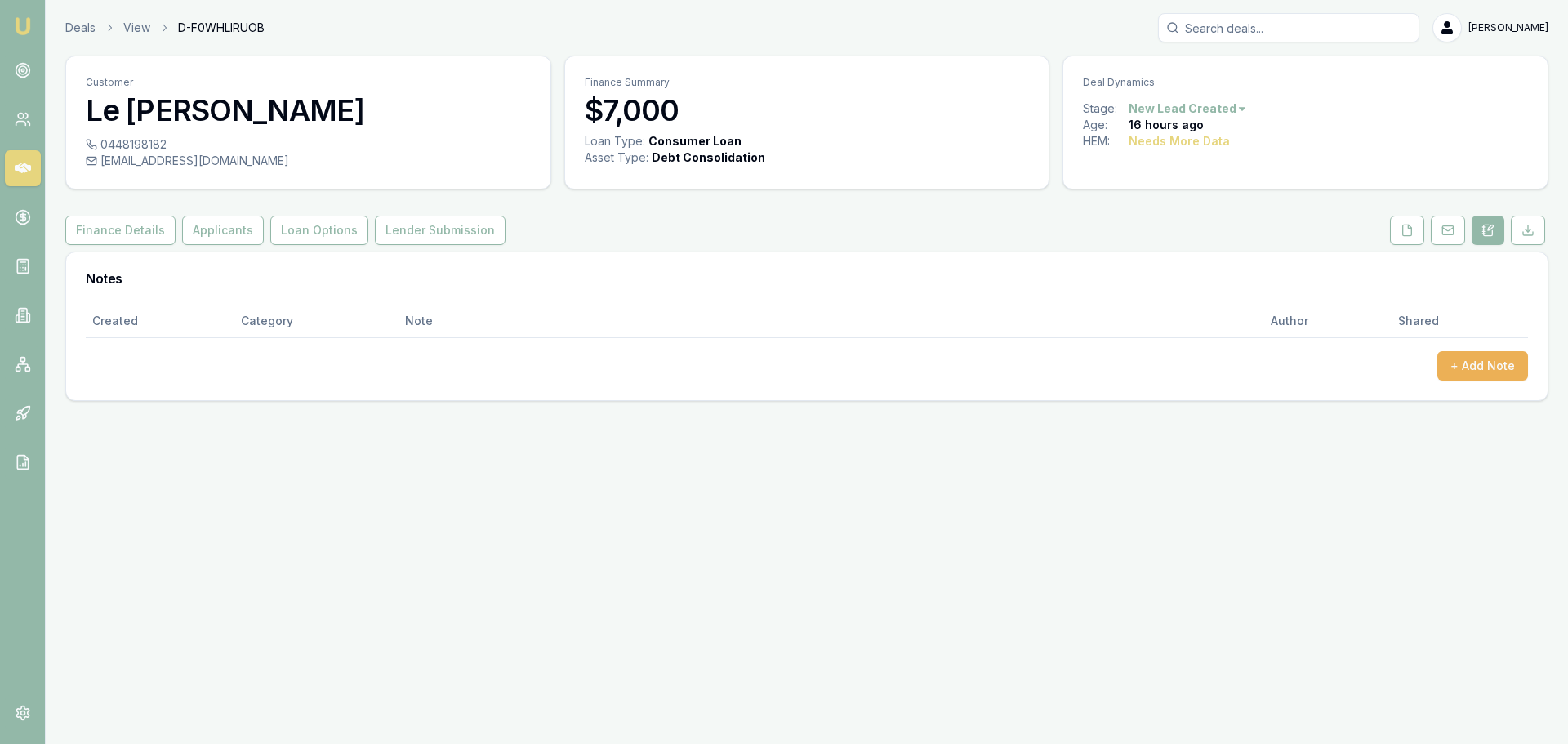
click at [1230, 103] on html "Emu Broker Deals View D-F0WHLIRUOB Natasha McCallum Toggle Menu Customer Le Quy…" at bounding box center [784, 372] width 1568 height 744
click at [1267, 87] on html "Emu Broker Deals View D-F0WHLIRUOB Natasha McCallum Toggle Menu Customer Le Quy…" at bounding box center [784, 372] width 1568 height 744
click at [1168, 143] on div "Needs More Data" at bounding box center [1179, 140] width 101 height 16
click at [1533, 230] on icon at bounding box center [1528, 230] width 13 height 13
click at [1443, 239] on button at bounding box center [1448, 230] width 34 height 30
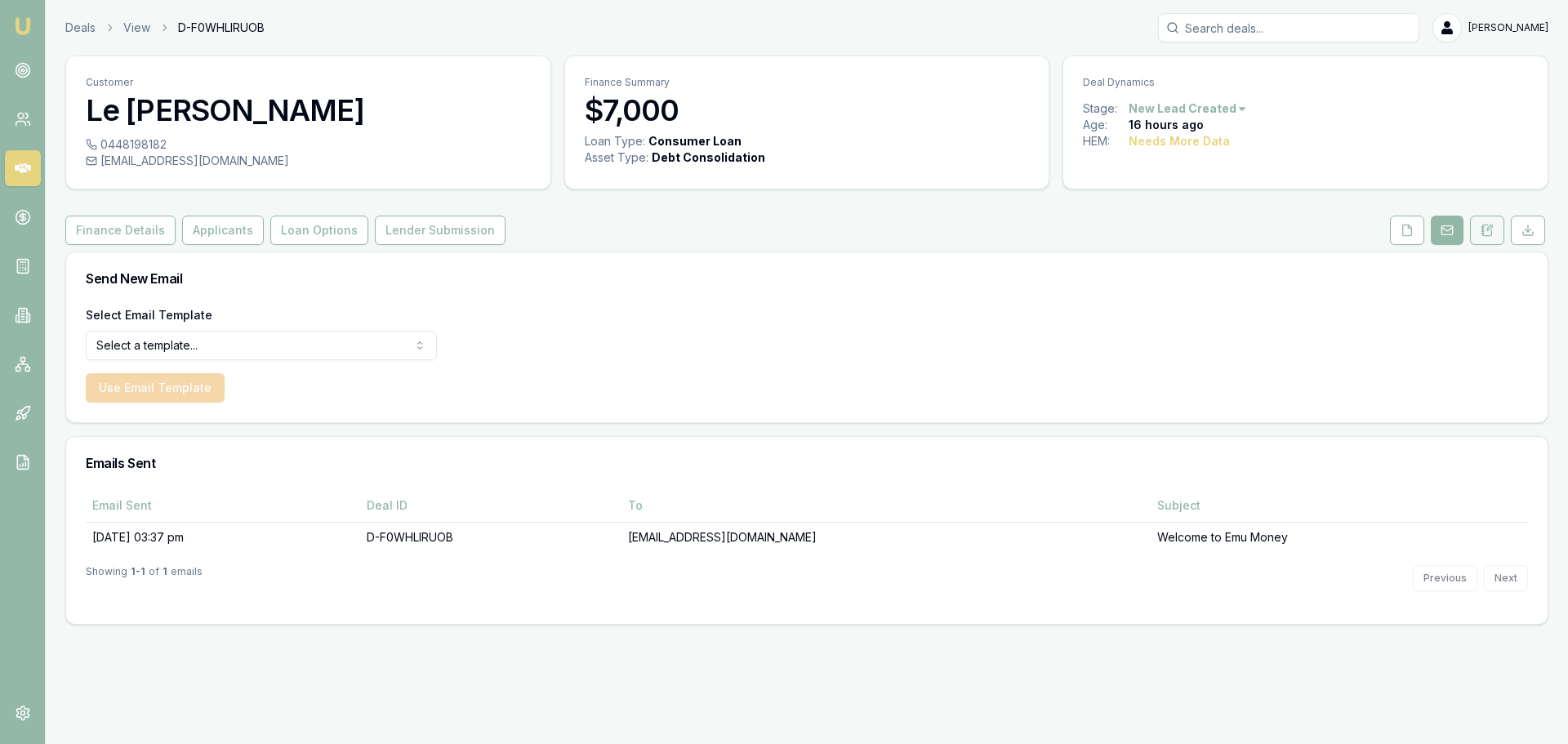
click at [1487, 242] on button at bounding box center [1487, 230] width 34 height 30
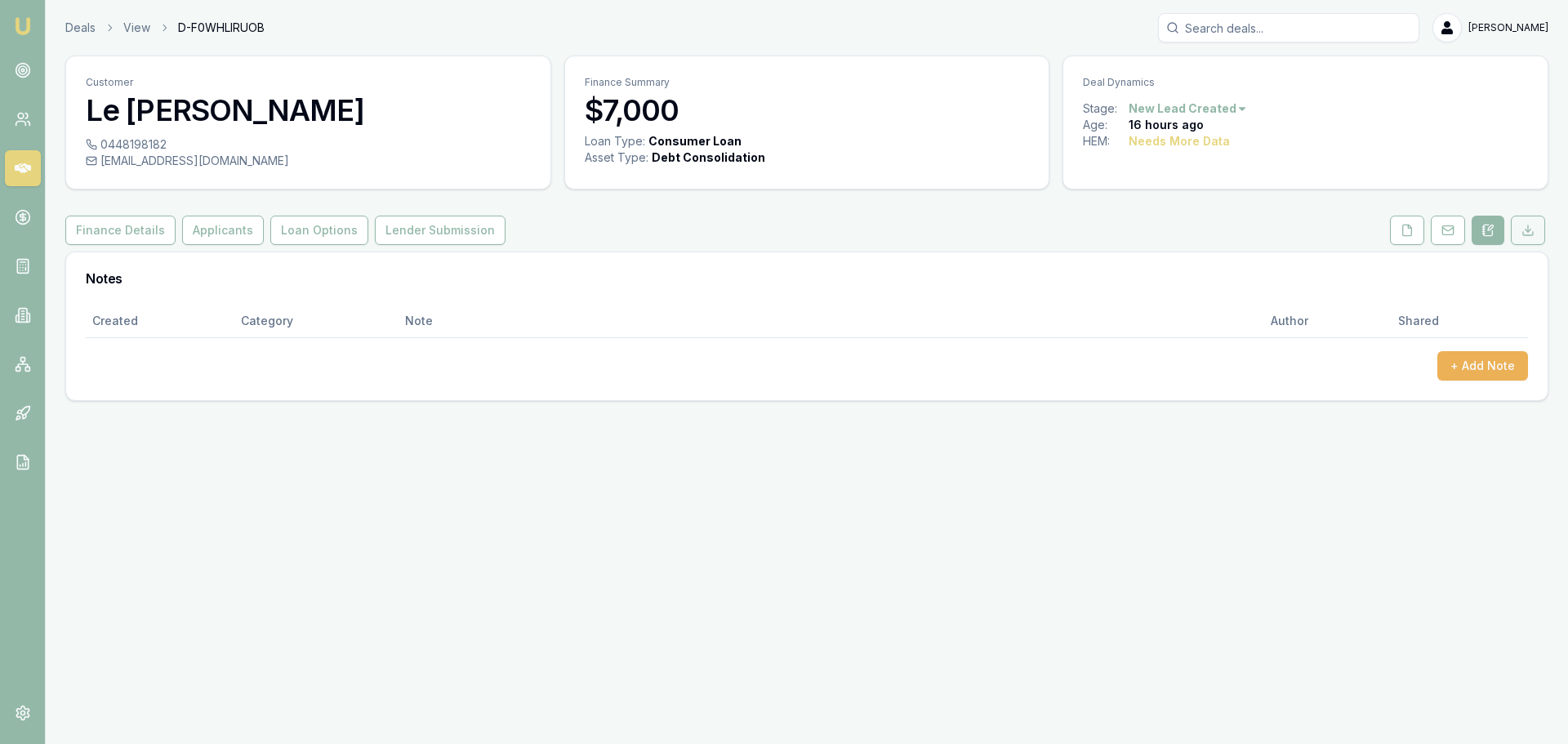
click at [1533, 230] on icon at bounding box center [1528, 230] width 13 height 13
click at [1408, 232] on icon at bounding box center [1408, 230] width 13 height 13
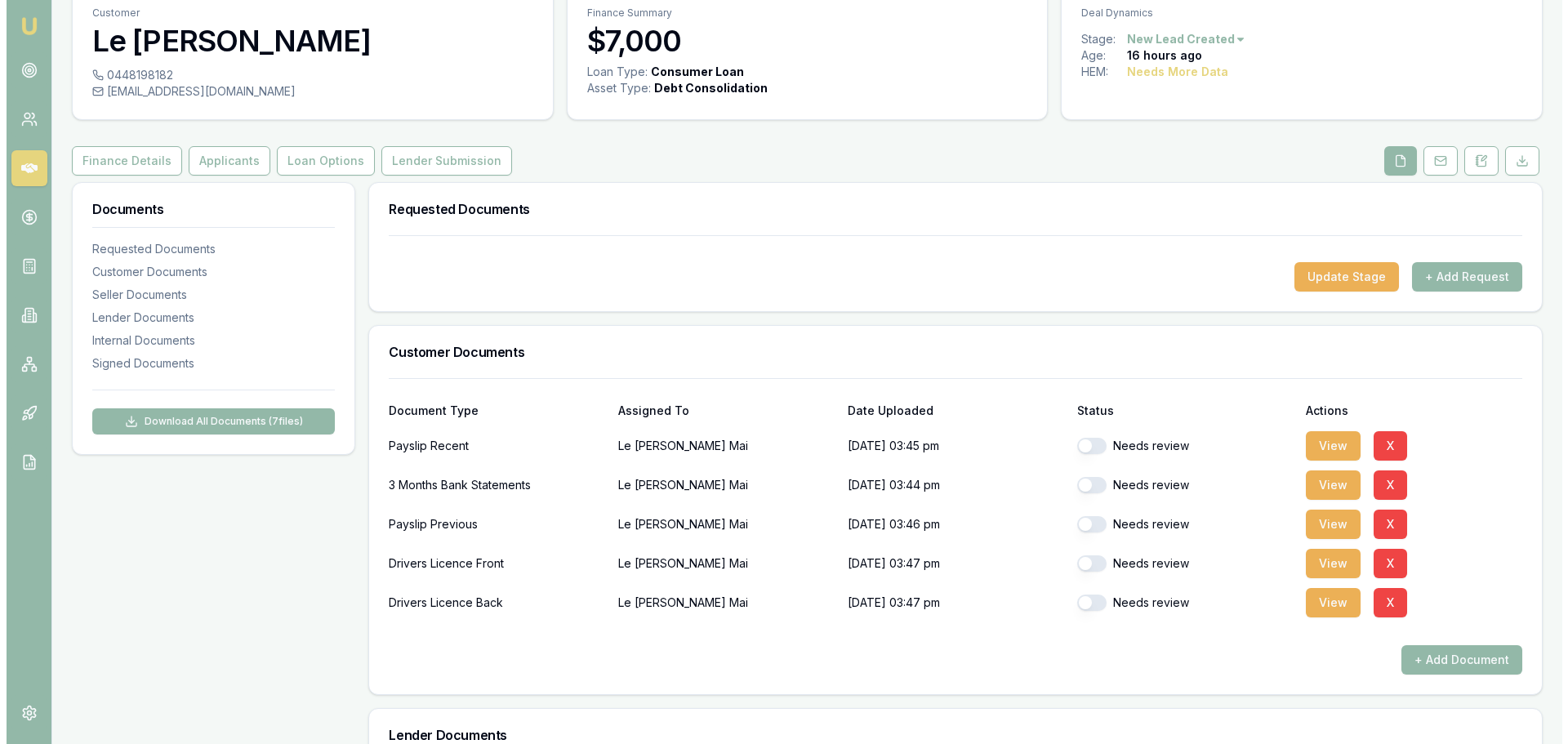
scroll to position [163, 0]
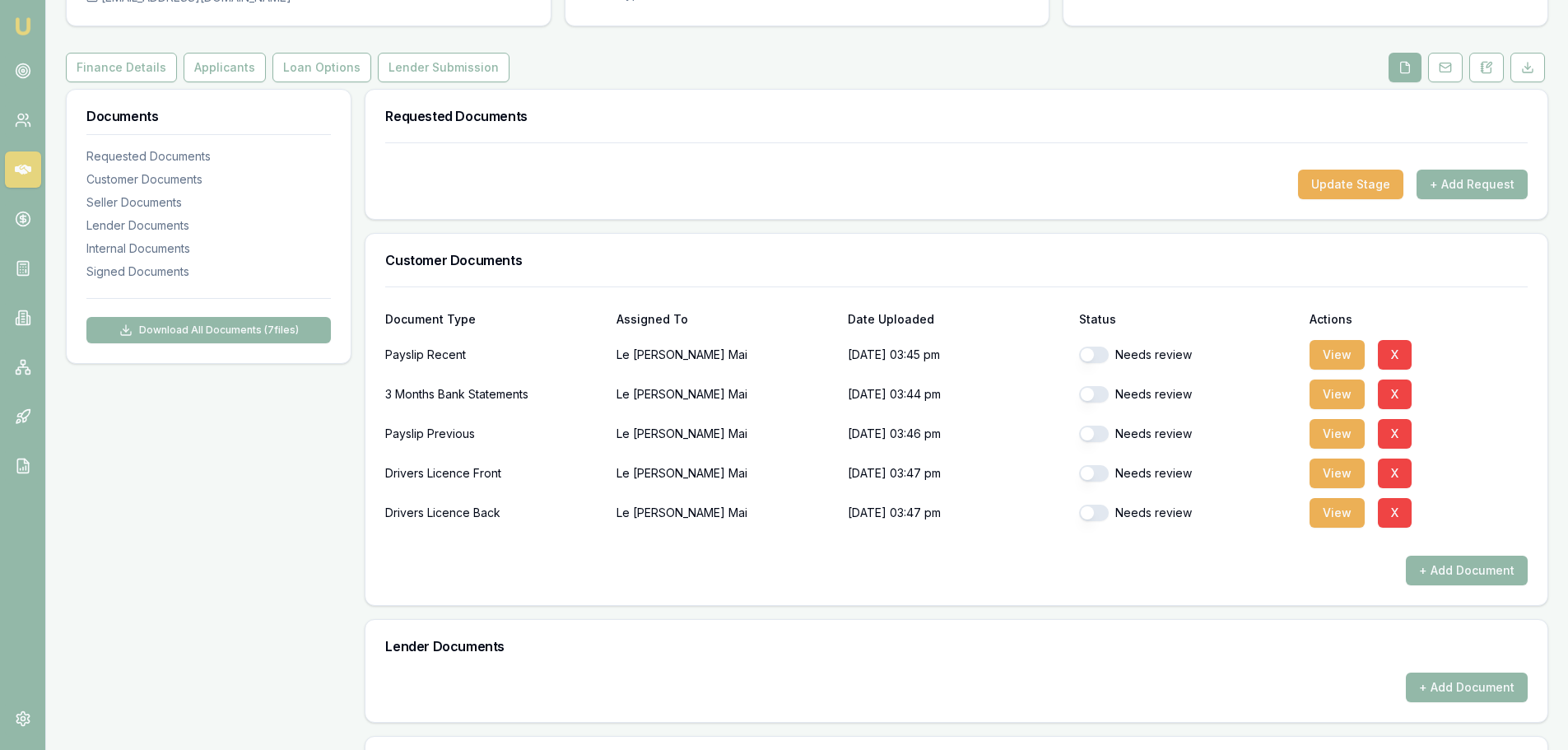
click at [1096, 355] on button "button" at bounding box center [1093, 354] width 30 height 16
checkbox input "true"
click at [1347, 346] on button "View" at bounding box center [1337, 354] width 55 height 30
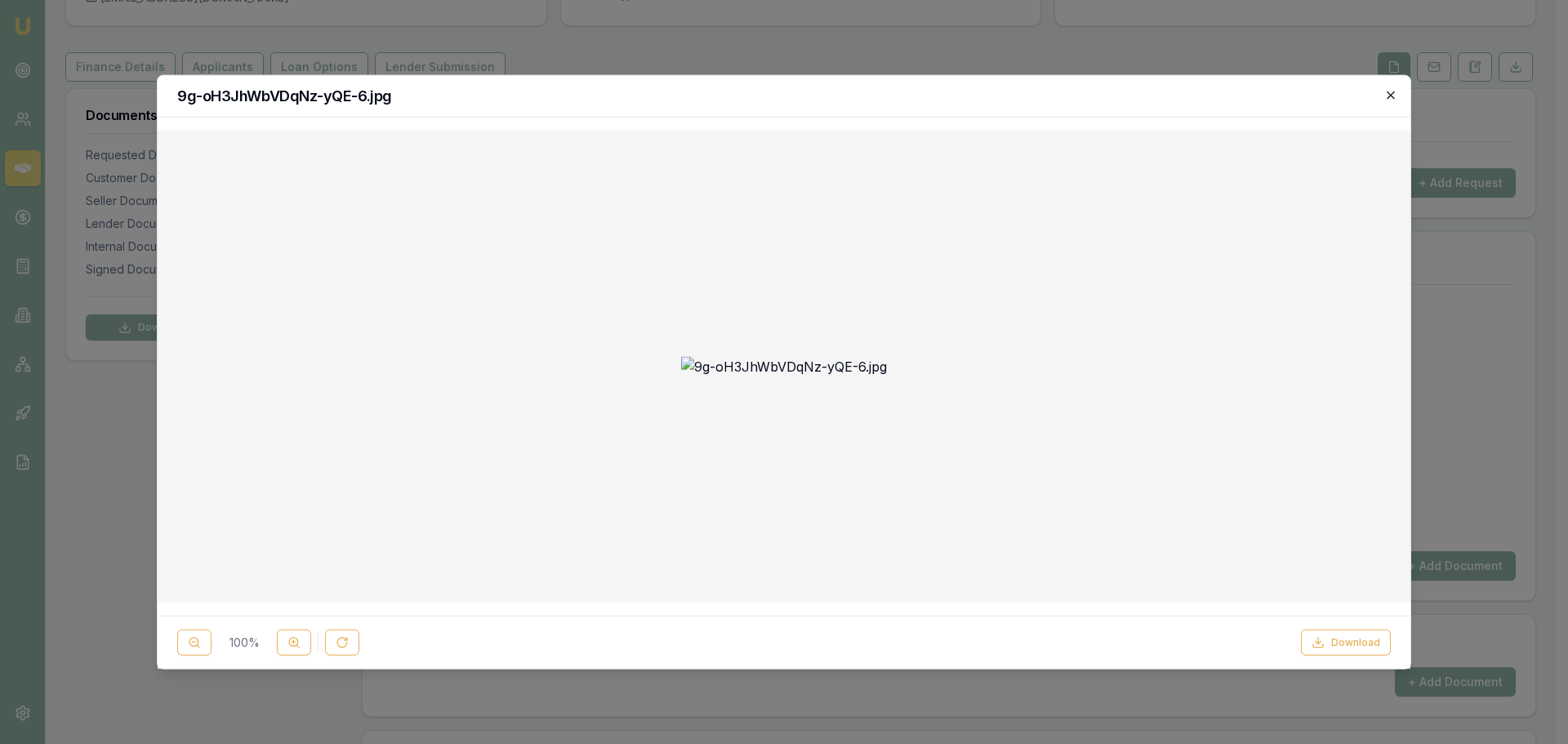
click at [1386, 98] on icon "button" at bounding box center [1391, 95] width 13 height 13
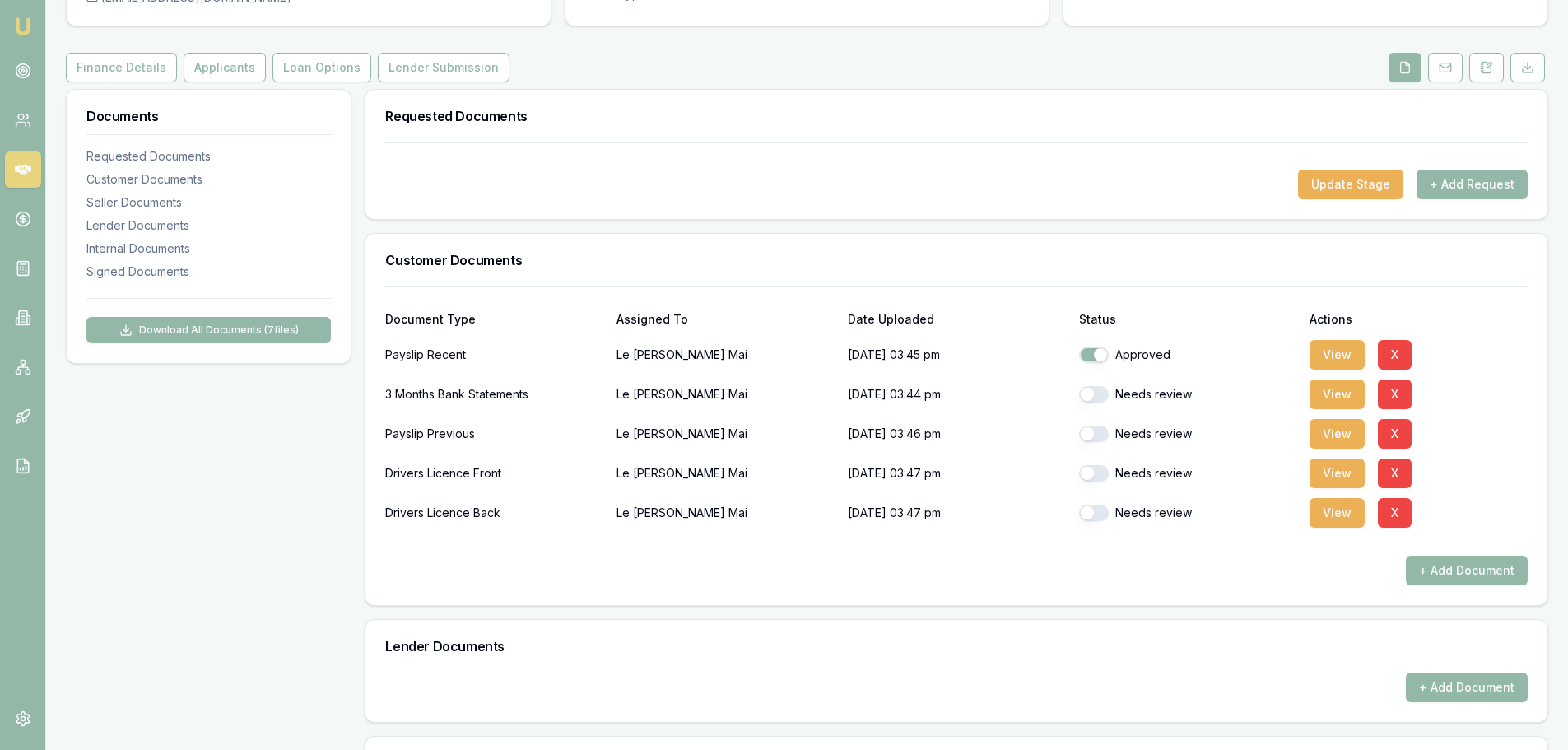
click at [1113, 393] on div "Needs review" at bounding box center [1188, 394] width 218 height 16
click at [1090, 397] on button "button" at bounding box center [1093, 394] width 30 height 16
checkbox input "false"
checkbox input "true"
click at [1323, 512] on button "View" at bounding box center [1337, 512] width 55 height 30
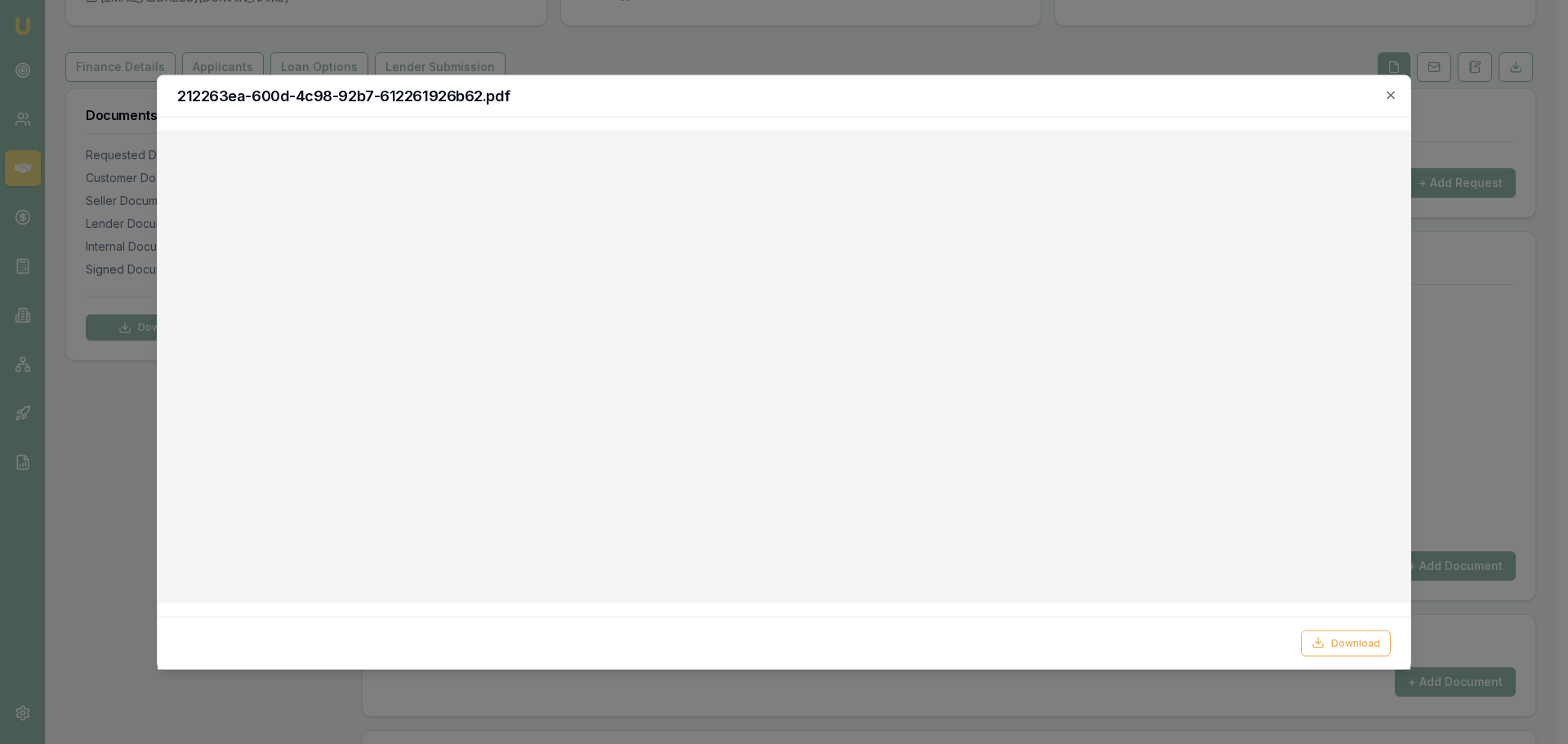
click at [1398, 95] on div "212263ea-600d-4c98-92b7-612261926b62.pdf" at bounding box center [784, 96] width 1253 height 42
click at [1384, 103] on h2 "212263ea-600d-4c98-92b7-612261926b62.pdf" at bounding box center [784, 95] width 1214 height 14
click at [1392, 93] on icon "button" at bounding box center [1390, 95] width 8 height 8
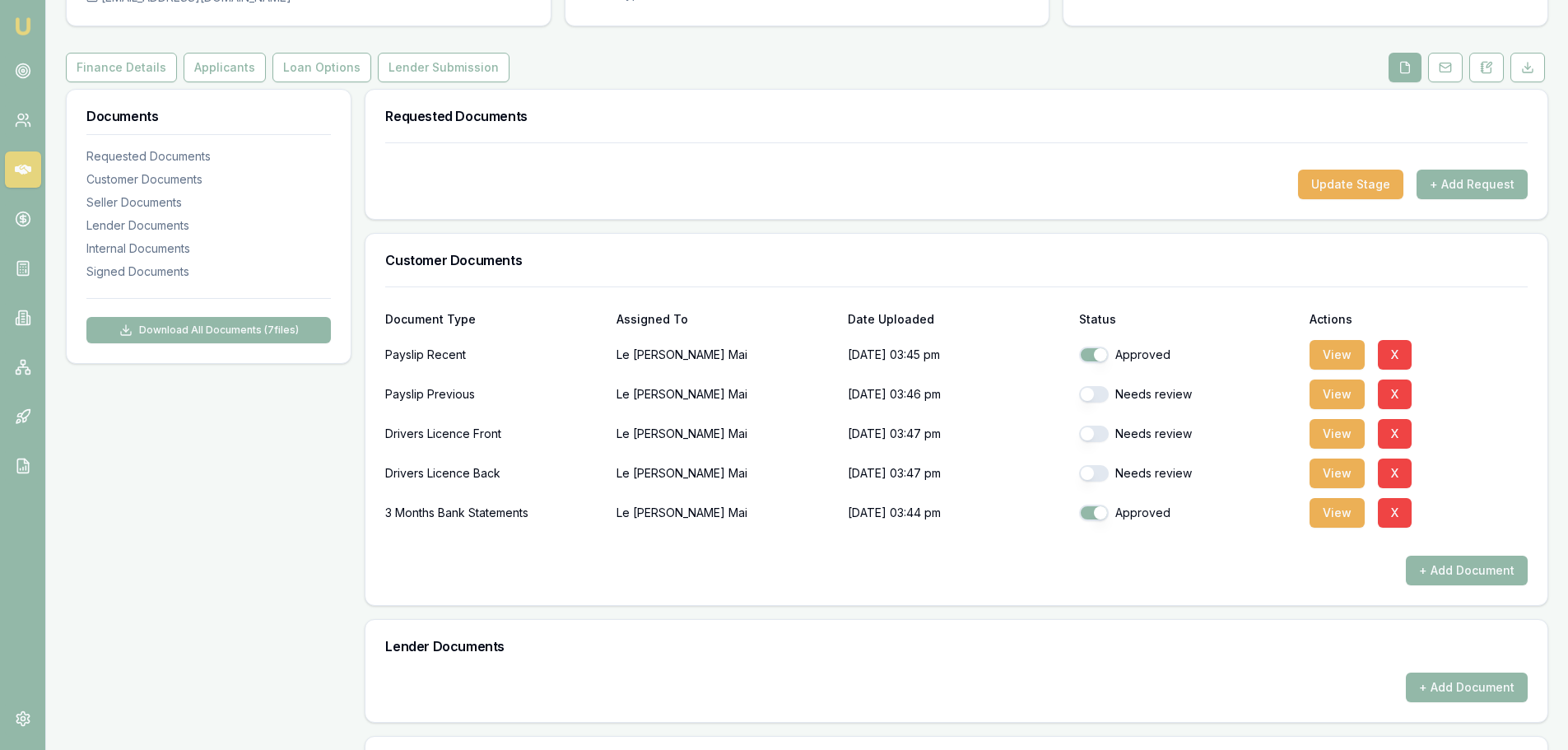
click at [1095, 391] on button "button" at bounding box center [1093, 394] width 30 height 16
checkbox input "true"
click at [1095, 435] on button "button" at bounding box center [1093, 433] width 30 height 16
checkbox input "true"
click at [1093, 468] on button "button" at bounding box center [1093, 473] width 30 height 16
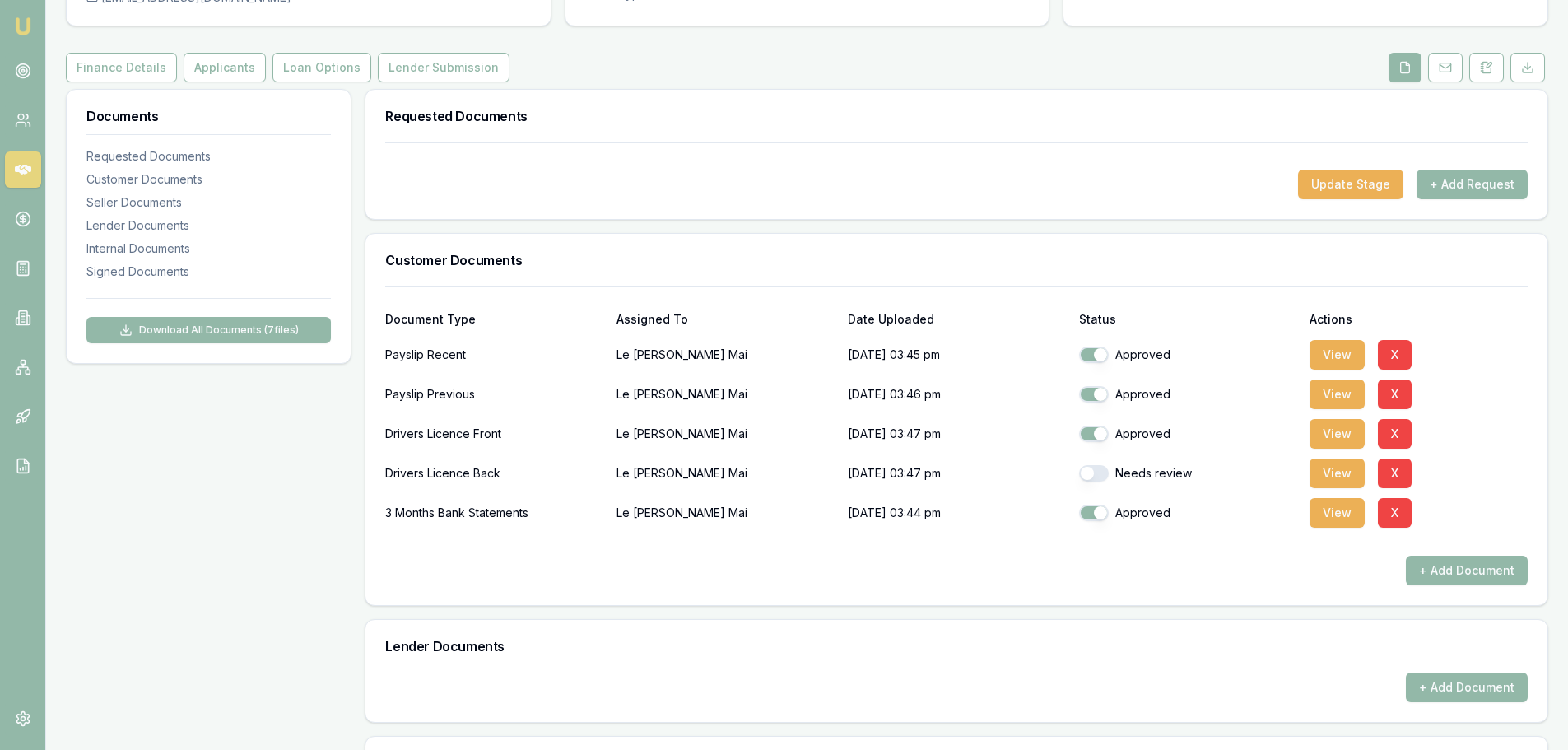
checkbox input "true"
click at [1358, 421] on button "View" at bounding box center [1337, 433] width 55 height 30
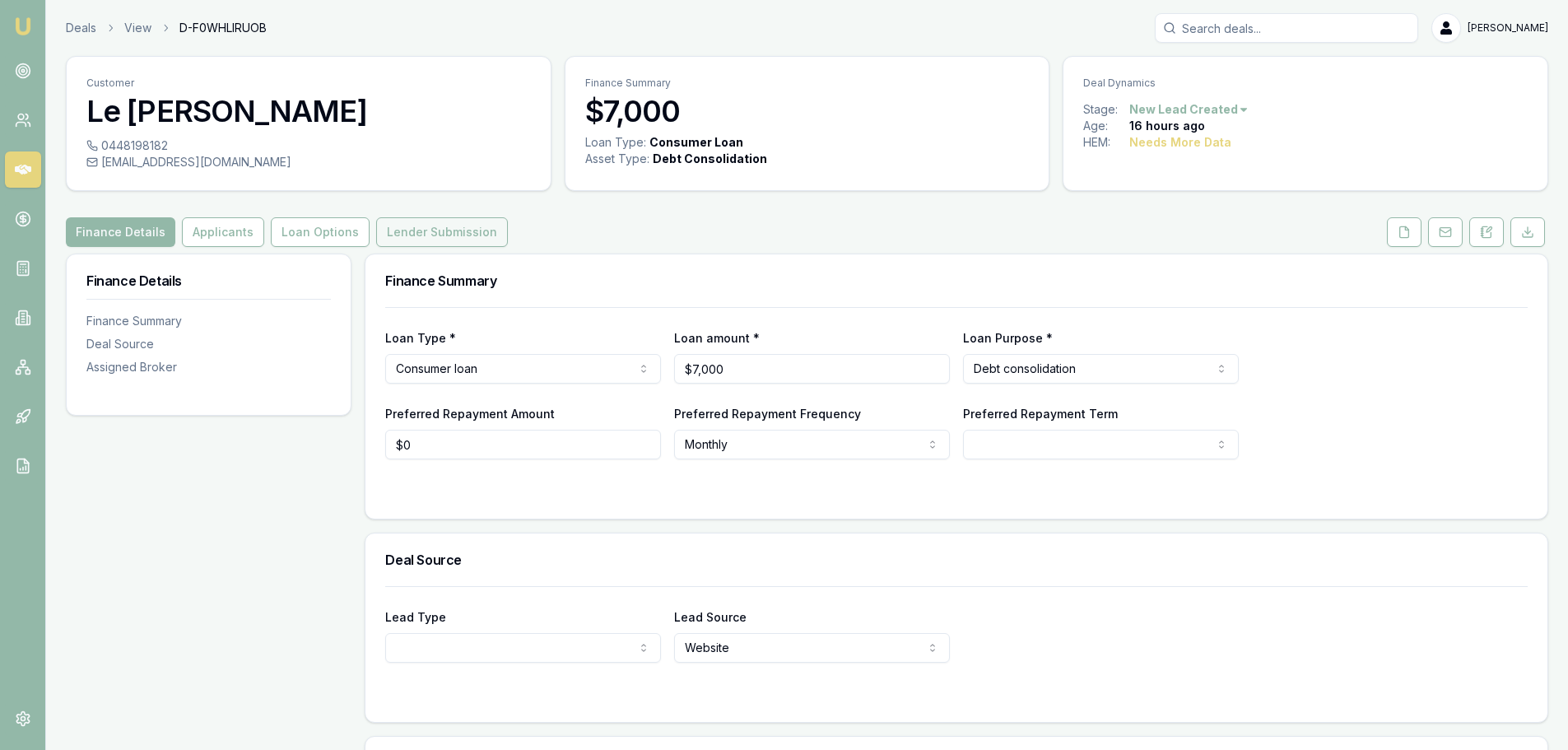
click at [417, 231] on button "Lender Submission" at bounding box center [442, 232] width 132 height 30
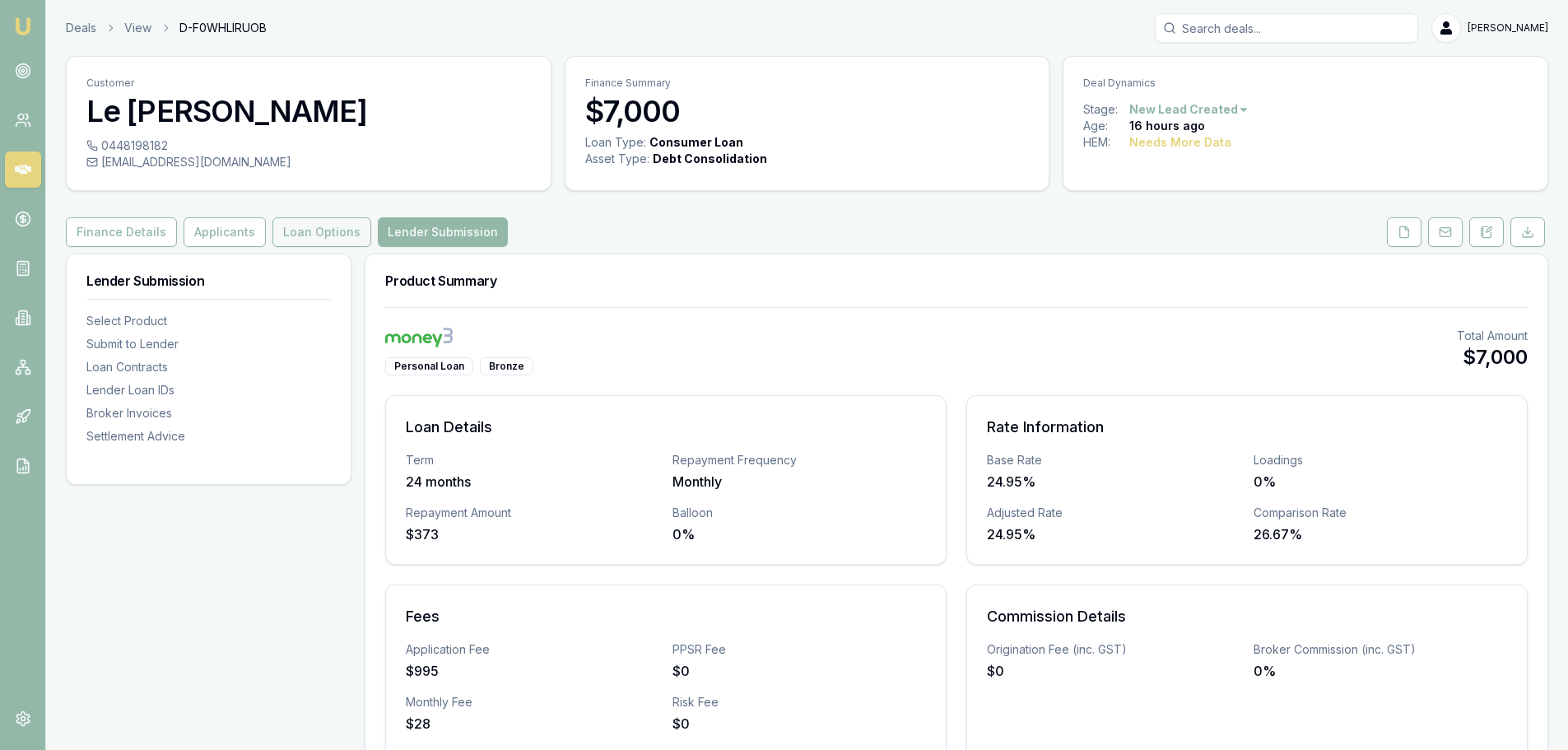
click at [332, 241] on button "Loan Options" at bounding box center [321, 232] width 99 height 30
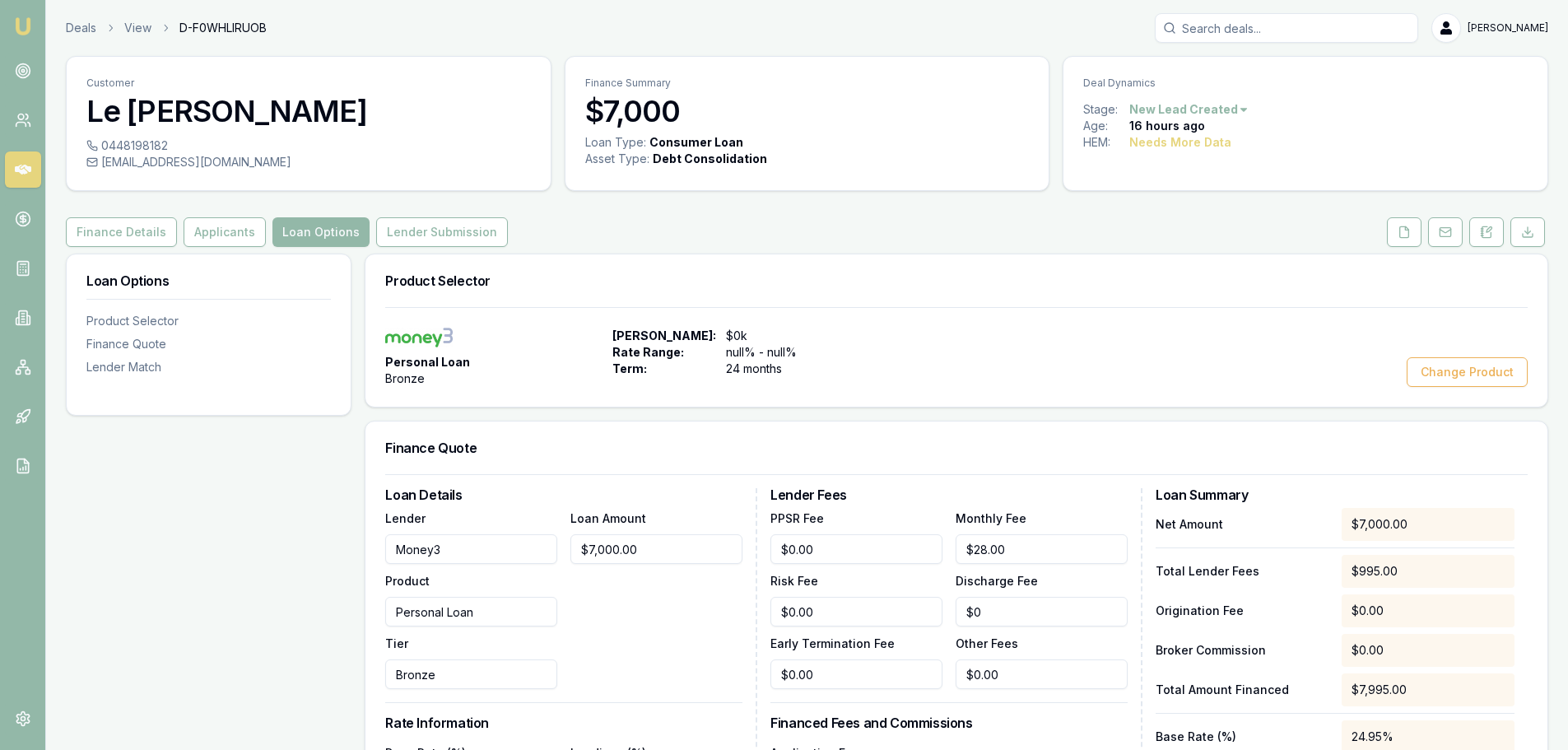
click at [1480, 247] on div "Customer Le Quynh Nhu Mai 0448198182 melissamai1206@gmail.com Finance Summary $…" at bounding box center [807, 635] width 1482 height 1160
click at [1484, 236] on icon at bounding box center [1487, 232] width 13 height 13
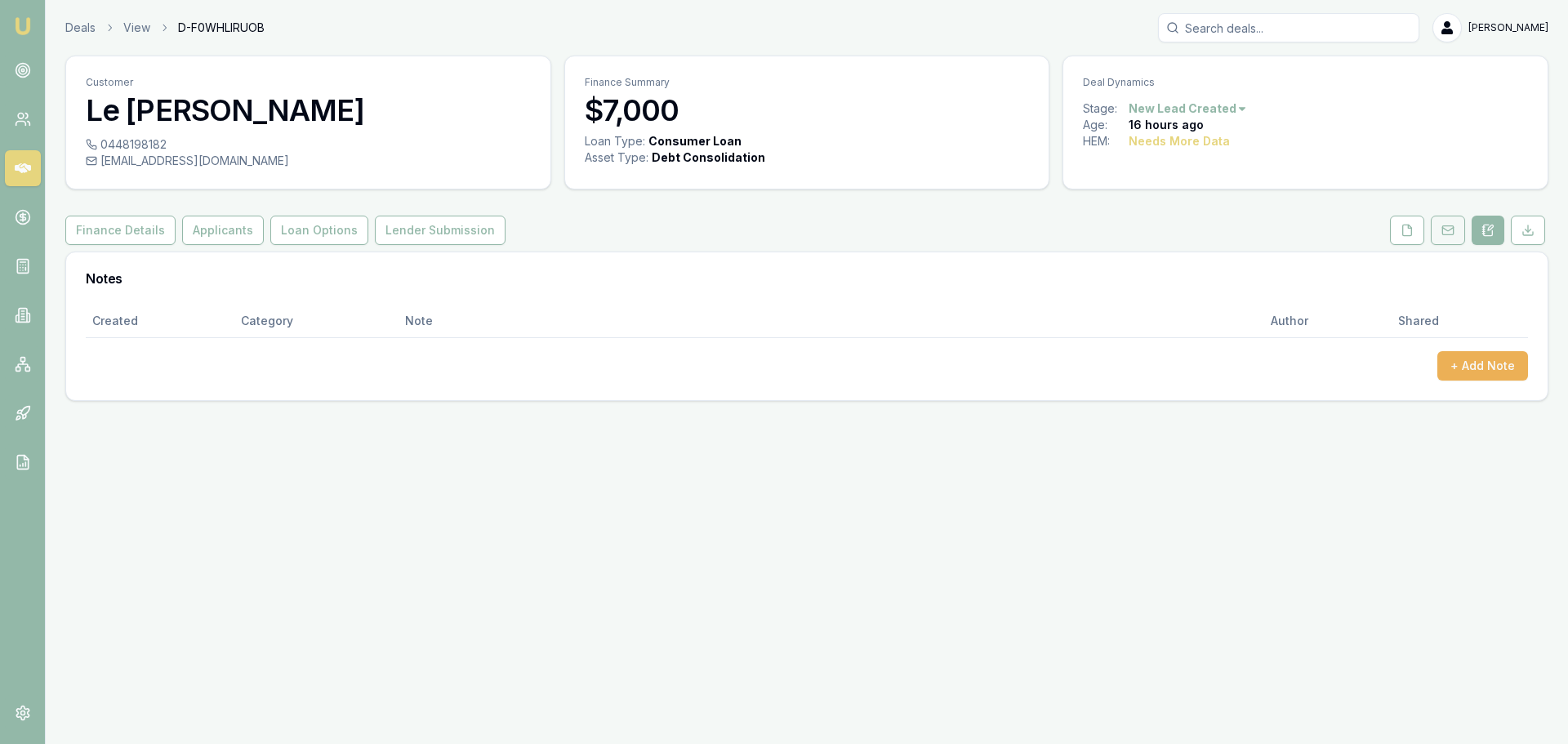
click at [1437, 232] on button at bounding box center [1448, 230] width 34 height 30
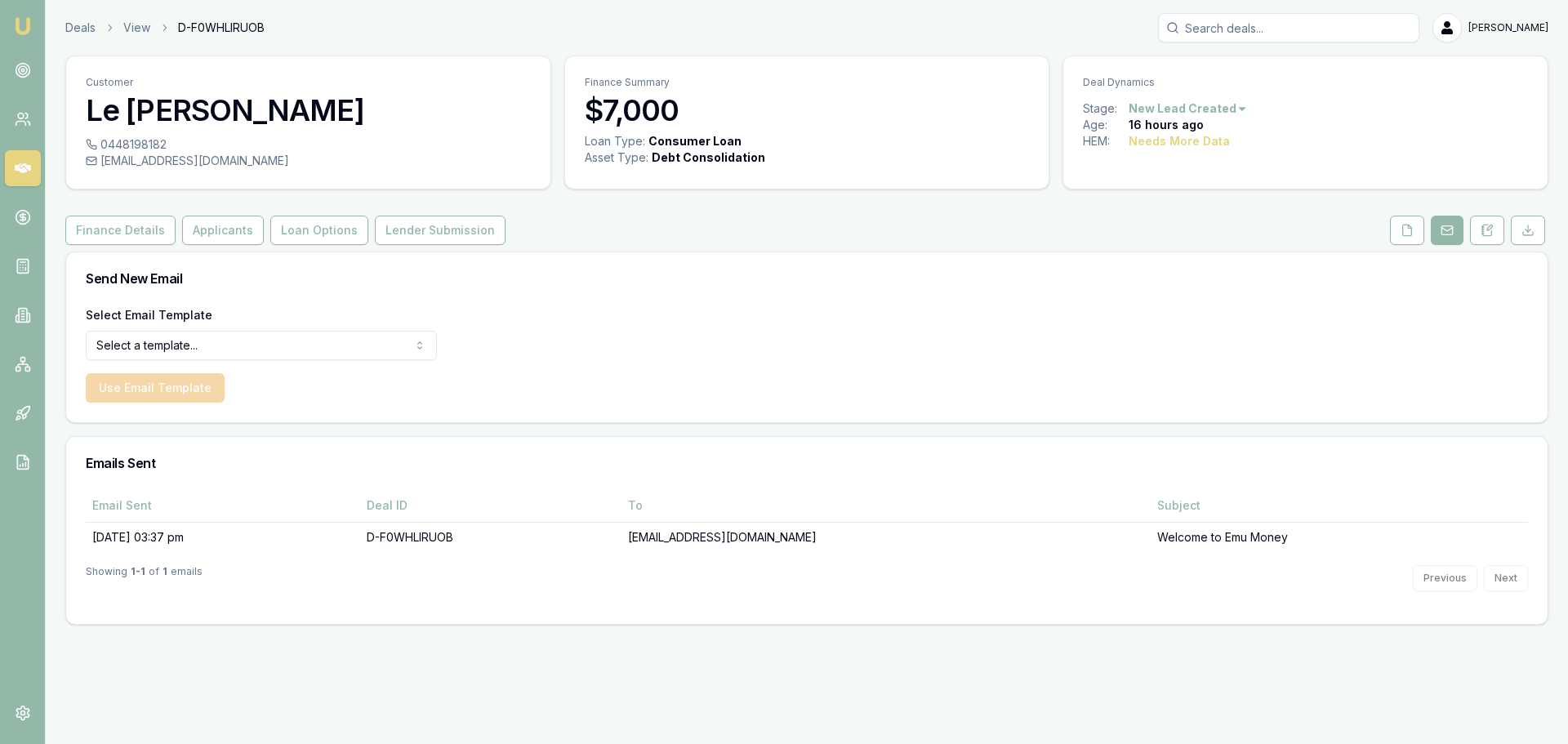
click at [201, 348] on html "Emu Broker Deals View D-F0WHLIRUOB Natasha McCallum Toggle Menu Customer Le Quy…" at bounding box center [784, 372] width 1568 height 744
select select "document-request-reminder"
click at [1477, 241] on button at bounding box center [1487, 230] width 34 height 30
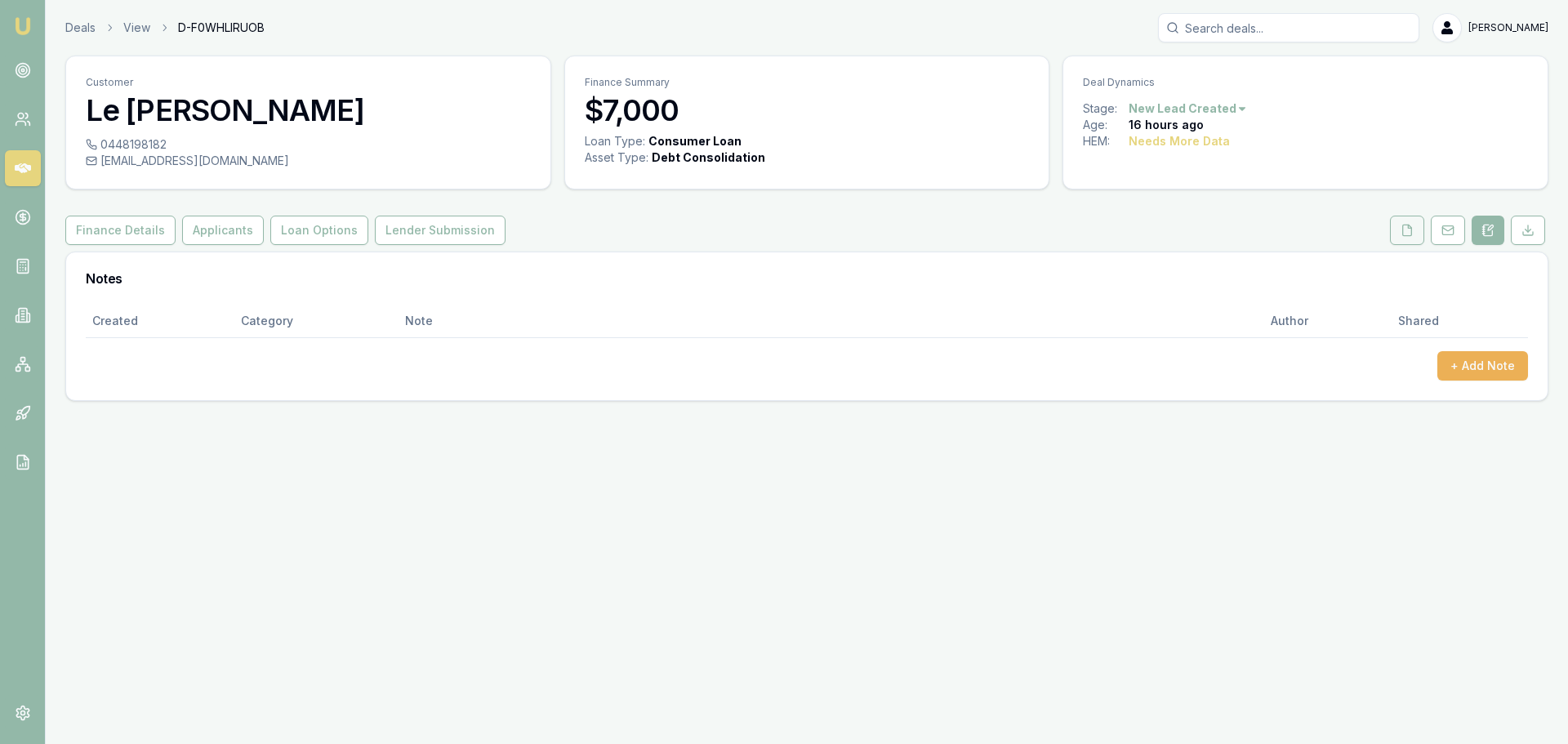
click at [1413, 234] on button at bounding box center [1408, 230] width 34 height 30
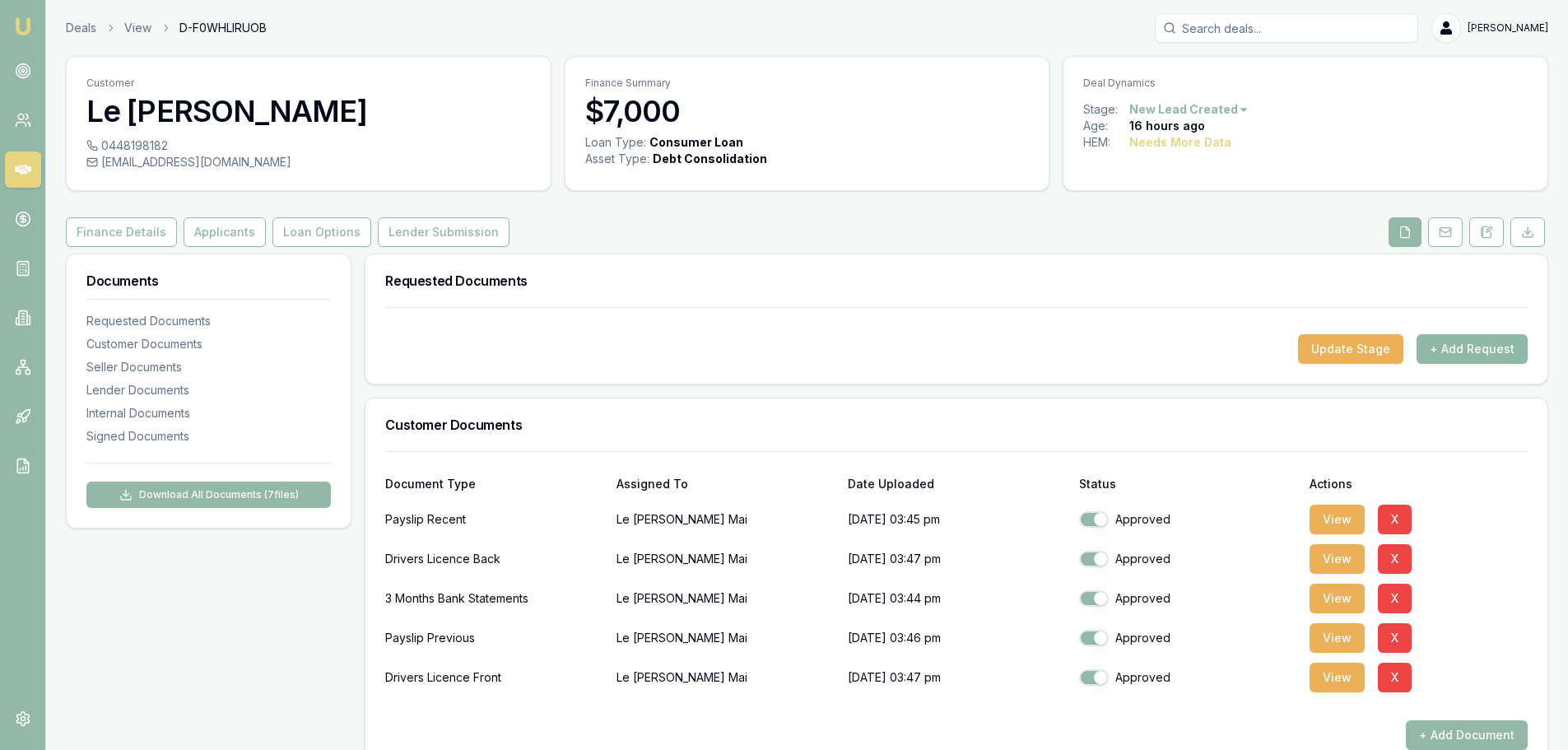
click at [1485, 349] on button "+ Add Request" at bounding box center [1472, 349] width 111 height 30
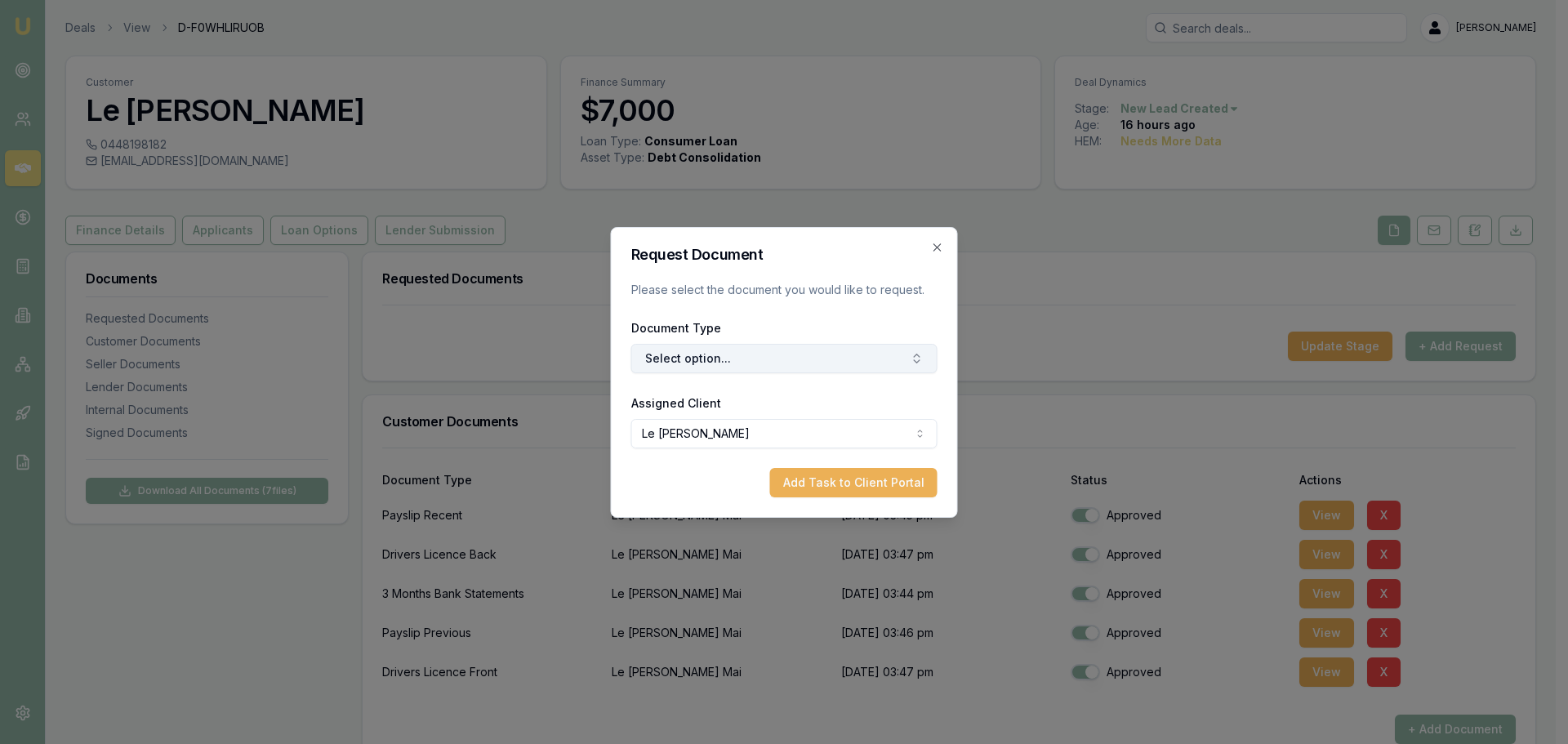
click at [872, 344] on button "Select option..." at bounding box center [784, 358] width 307 height 30
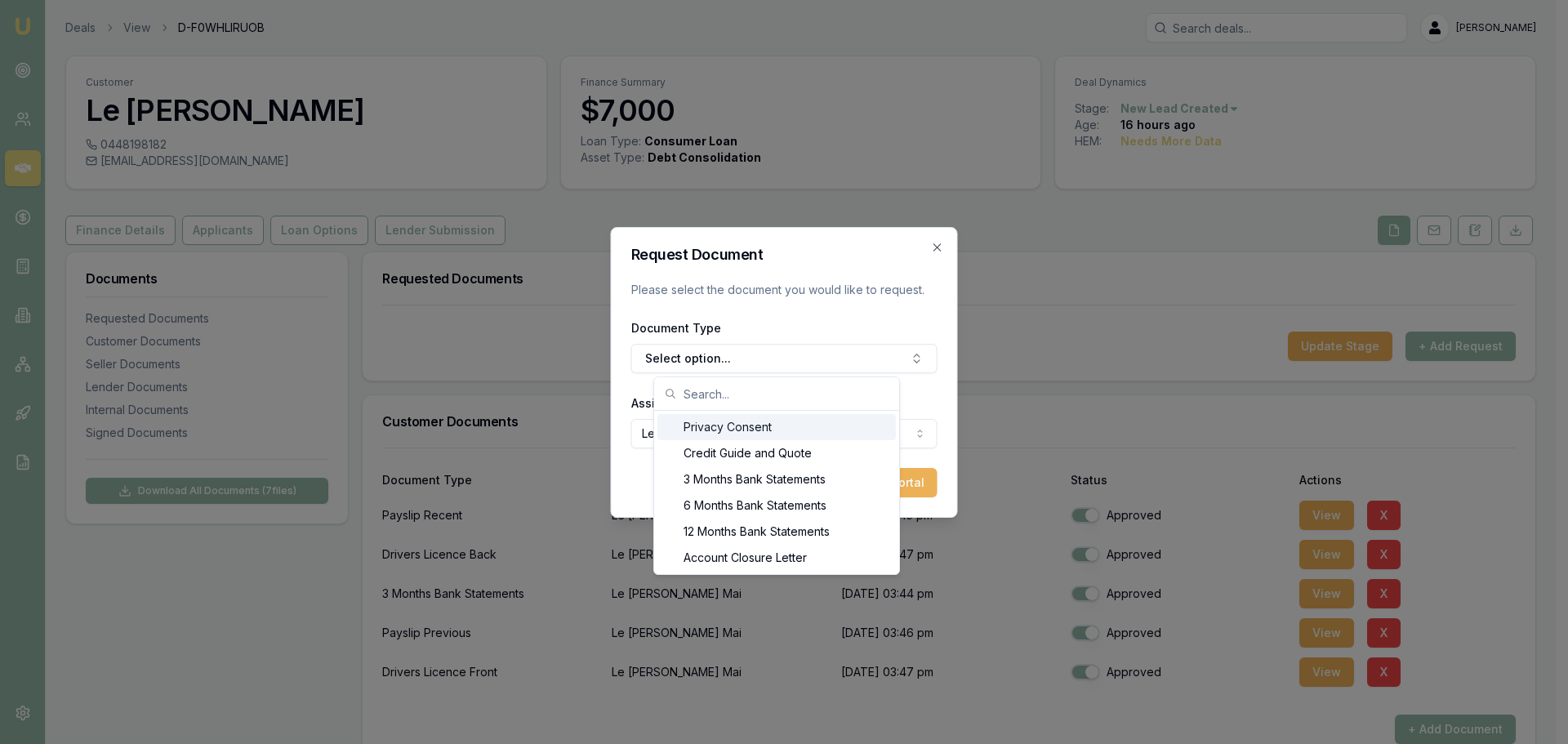
click at [765, 424] on div "Privacy Consent" at bounding box center [776, 427] width 239 height 26
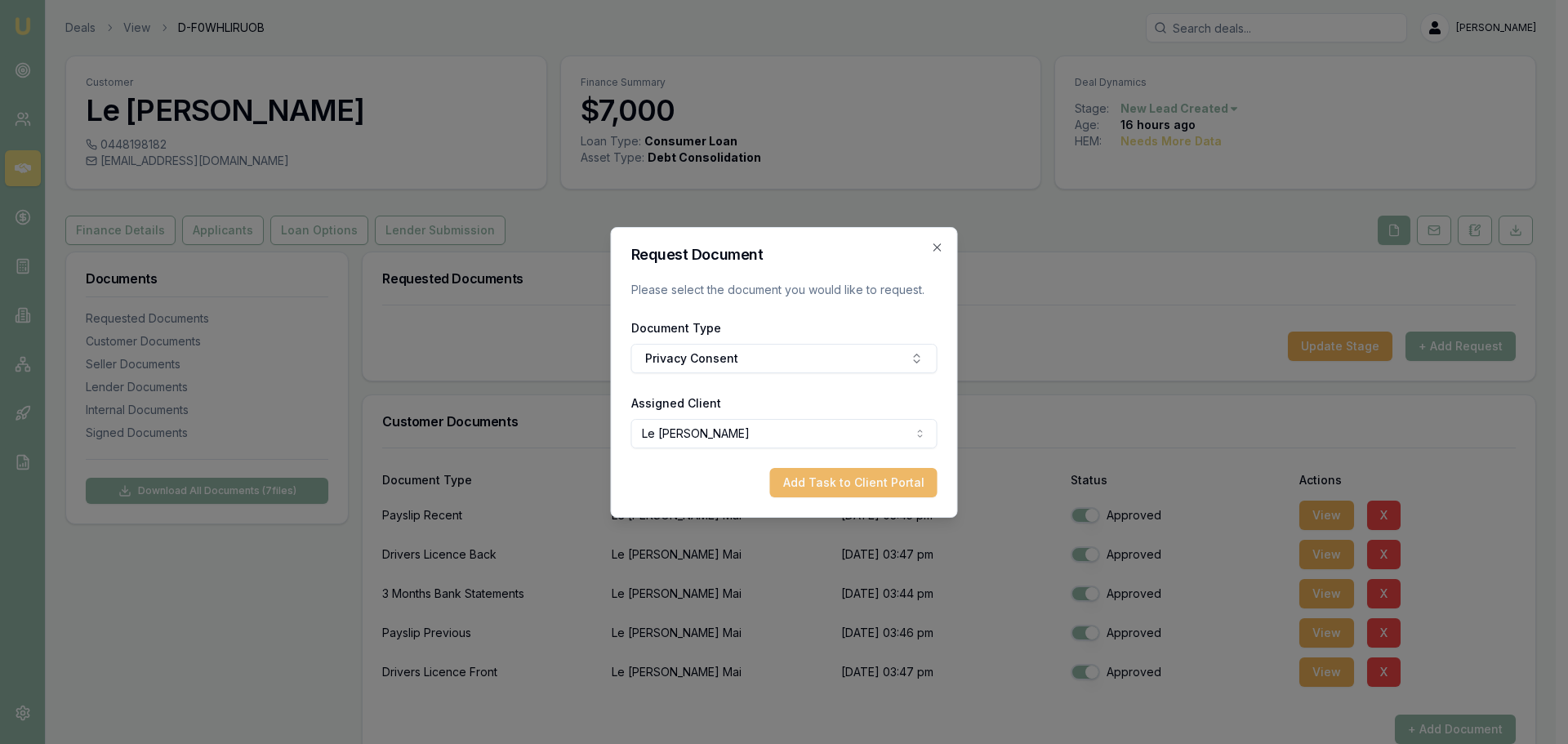
click at [835, 484] on button "Add Task to Client Portal" at bounding box center [853, 482] width 167 height 30
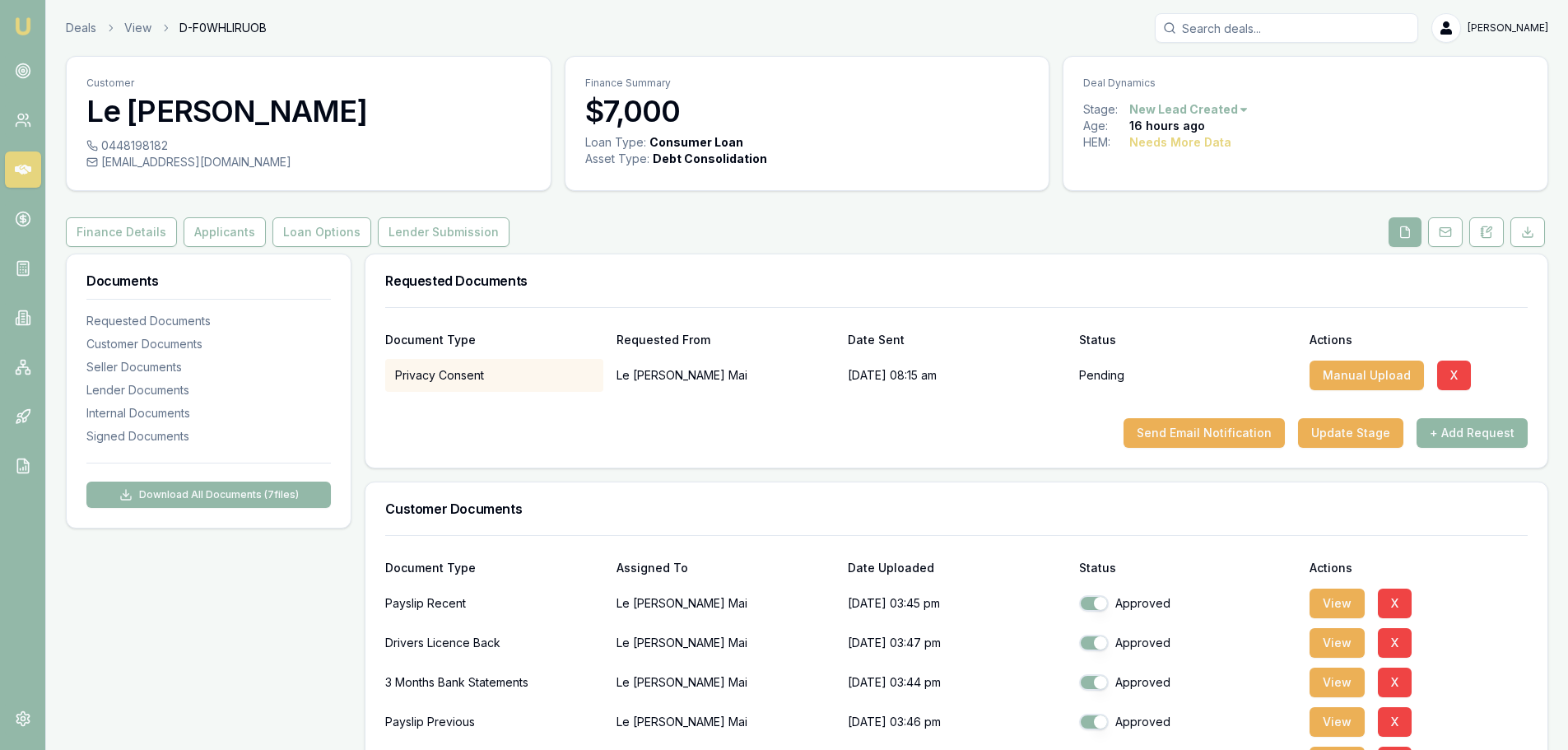
click at [1475, 435] on button "+ Add Request" at bounding box center [1472, 432] width 111 height 30
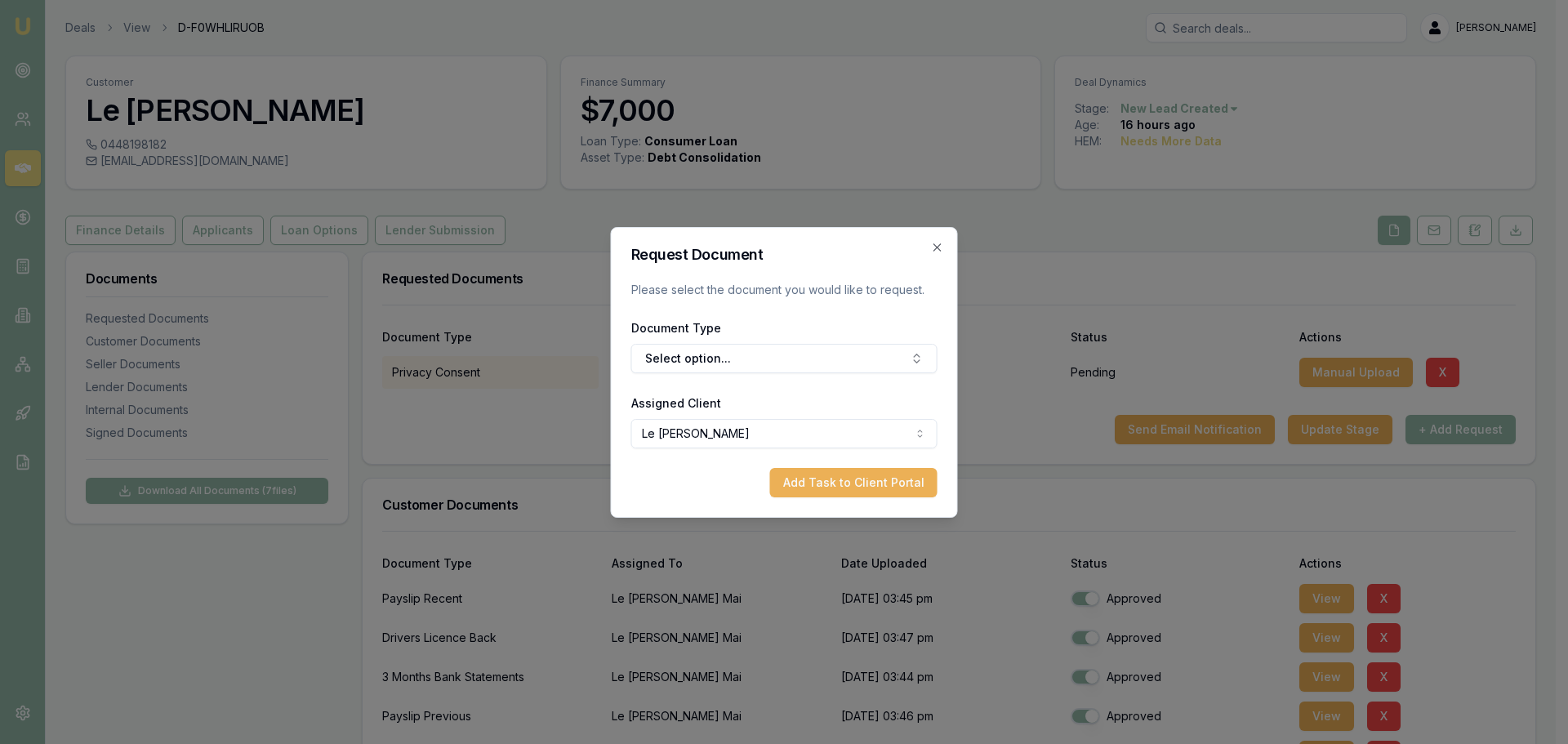
click at [861, 377] on form "Request Document Please select the document you would like to request. Document…" at bounding box center [784, 372] width 307 height 250
click at [794, 347] on button "Select option..." at bounding box center [784, 358] width 307 height 30
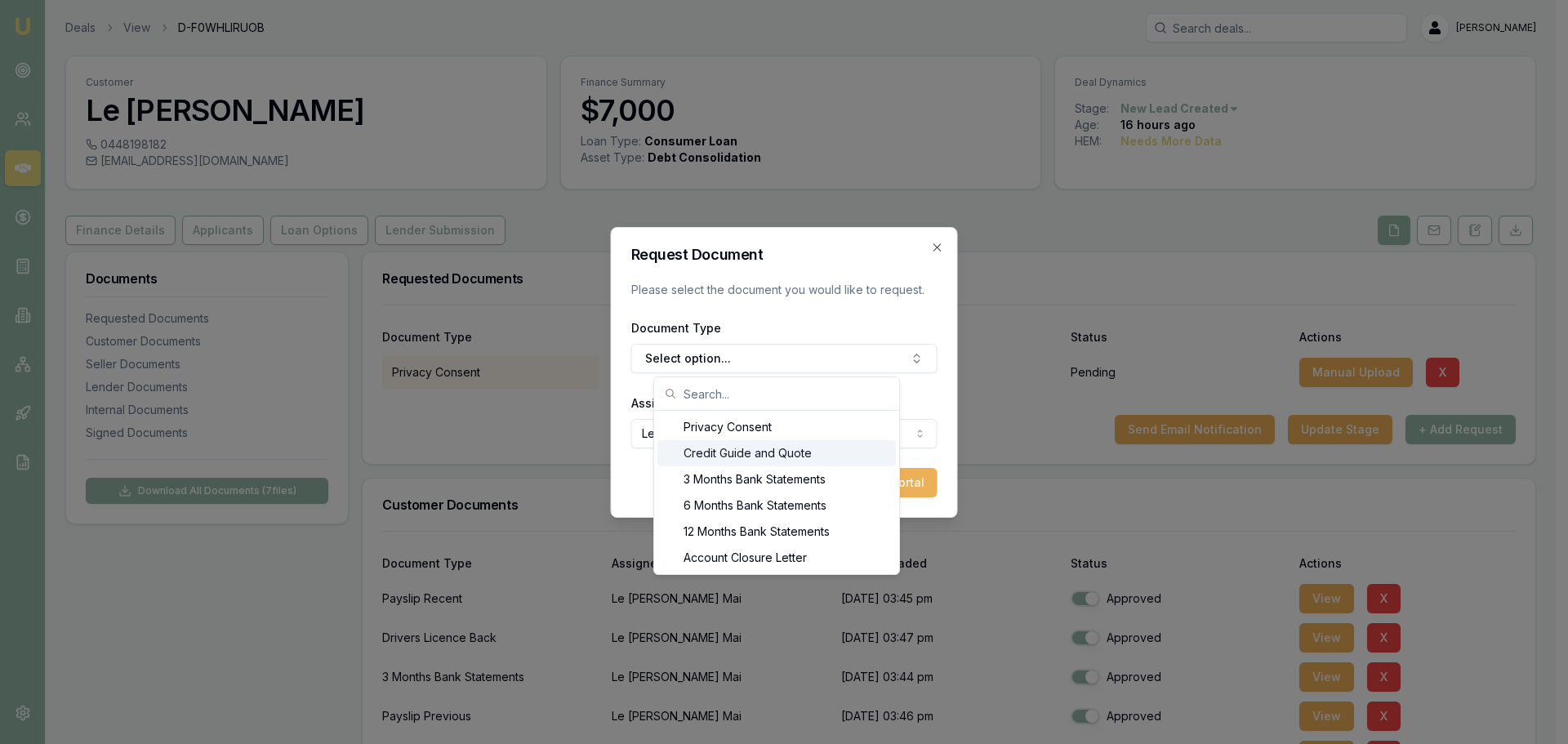
click at [746, 453] on div "Credit Guide and Quote" at bounding box center [776, 453] width 239 height 26
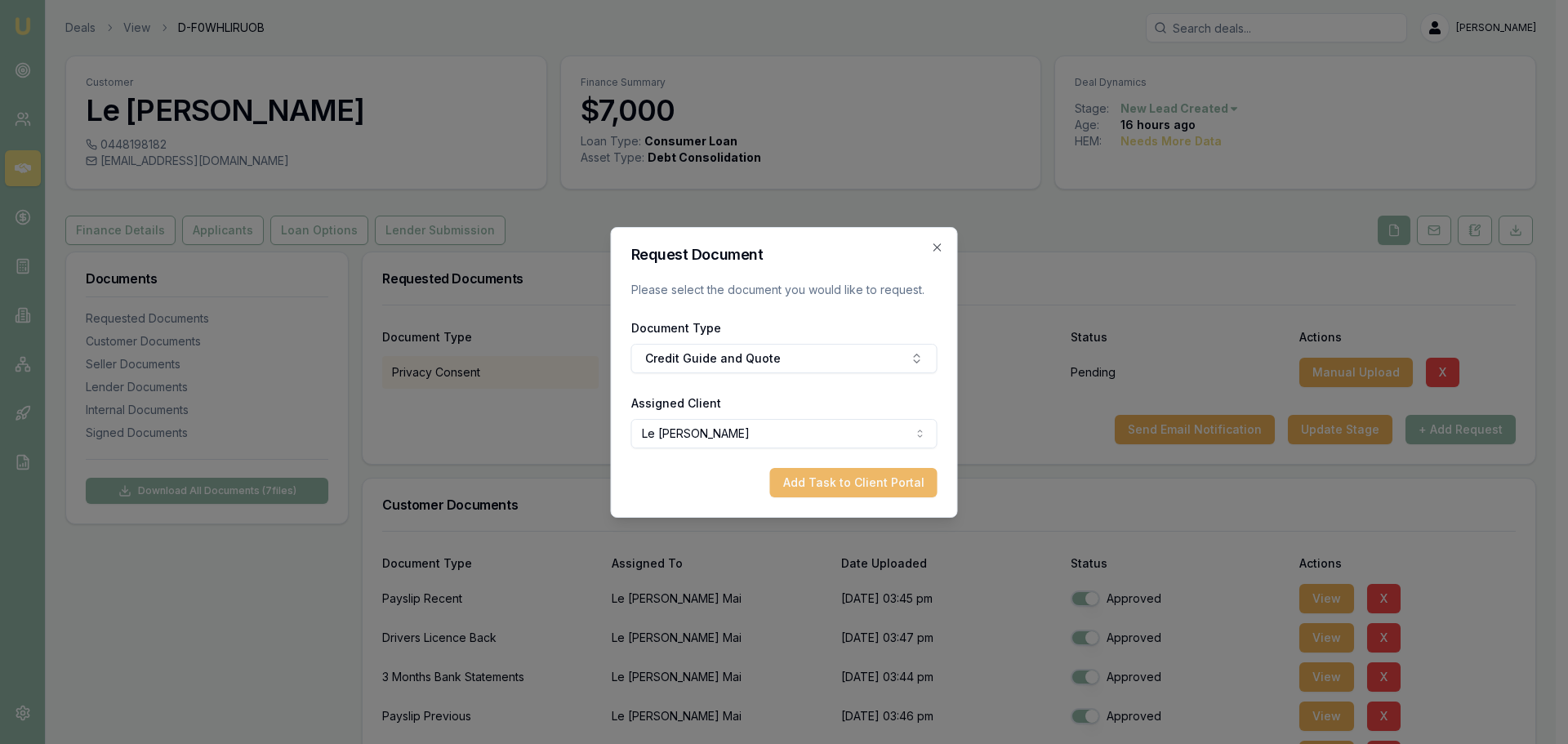
click at [862, 479] on button "Add Task to Client Portal" at bounding box center [853, 482] width 167 height 30
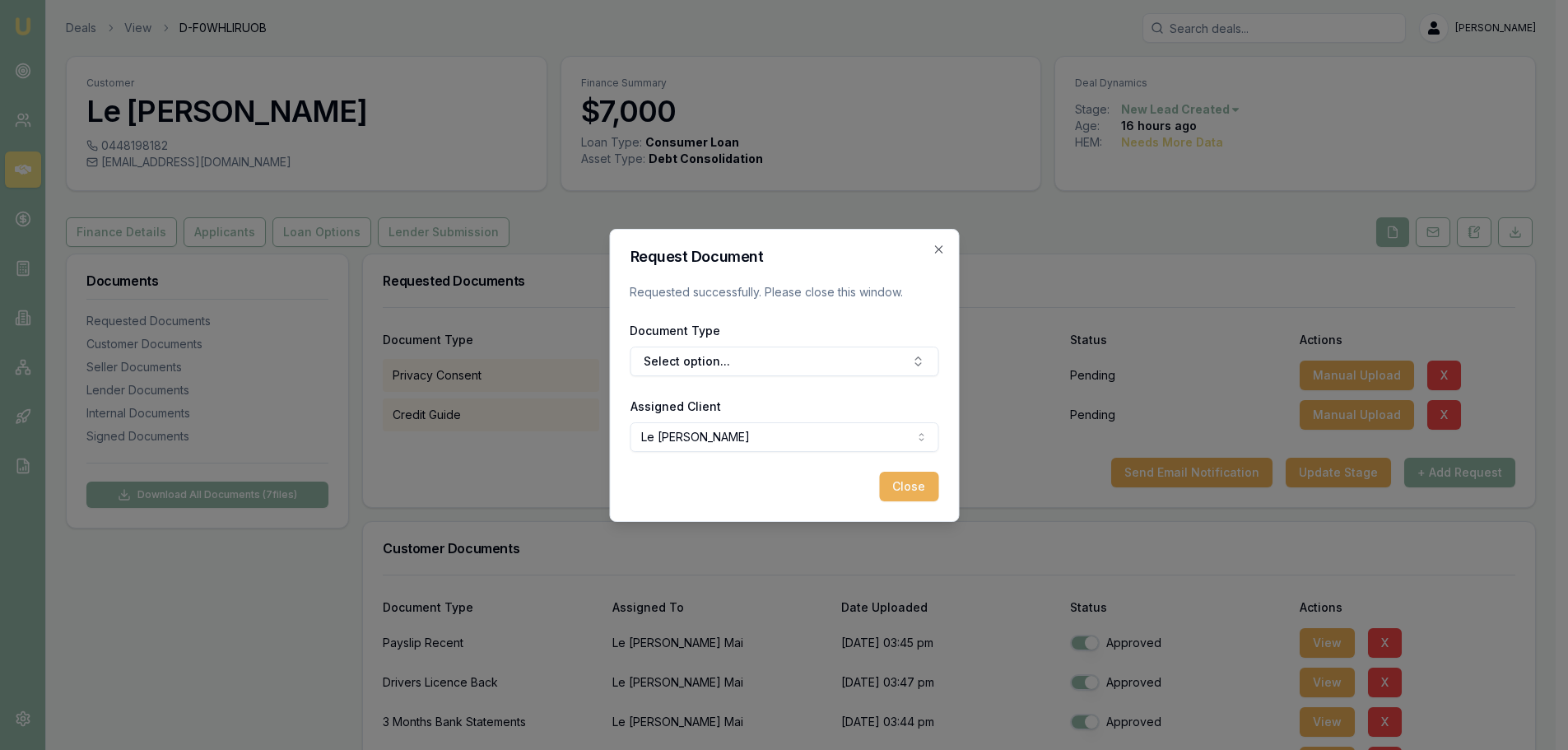
click at [1506, 472] on button "+ Add Request" at bounding box center [1459, 473] width 111 height 30
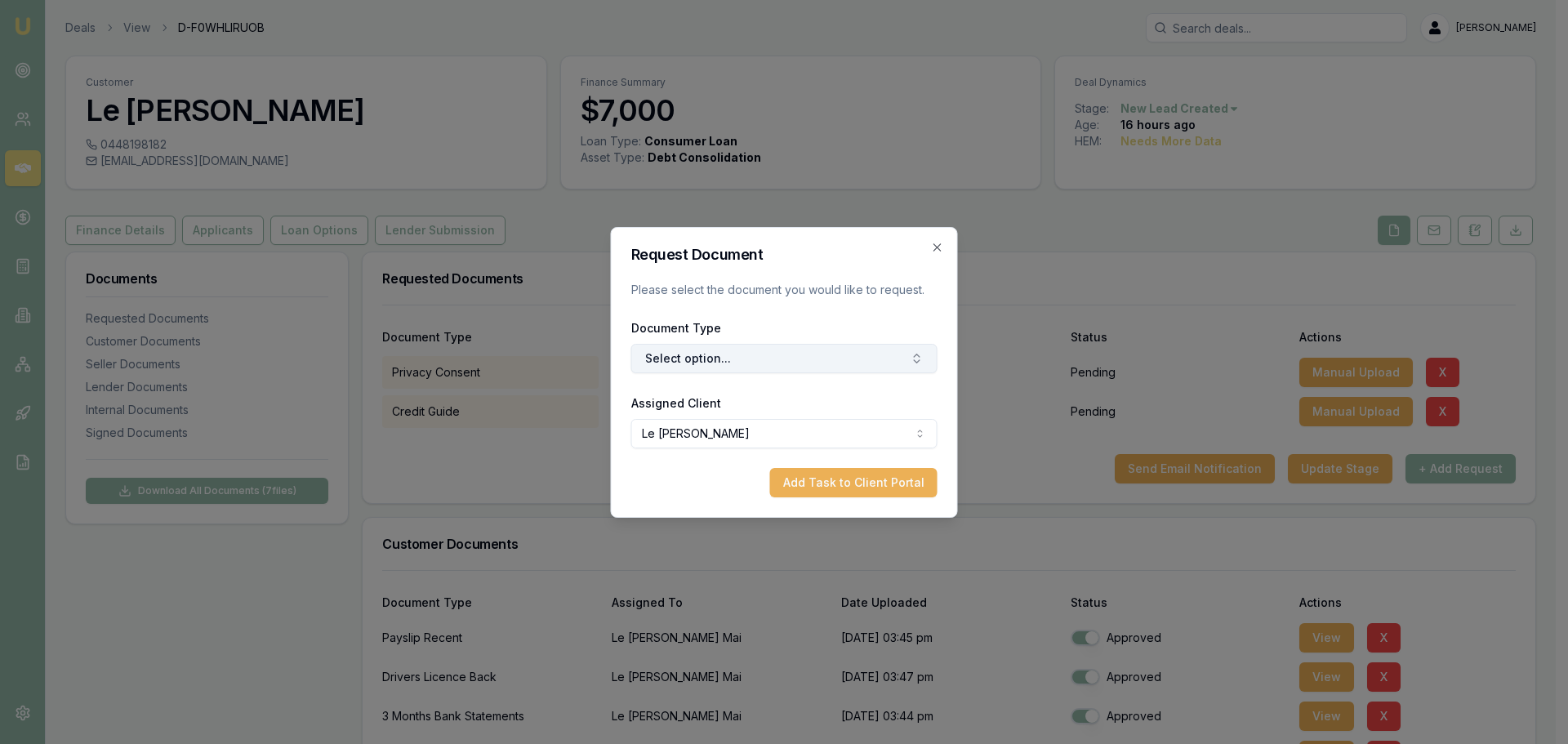
click at [726, 354] on button "Select option..." at bounding box center [784, 358] width 307 height 30
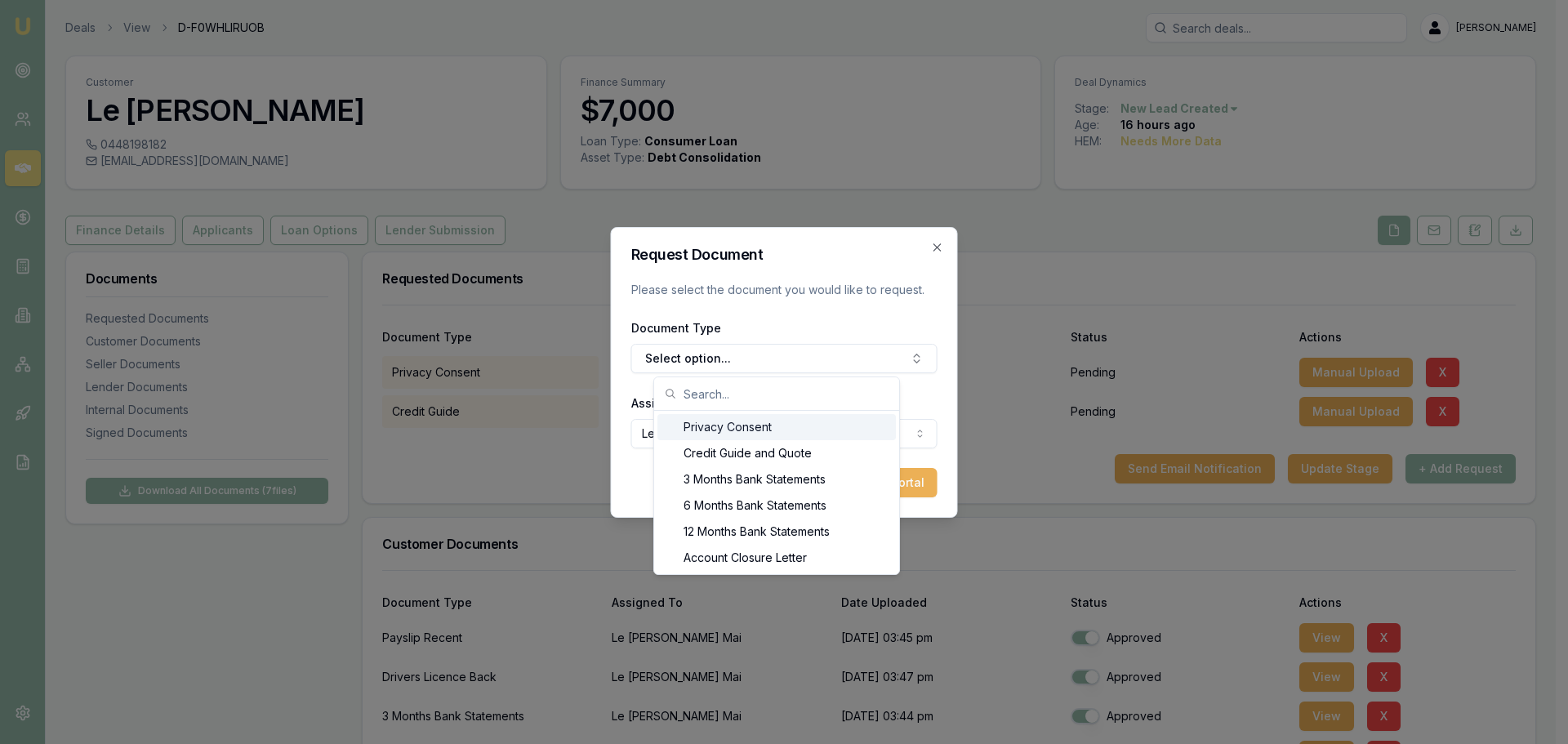
click at [713, 397] on input "text" at bounding box center [787, 393] width 206 height 32
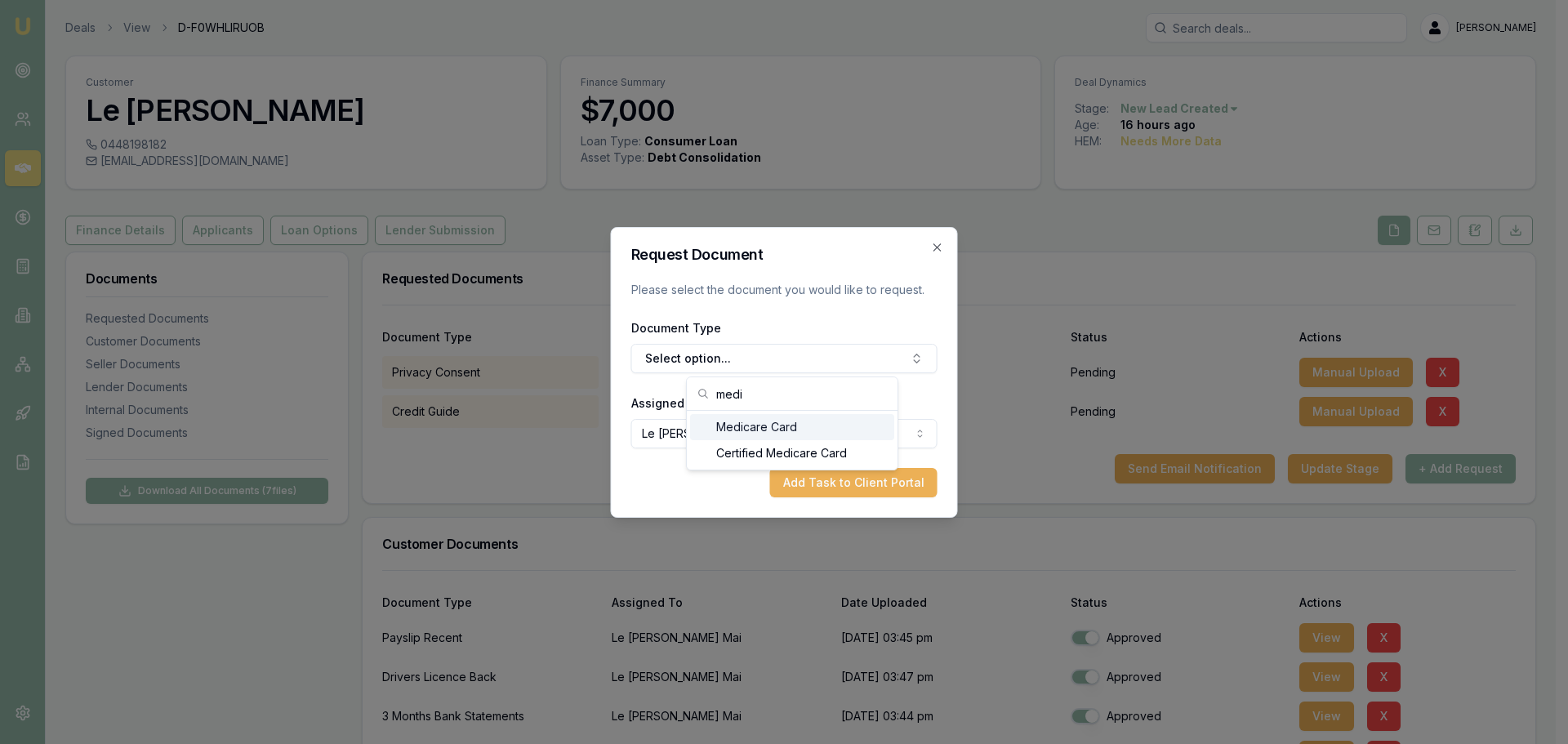
type input "medi"
click at [720, 424] on div "Medicare Card" at bounding box center [793, 427] width 204 height 26
click at [835, 497] on button "Add Task to Client Portal" at bounding box center [853, 482] width 167 height 30
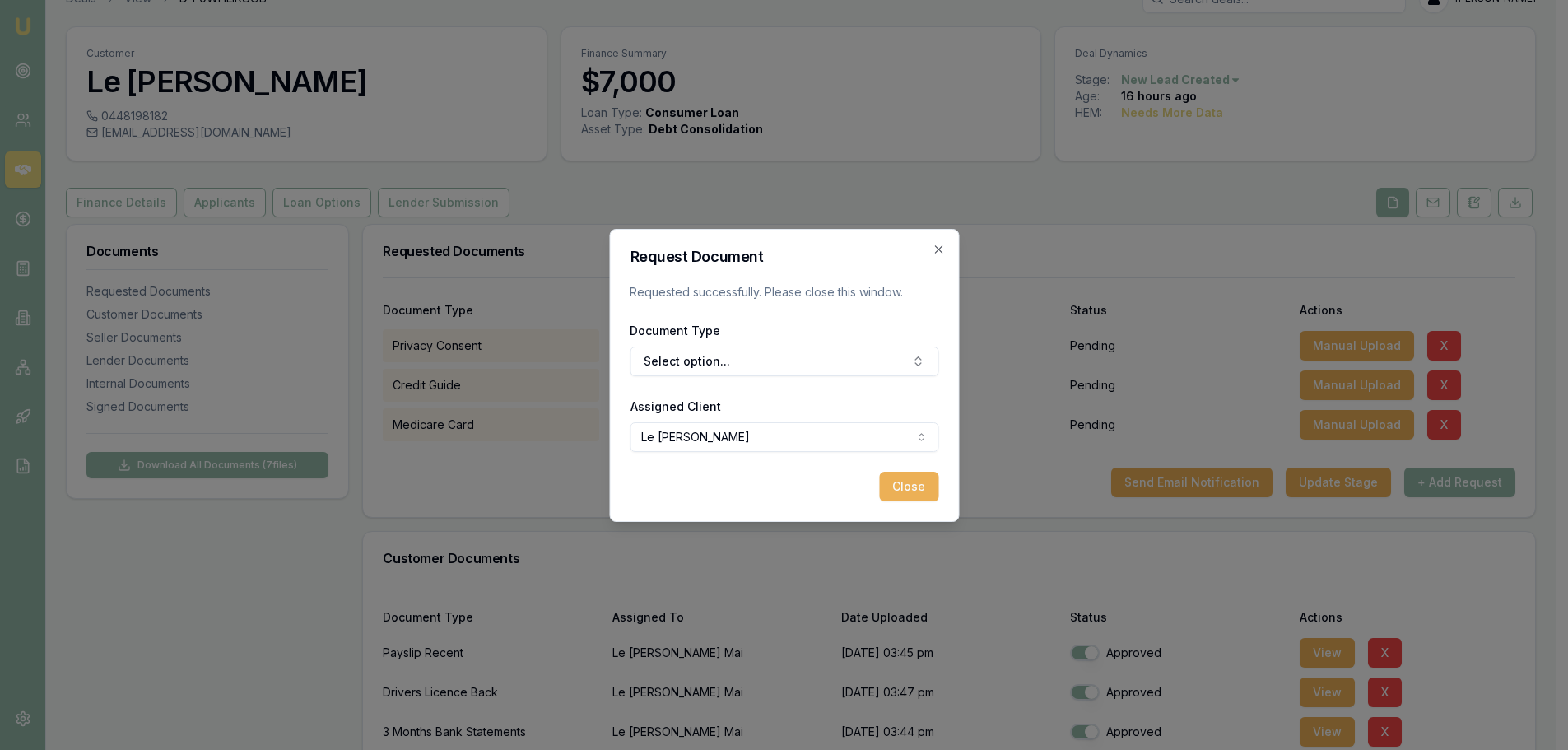
scroll to position [83, 0]
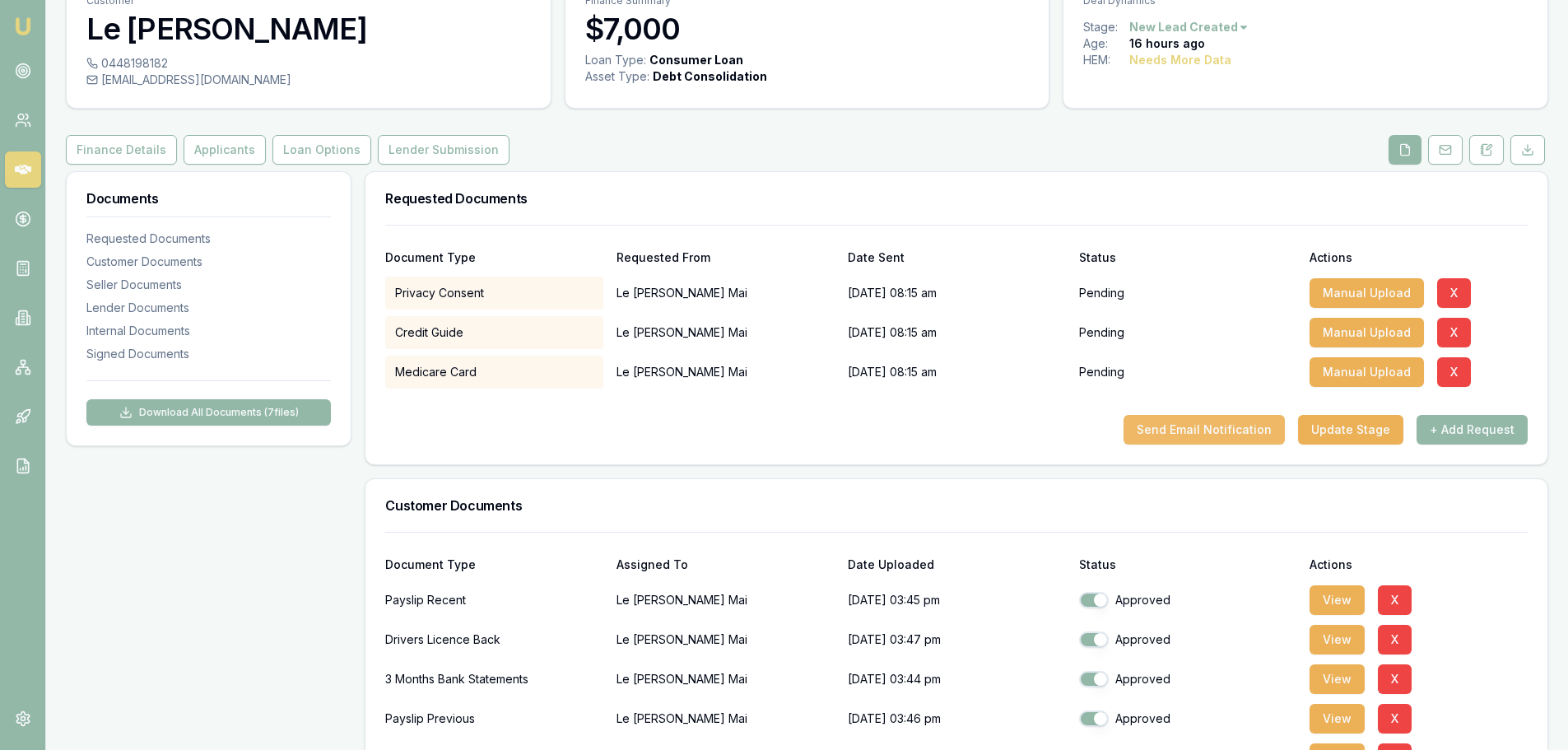
click at [1225, 433] on button "Send Email Notification" at bounding box center [1204, 429] width 162 height 30
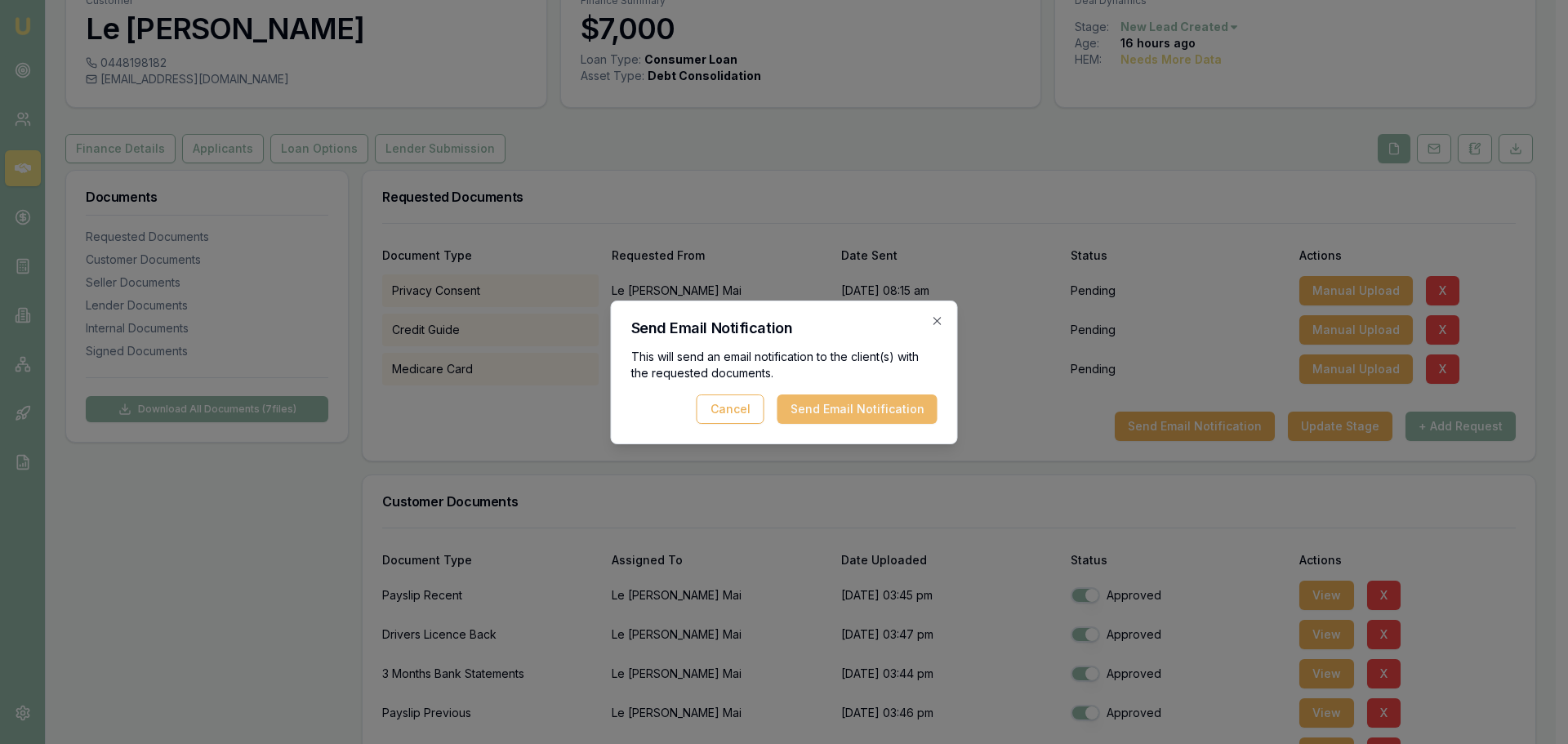
click at [832, 406] on button "Send Email Notification" at bounding box center [858, 409] width 160 height 30
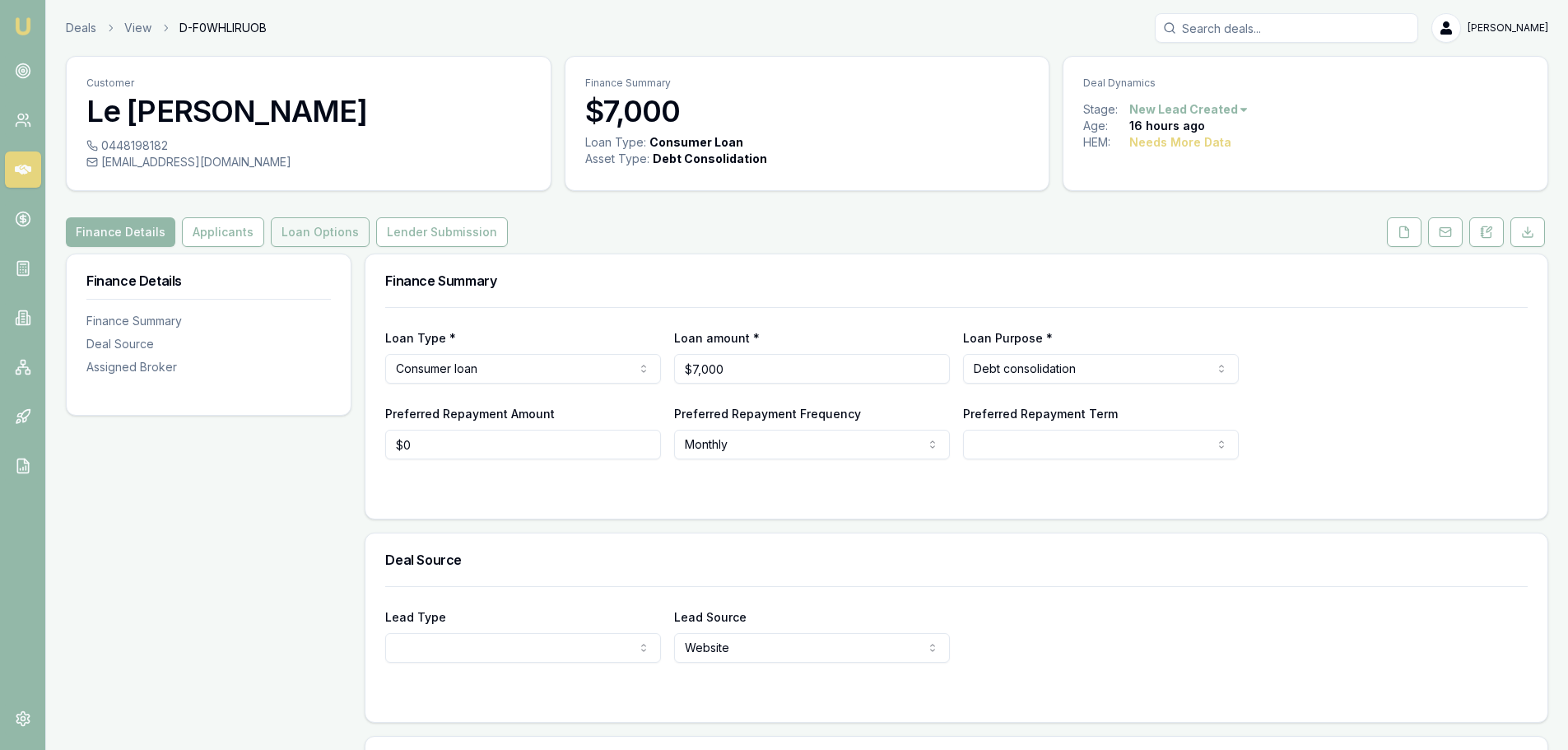
click at [315, 232] on button "Loan Options" at bounding box center [320, 232] width 99 height 30
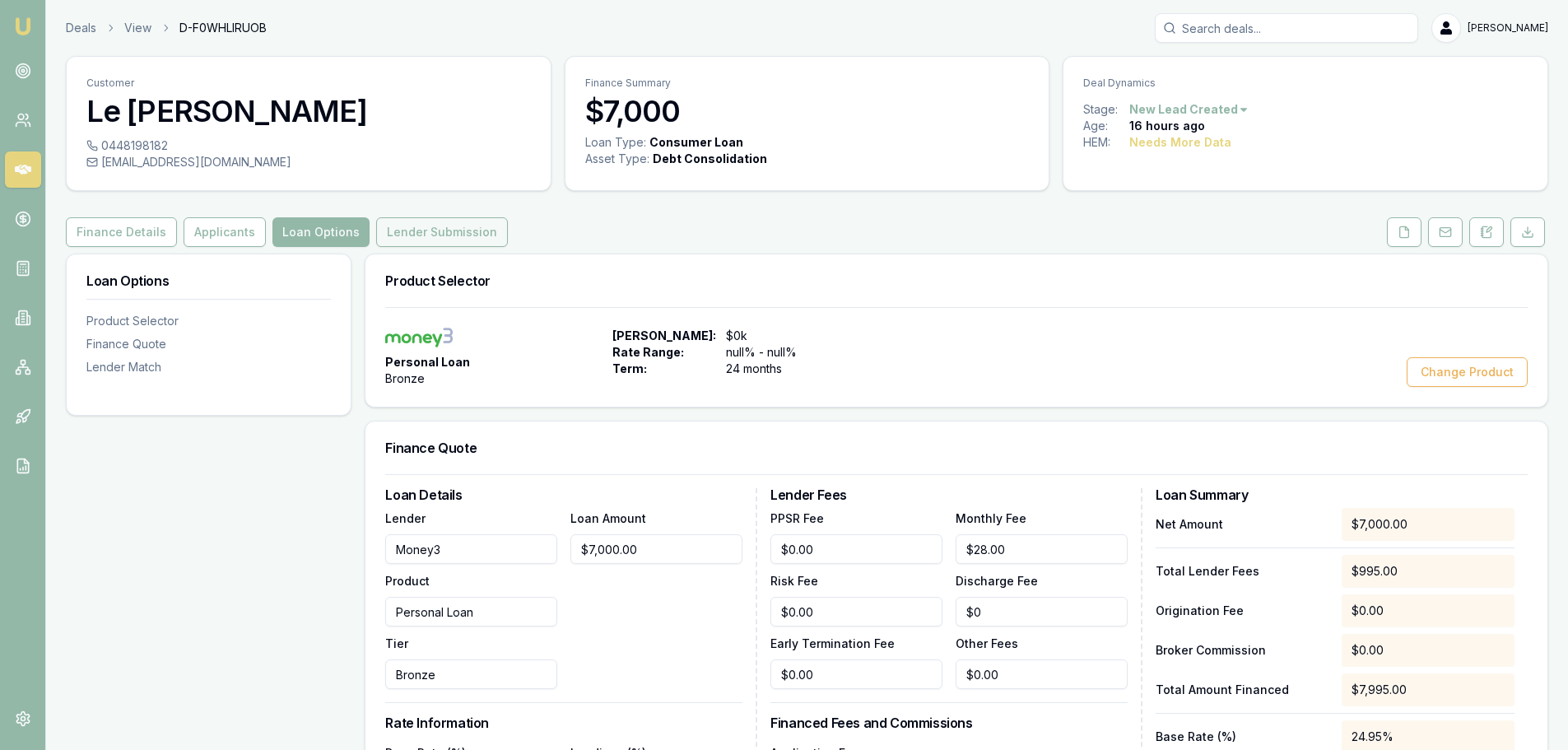
click at [454, 230] on button "Lender Submission" at bounding box center [442, 232] width 132 height 30
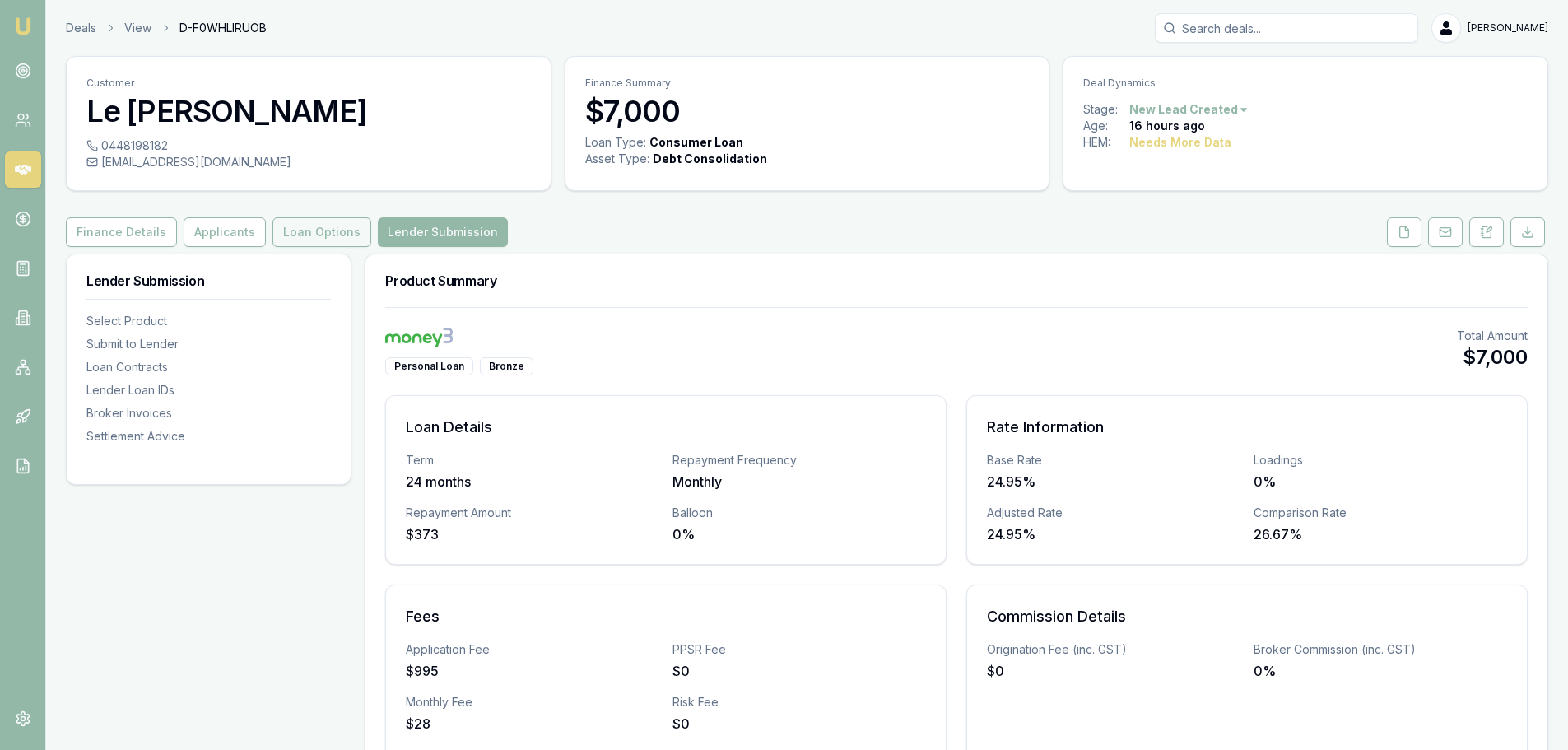
click at [293, 233] on button "Loan Options" at bounding box center [321, 232] width 99 height 30
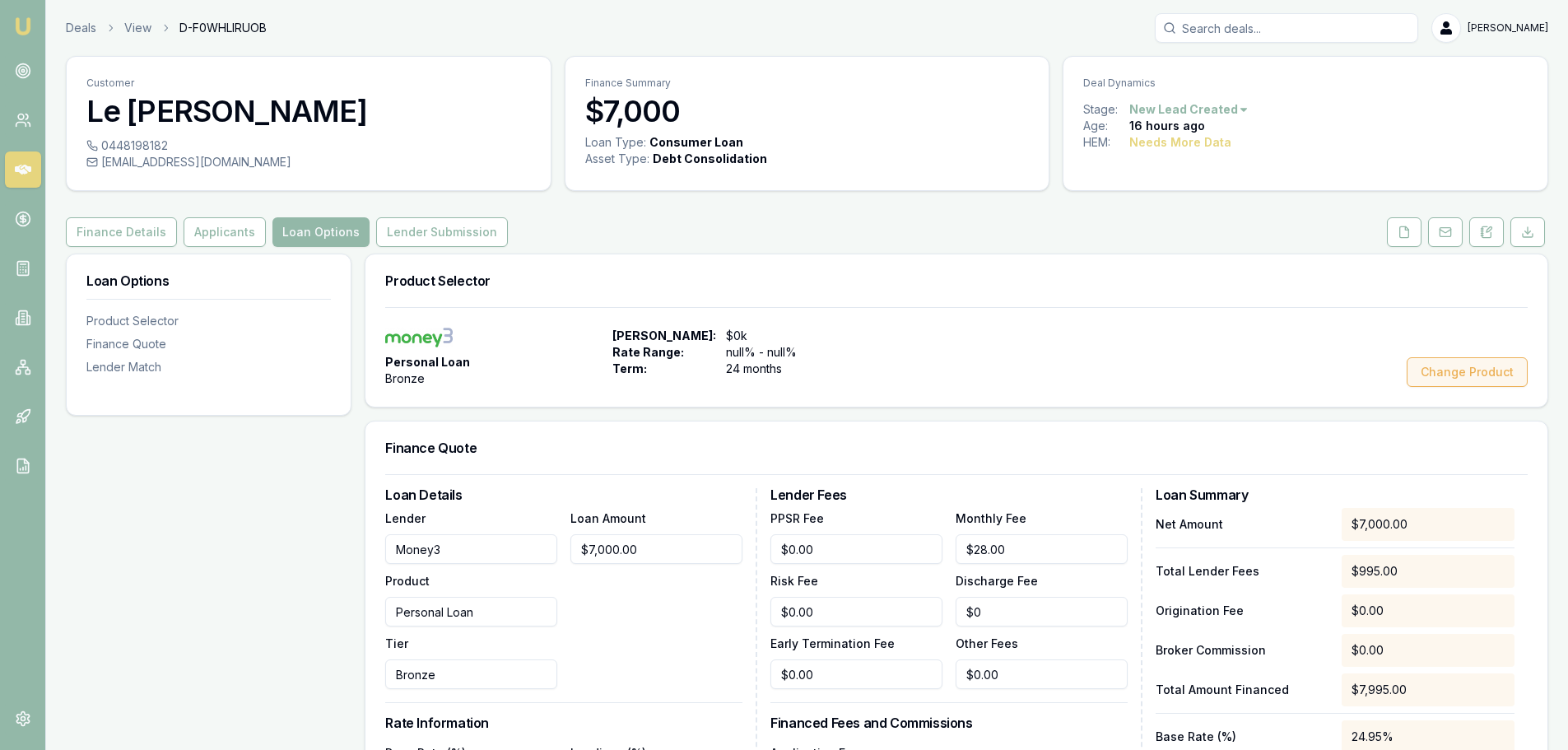
click at [1443, 373] on button "Change Product" at bounding box center [1468, 372] width 121 height 30
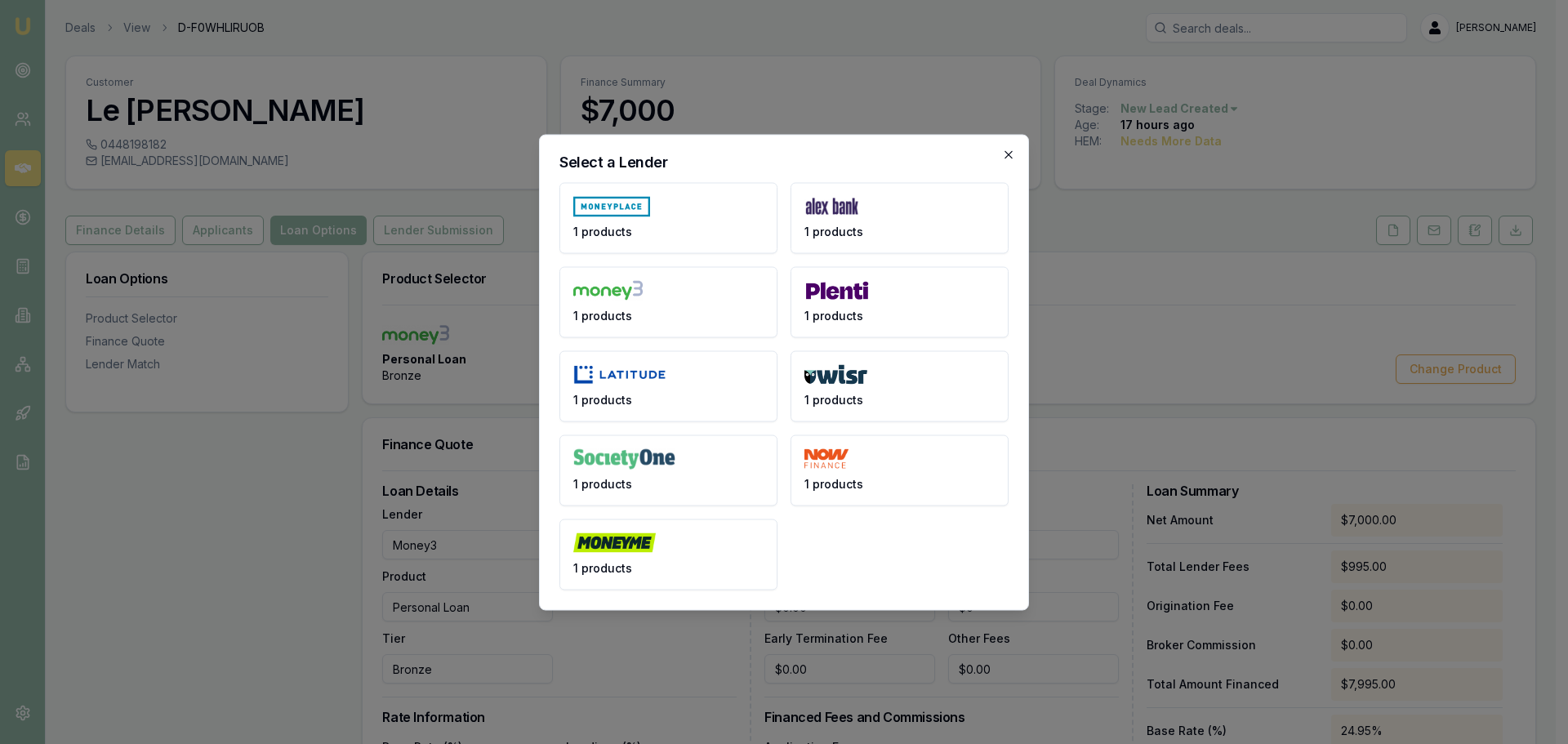
click at [1012, 155] on icon "button" at bounding box center [1008, 155] width 13 height 13
